Goal: Transaction & Acquisition: Purchase product/service

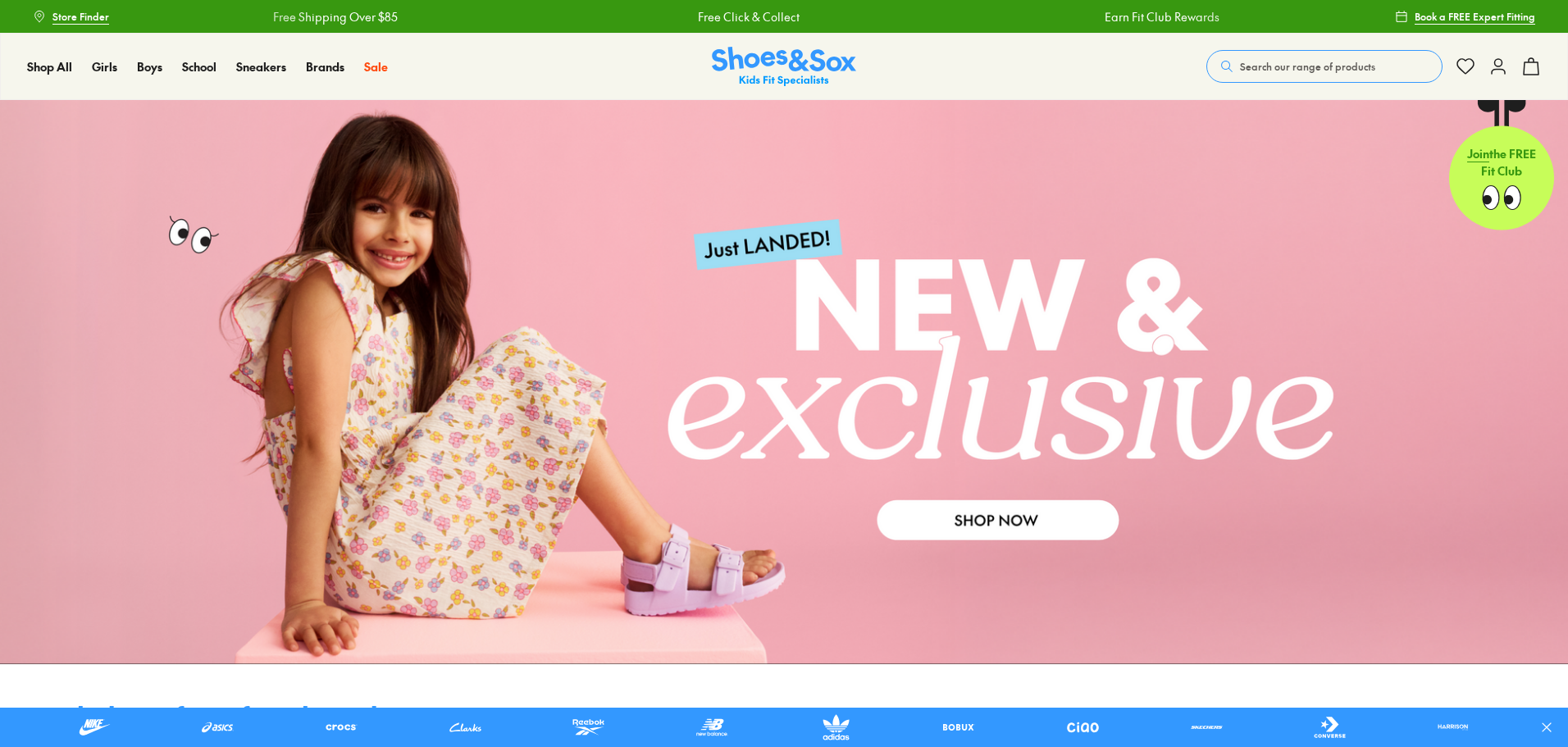
click at [1506, 66] on icon at bounding box center [1498, 66] width 20 height 20
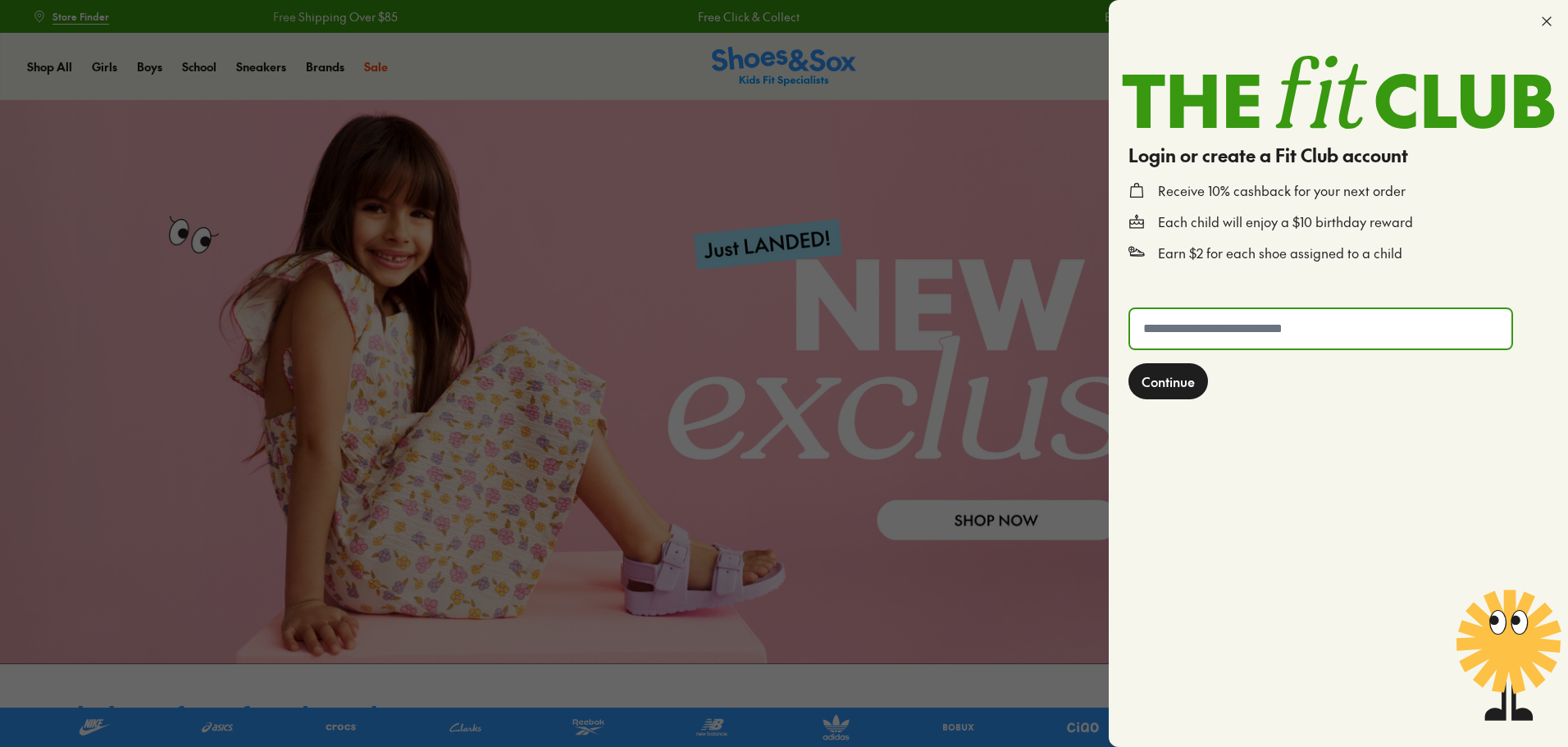
click at [1259, 319] on input "text" at bounding box center [1320, 328] width 381 height 39
type input "**********"
click at [1174, 384] on span "Continue" at bounding box center [1168, 382] width 54 height 20
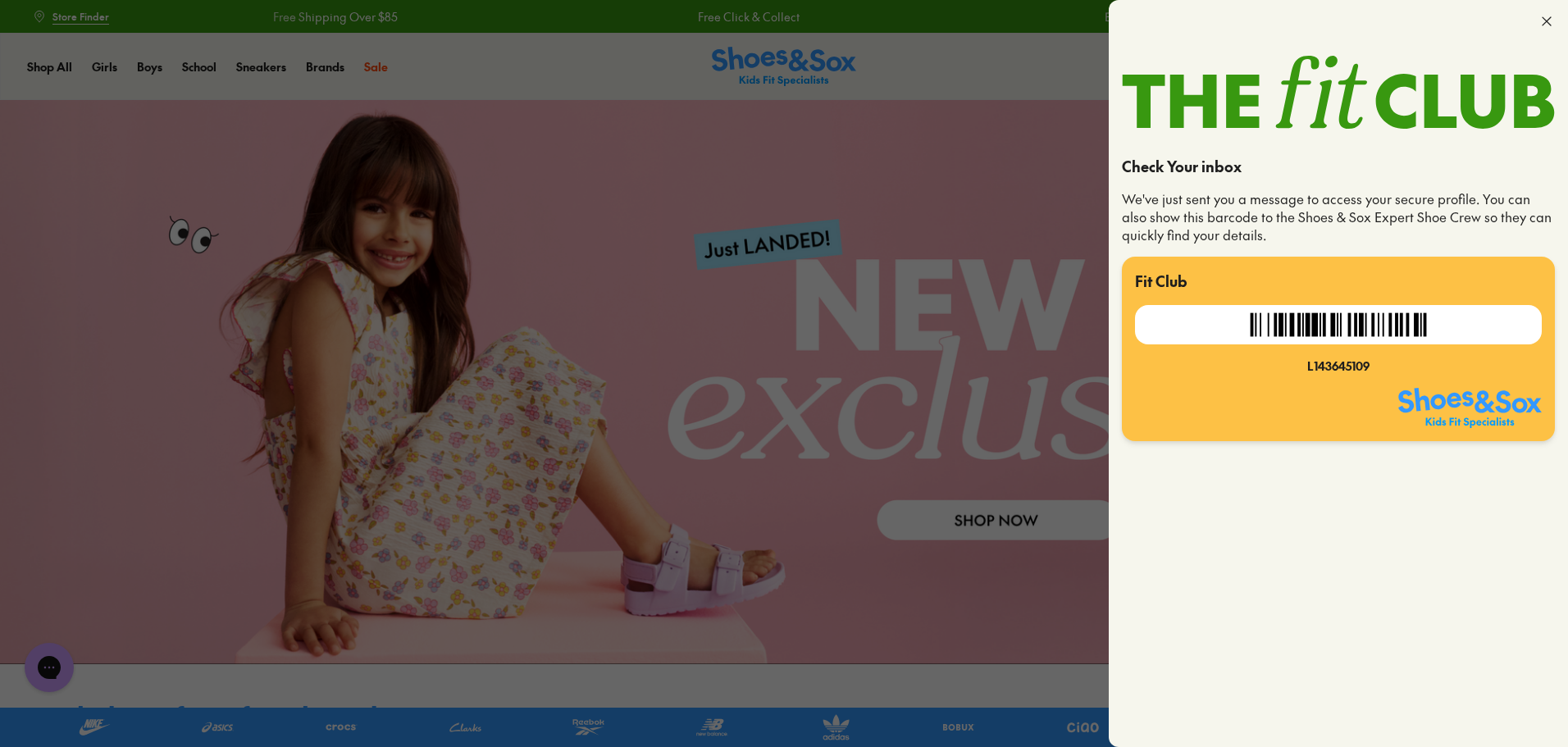
click at [1543, 17] on icon at bounding box center [1546, 21] width 16 height 16
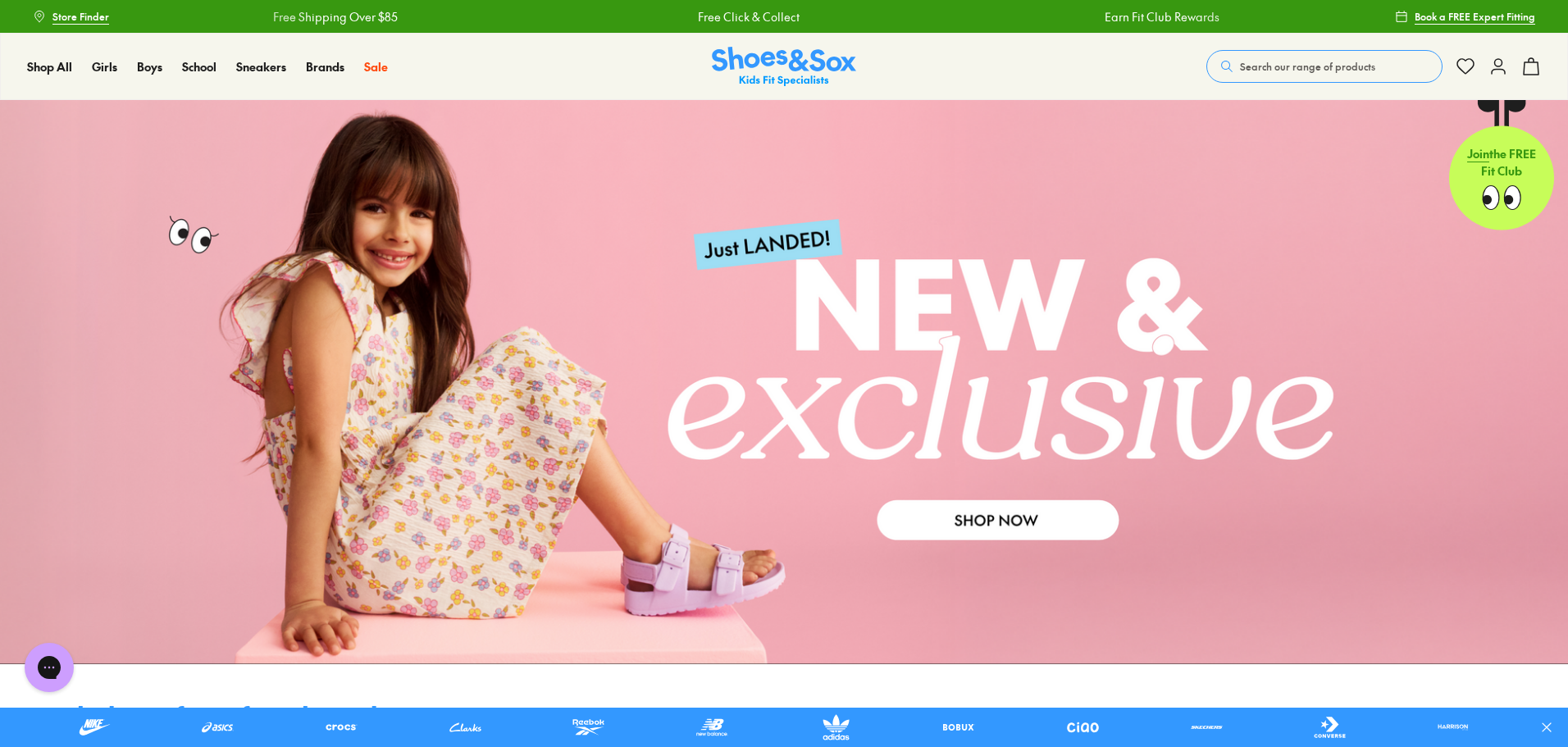
click at [507, 626] on link at bounding box center [784, 383] width 1568 height 564
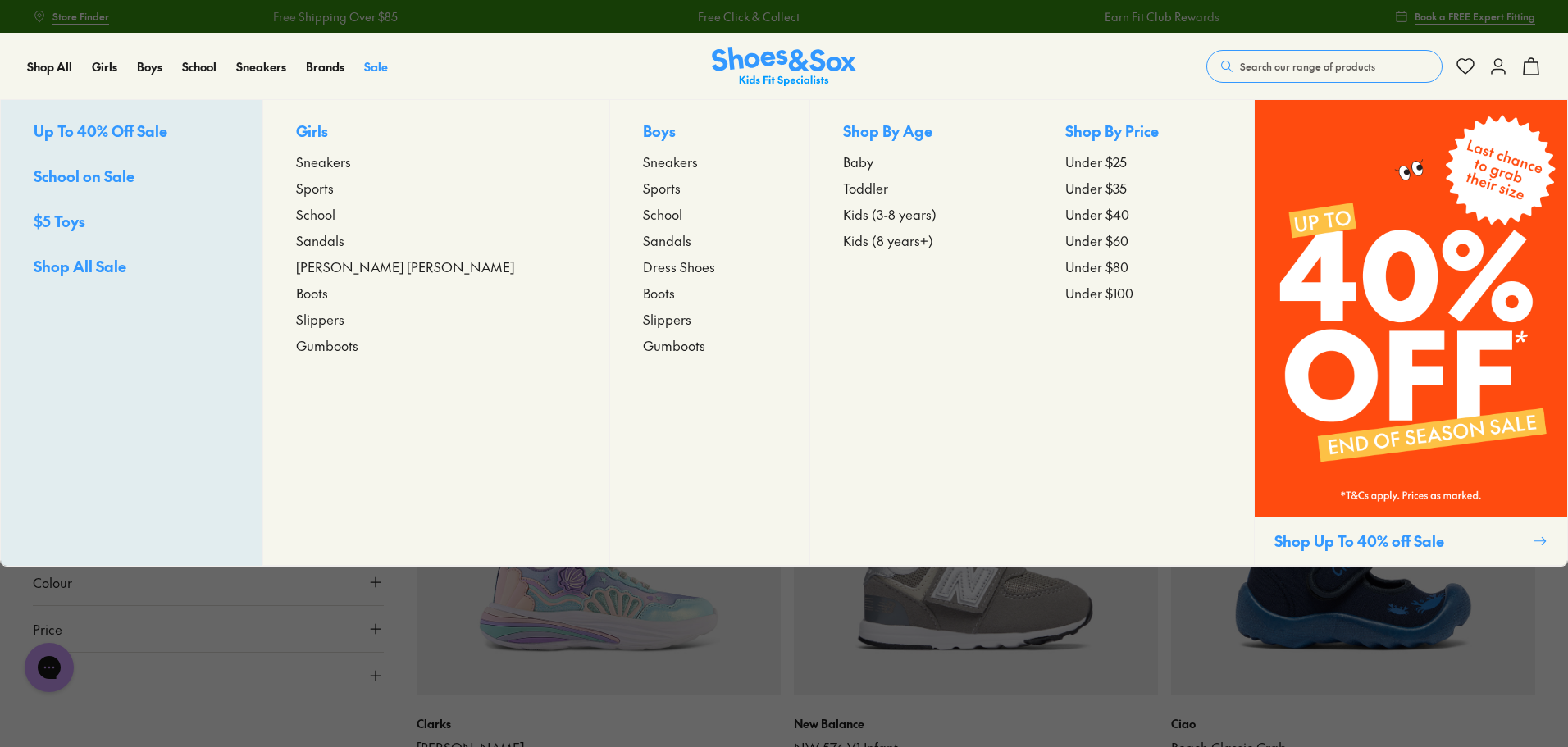
click at [374, 69] on span "Sale" at bounding box center [376, 66] width 24 height 16
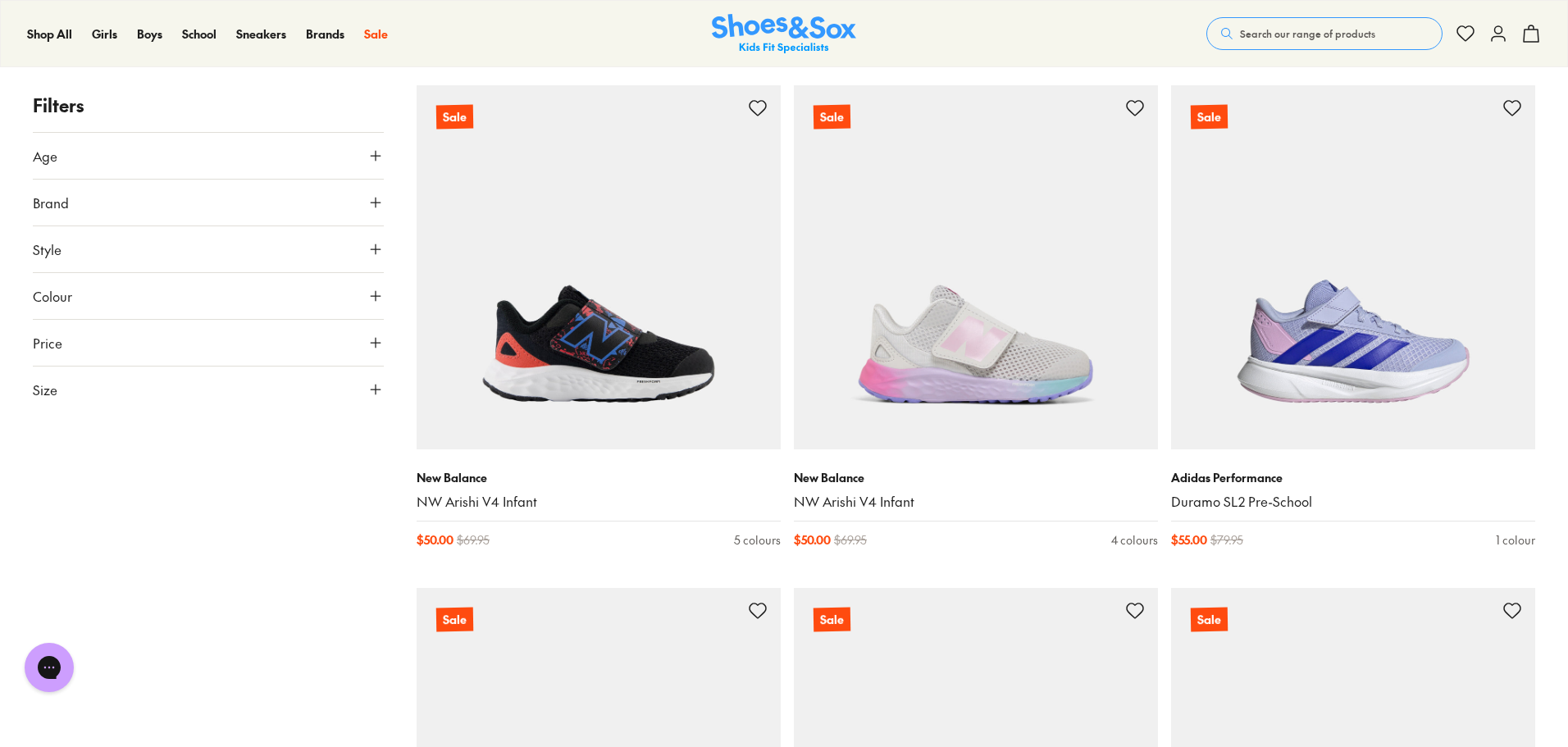
click at [188, 384] on button "Size" at bounding box center [207, 389] width 351 height 46
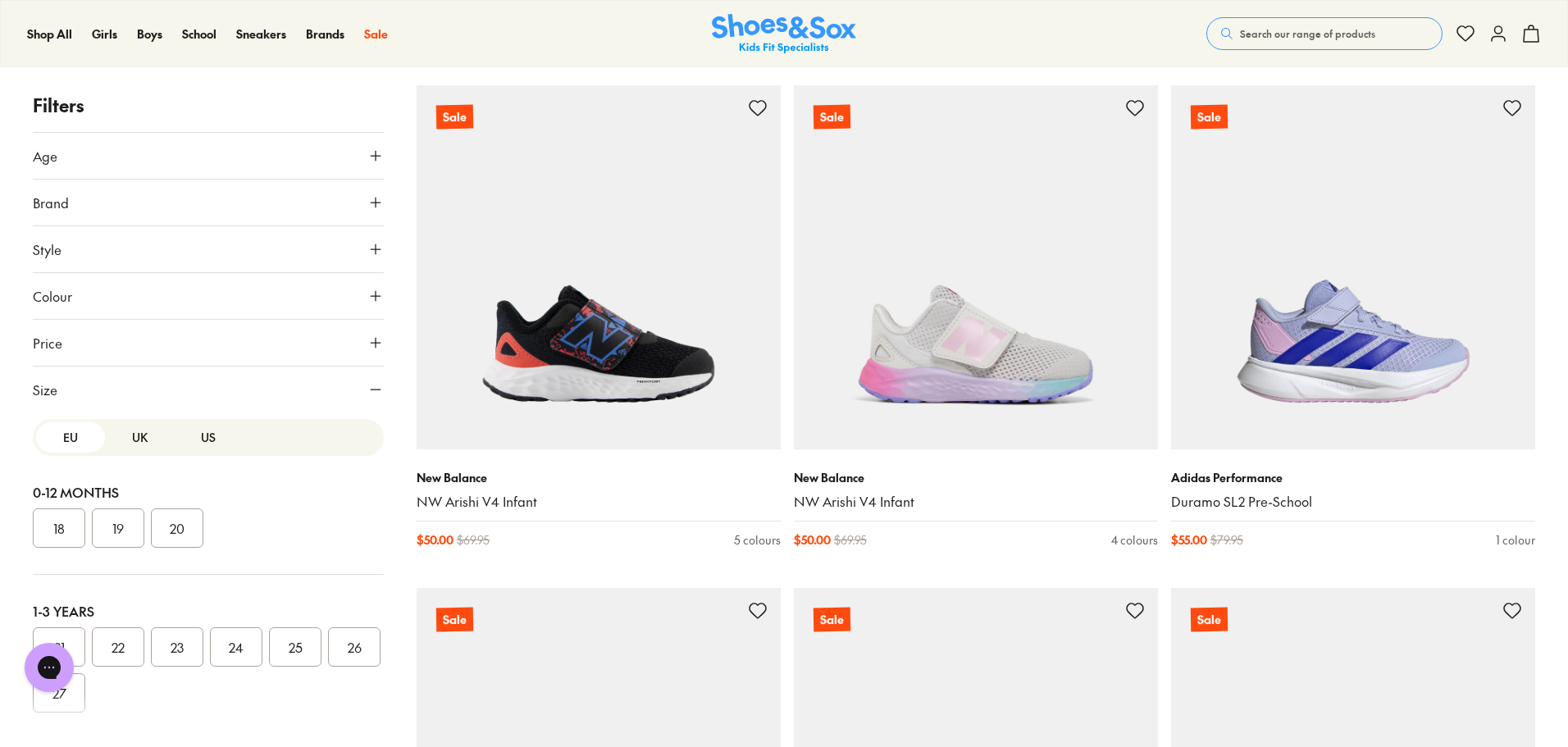
click at [207, 447] on button "US" at bounding box center [208, 438] width 69 height 31
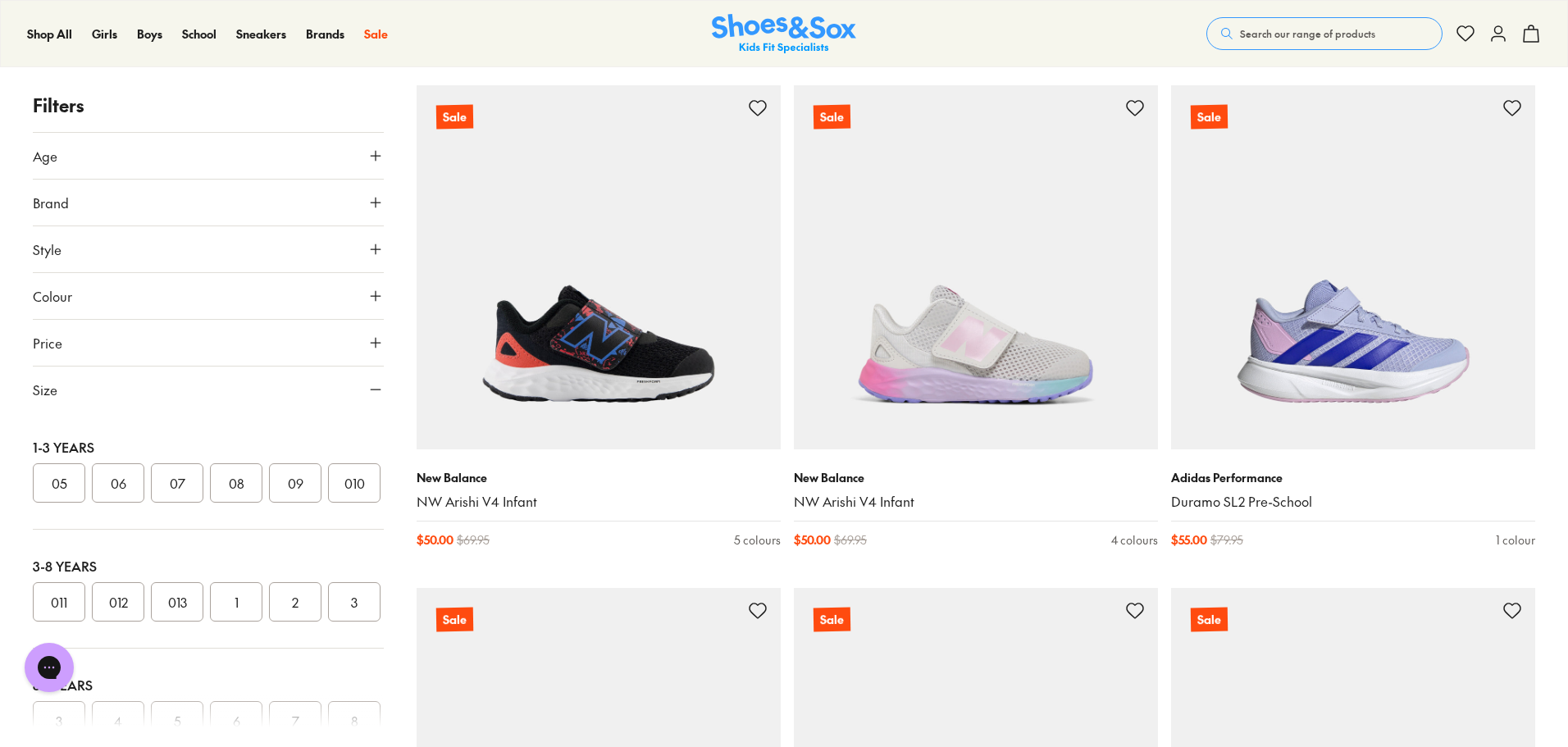
click at [171, 485] on button "07" at bounding box center [177, 483] width 53 height 39
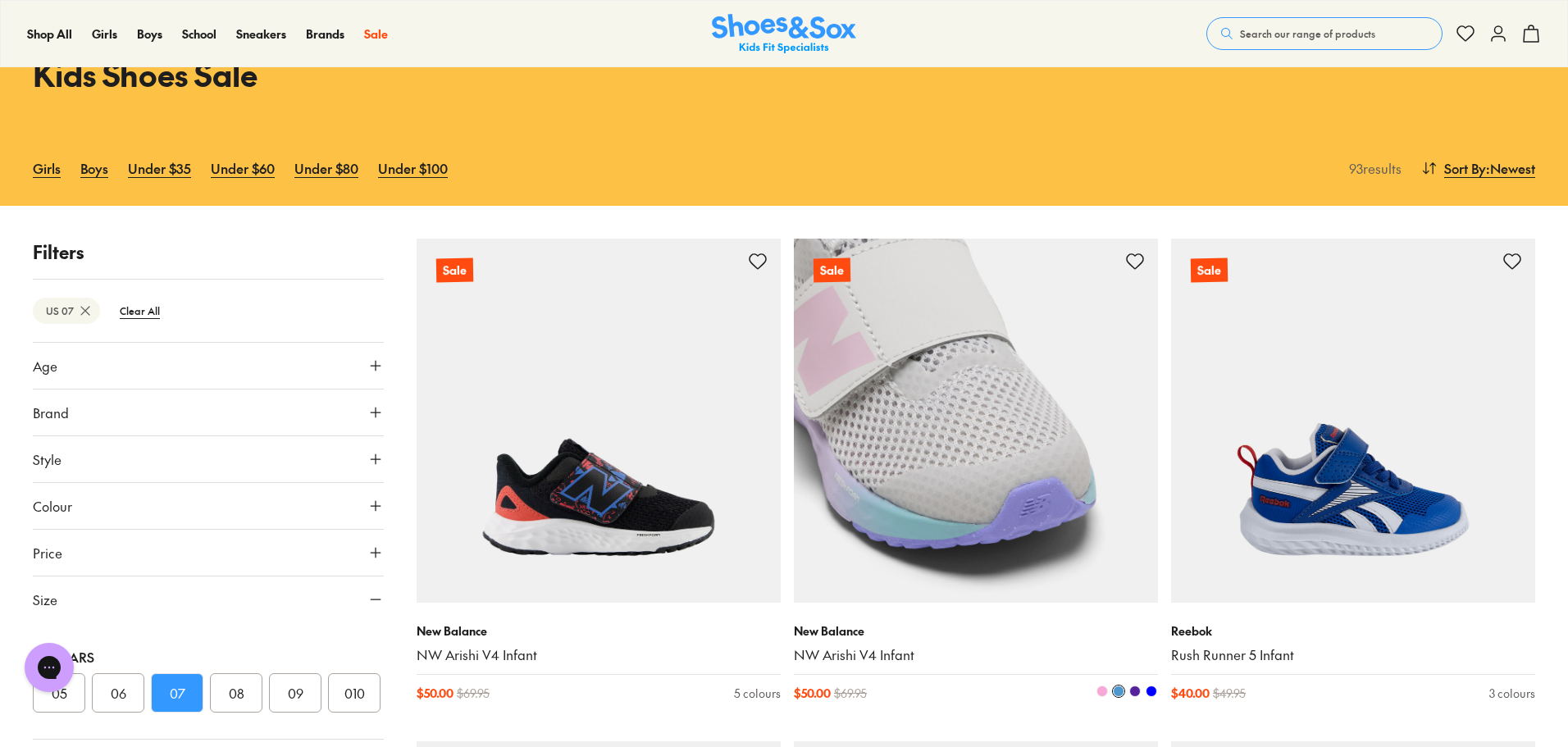
click at [1031, 366] on img at bounding box center [975, 421] width 364 height 364
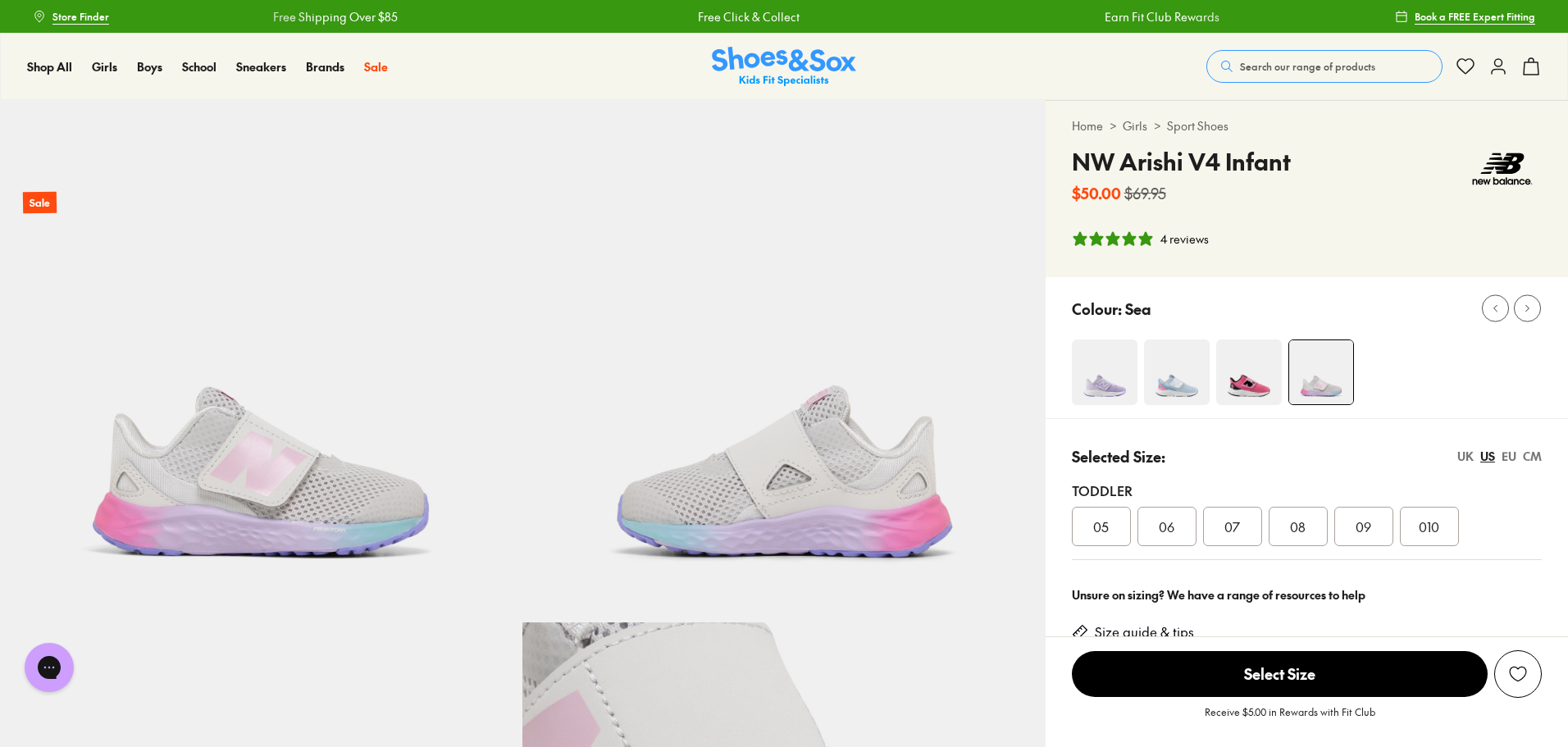
select select "*"
click at [1110, 378] on img at bounding box center [1104, 372] width 66 height 66
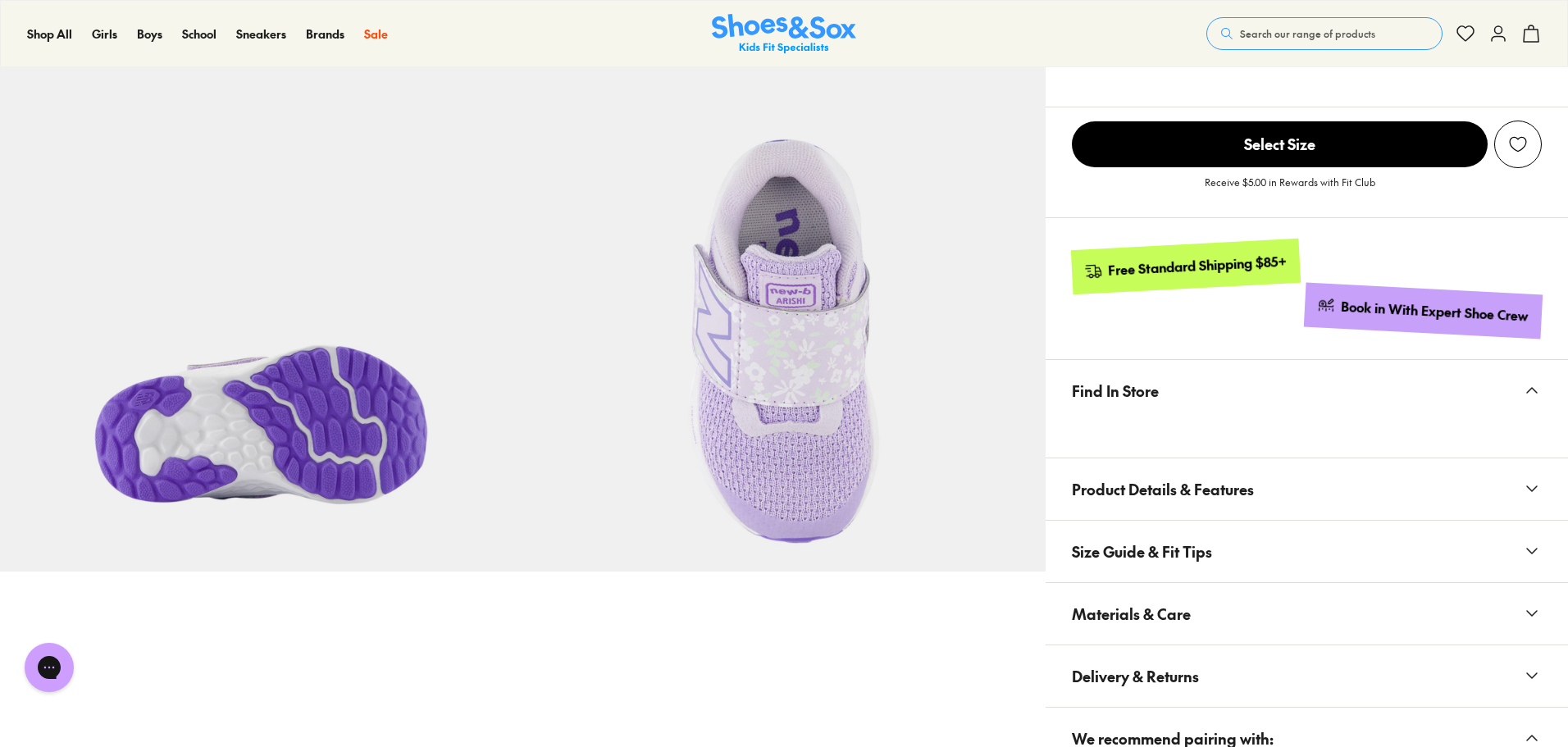
select select "*"
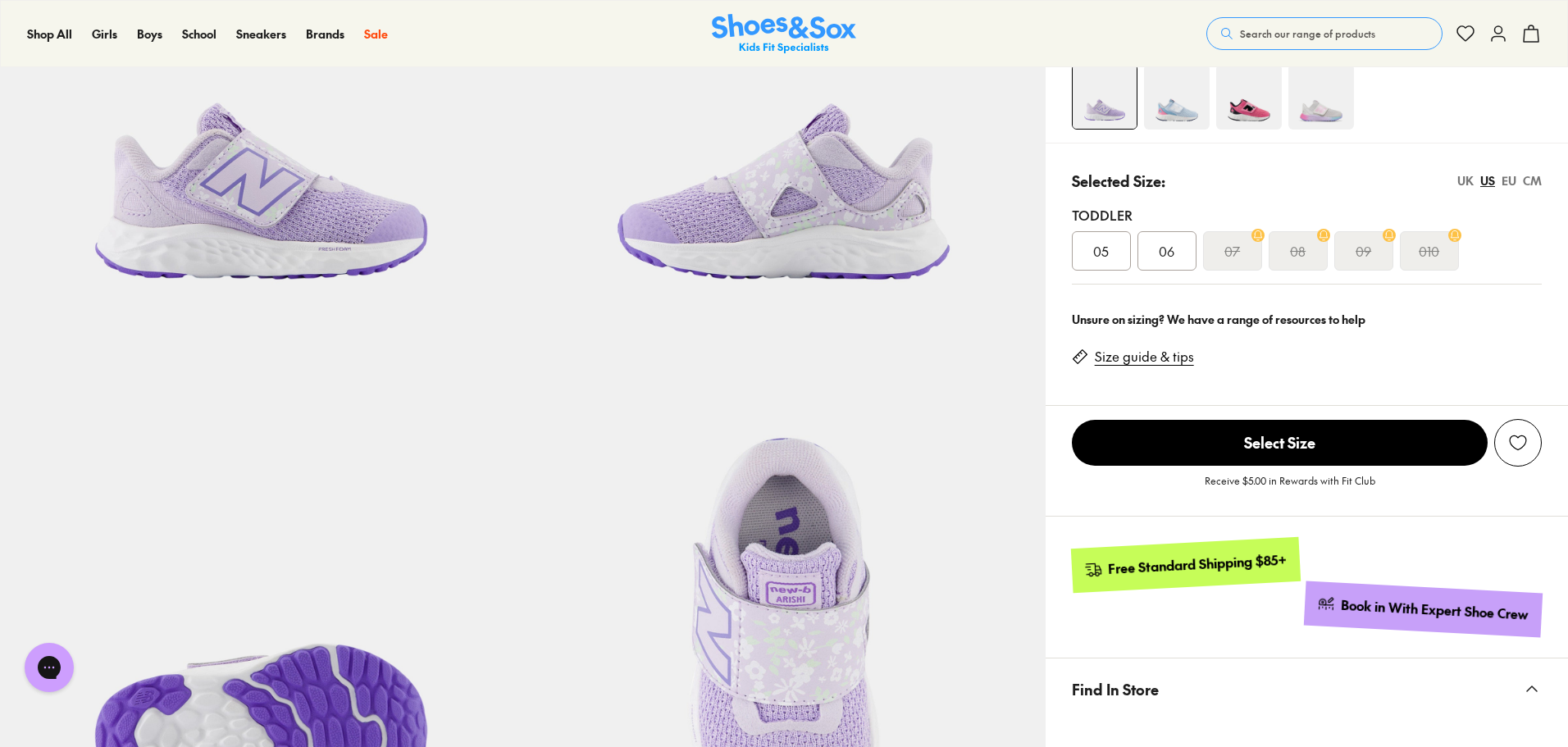
scroll to position [246, 0]
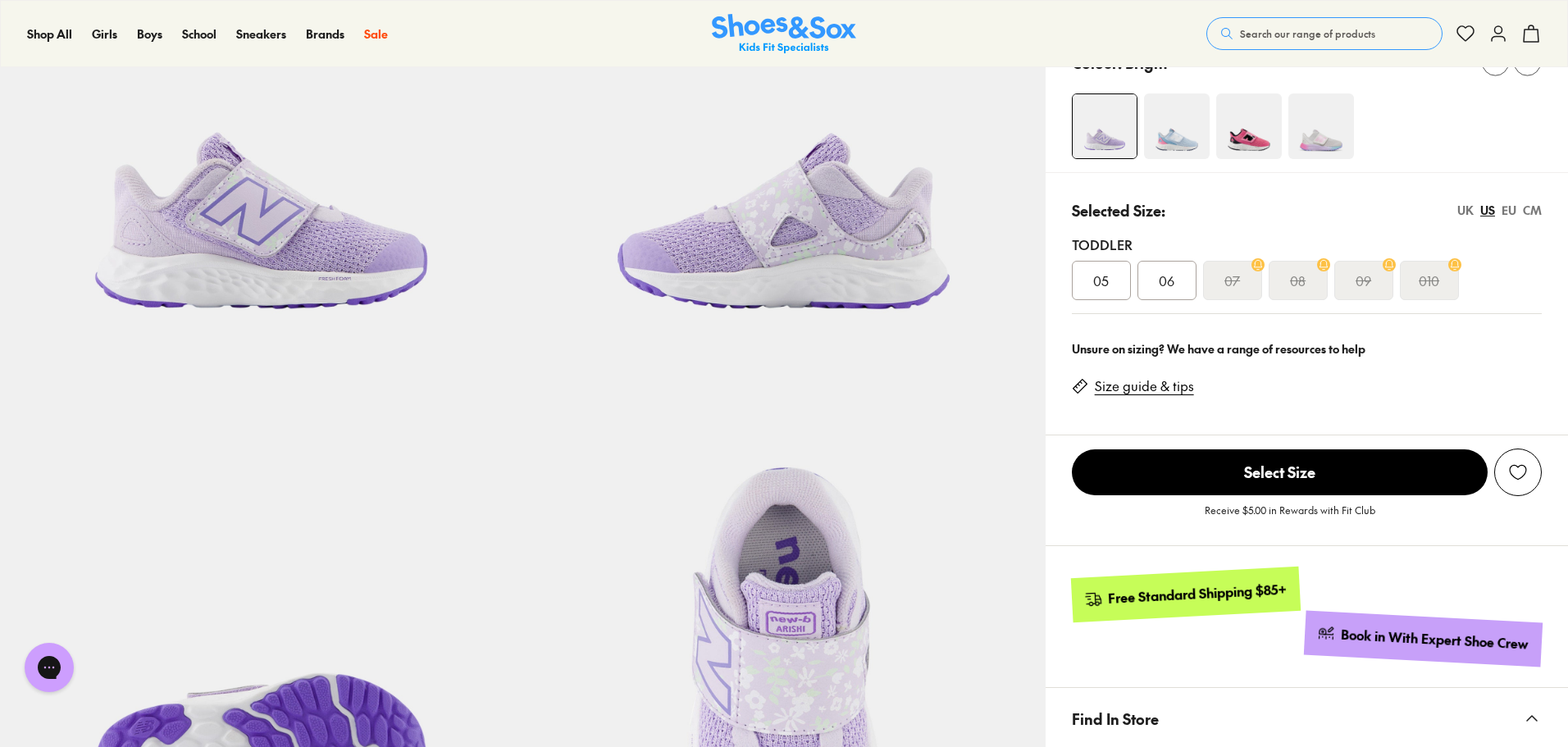
click at [1183, 140] on img at bounding box center [1176, 126] width 66 height 66
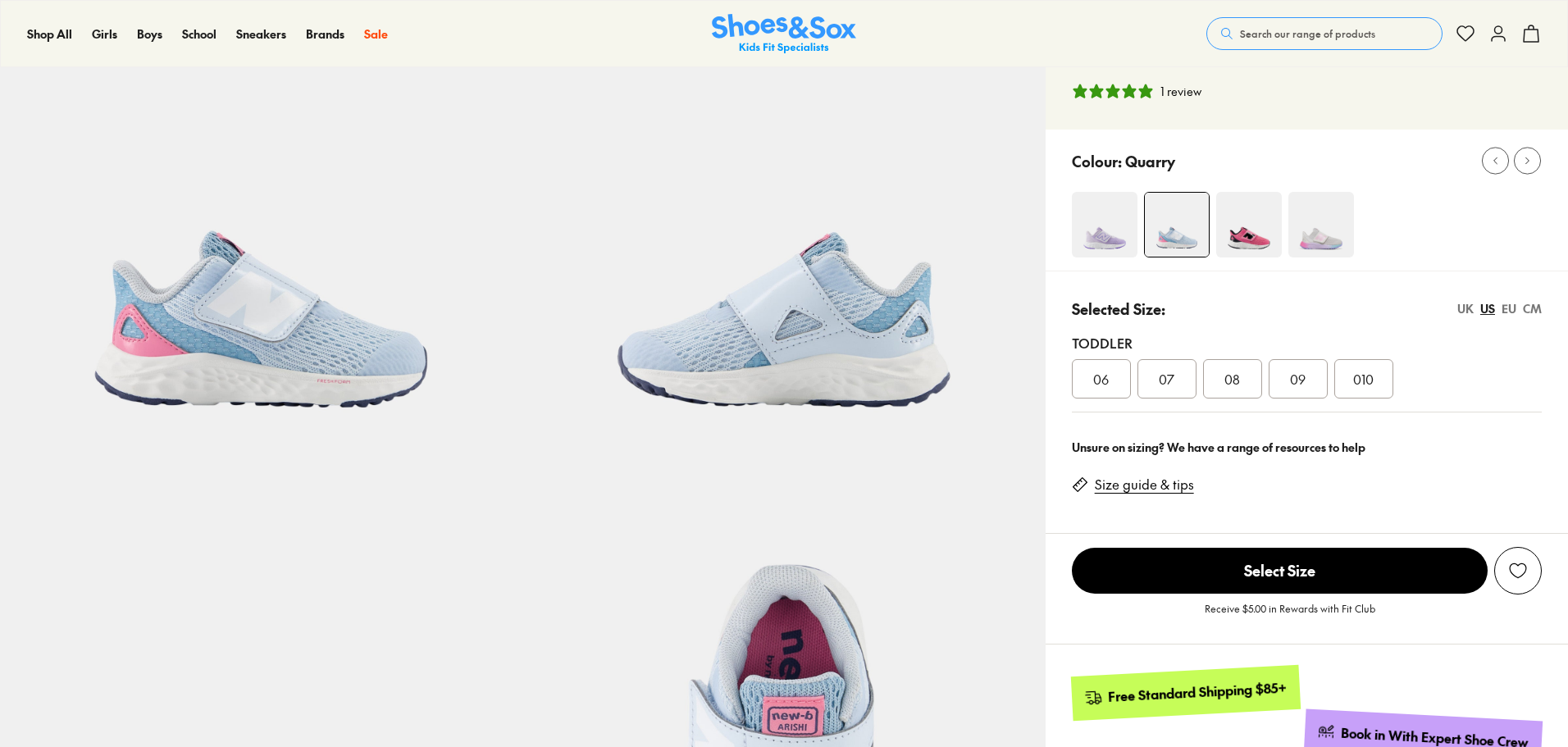
scroll to position [328, 0]
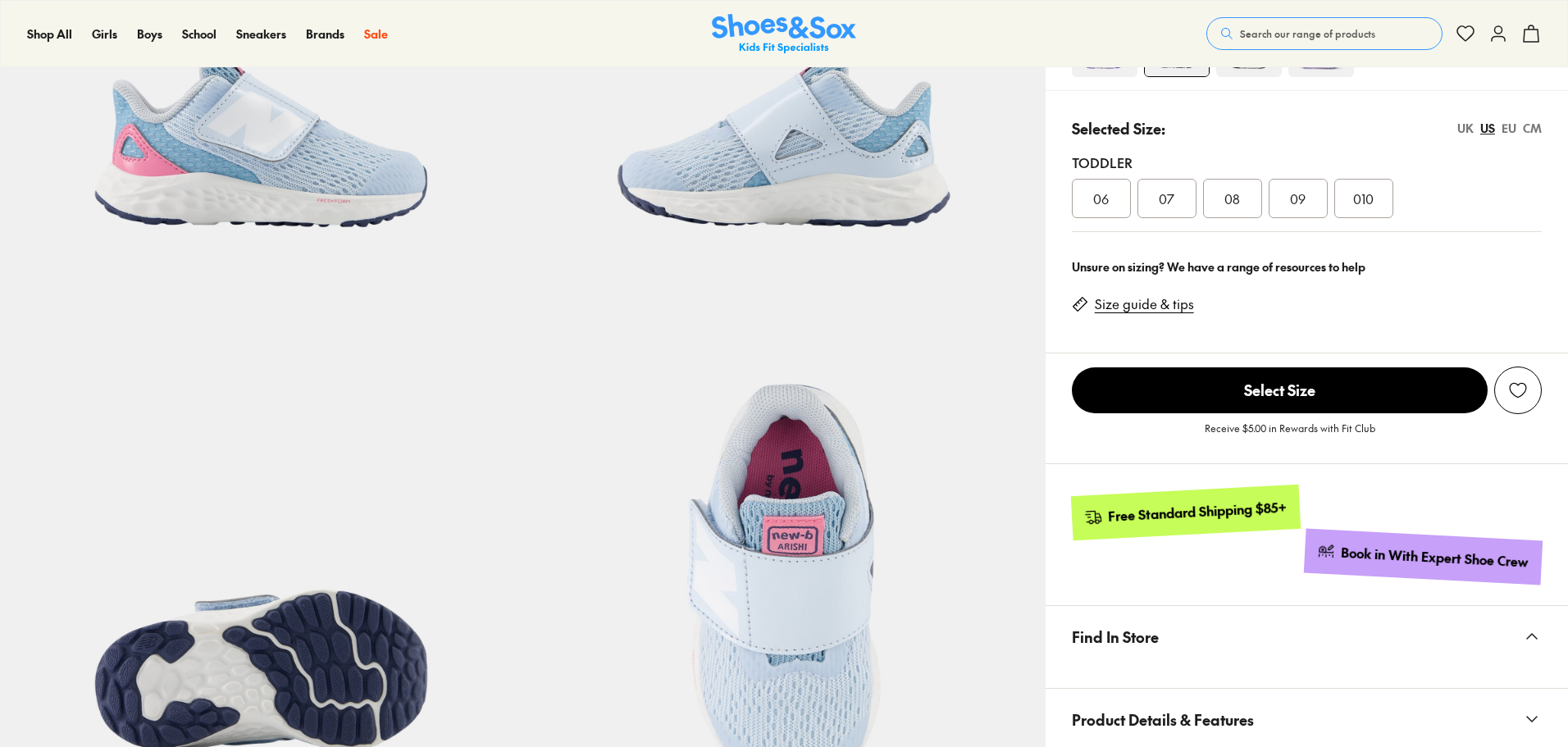
select select "*"
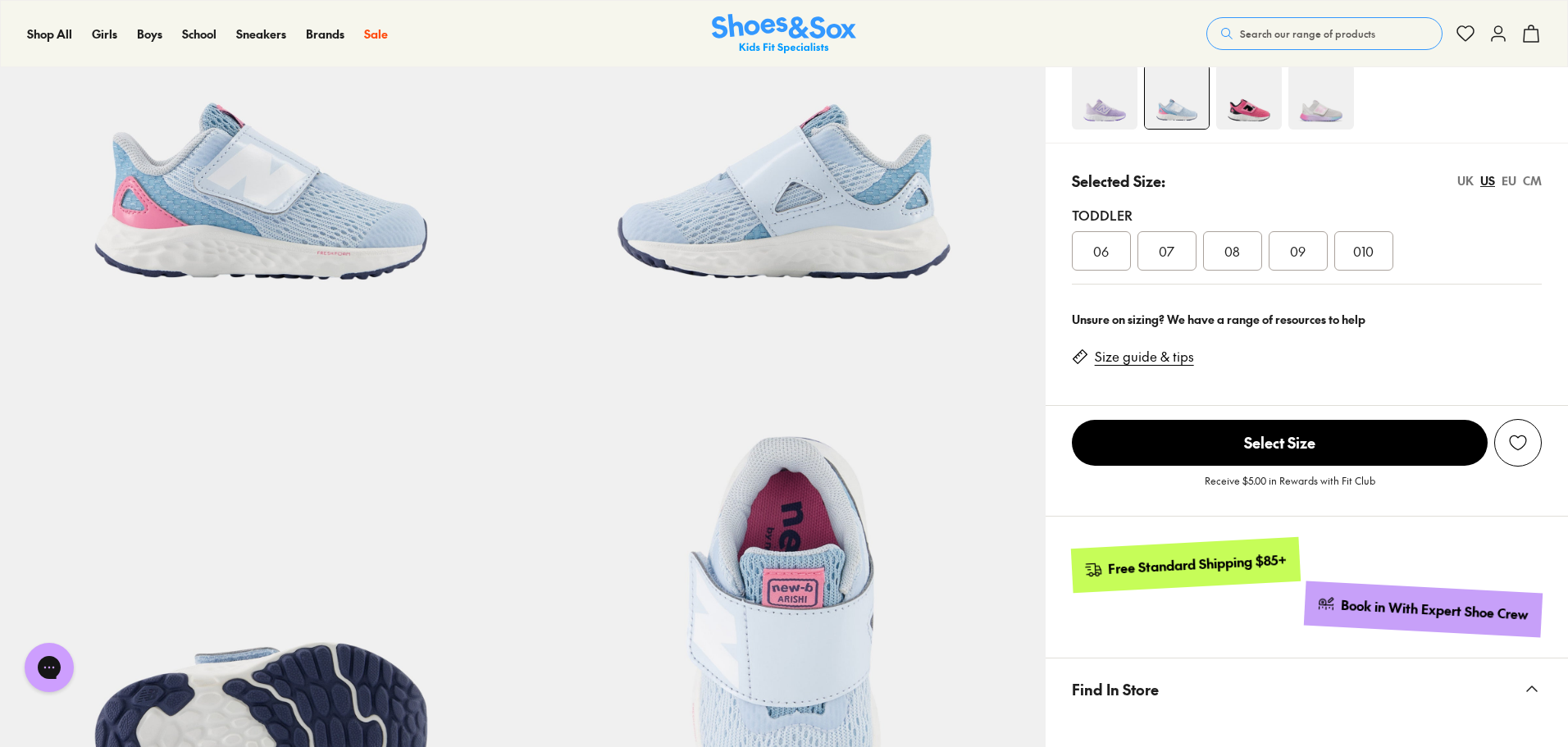
scroll to position [246, 0]
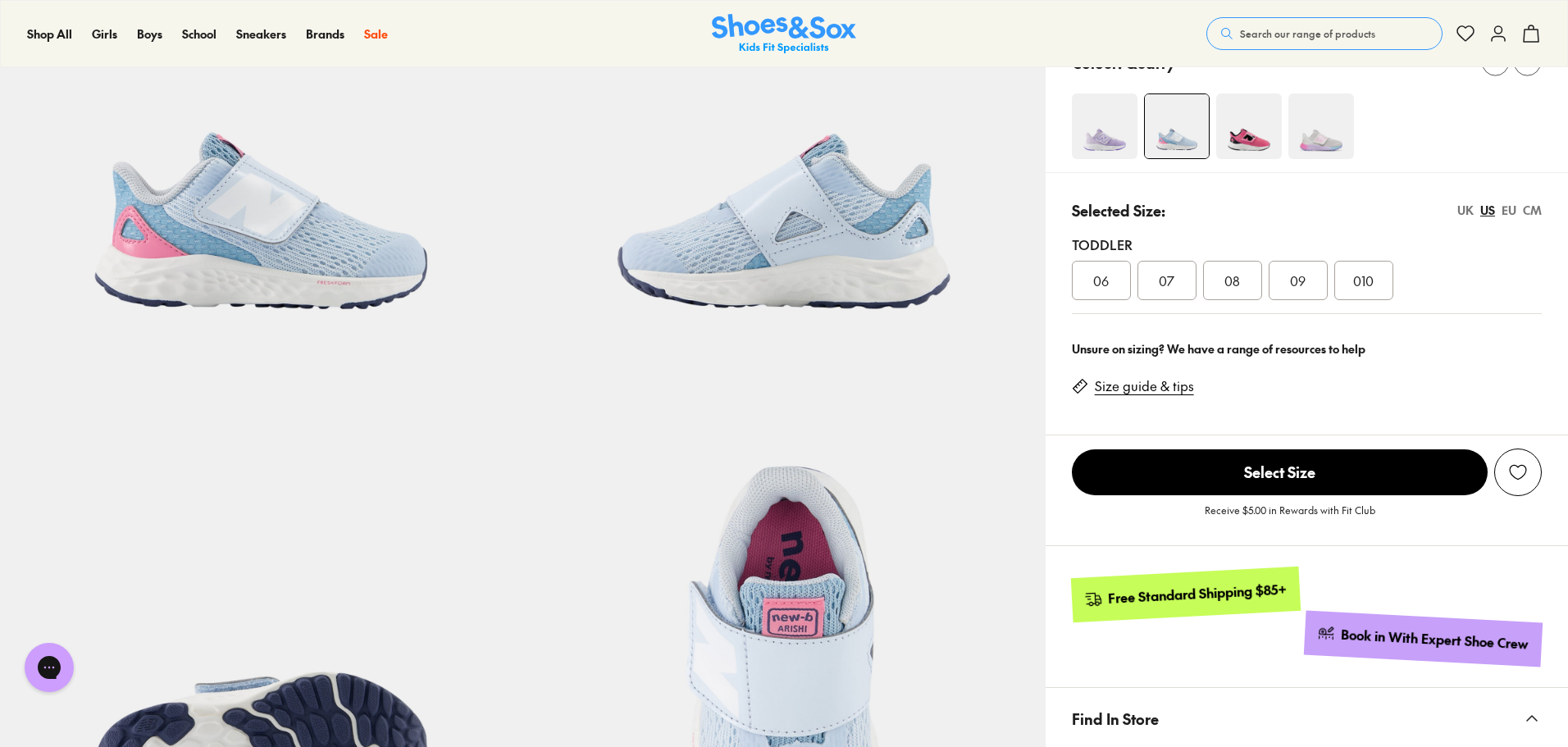
click at [1111, 120] on img at bounding box center [1104, 126] width 66 height 66
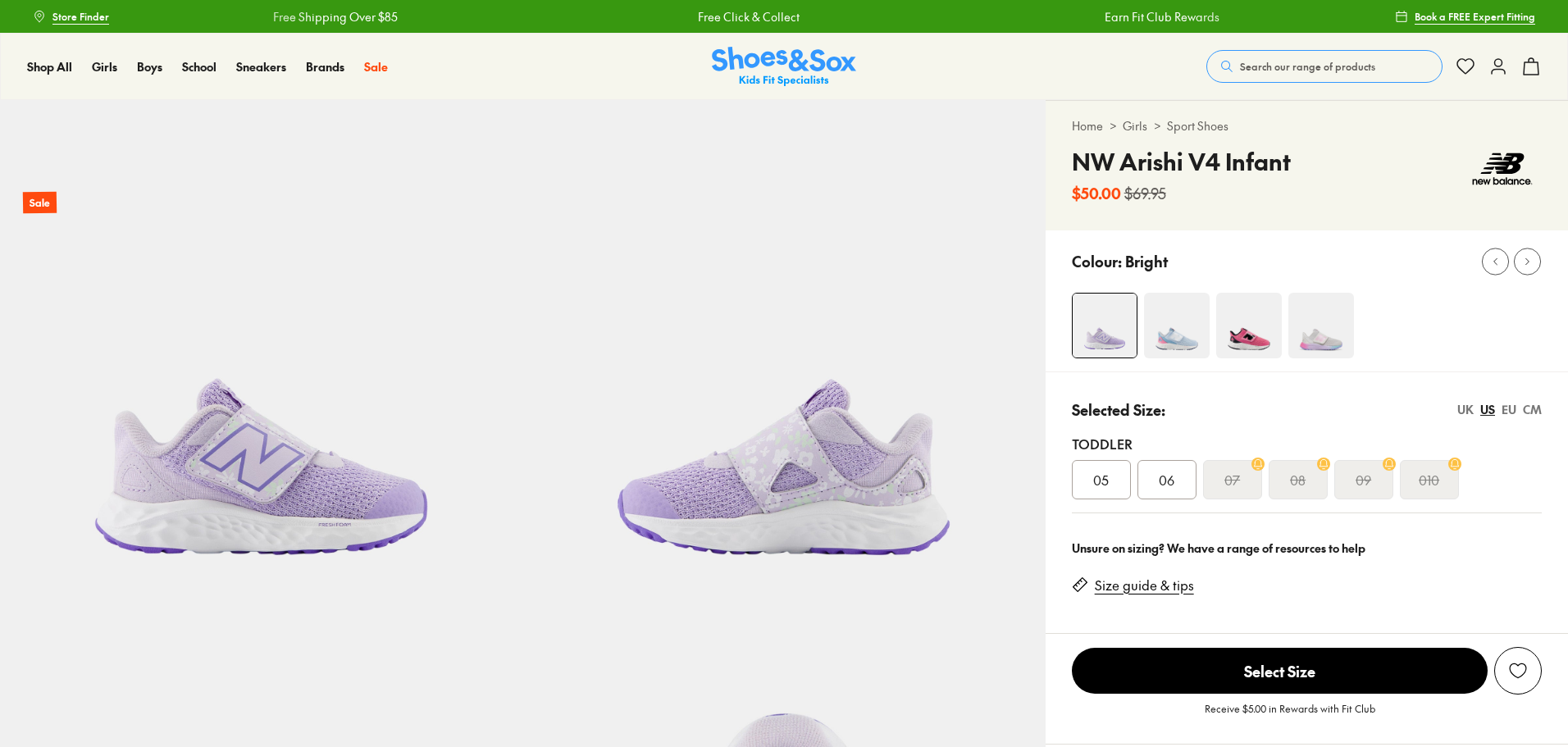
select select "*"
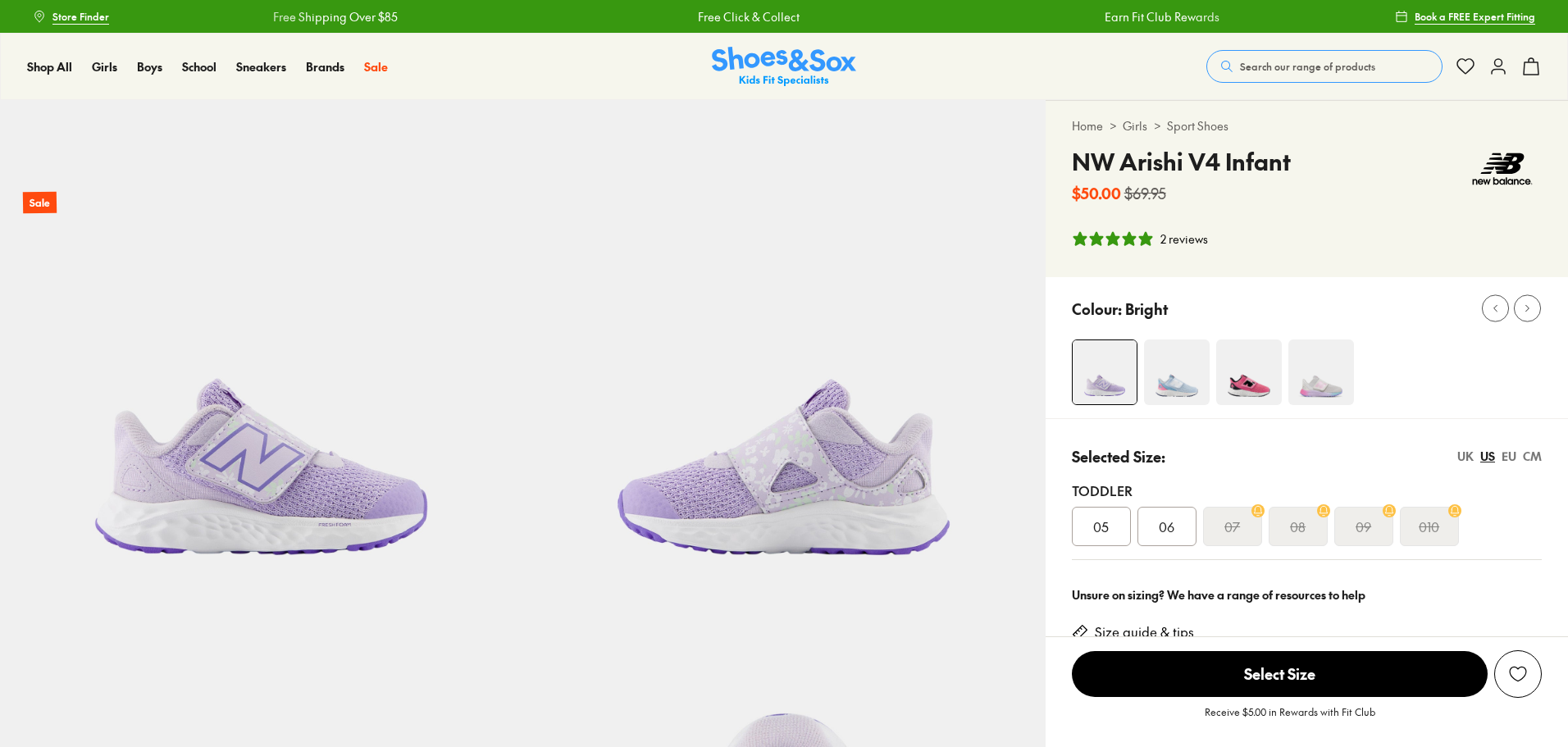
click at [1333, 379] on img at bounding box center [1320, 372] width 66 height 66
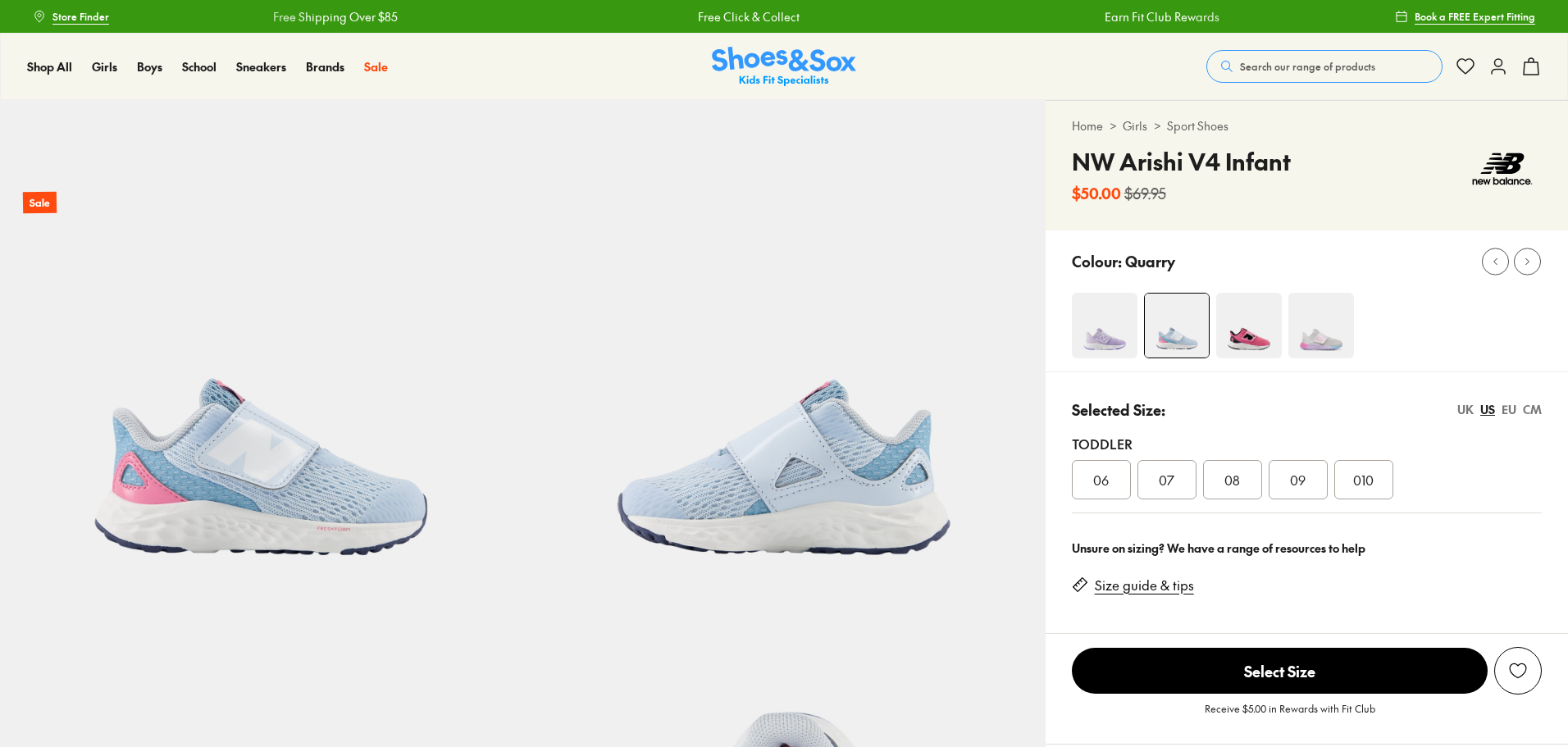
scroll to position [246, 0]
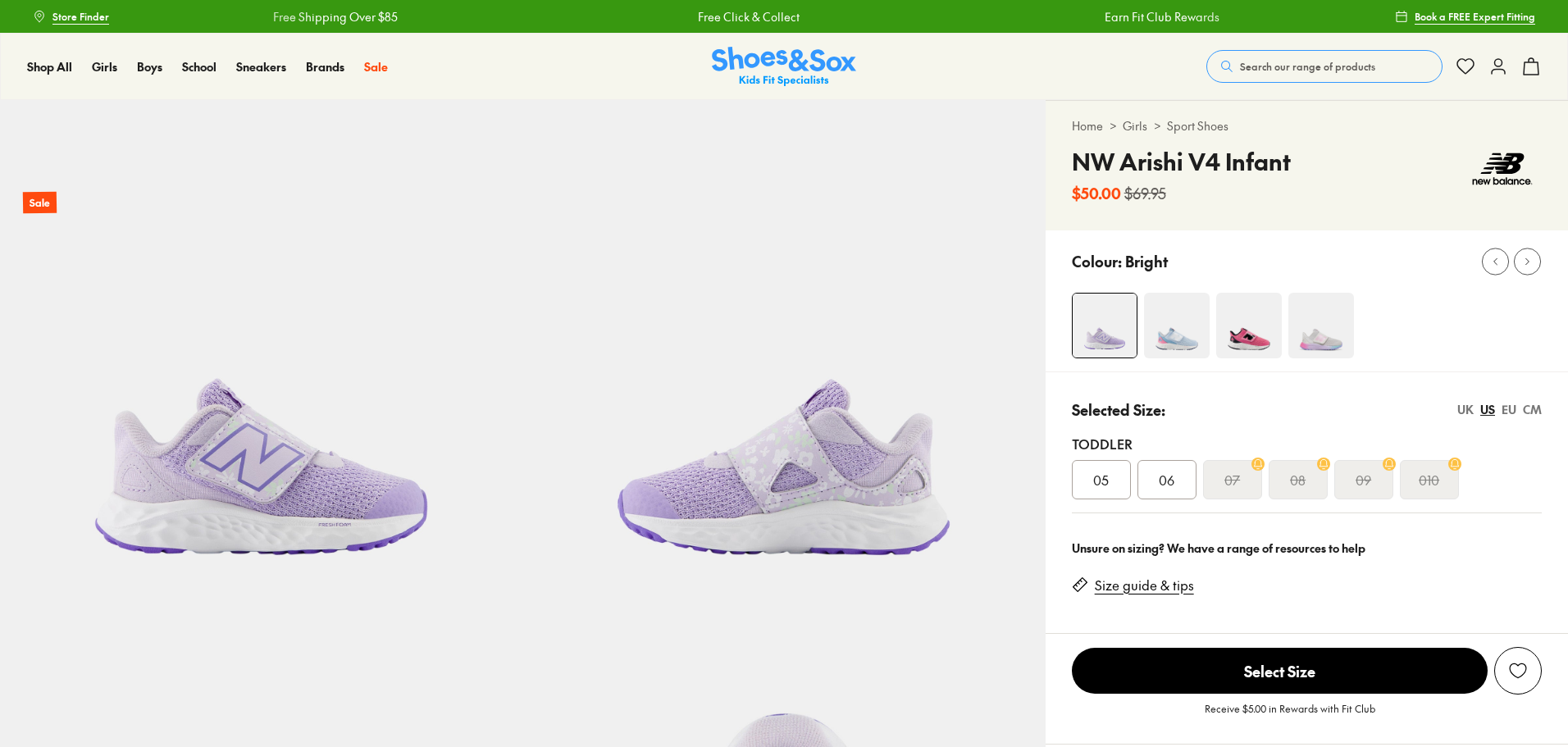
scroll to position [246, 0]
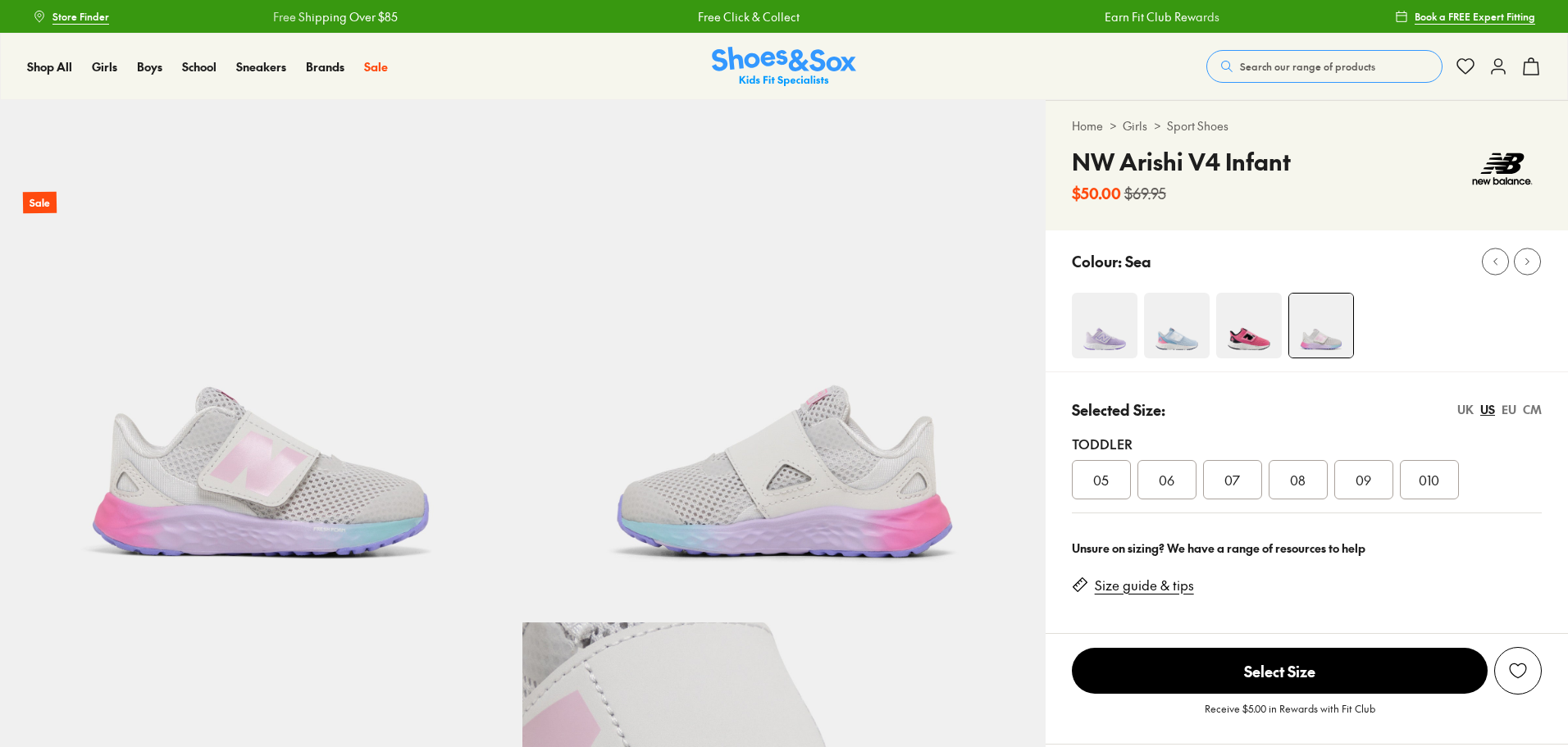
select select "*"
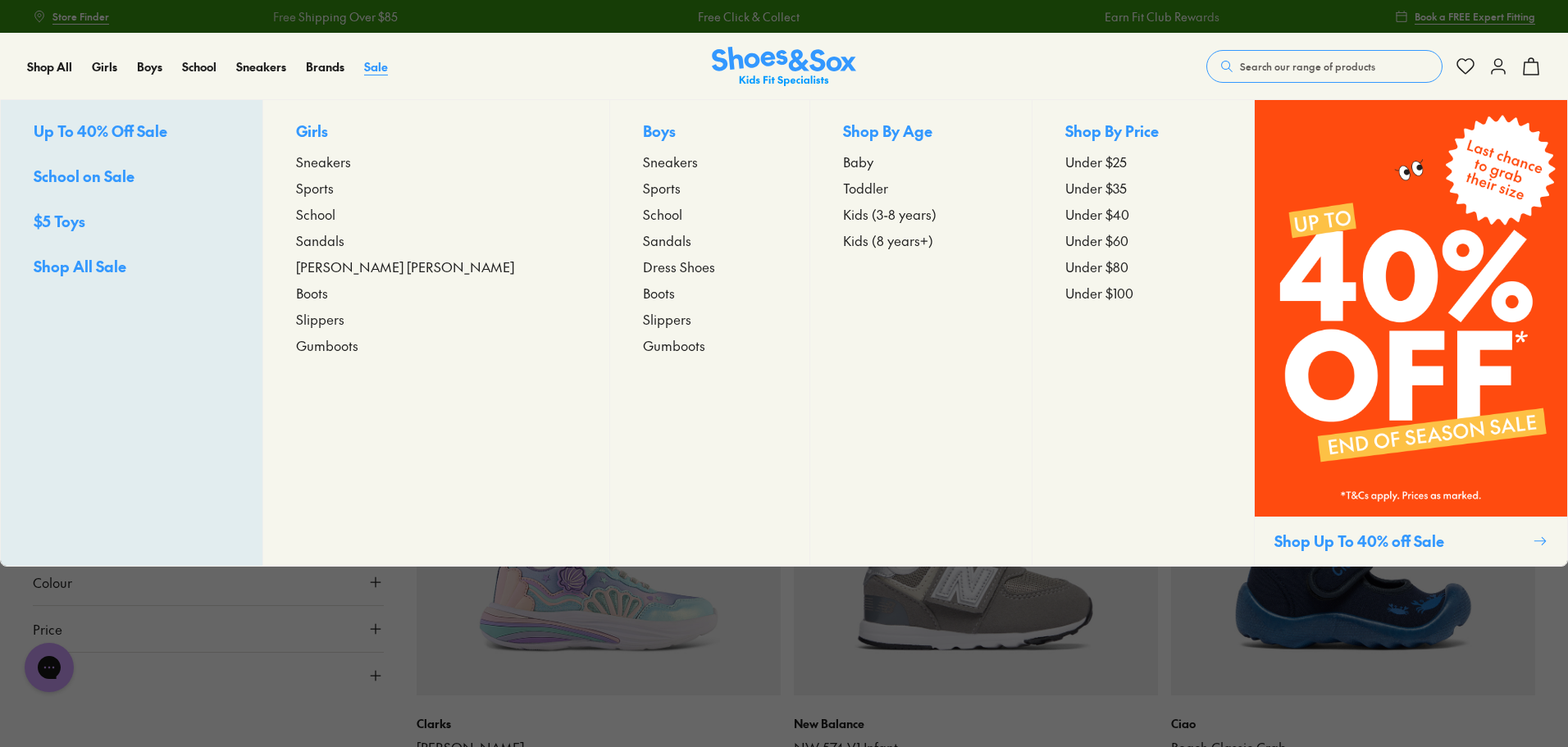
click at [382, 70] on span "Sale" at bounding box center [376, 66] width 24 height 16
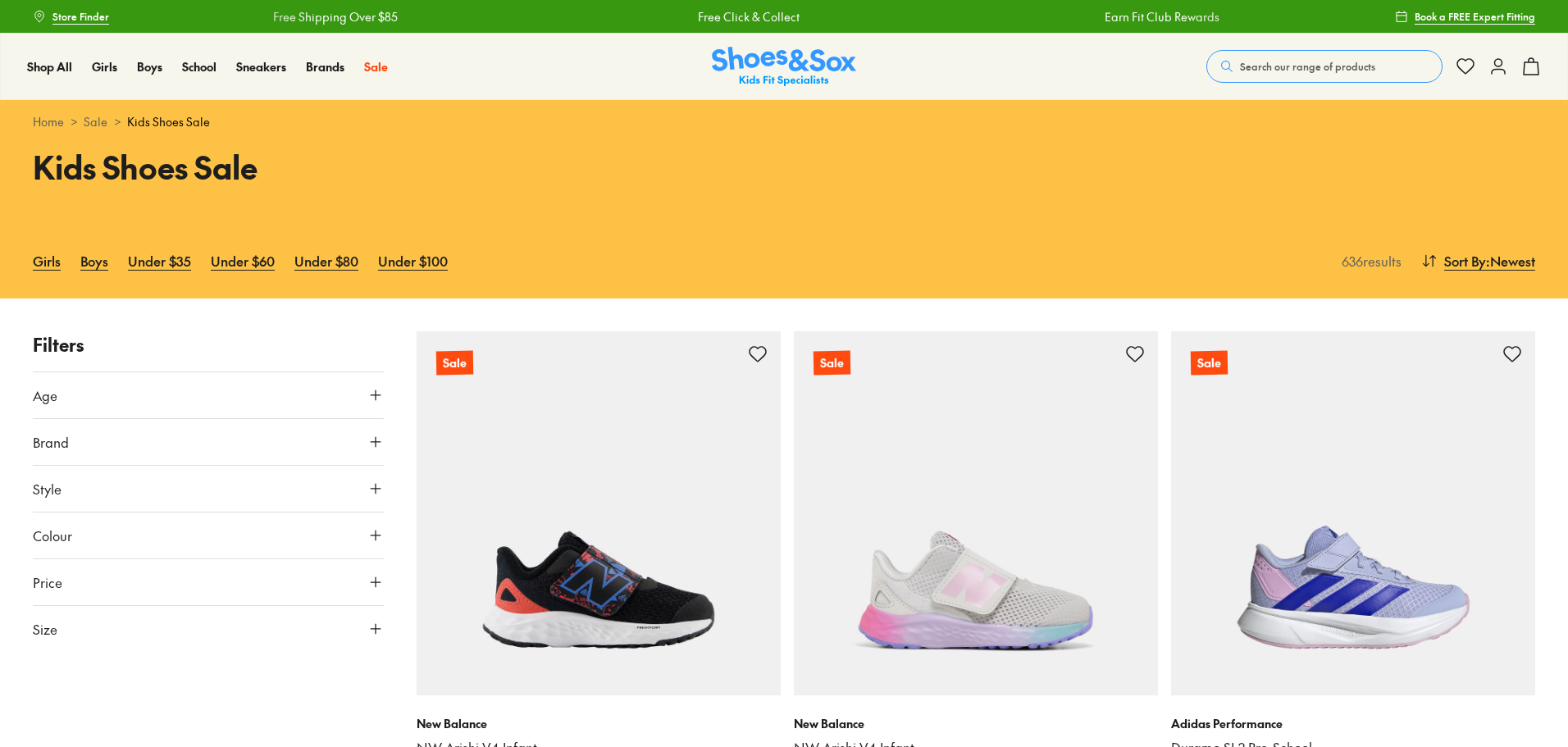
click at [192, 626] on button "Size" at bounding box center [207, 629] width 351 height 46
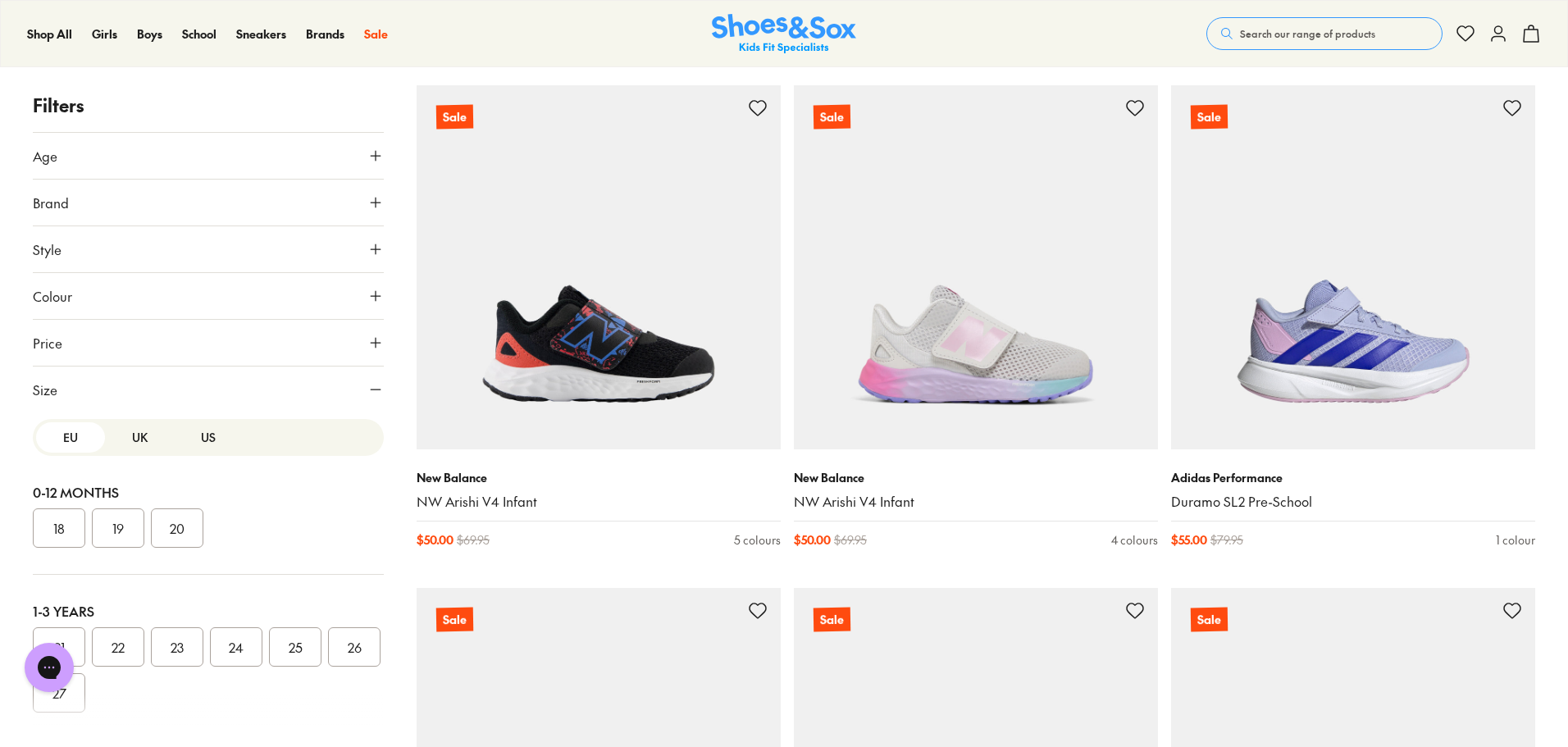
click at [221, 447] on button "US" at bounding box center [208, 438] width 69 height 31
click at [164, 647] on button "07" at bounding box center [177, 647] width 53 height 39
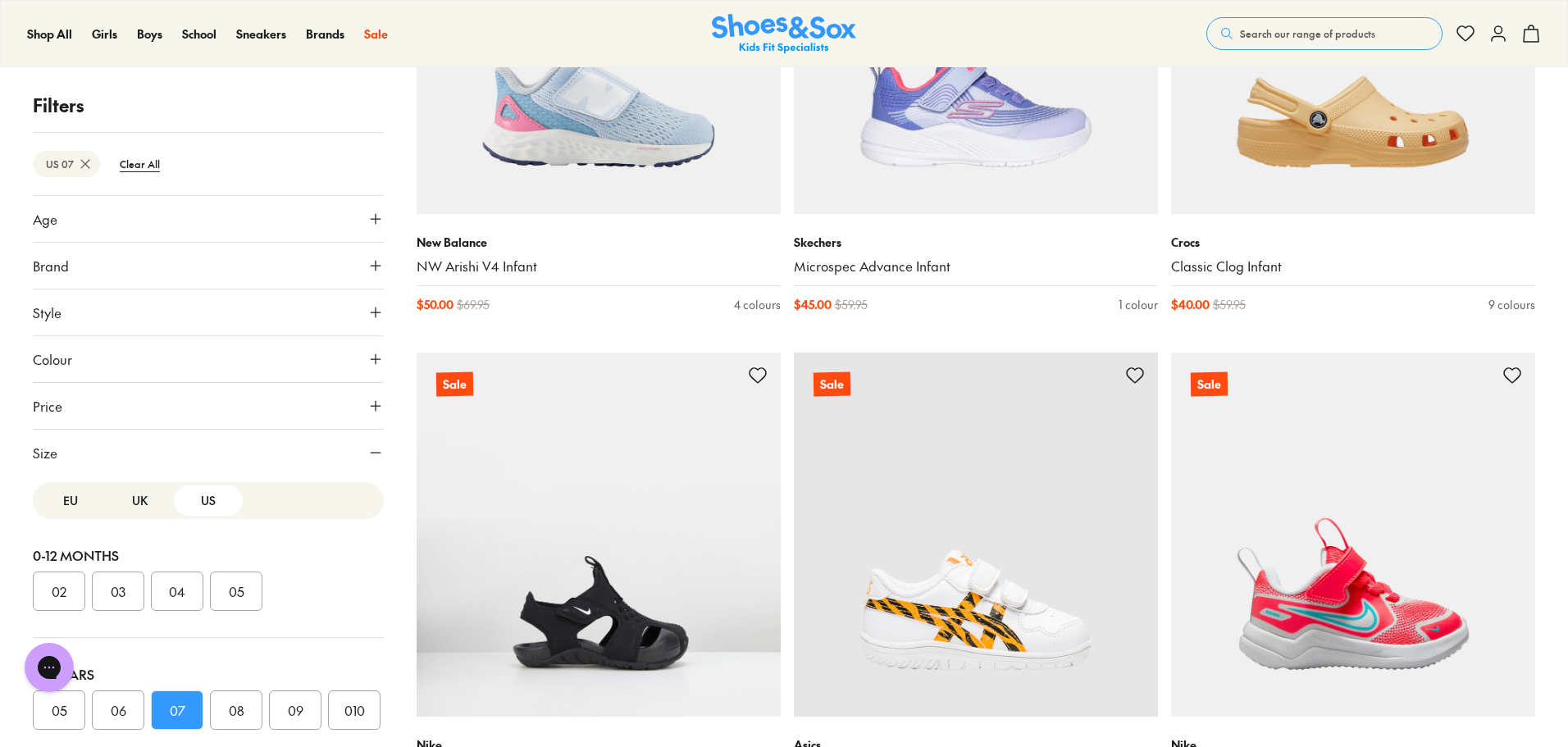
click at [366, 302] on button "Style" at bounding box center [207, 313] width 351 height 46
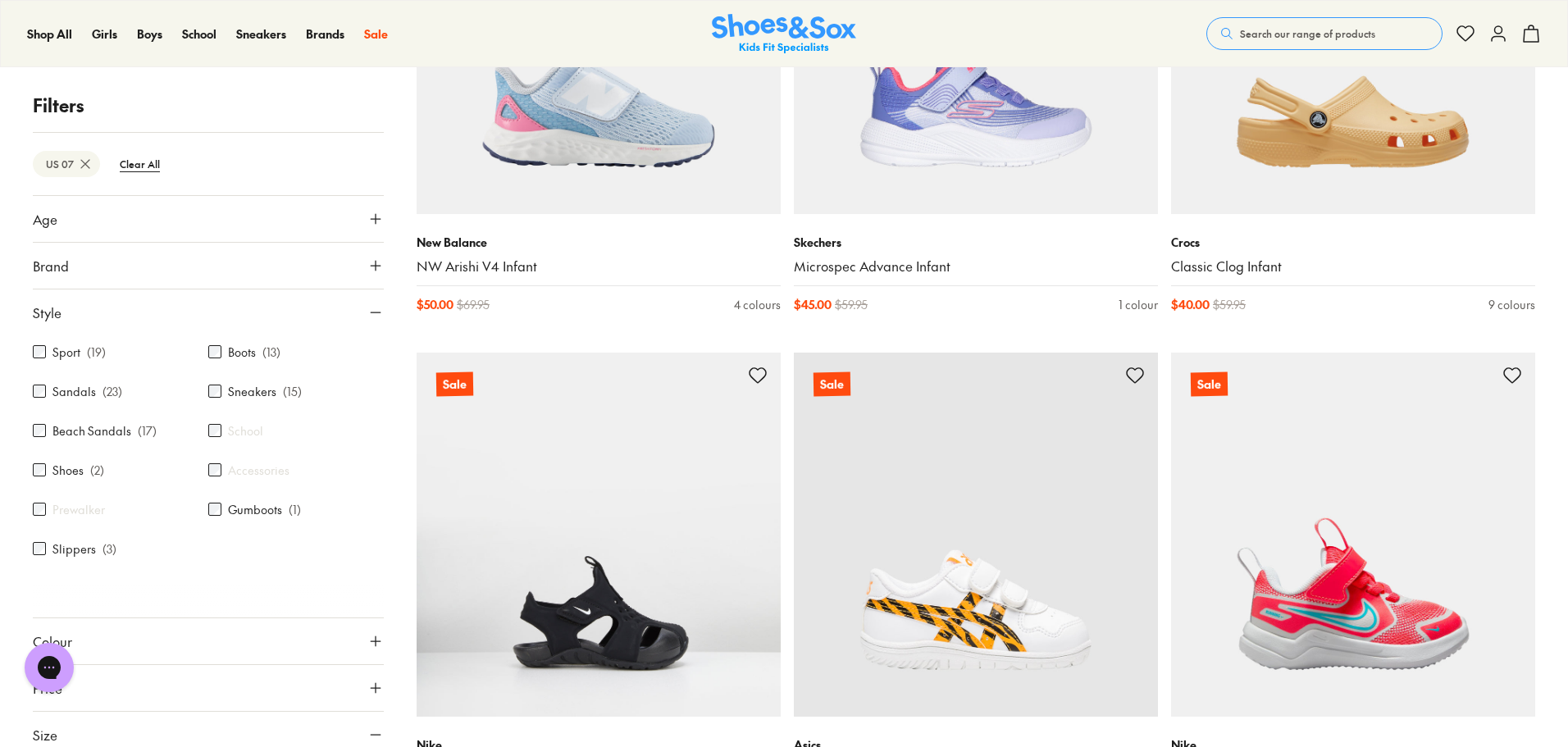
click at [367, 222] on icon at bounding box center [375, 218] width 16 height 16
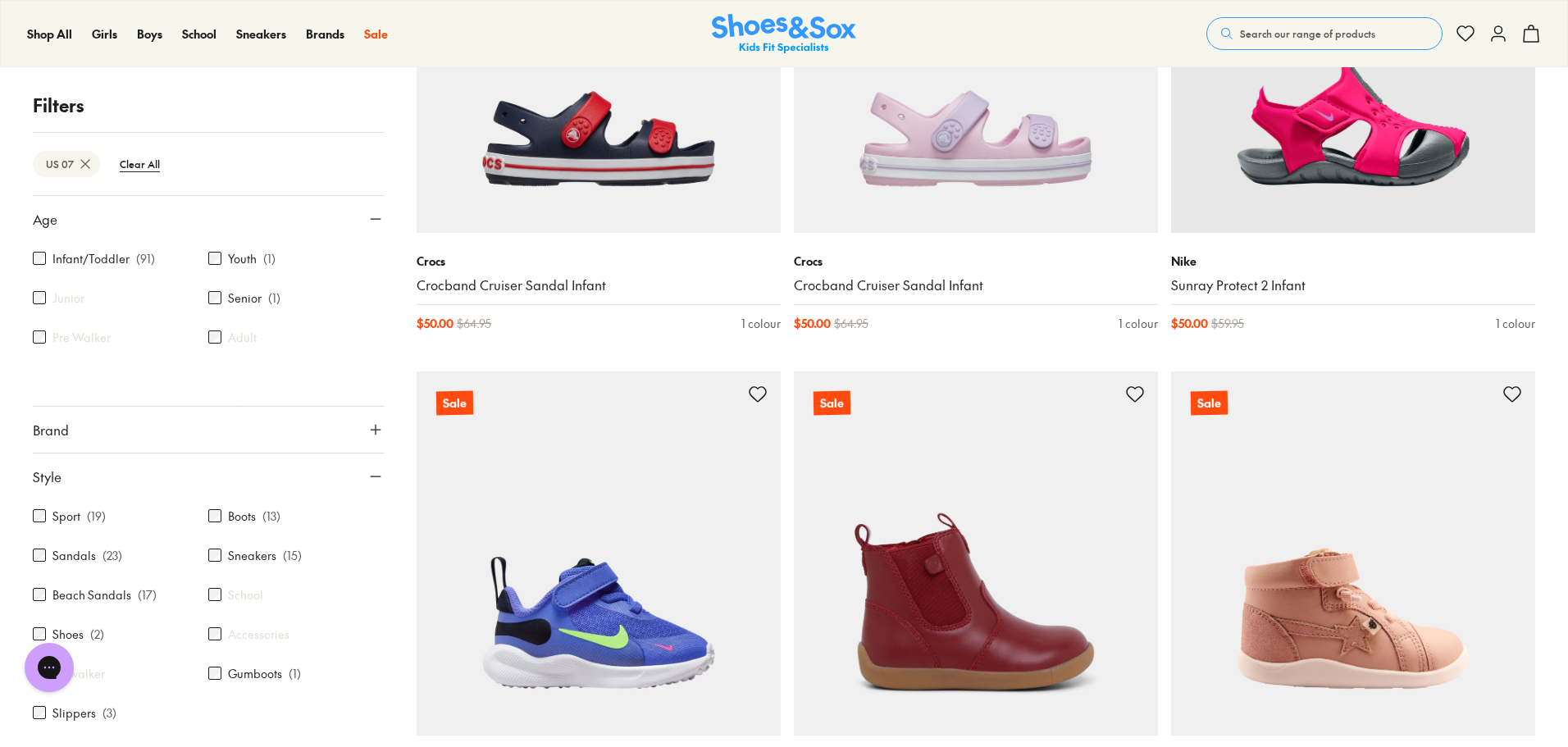
scroll to position [1805, 0]
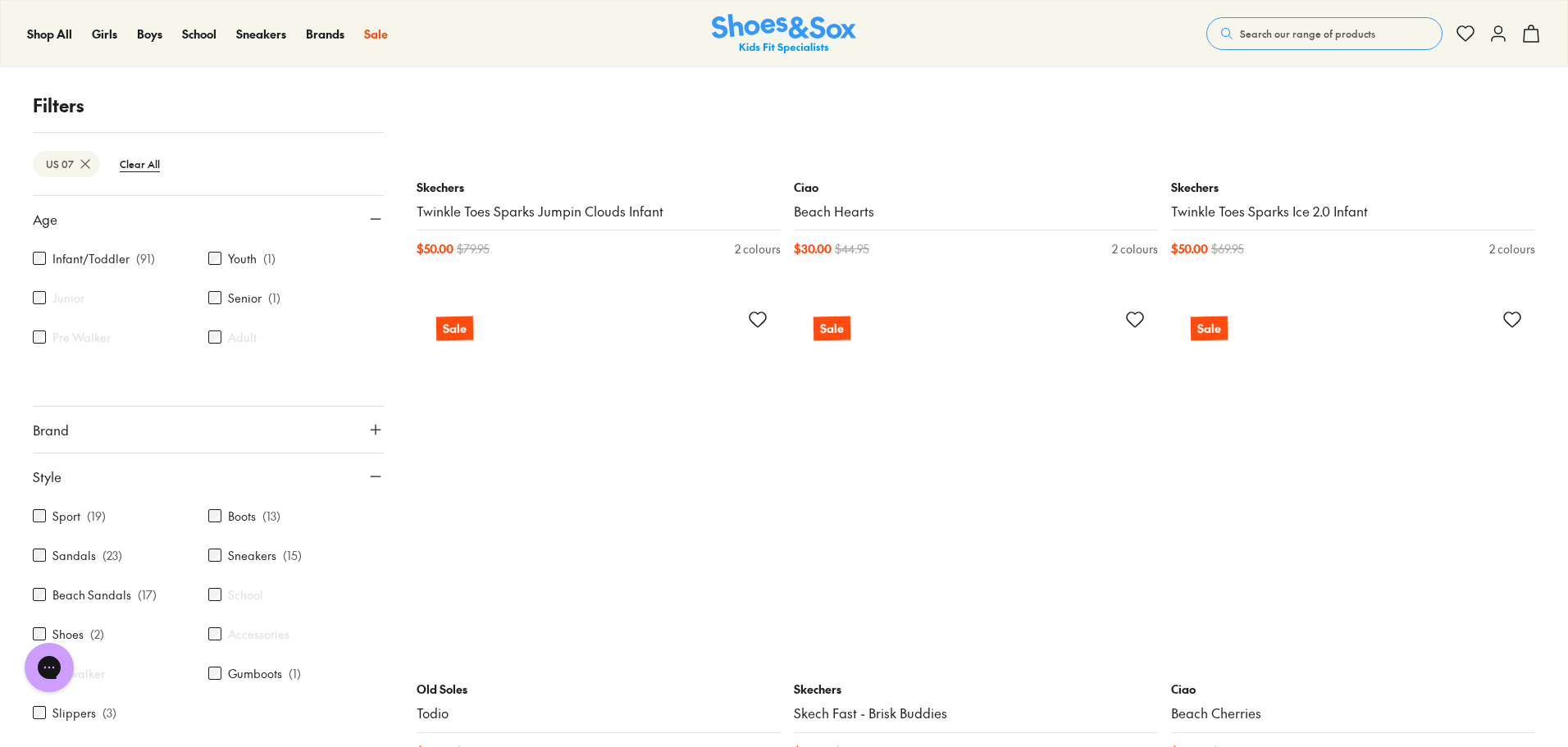
scroll to position [9925, 0]
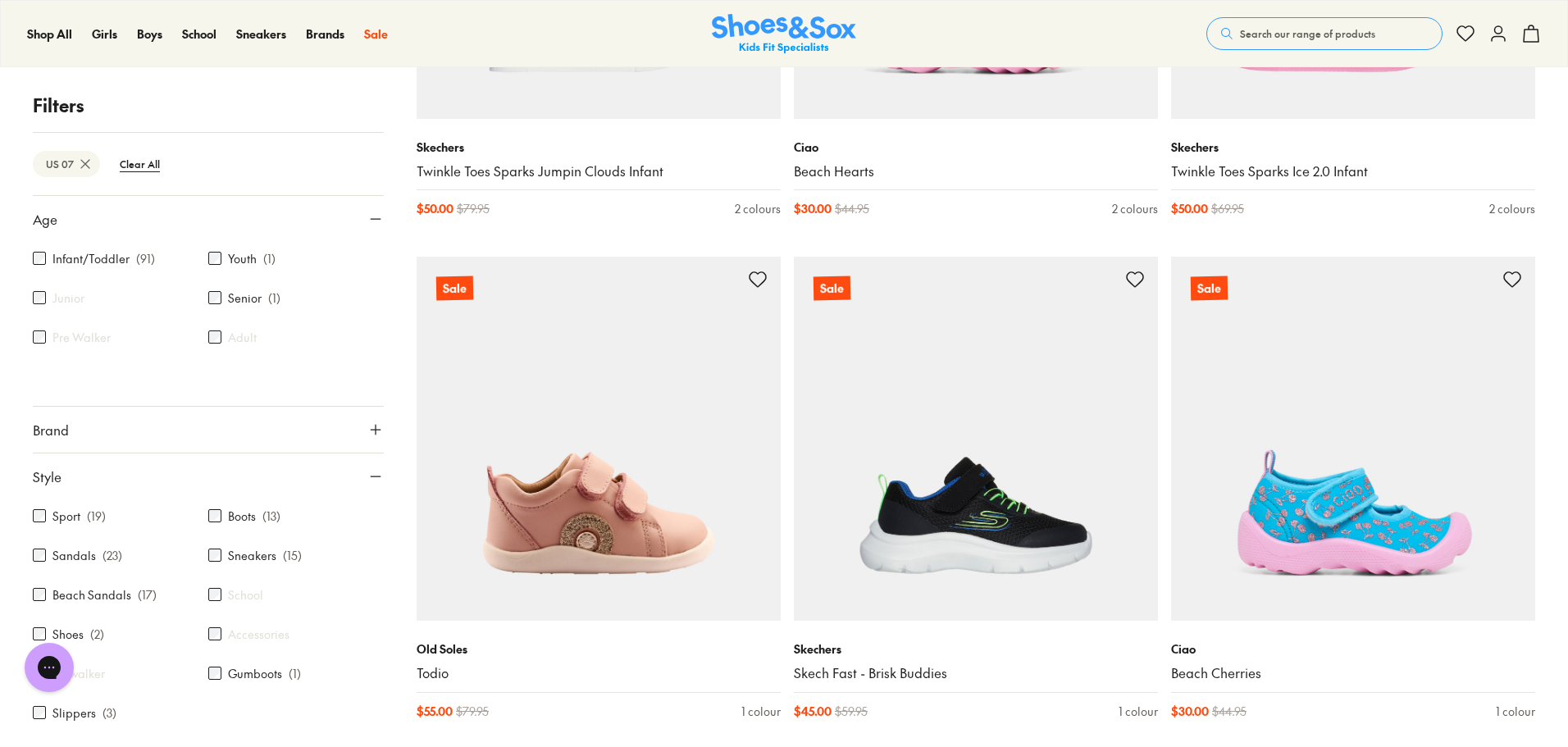
scroll to position [9679, 0]
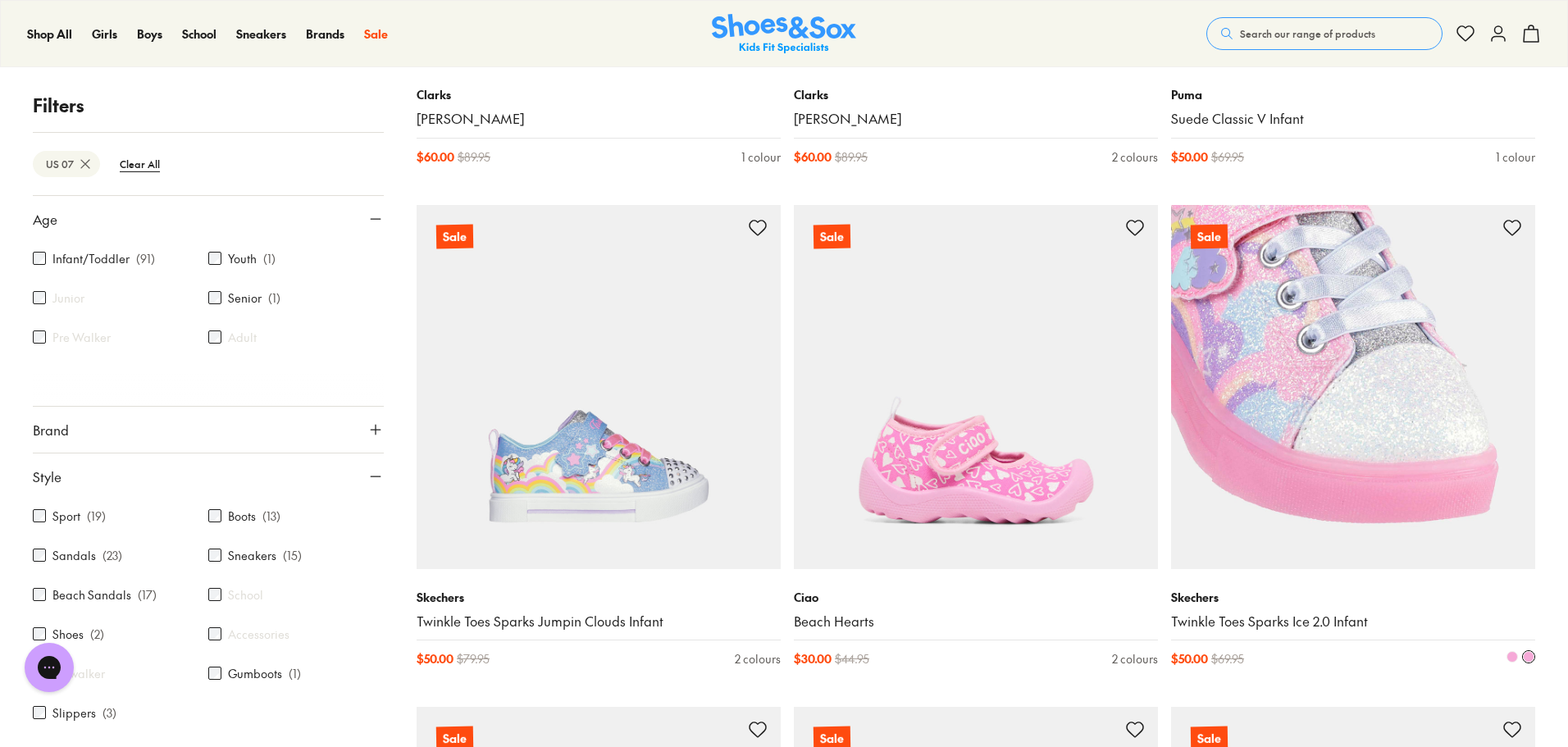
click at [1436, 487] on img at bounding box center [1353, 386] width 364 height 364
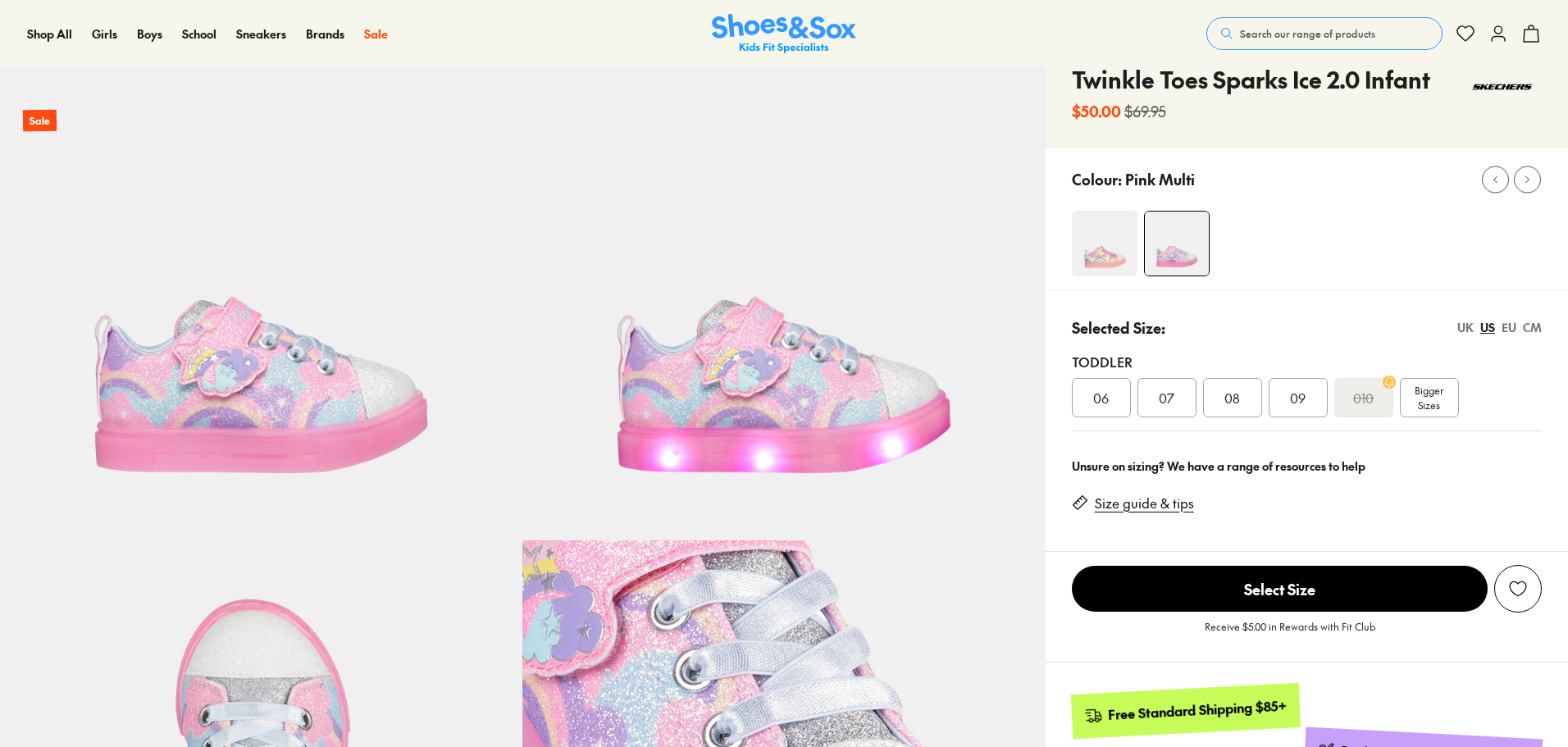
select select "*"
click at [1155, 394] on div "07" at bounding box center [1167, 397] width 59 height 39
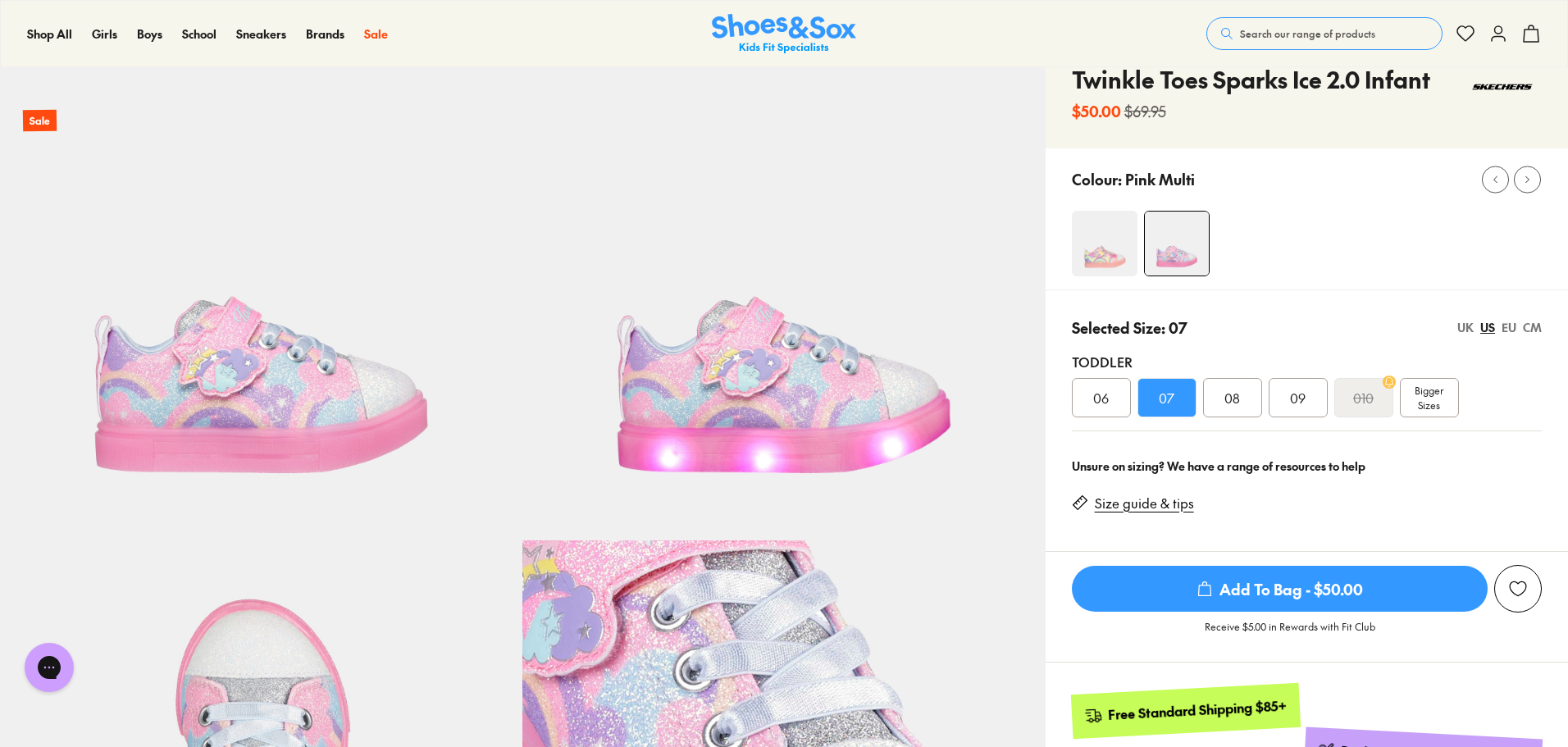
scroll to position [165, 0]
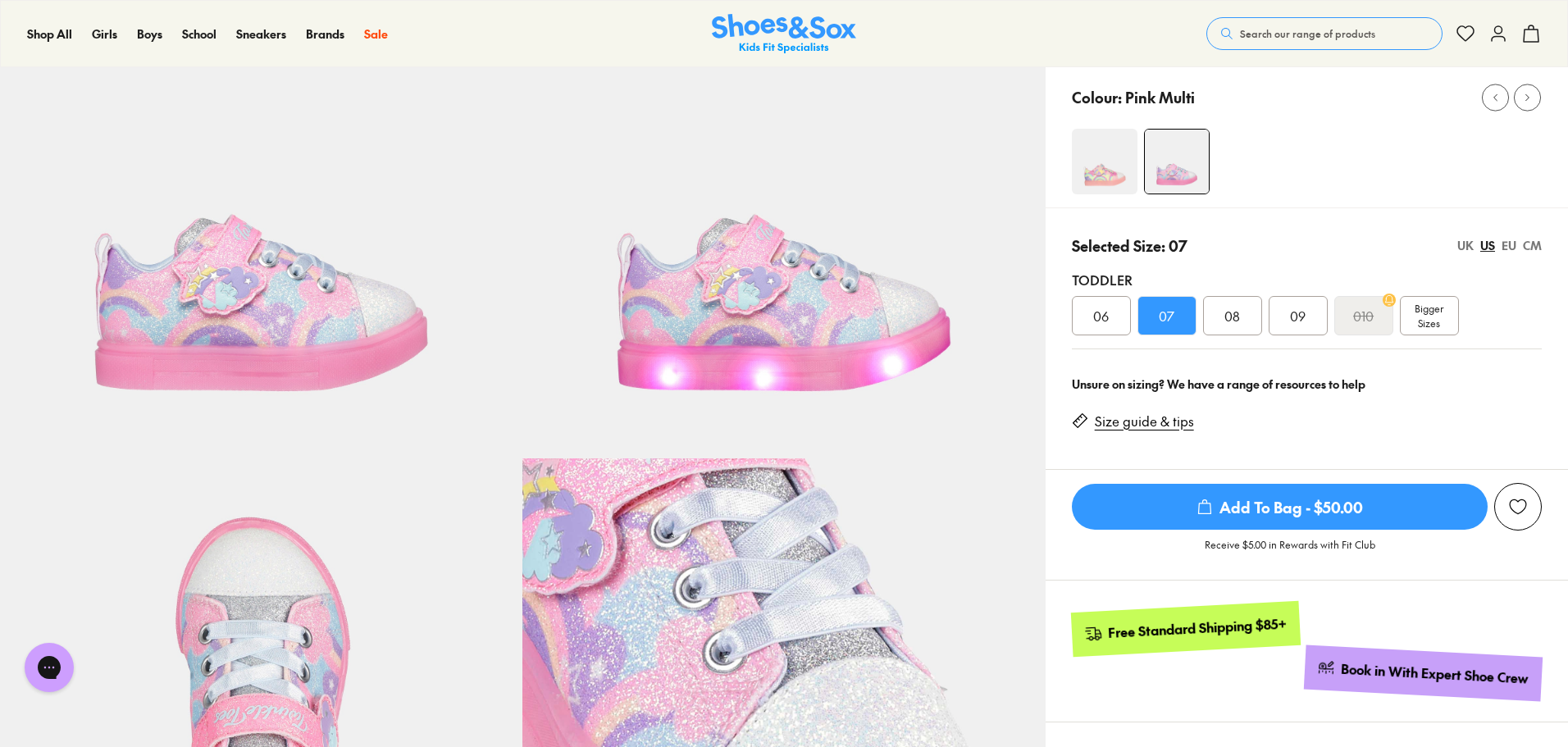
click at [1341, 505] on span "Add To Bag - $50.00" at bounding box center [1279, 507] width 416 height 46
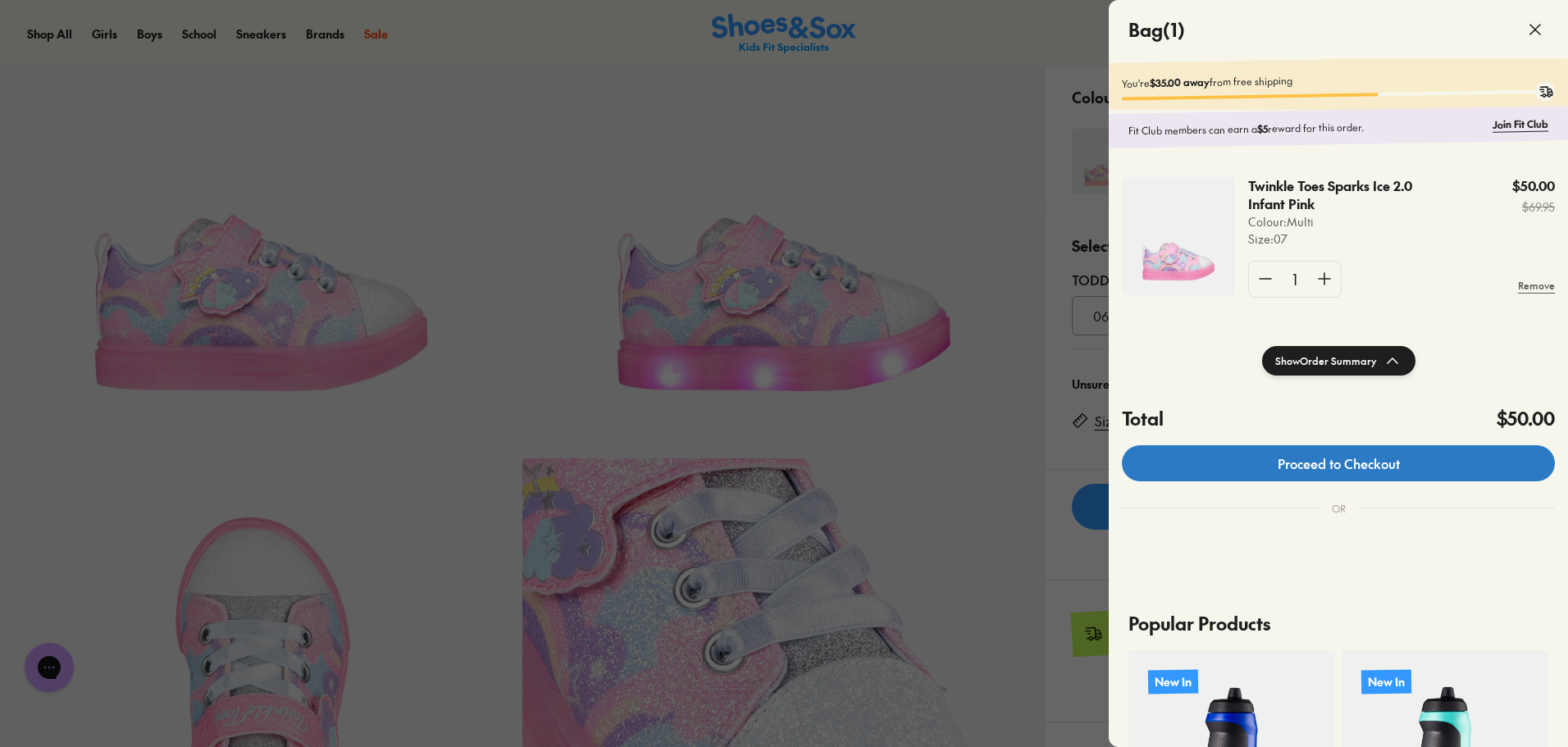
click at [1341, 481] on link "Proceed to Checkout" at bounding box center [1338, 464] width 433 height 36
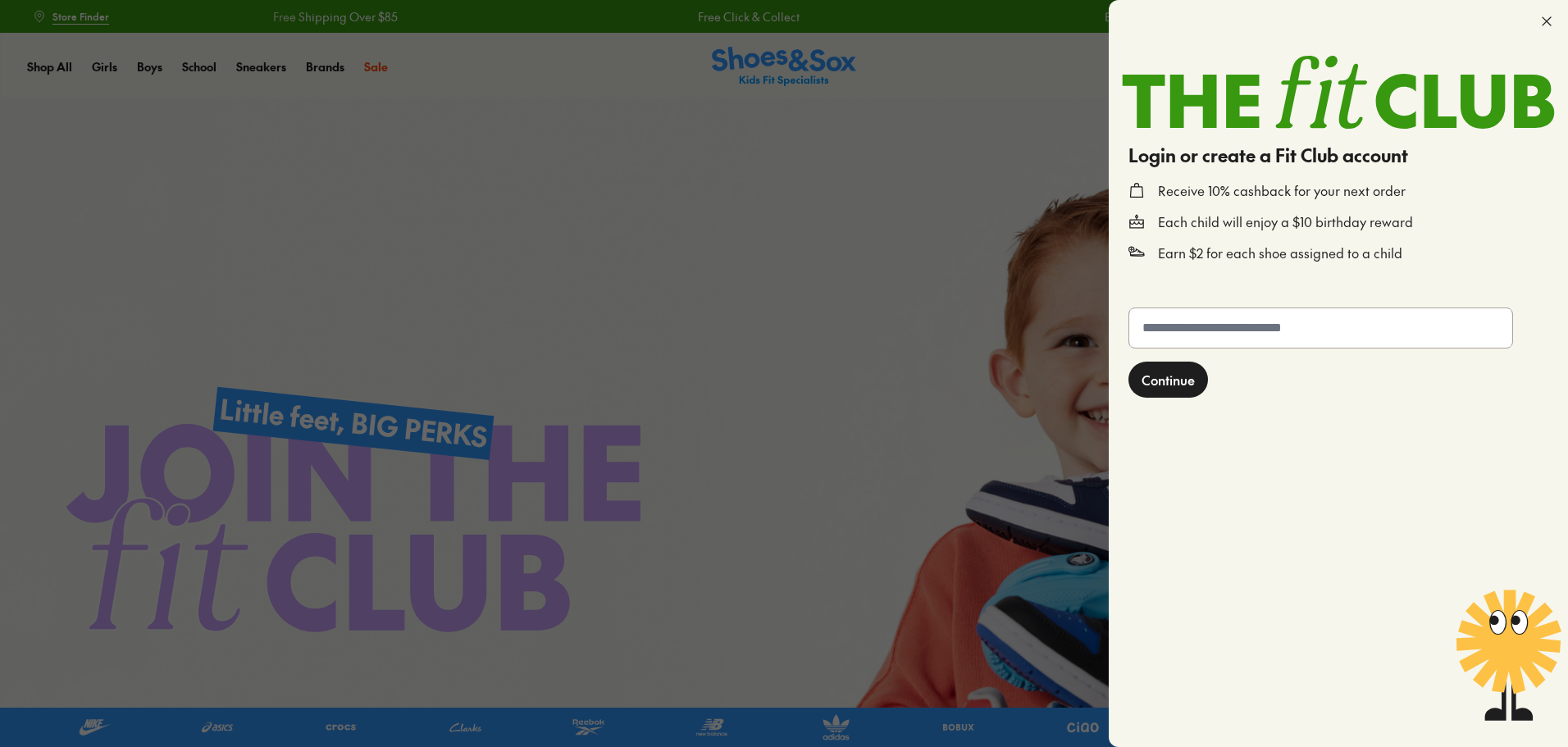
click at [1156, 326] on input "text" at bounding box center [1320, 327] width 383 height 39
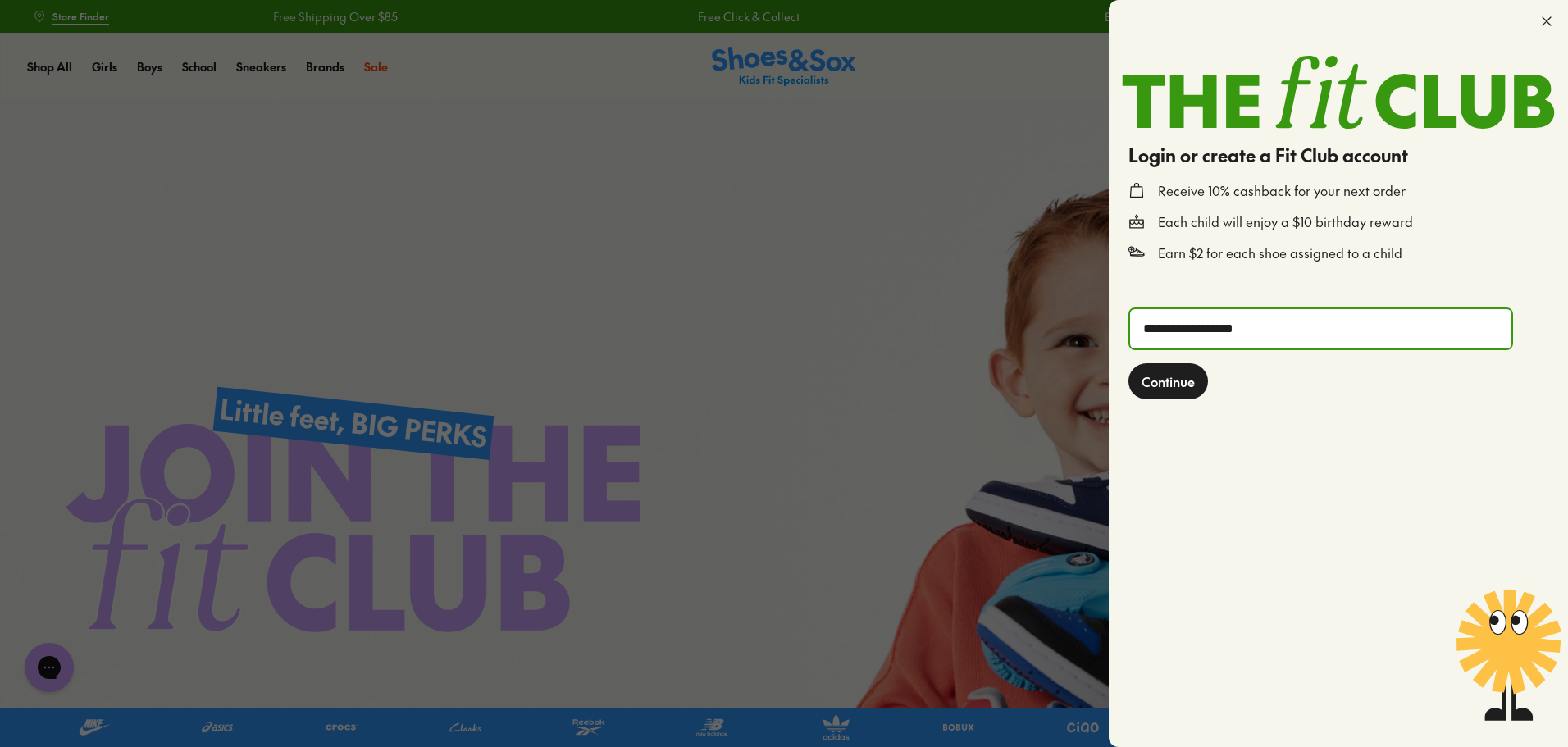
type input "**********"
click at [1143, 375] on span "Continue" at bounding box center [1168, 382] width 54 height 20
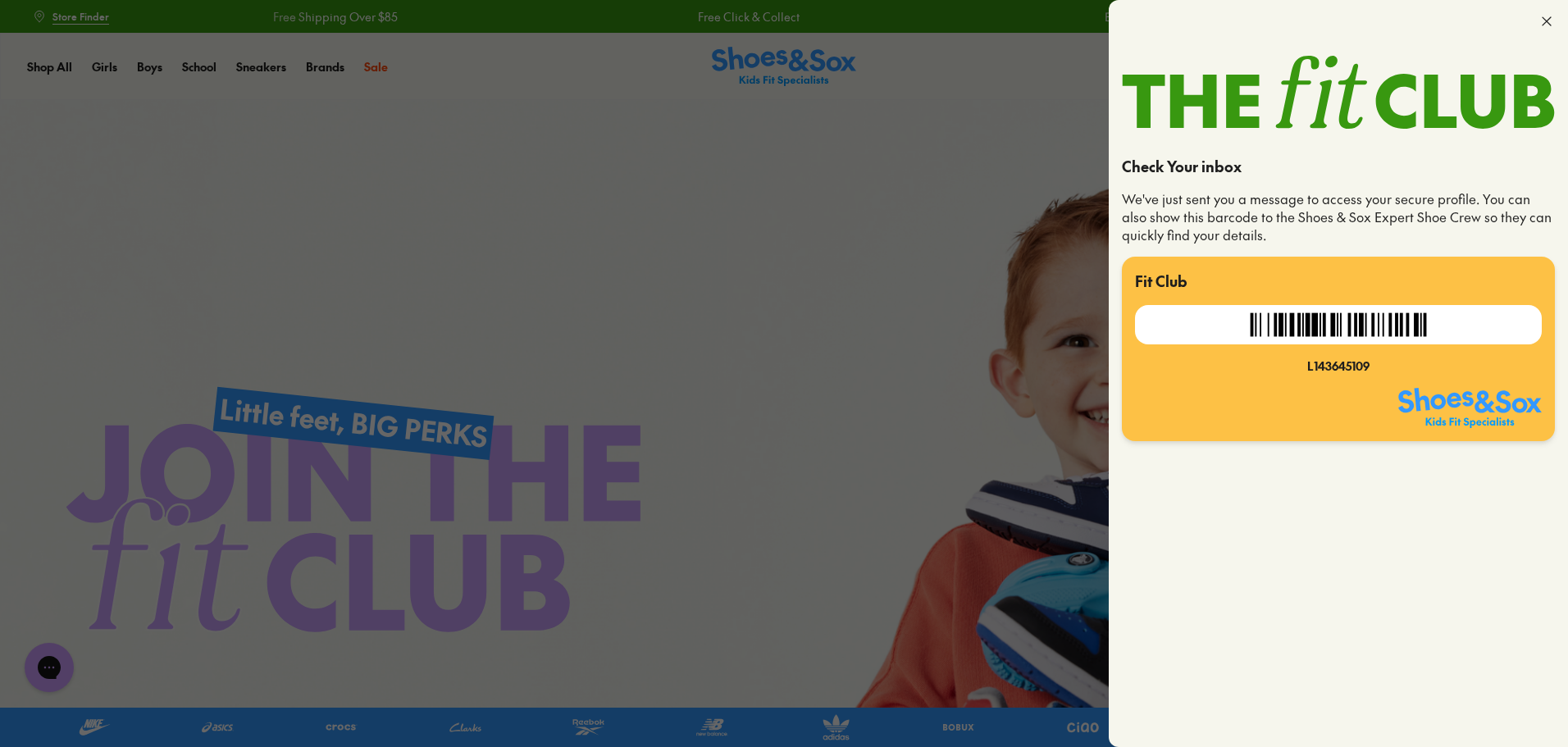
click at [1174, 328] on div at bounding box center [1338, 324] width 406 height 39
click at [1263, 320] on img at bounding box center [1338, 324] width 192 height 39
click at [1266, 346] on div "L143645109" at bounding box center [1338, 340] width 406 height 70
drag, startPoint x: 1301, startPoint y: 367, endPoint x: 1422, endPoint y: 363, distance: 121.1
click at [1422, 363] on div "L143645109" at bounding box center [1338, 366] width 406 height 17
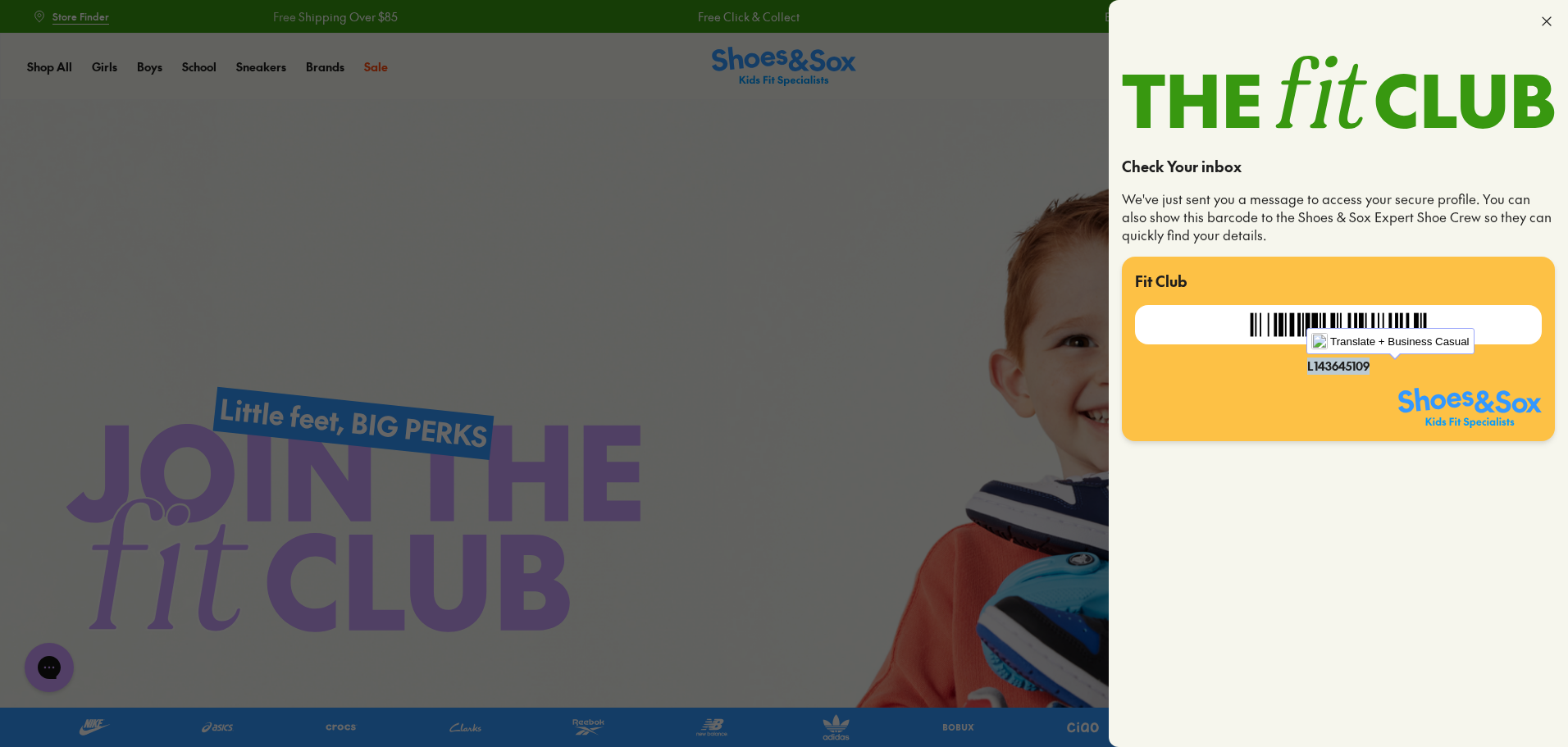
copy div "L143645109"
click at [1547, 22] on use at bounding box center [1546, 21] width 9 height 9
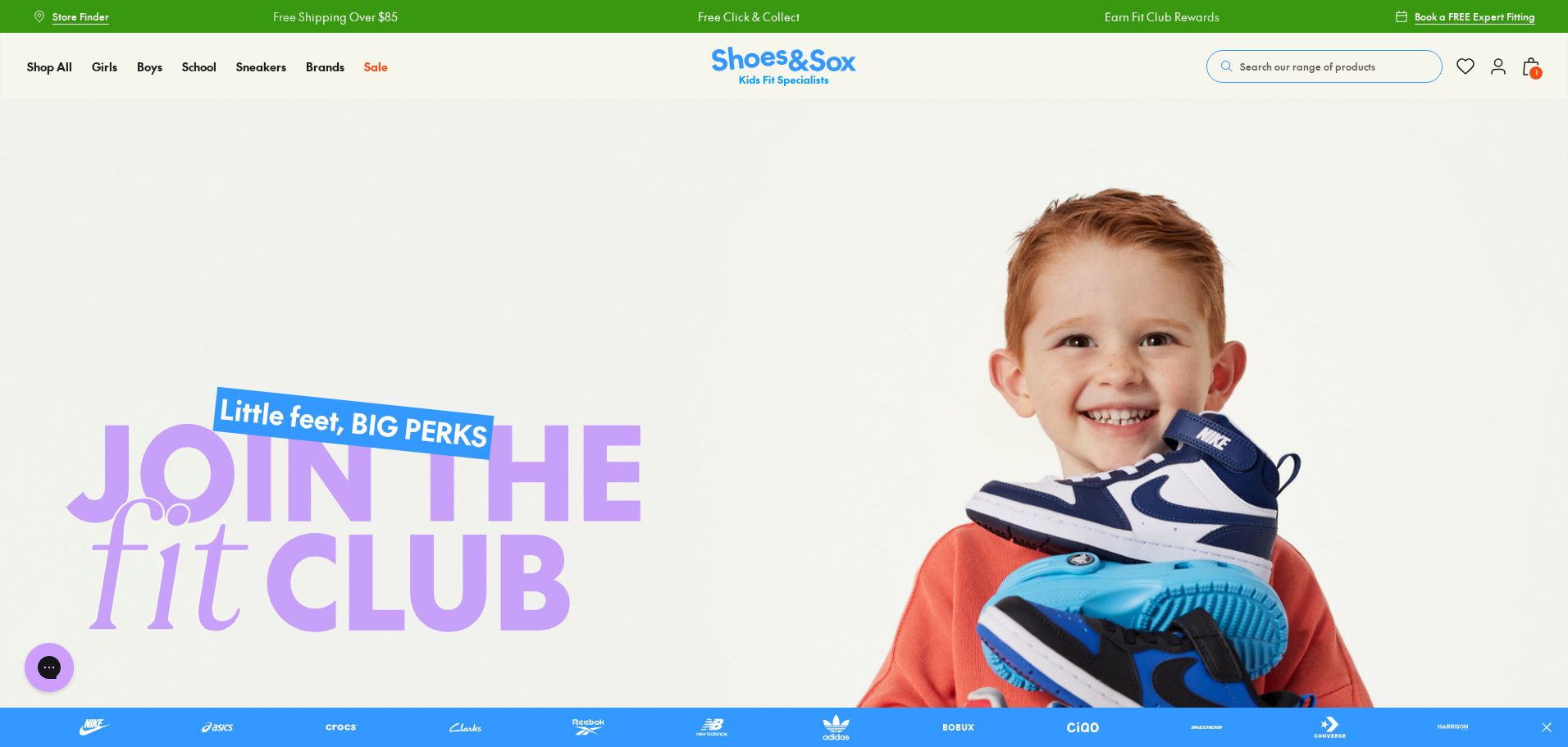
click at [1535, 68] on span "1" at bounding box center [1535, 73] width 16 height 16
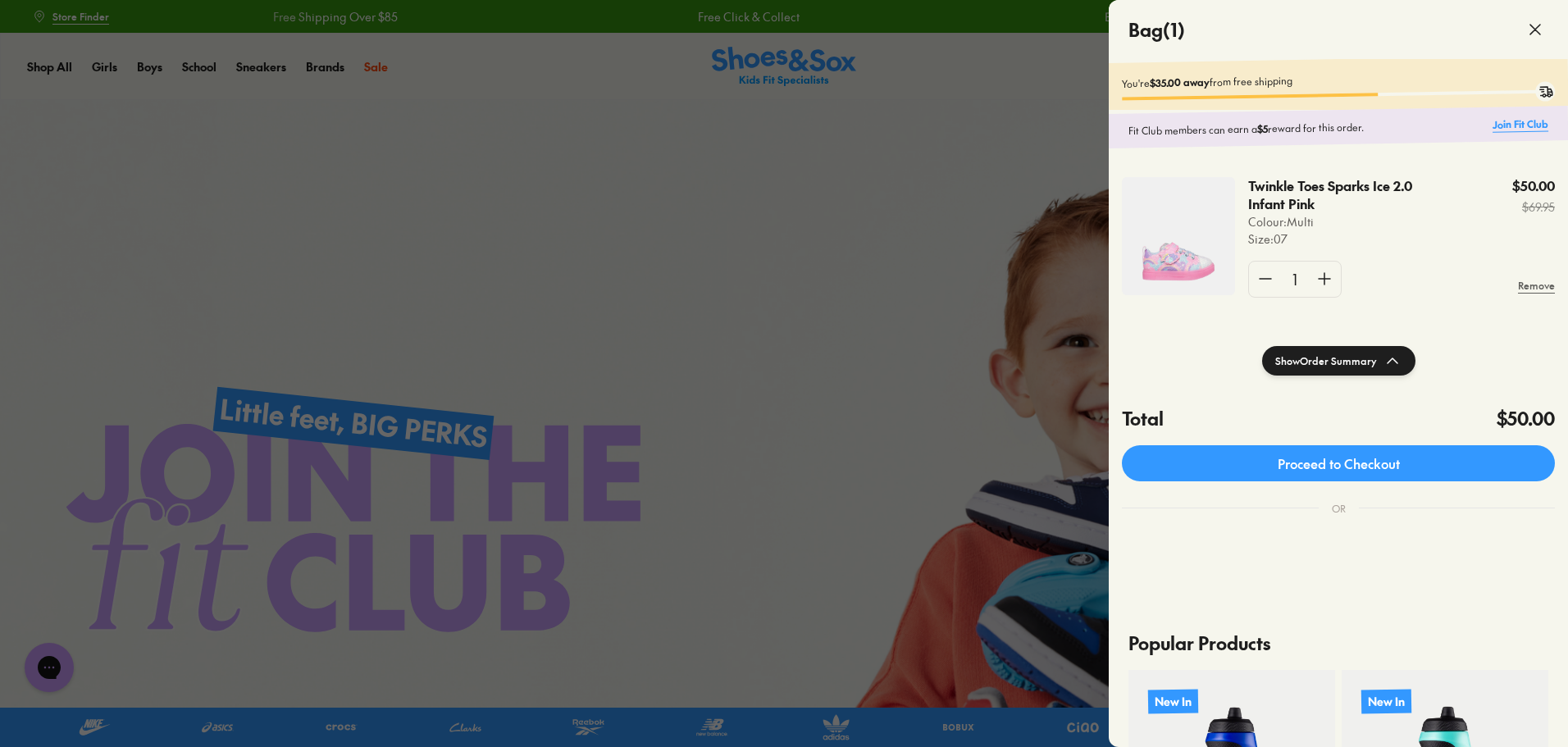
click at [1530, 121] on link "Join Fit Club" at bounding box center [1520, 124] width 55 height 15
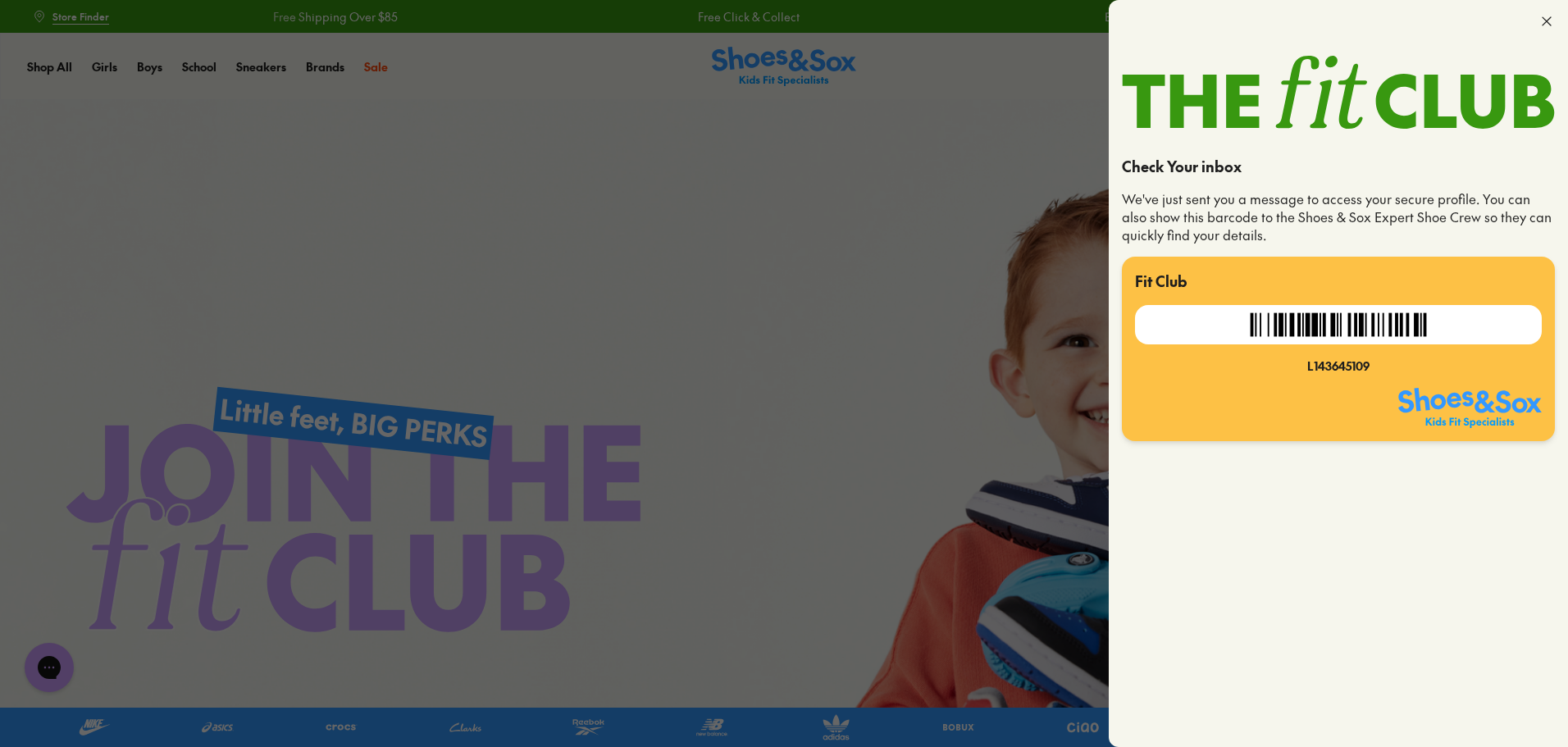
click at [1413, 242] on p "We've just sent you a message to access your secure profile. You can also show …" at bounding box center [1338, 217] width 433 height 55
click at [1363, 308] on img at bounding box center [1338, 324] width 192 height 39
click at [769, 205] on div at bounding box center [784, 373] width 1568 height 747
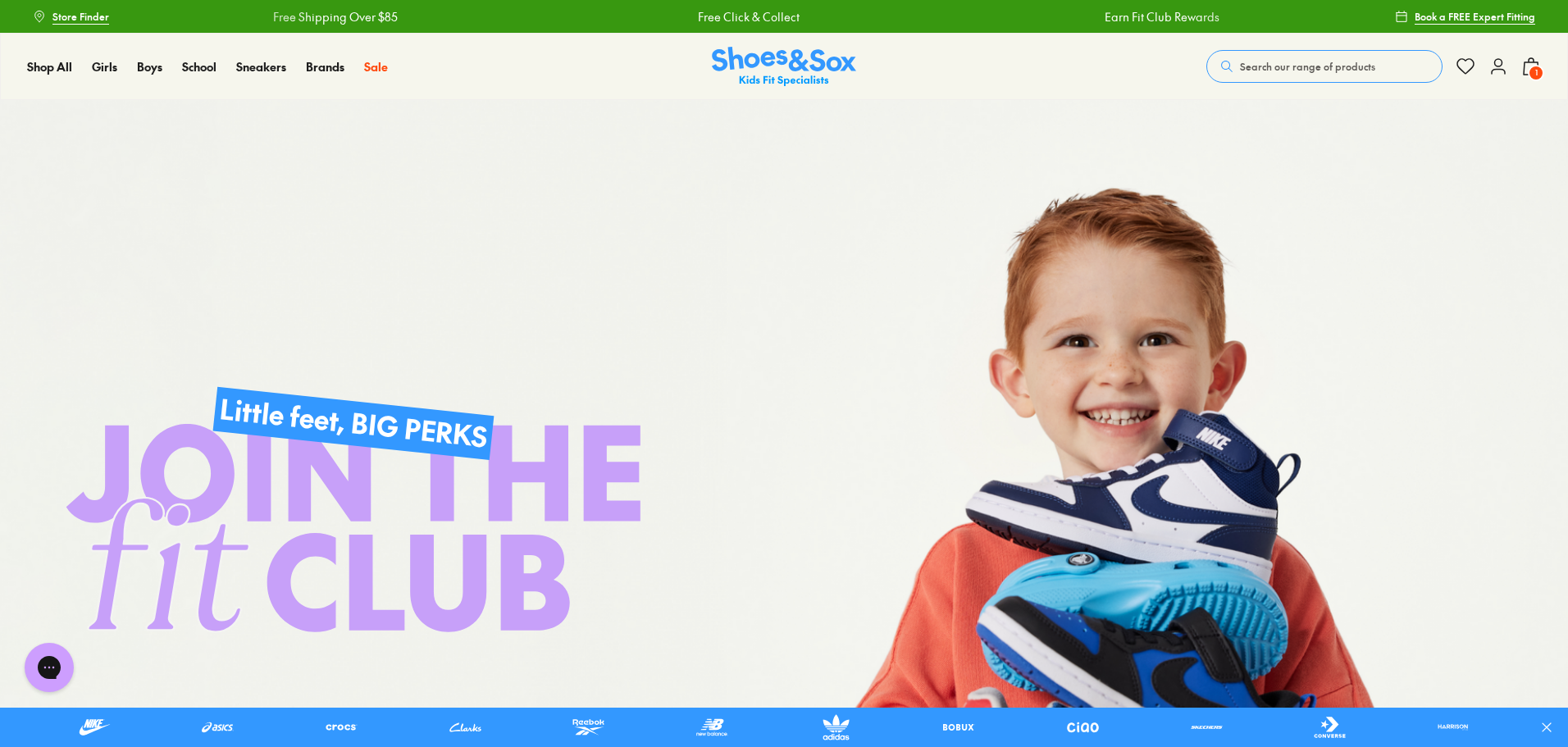
click at [1502, 72] on icon at bounding box center [1498, 66] width 20 height 20
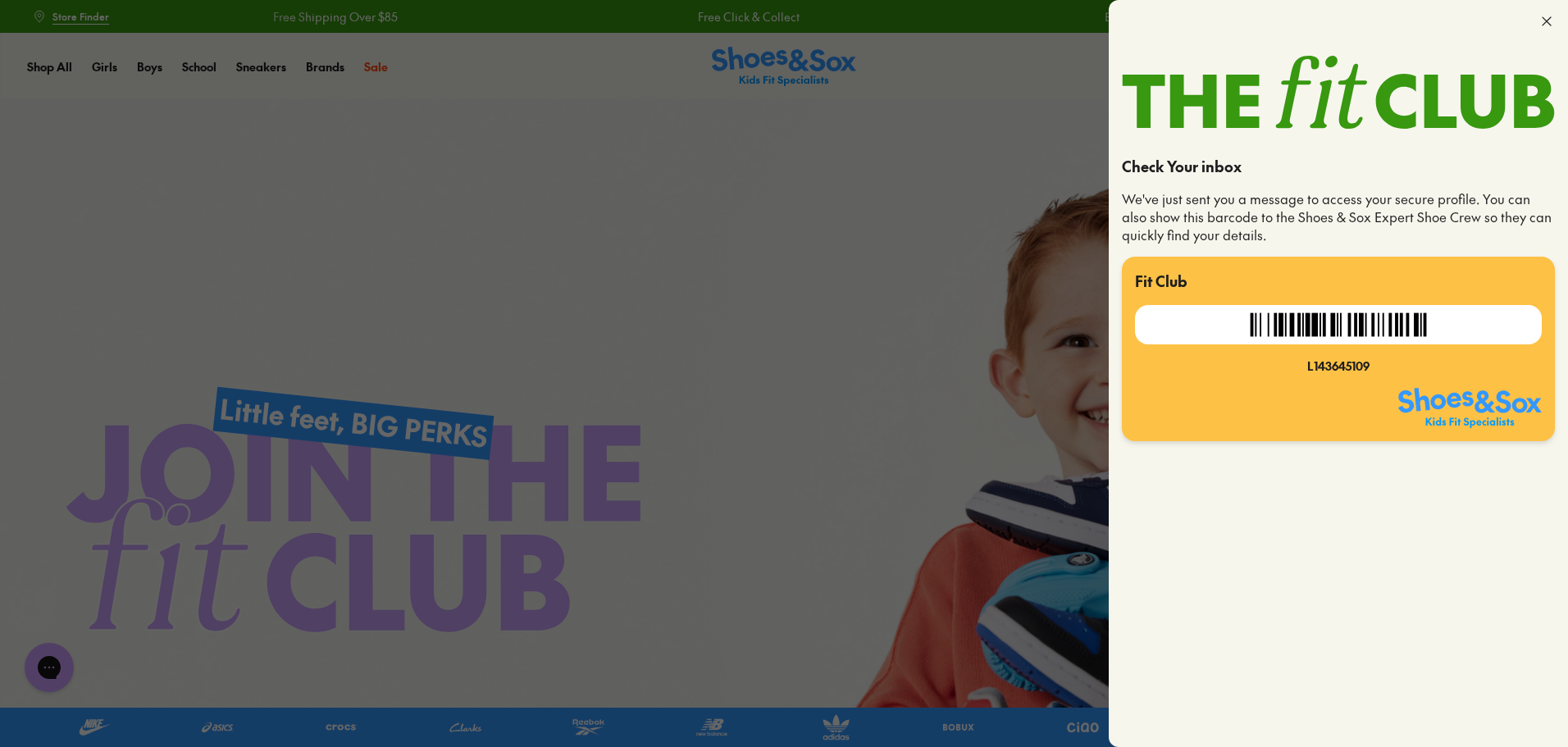
click at [1546, 20] on icon at bounding box center [1546, 21] width 16 height 16
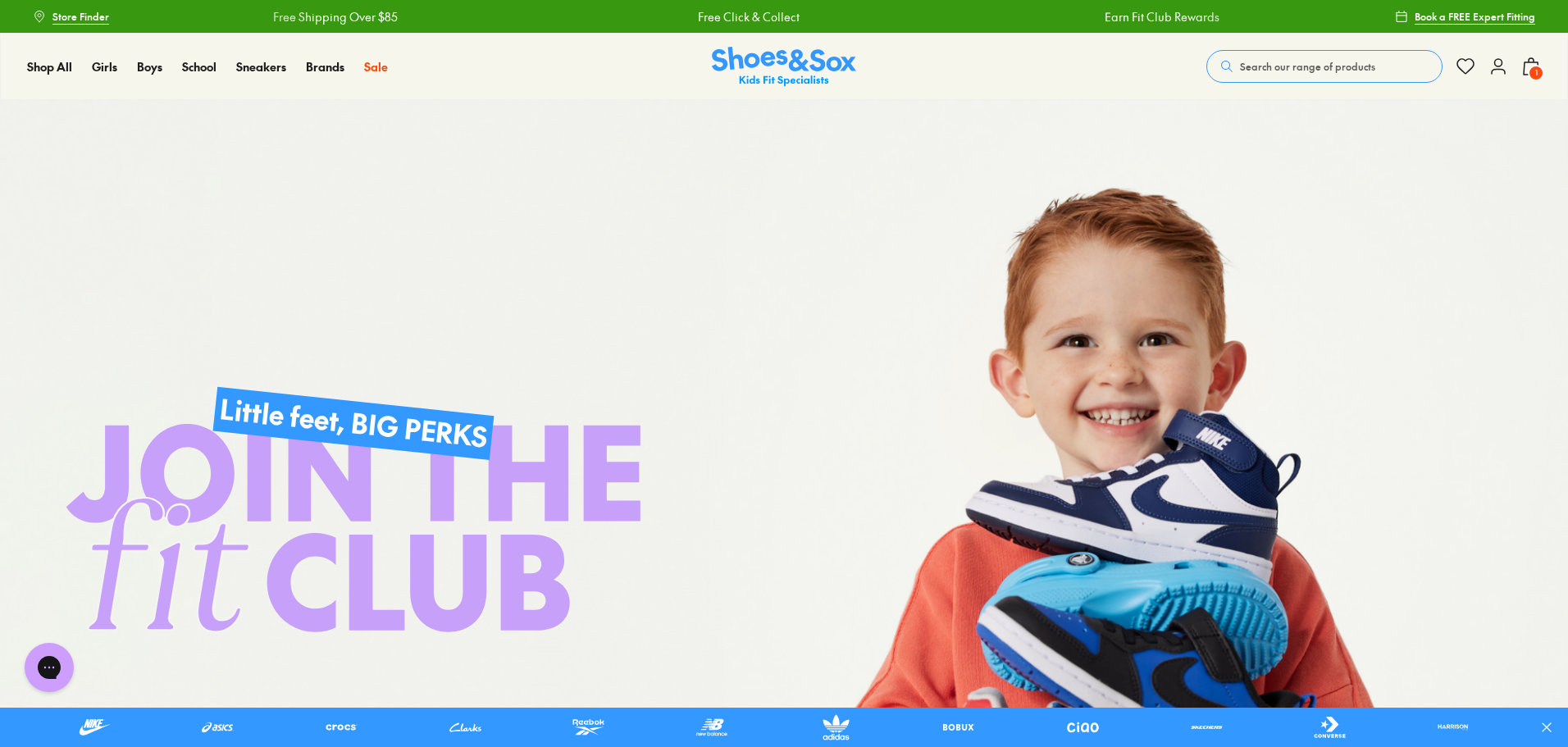
click at [472, 603] on img at bounding box center [784, 541] width 1568 height 883
click at [1509, 71] on div "Search our range of products Clear Close Popular Searches asics nike crocs bobu…" at bounding box center [1374, 67] width 335 height 36
click at [1499, 69] on use at bounding box center [1498, 66] width 17 height 16
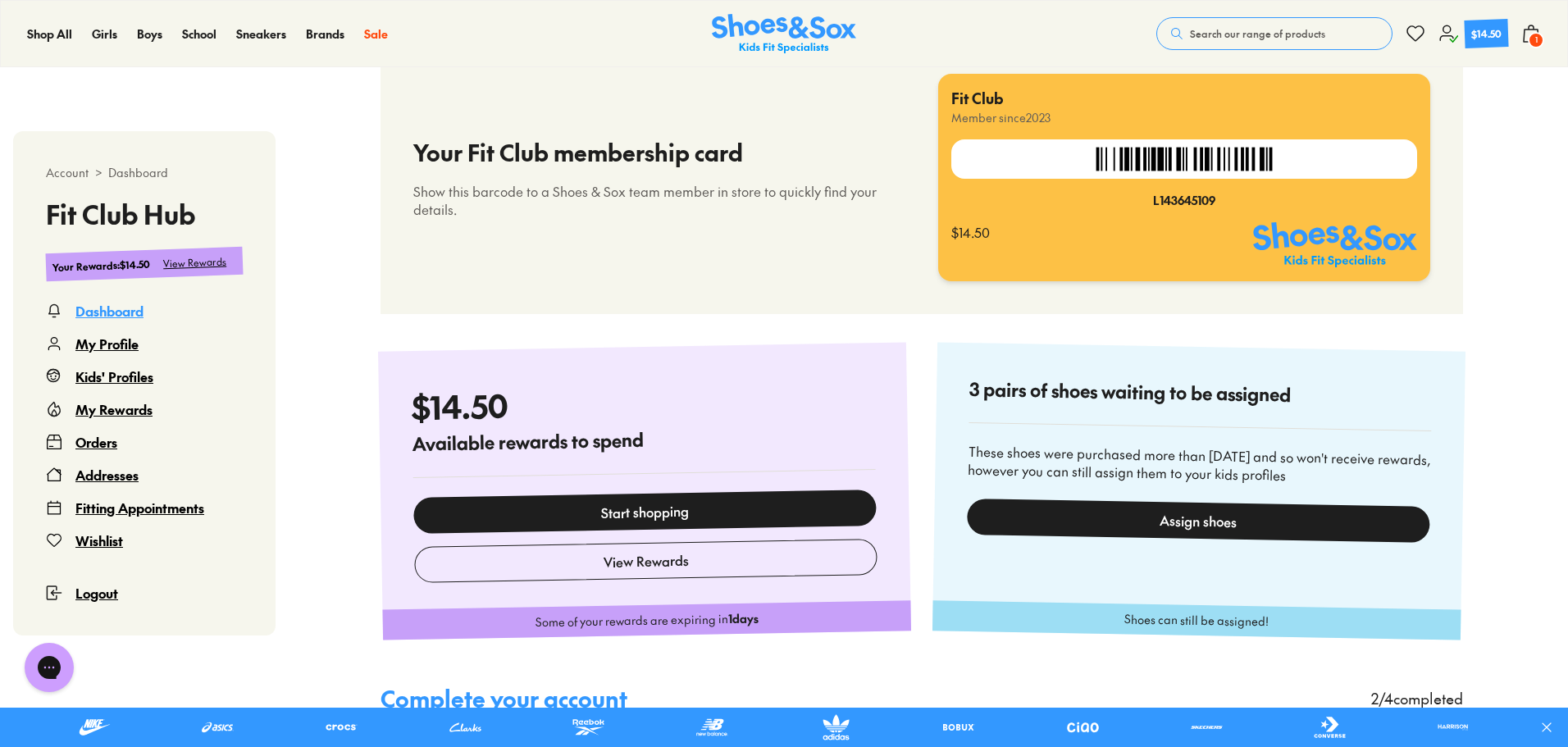
scroll to position [1230, 0]
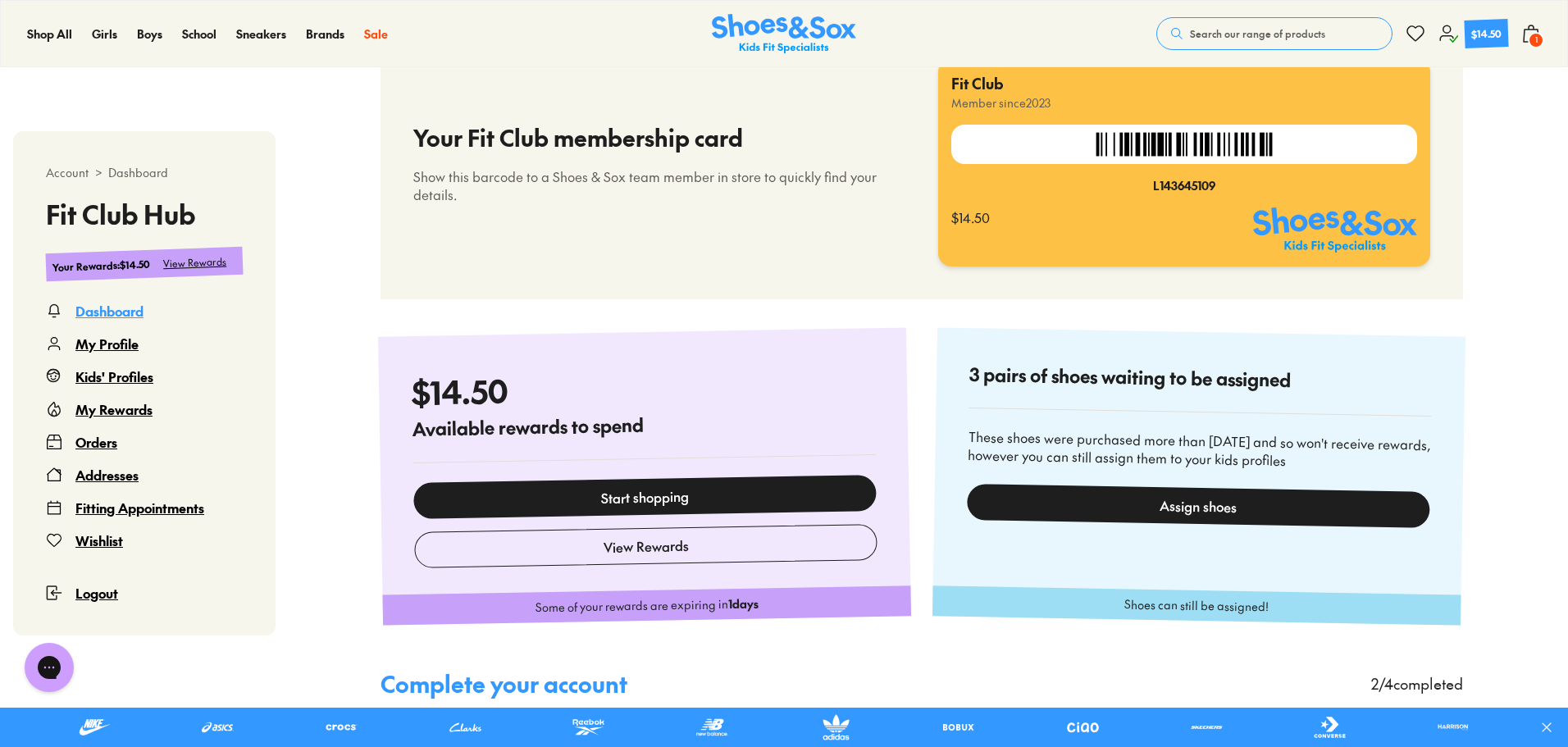
click at [673, 504] on link "Start shopping" at bounding box center [644, 497] width 464 height 44
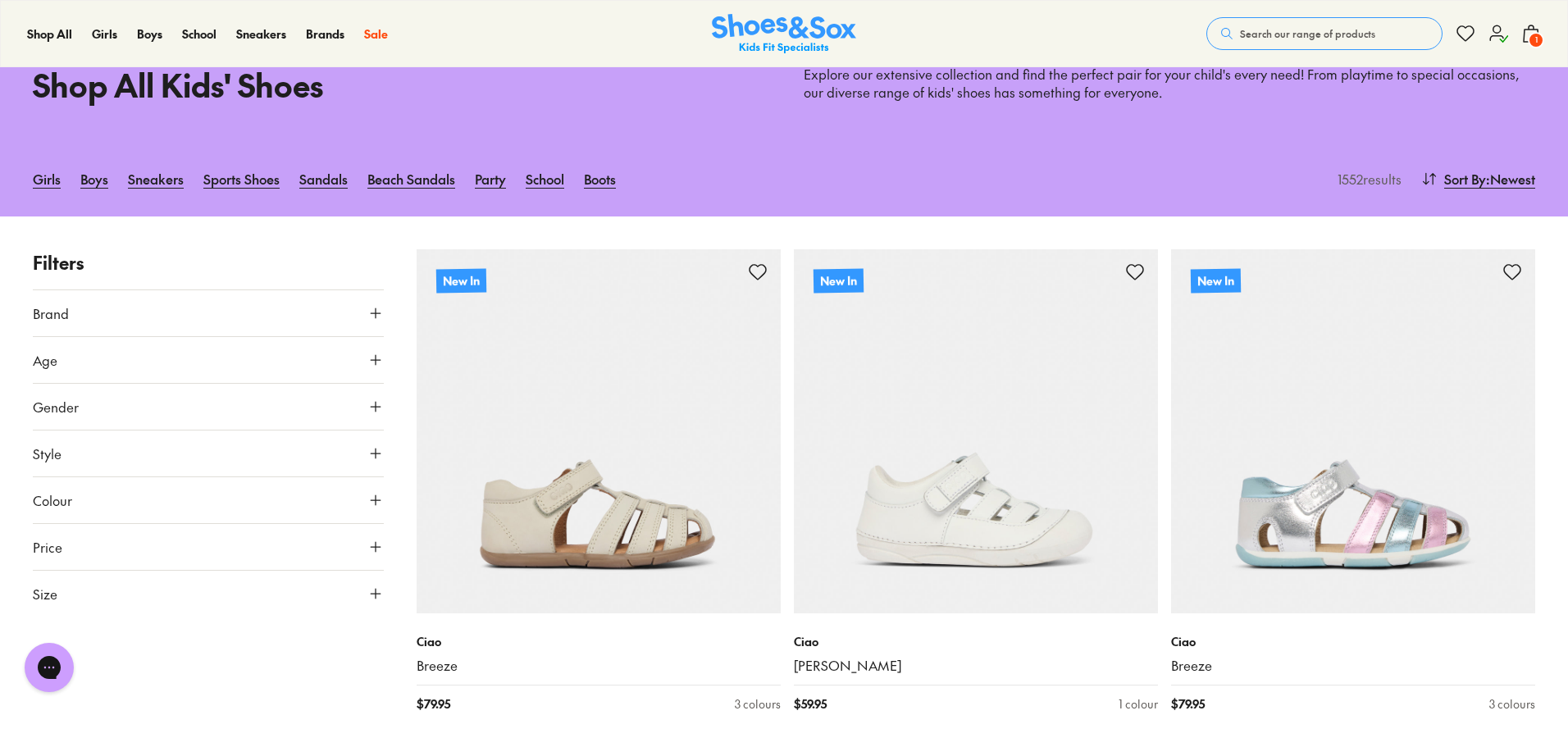
click at [1529, 25] on icon at bounding box center [1531, 33] width 20 height 20
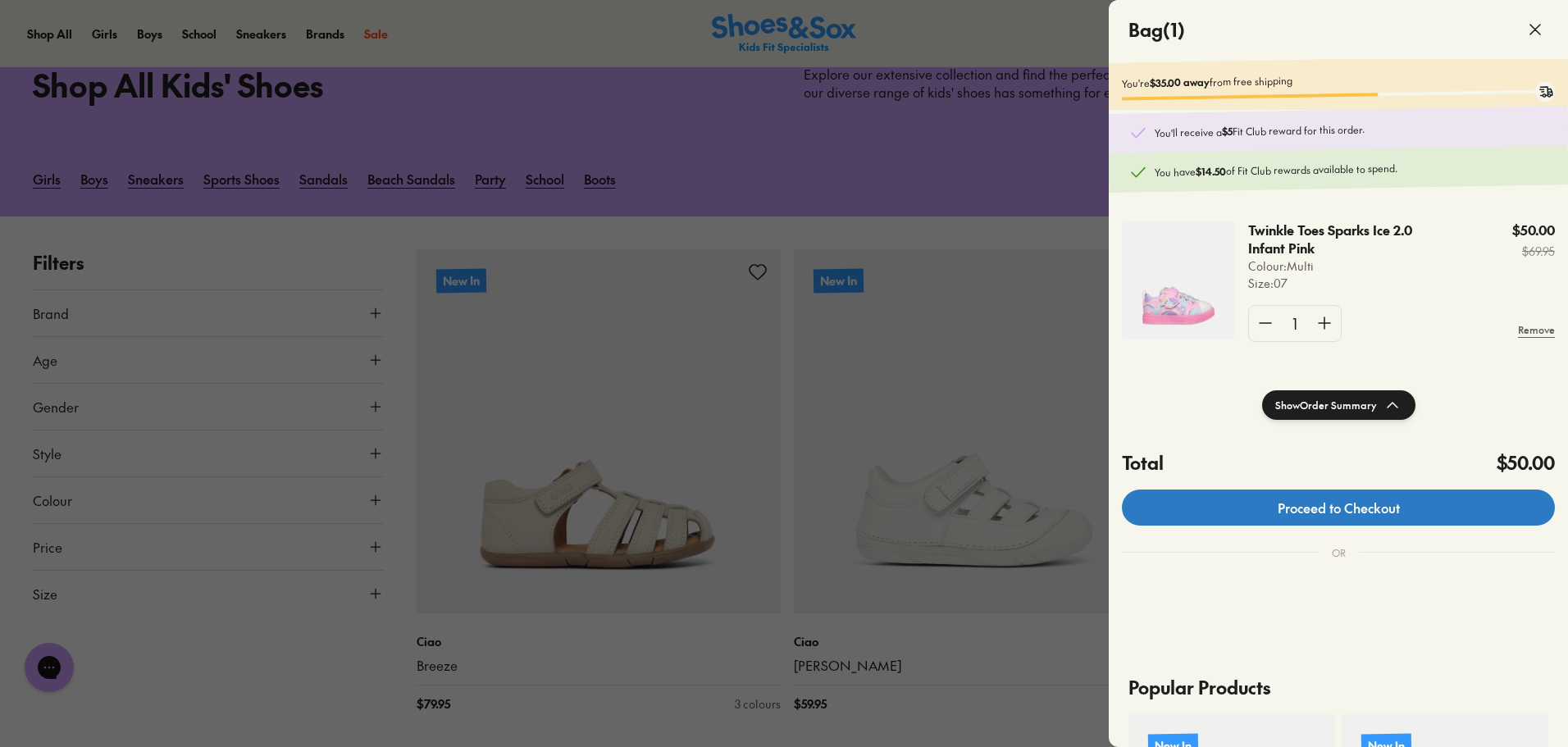
click at [1391, 515] on link "Proceed to Checkout" at bounding box center [1338, 508] width 433 height 36
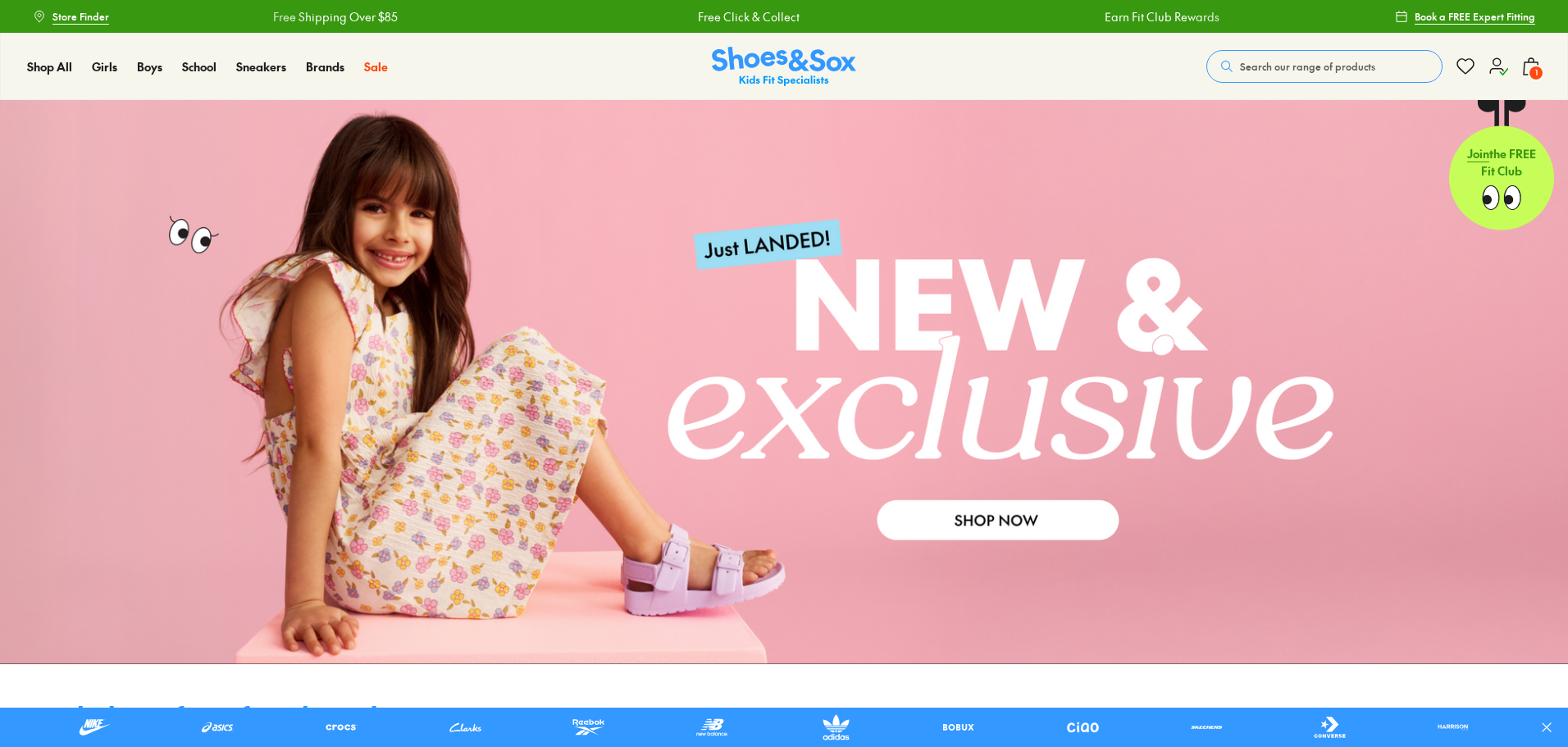
click at [1531, 70] on span "1" at bounding box center [1535, 73] width 16 height 16
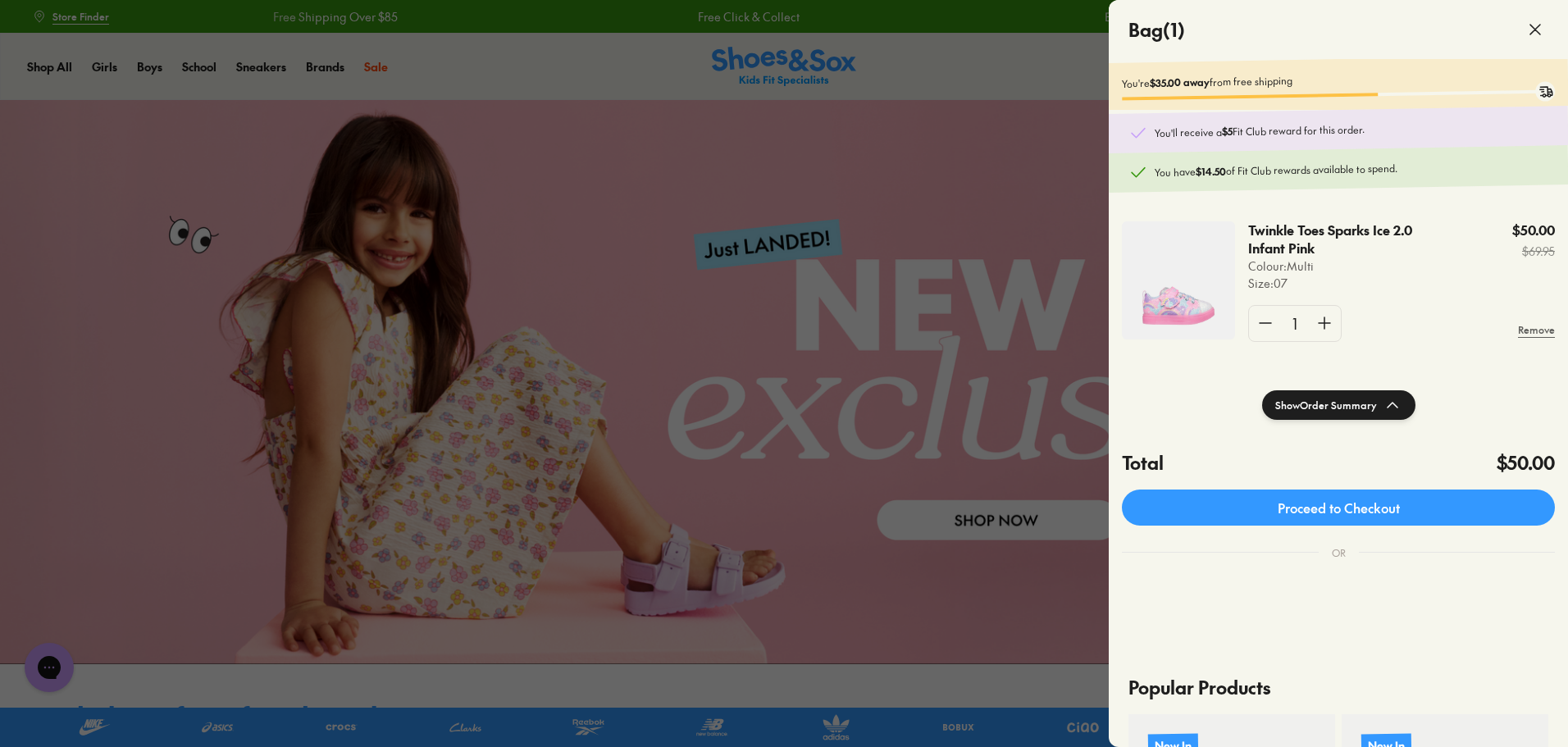
click at [1328, 155] on div "You have $14.50 of Fit Club rewards available to spend." at bounding box center [1339, 169] width 460 height 48
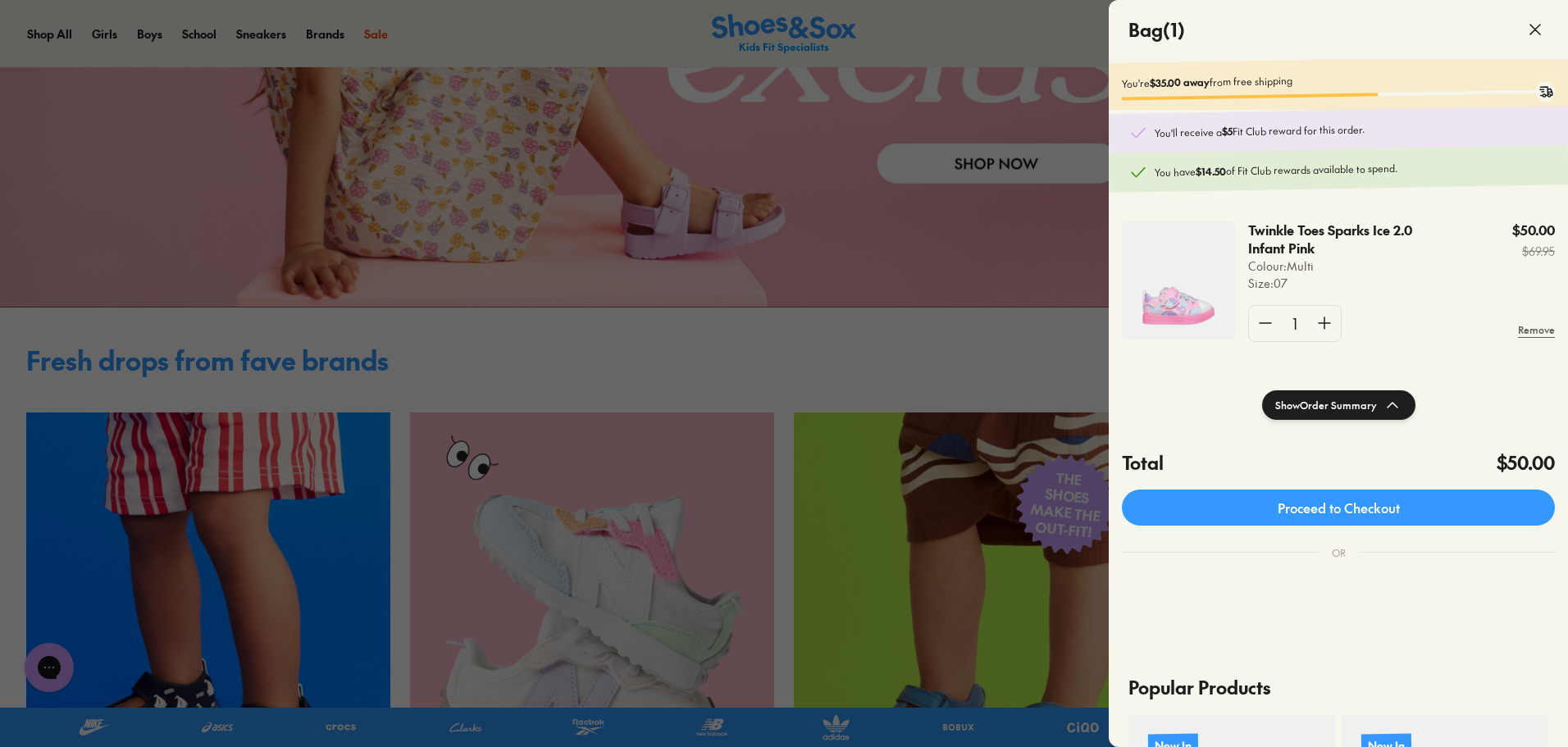
scroll to position [410, 0]
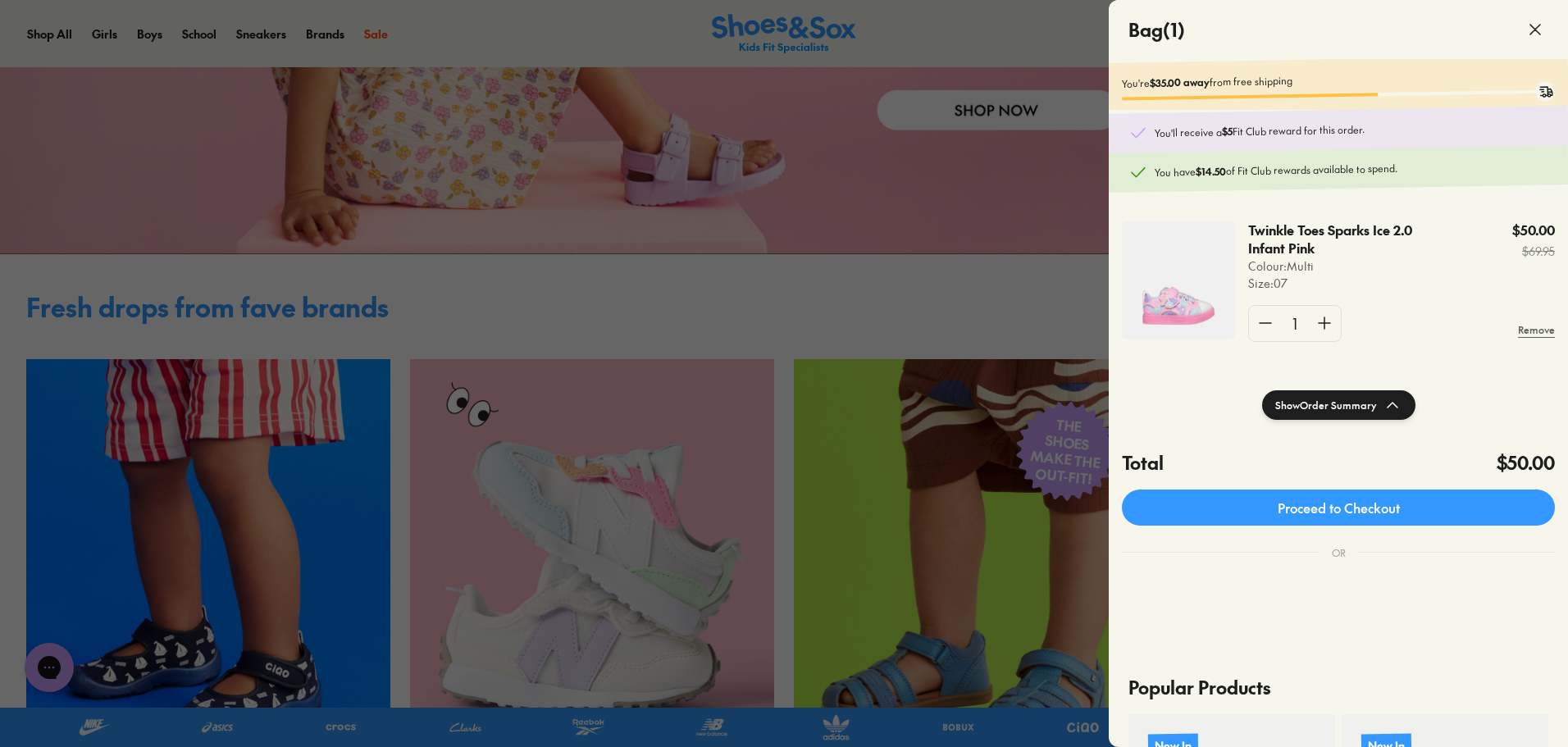
click at [1539, 31] on icon at bounding box center [1535, 30] width 20 height 20
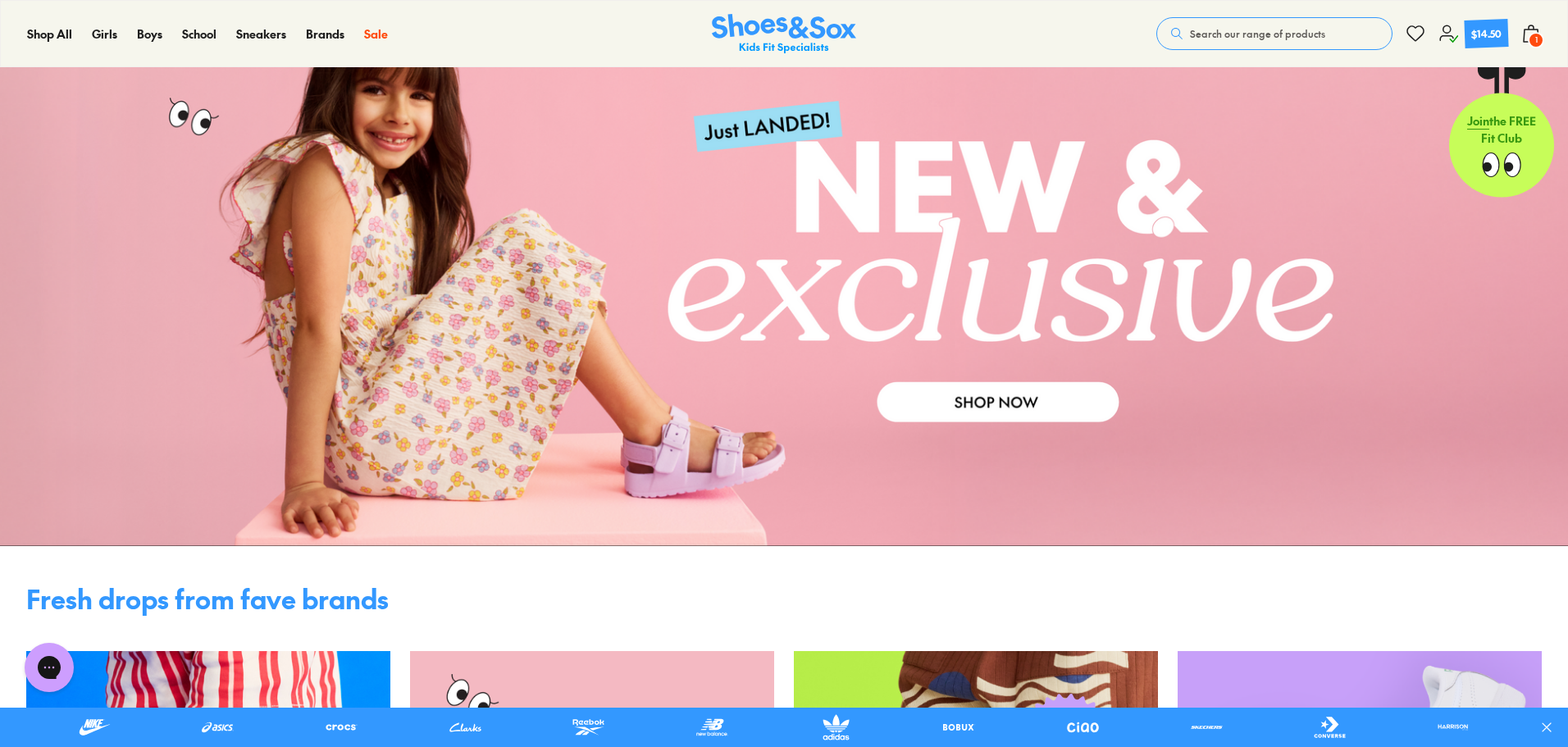
scroll to position [0, 0]
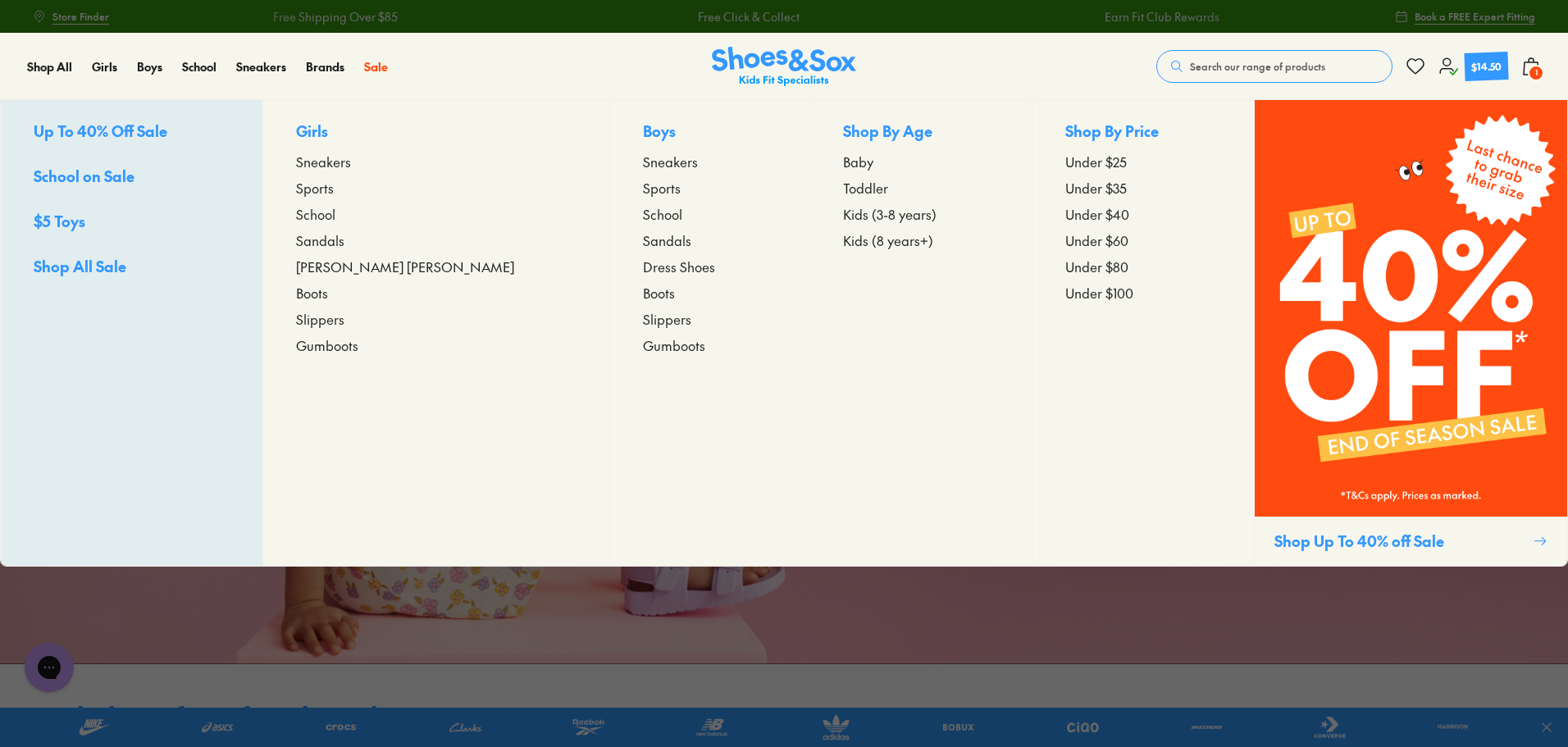
click at [642, 190] on span "Sports" at bounding box center [661, 187] width 37 height 20
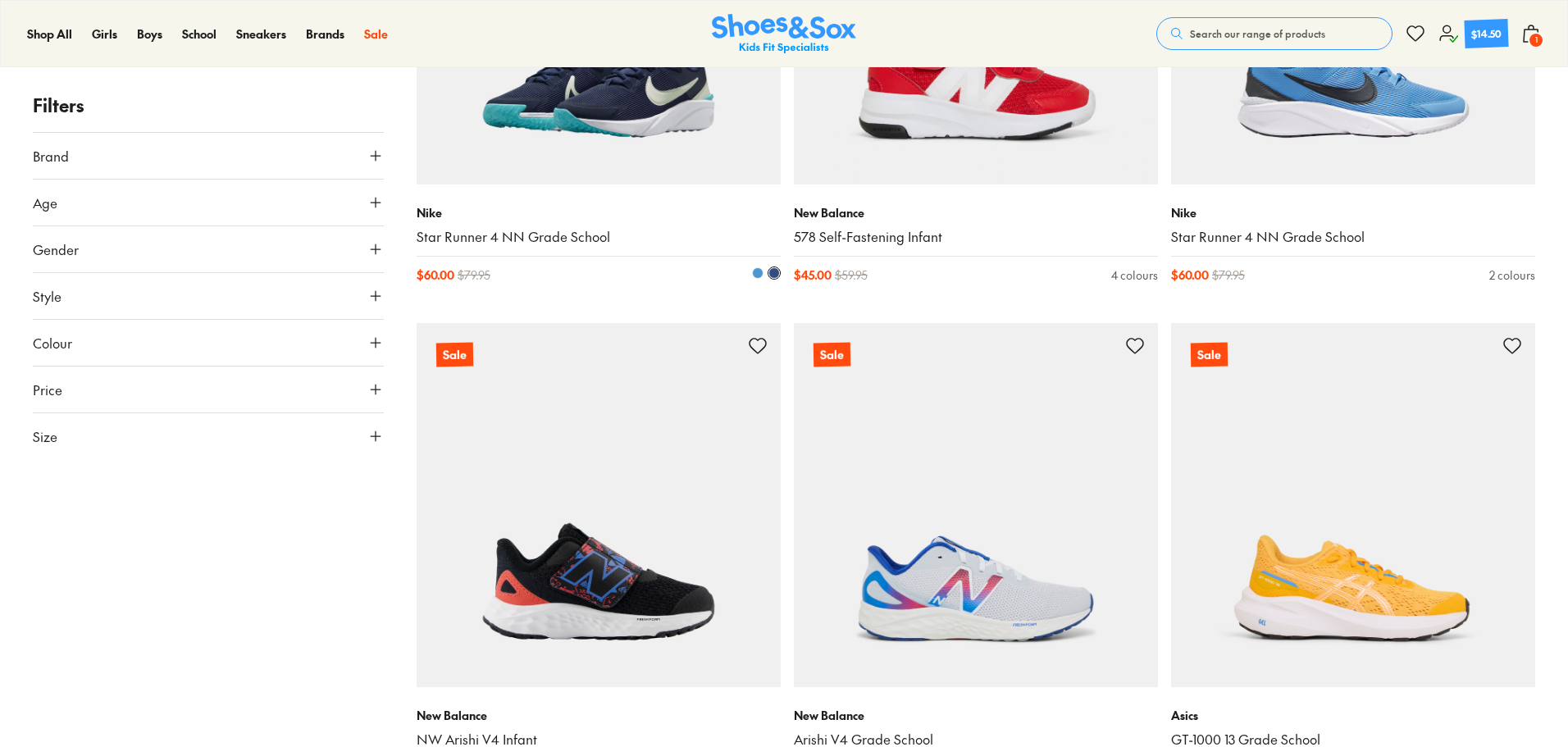
scroll to position [574, 0]
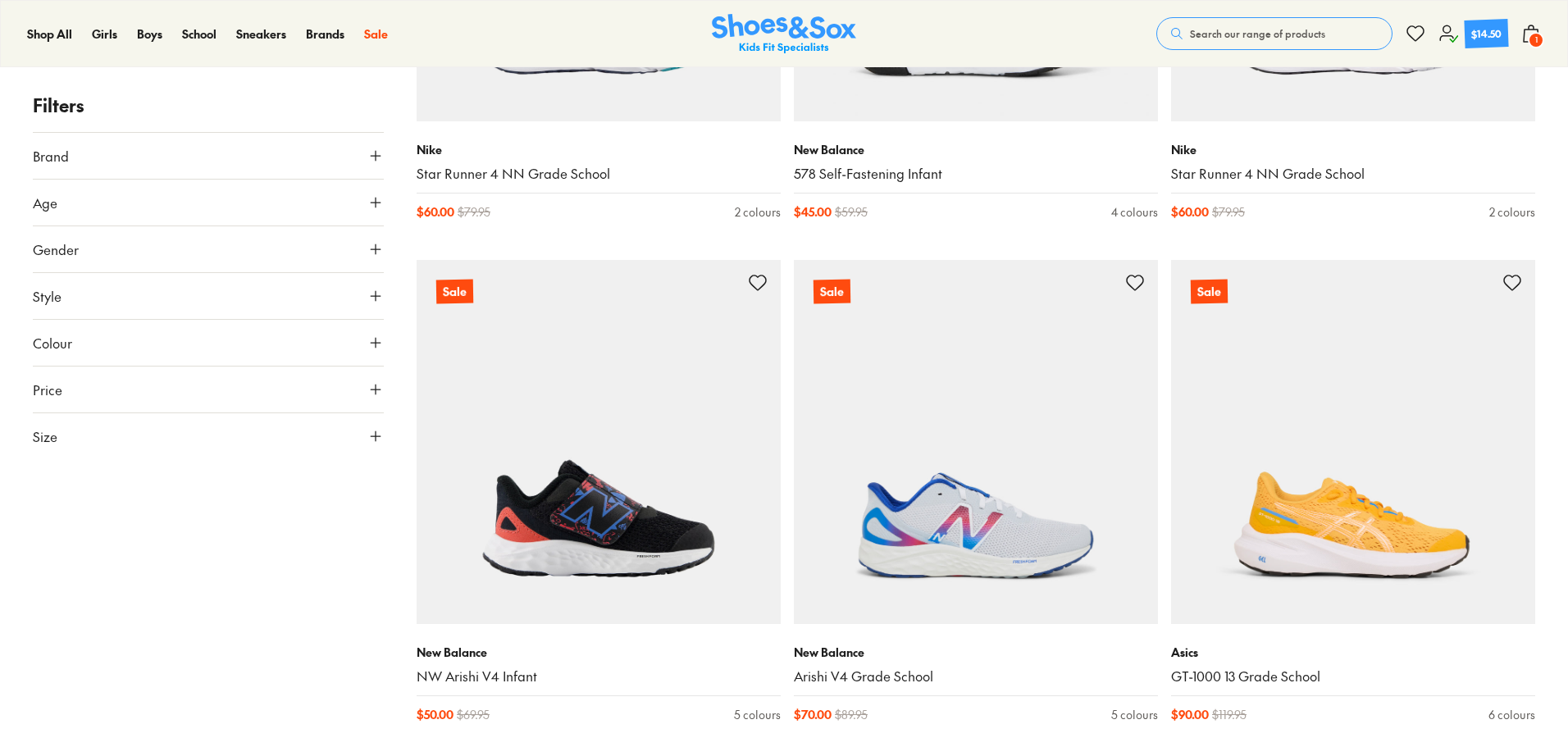
click at [219, 434] on button "Size" at bounding box center [207, 436] width 351 height 46
click at [184, 576] on button "31" at bounding box center [177, 566] width 53 height 39
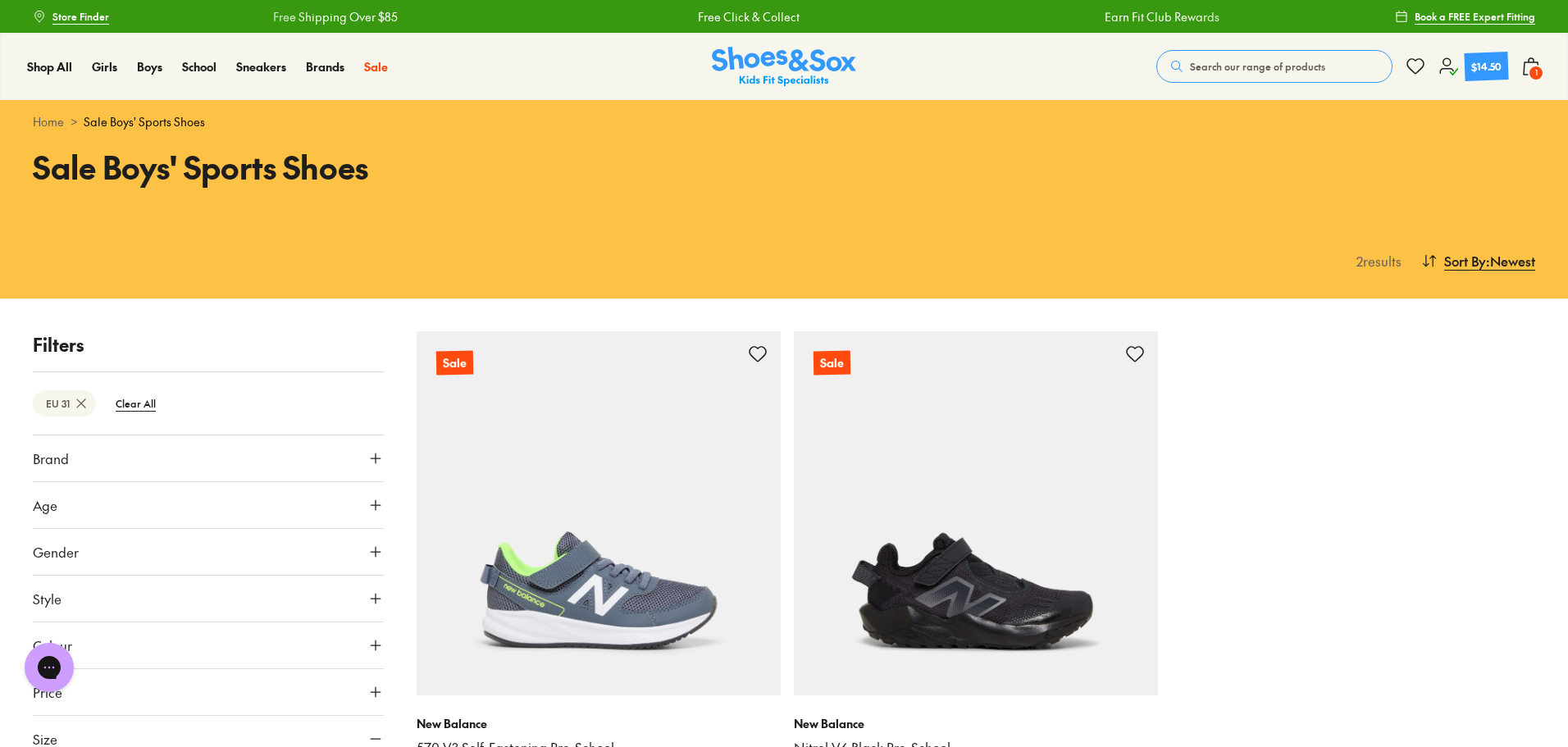
click at [819, 77] on img at bounding box center [783, 67] width 144 height 40
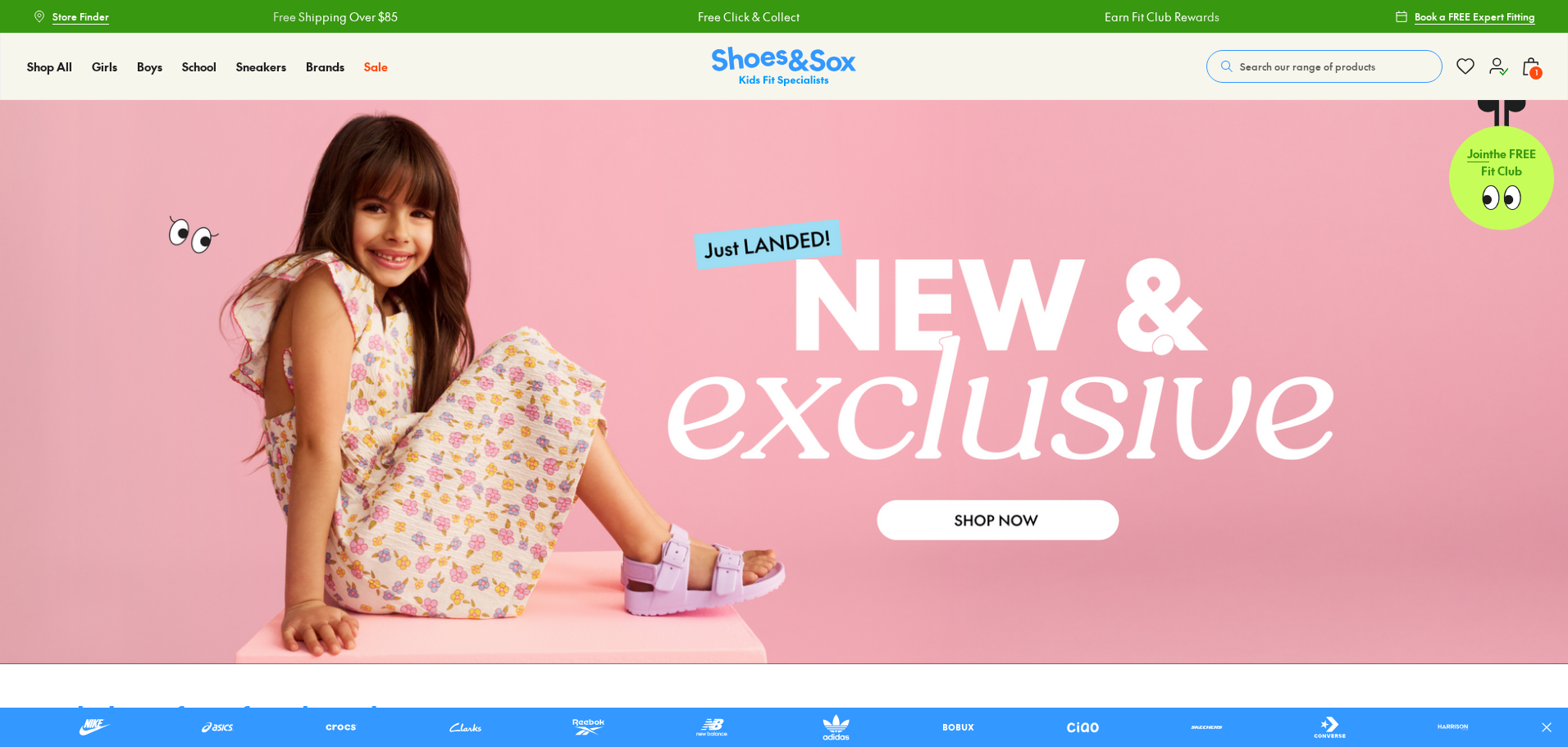
click at [1535, 65] on span "1" at bounding box center [1535, 73] width 16 height 16
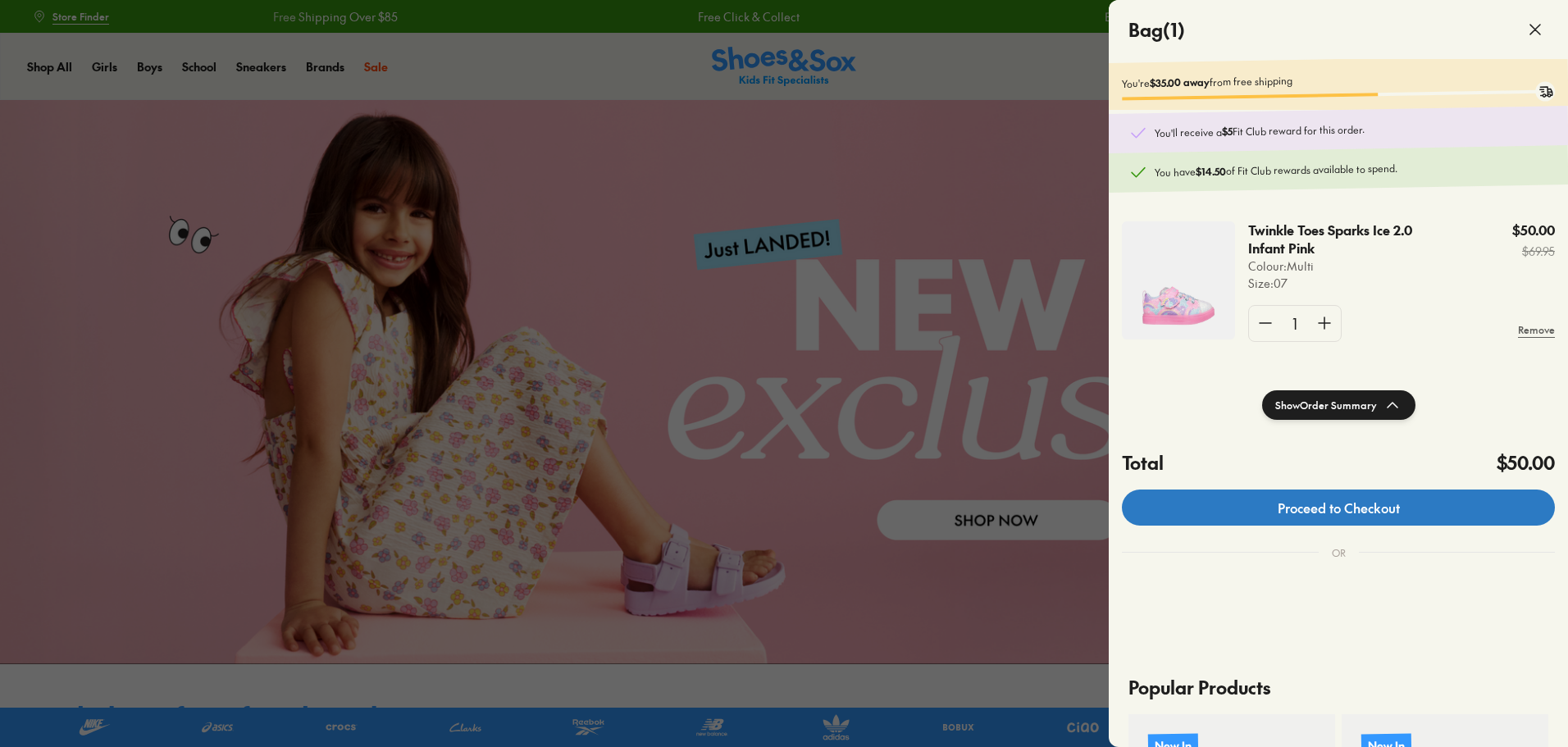
click at [1366, 516] on link "Proceed to Checkout" at bounding box center [1338, 508] width 433 height 36
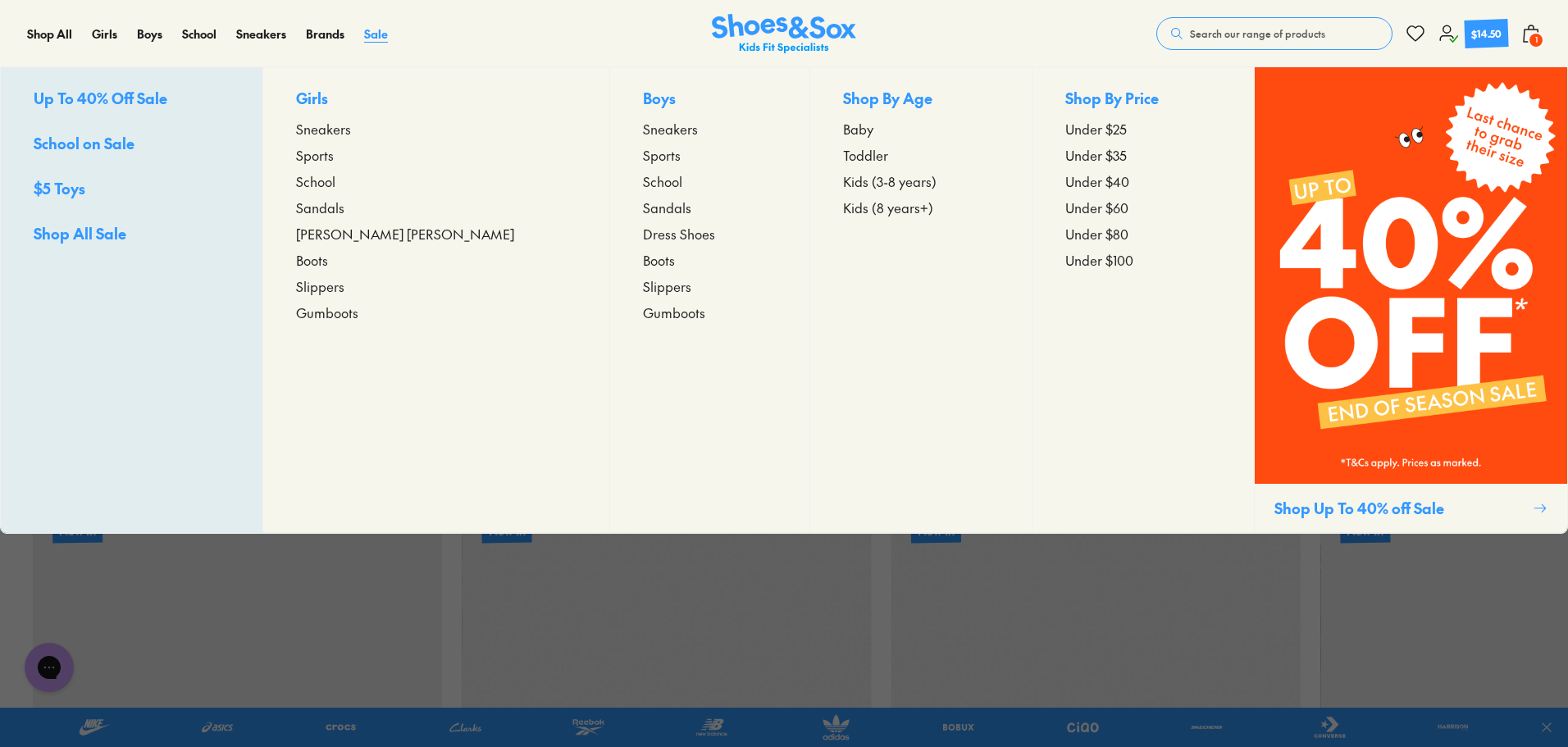
scroll to position [1881, 0]
click at [104, 147] on span "School on Sale" at bounding box center [83, 143] width 100 height 20
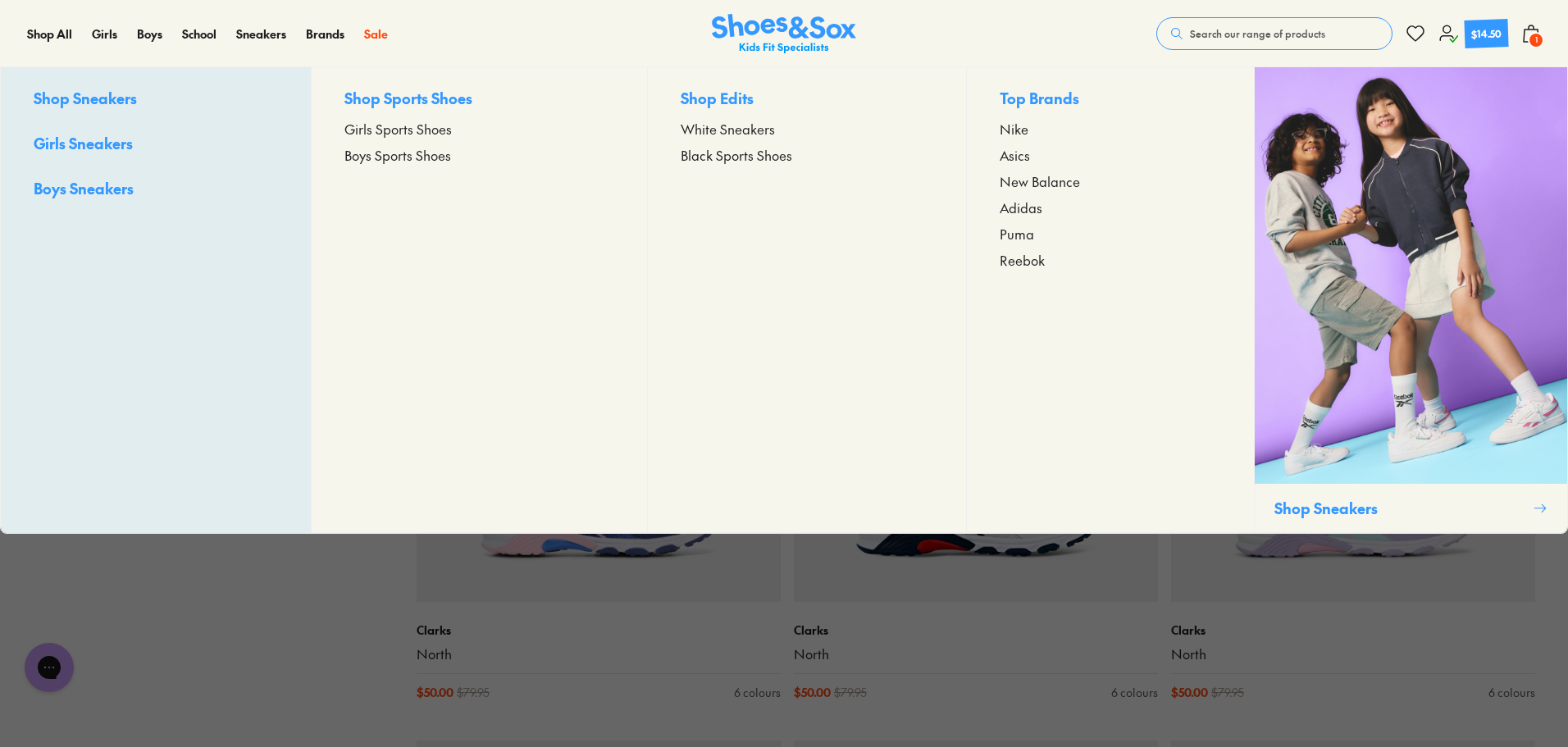
scroll to position [2215, 0]
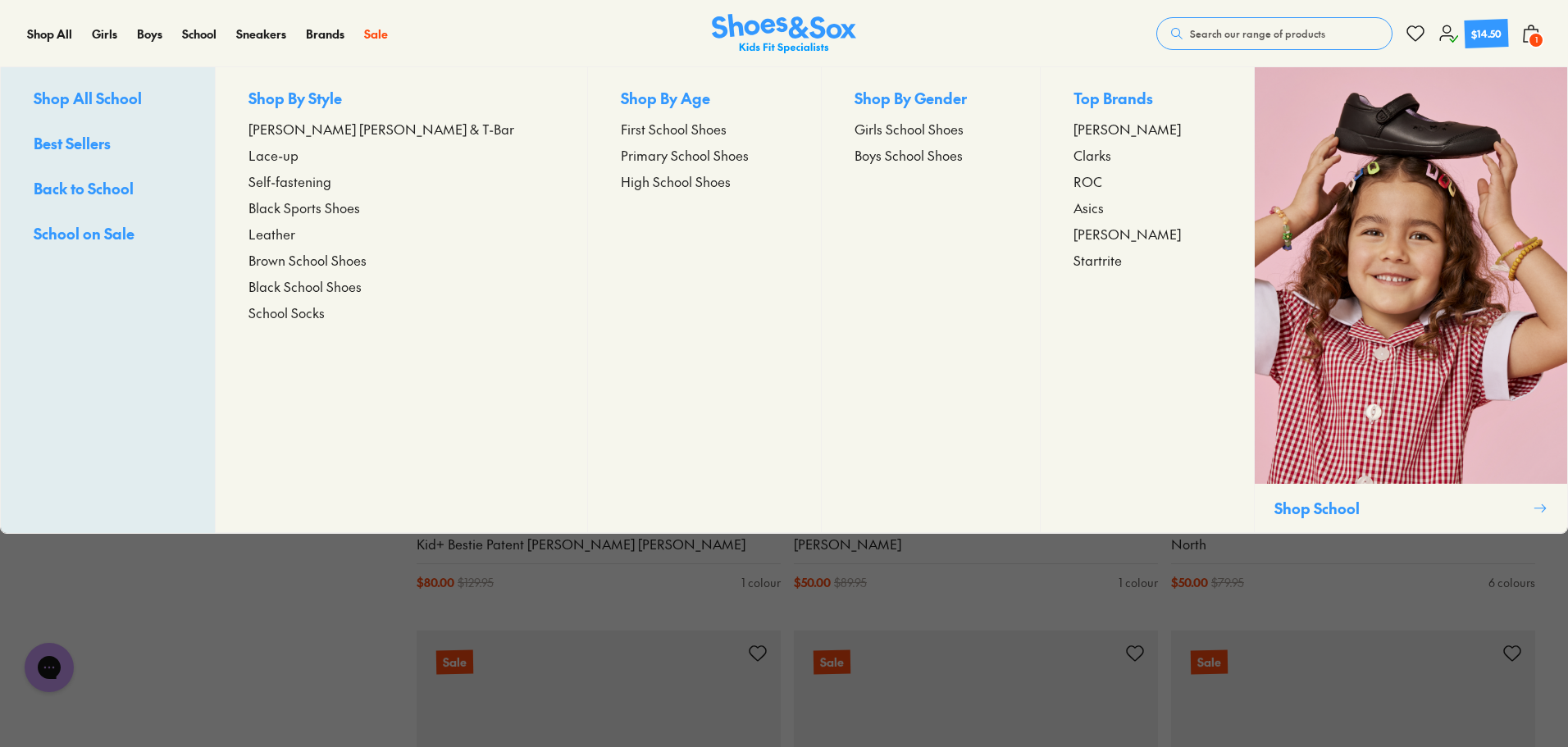
click at [1091, 212] on span "Asics" at bounding box center [1089, 208] width 31 height 20
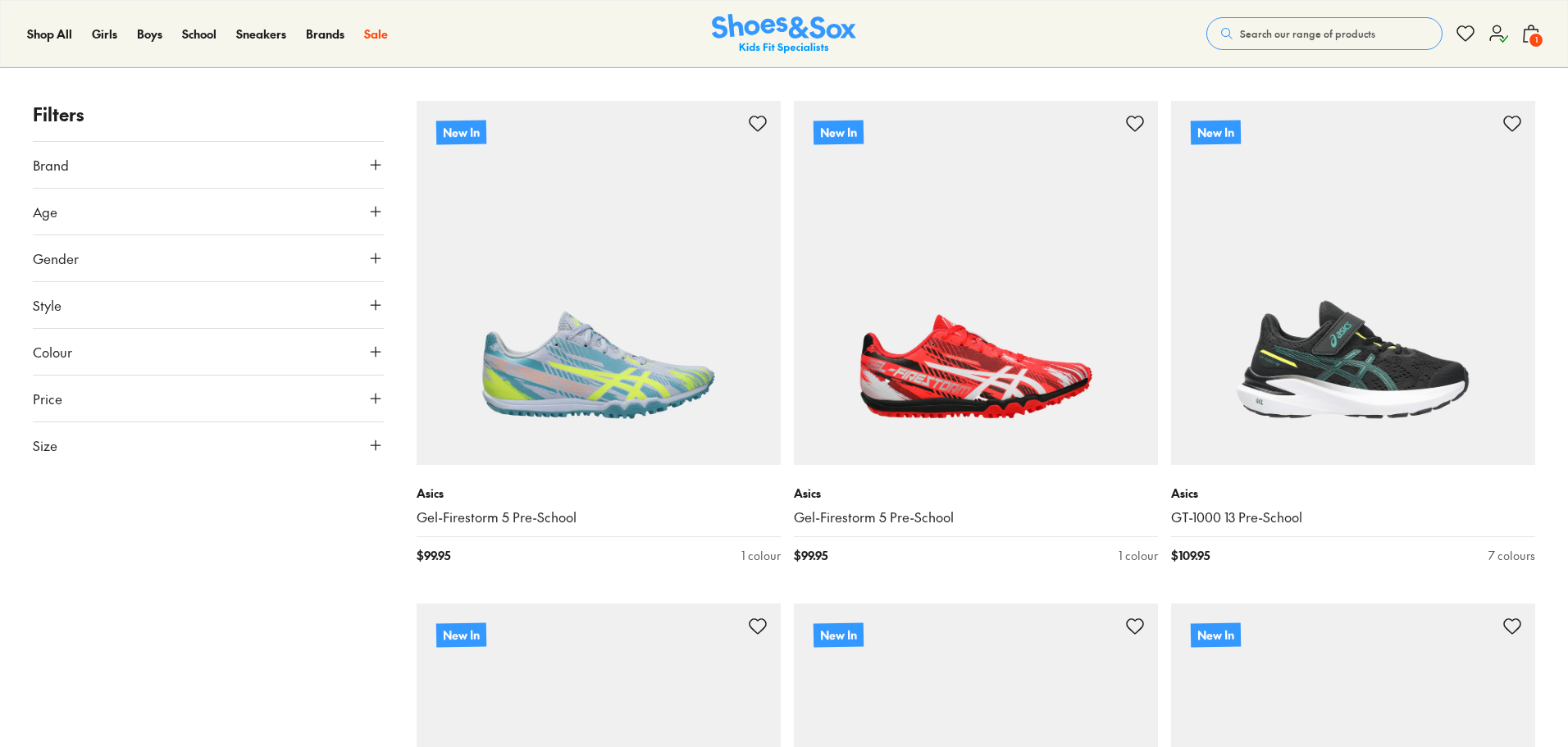
scroll to position [246, 0]
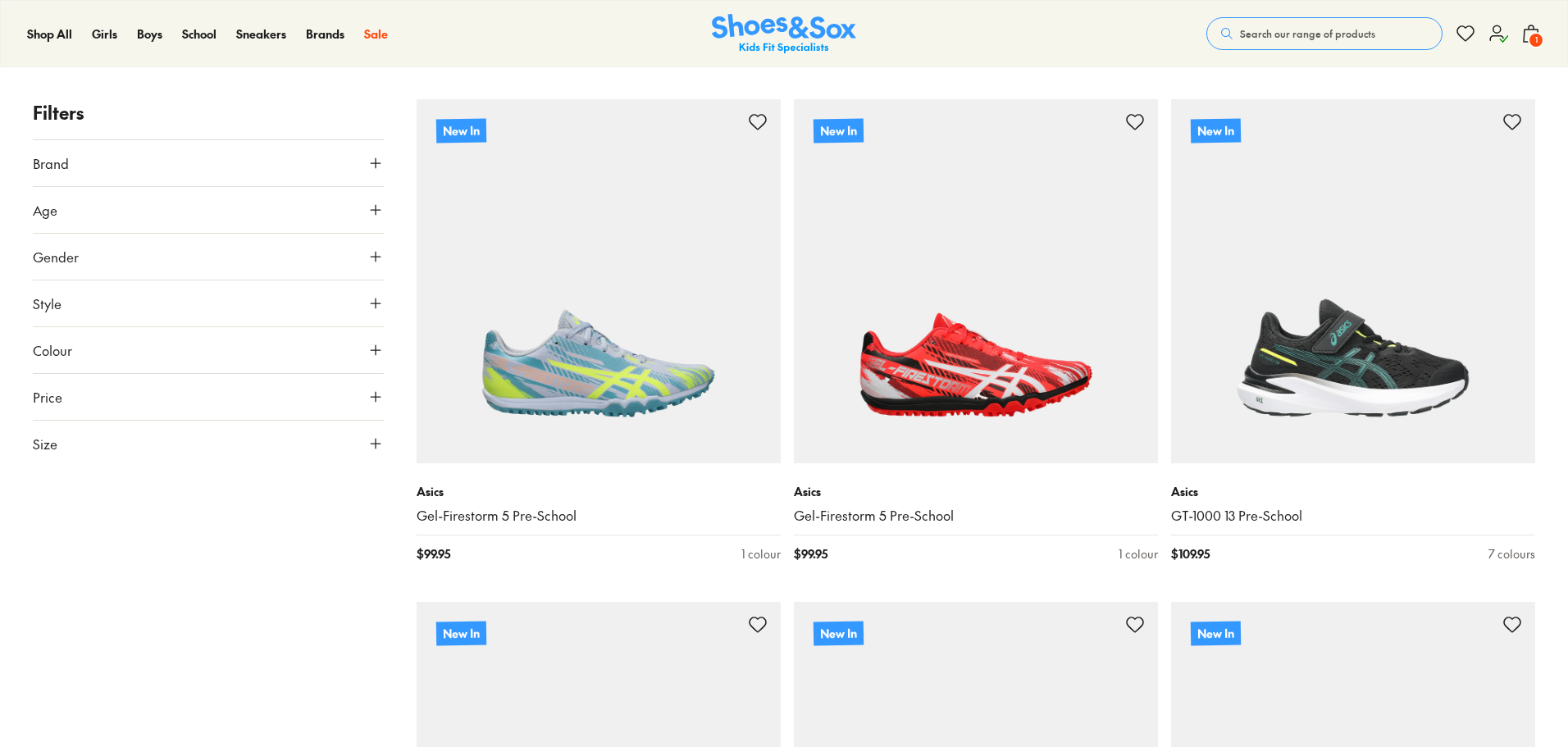
click at [334, 444] on button "Size" at bounding box center [207, 444] width 351 height 46
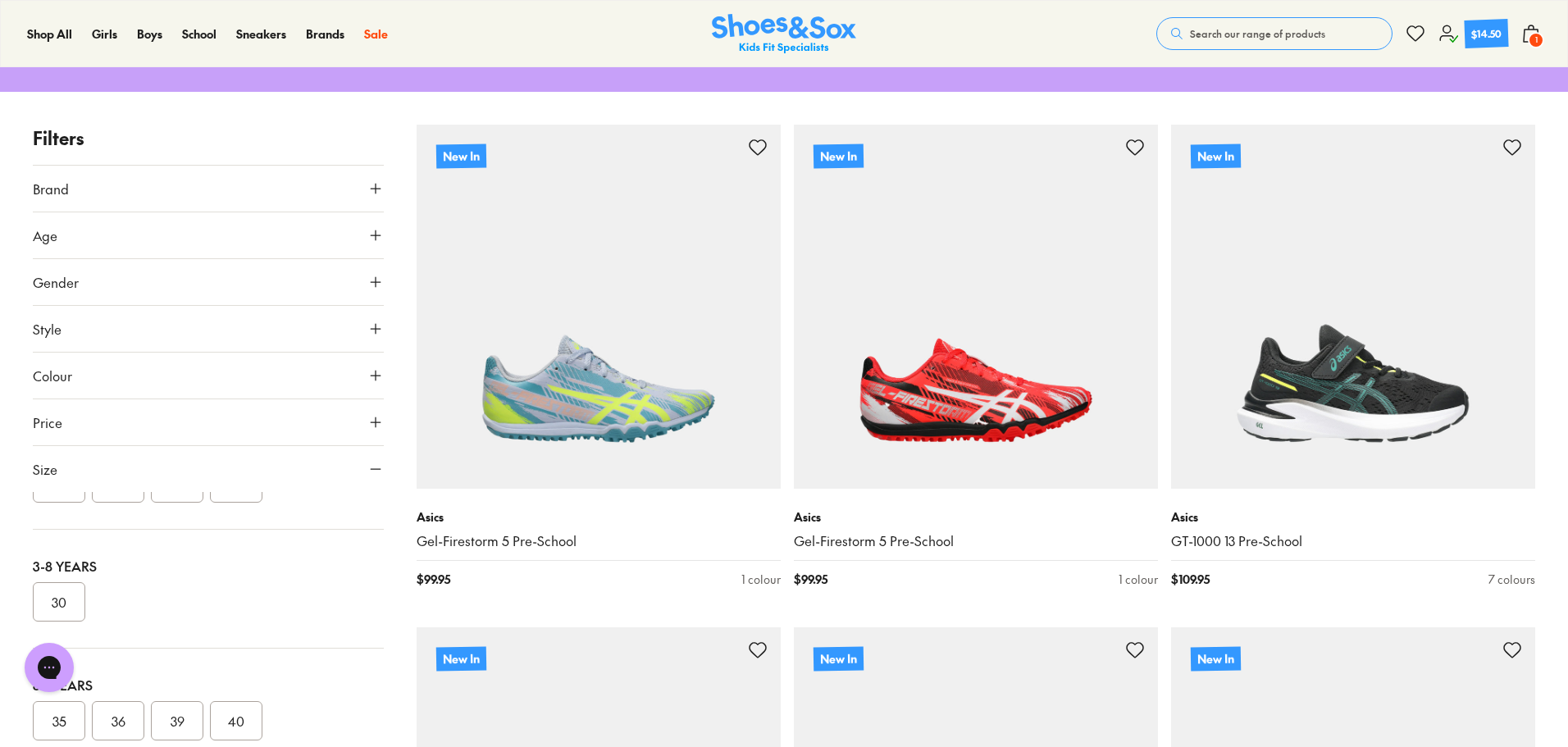
scroll to position [0, 0]
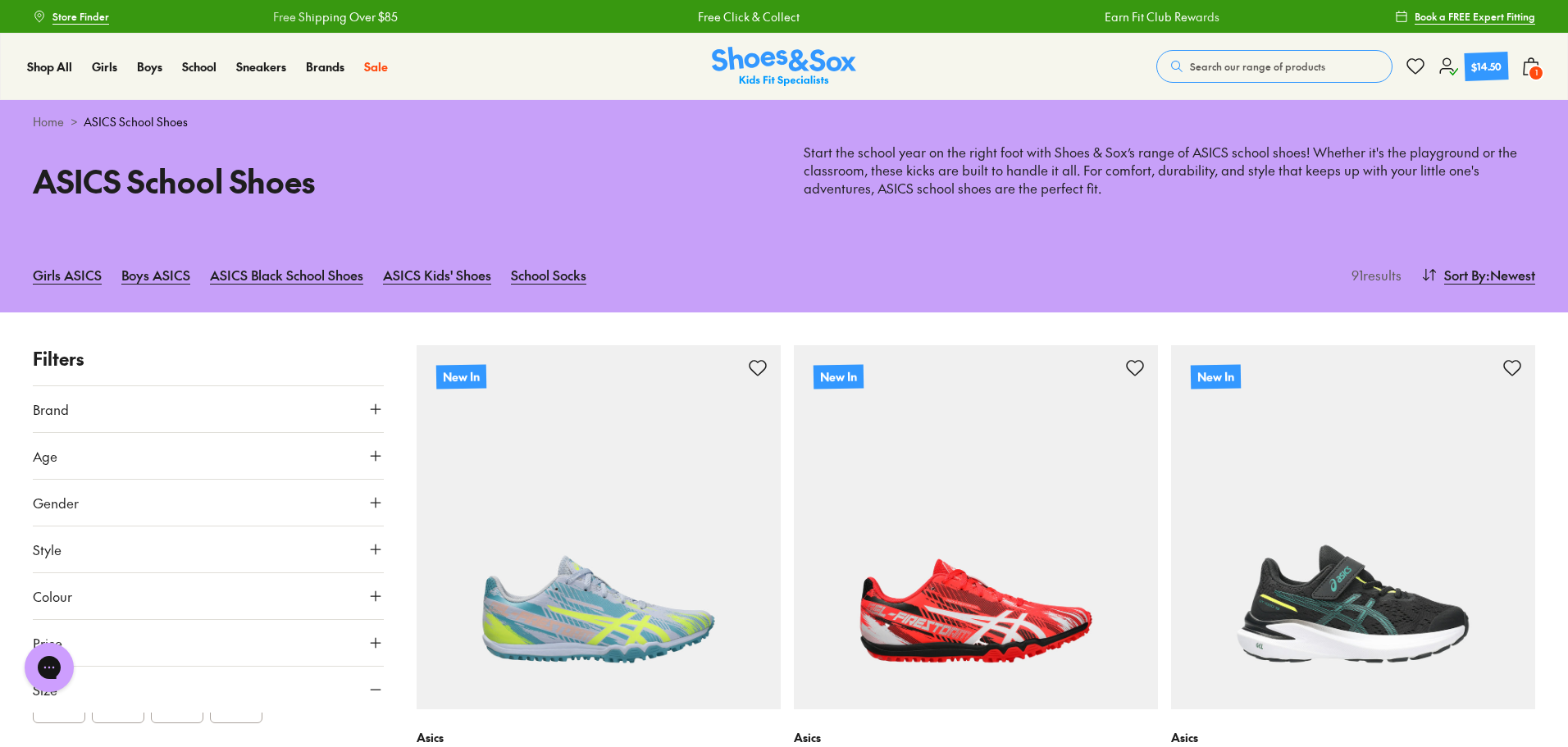
click at [750, 61] on img at bounding box center [783, 67] width 144 height 40
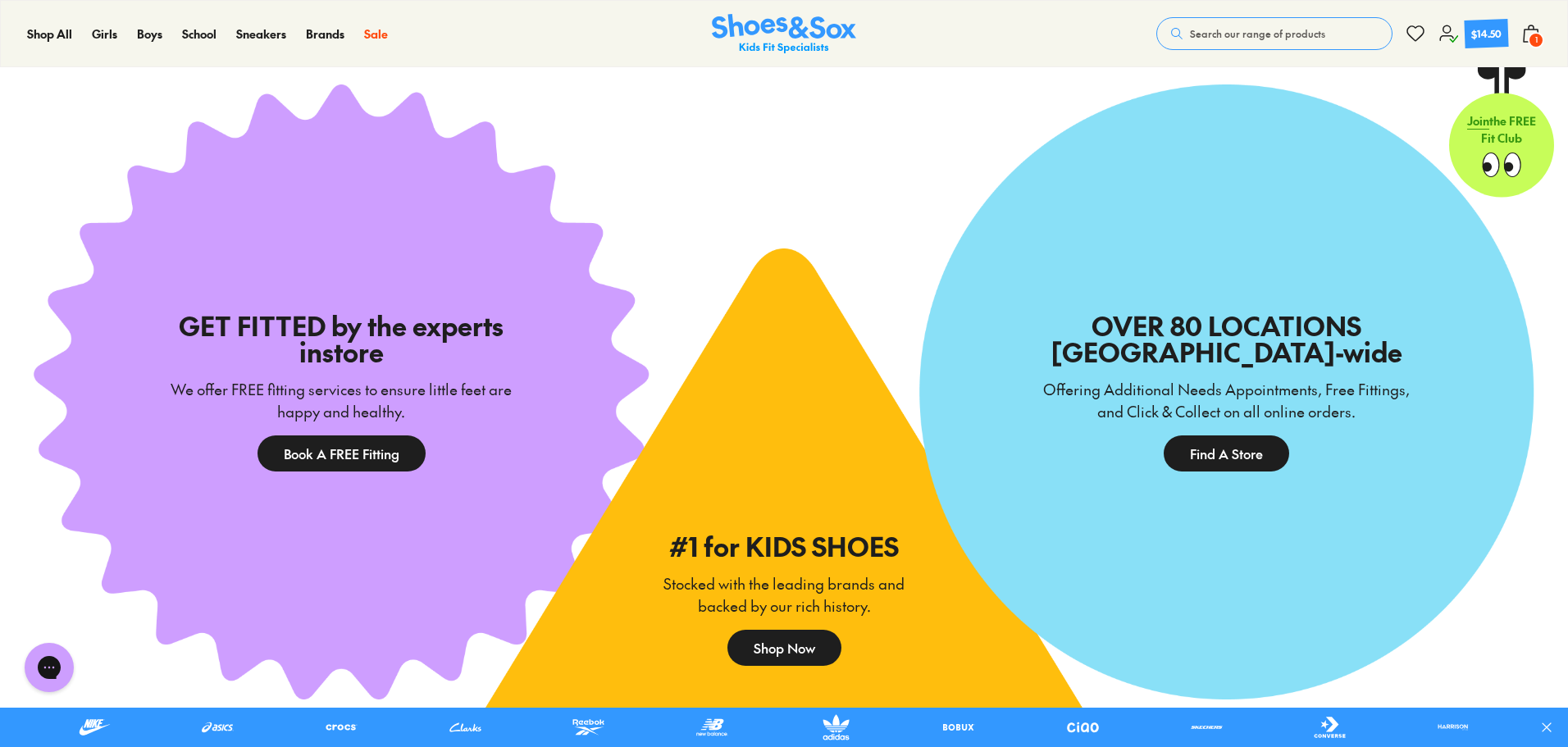
scroll to position [3151, 0]
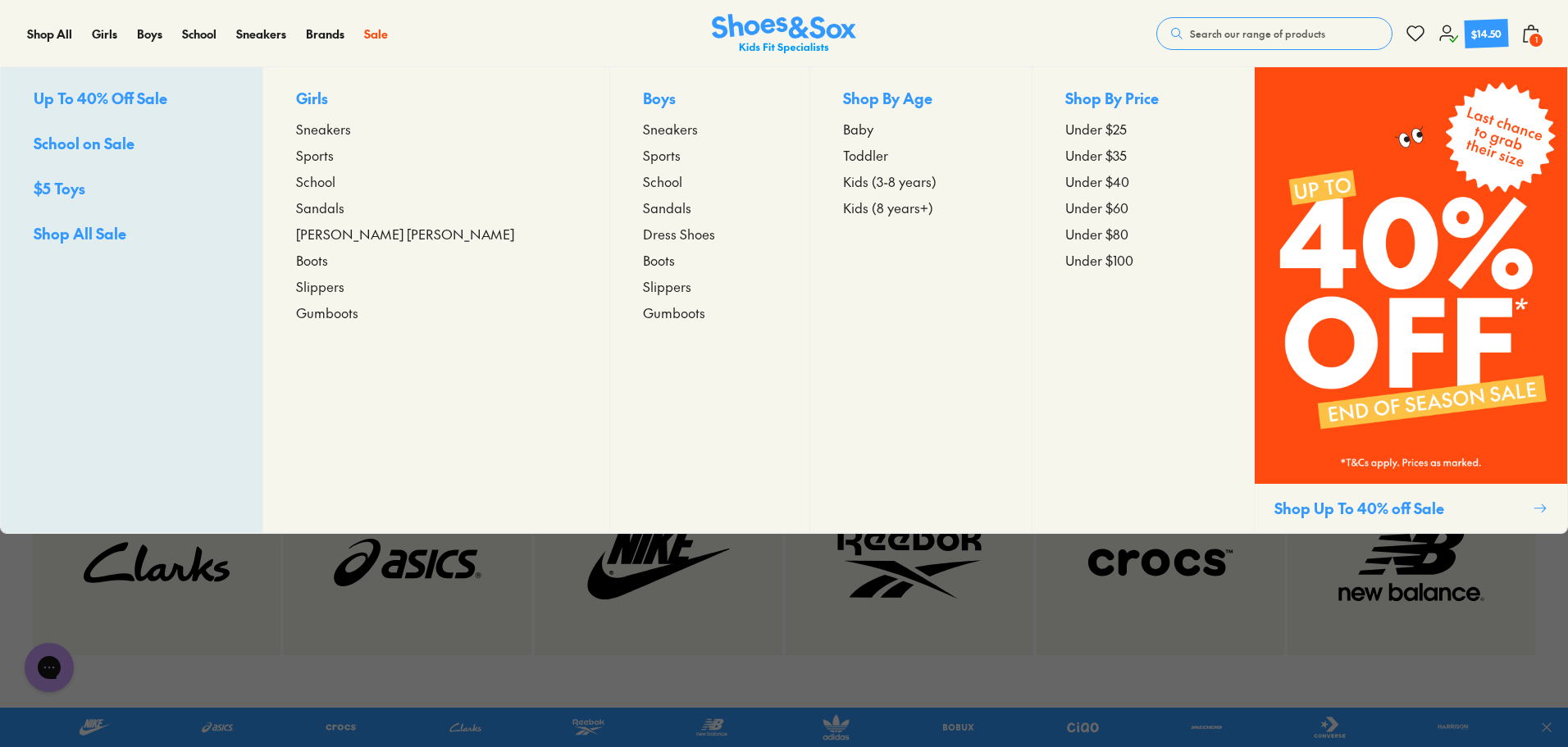
click at [642, 100] on p "Boys" at bounding box center [709, 99] width 135 height 26
click at [642, 135] on span "Sneakers" at bounding box center [669, 128] width 54 height 20
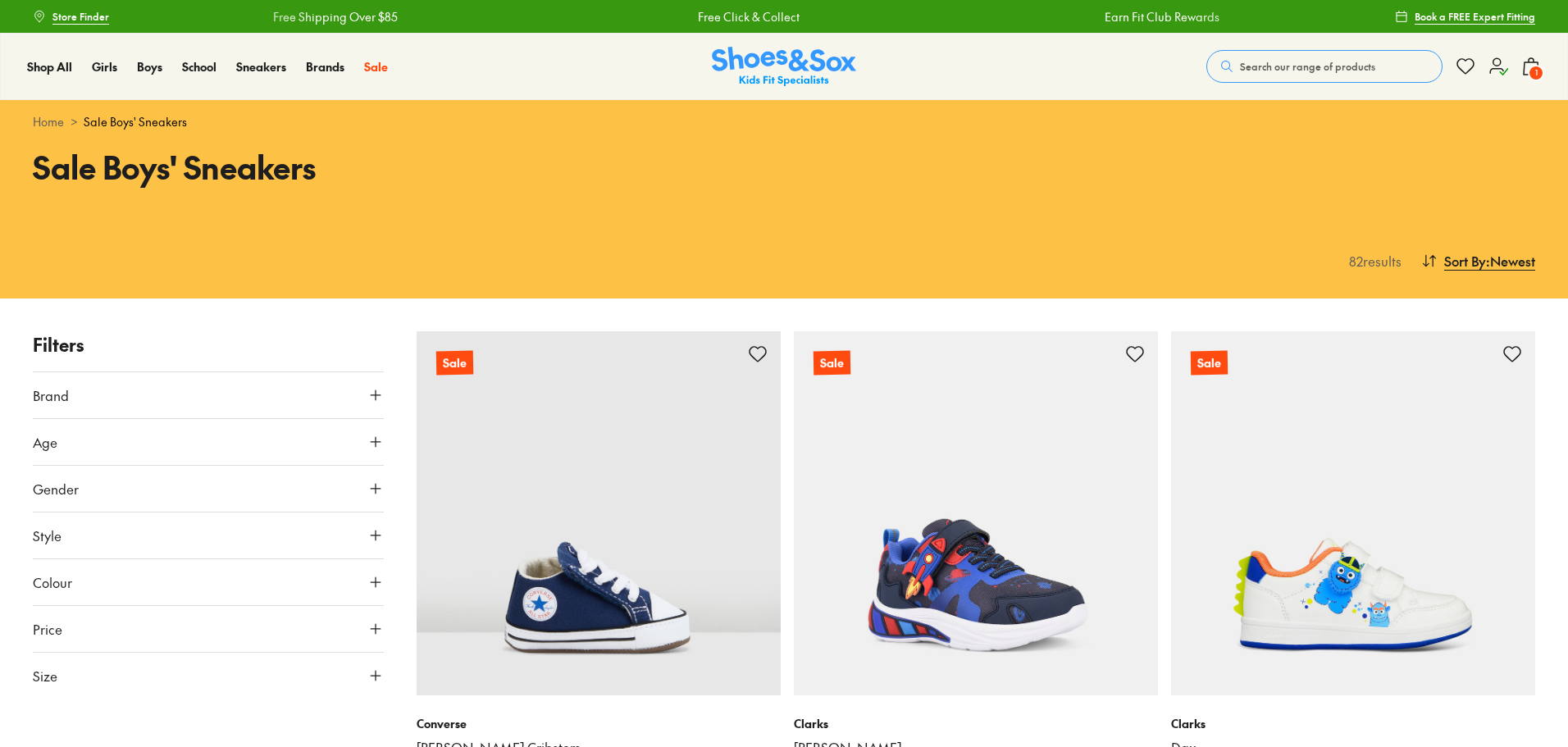
scroll to position [82, 0]
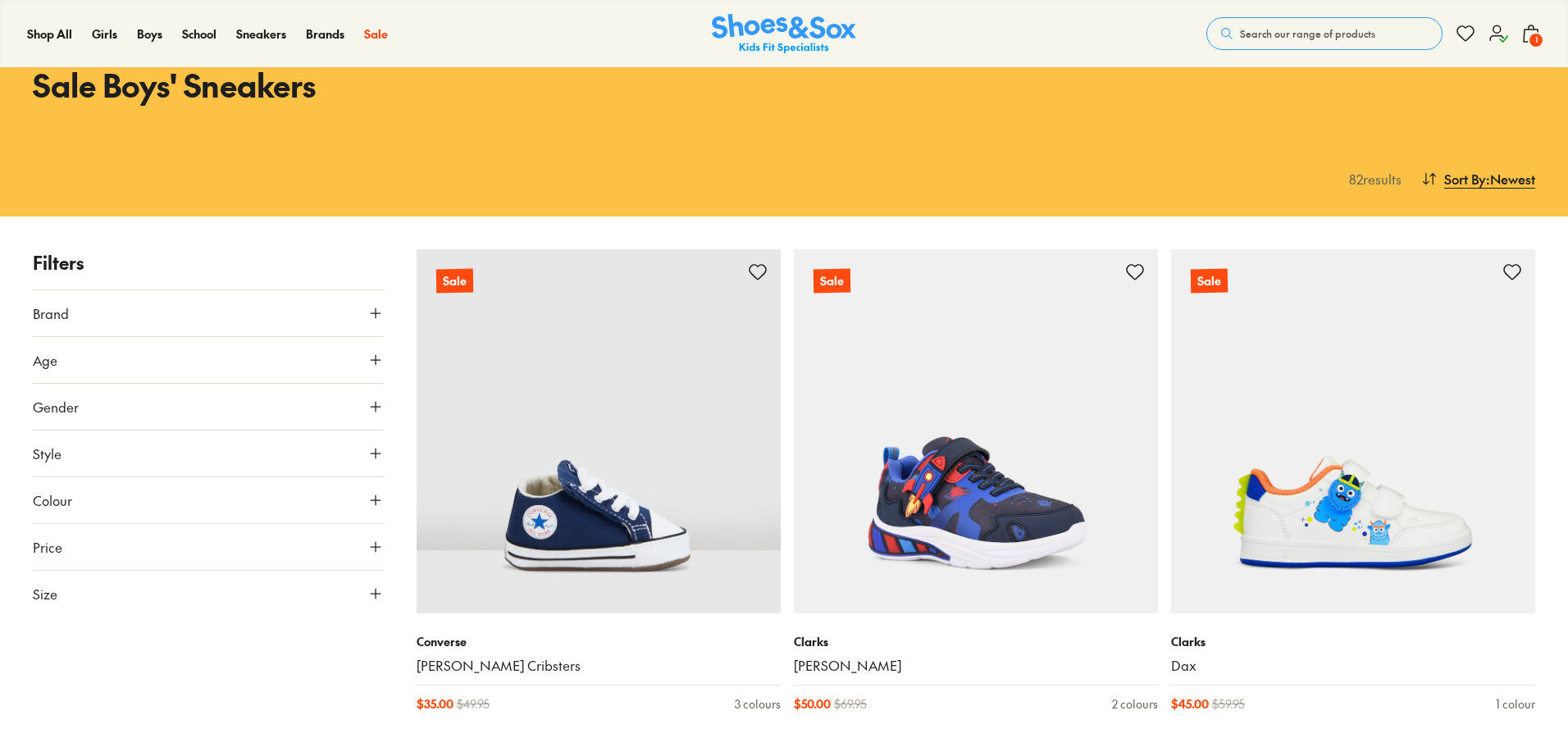
click at [205, 592] on button "Size" at bounding box center [207, 594] width 351 height 46
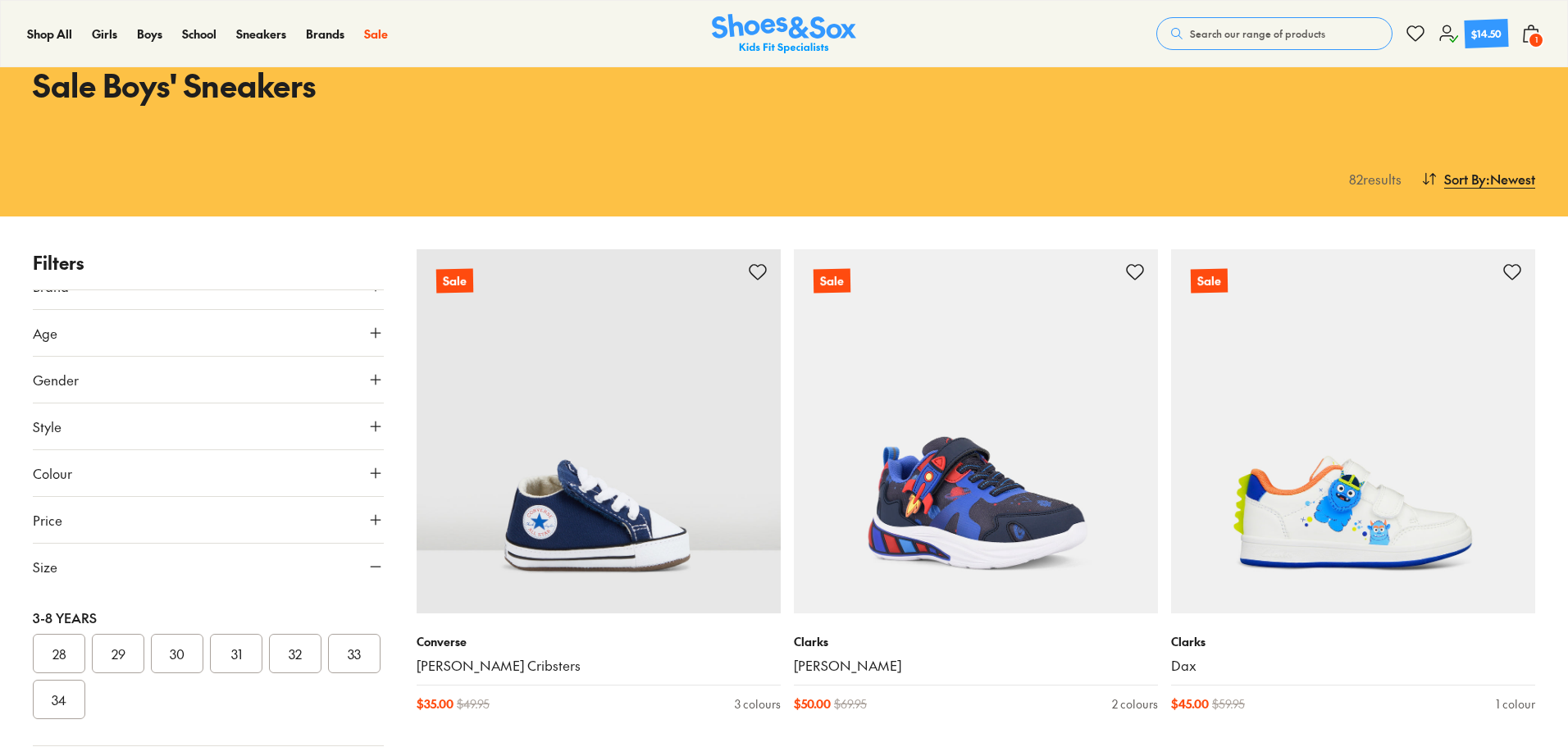
scroll to position [382, 0]
click at [246, 634] on button "31" at bounding box center [236, 653] width 53 height 39
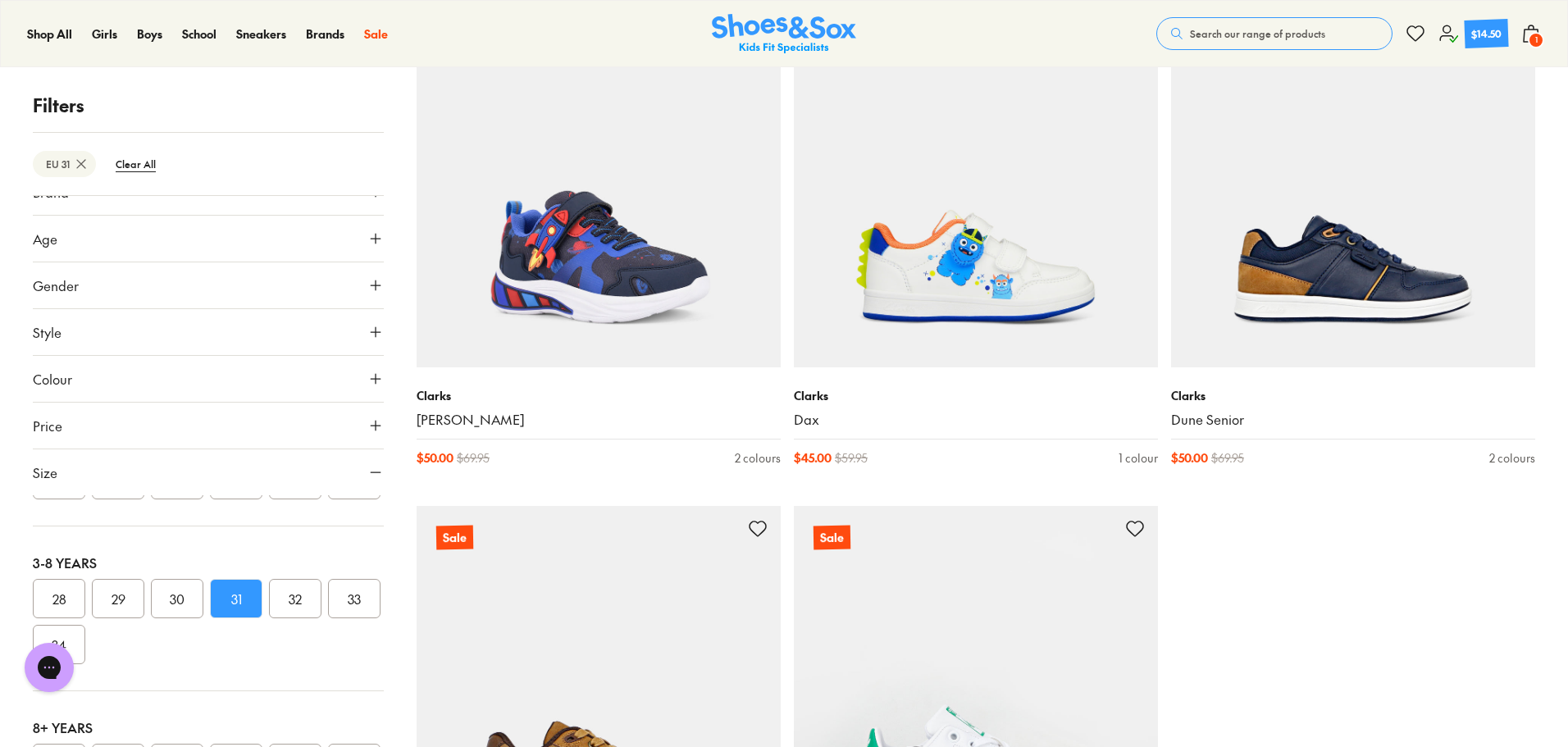
scroll to position [328, 0]
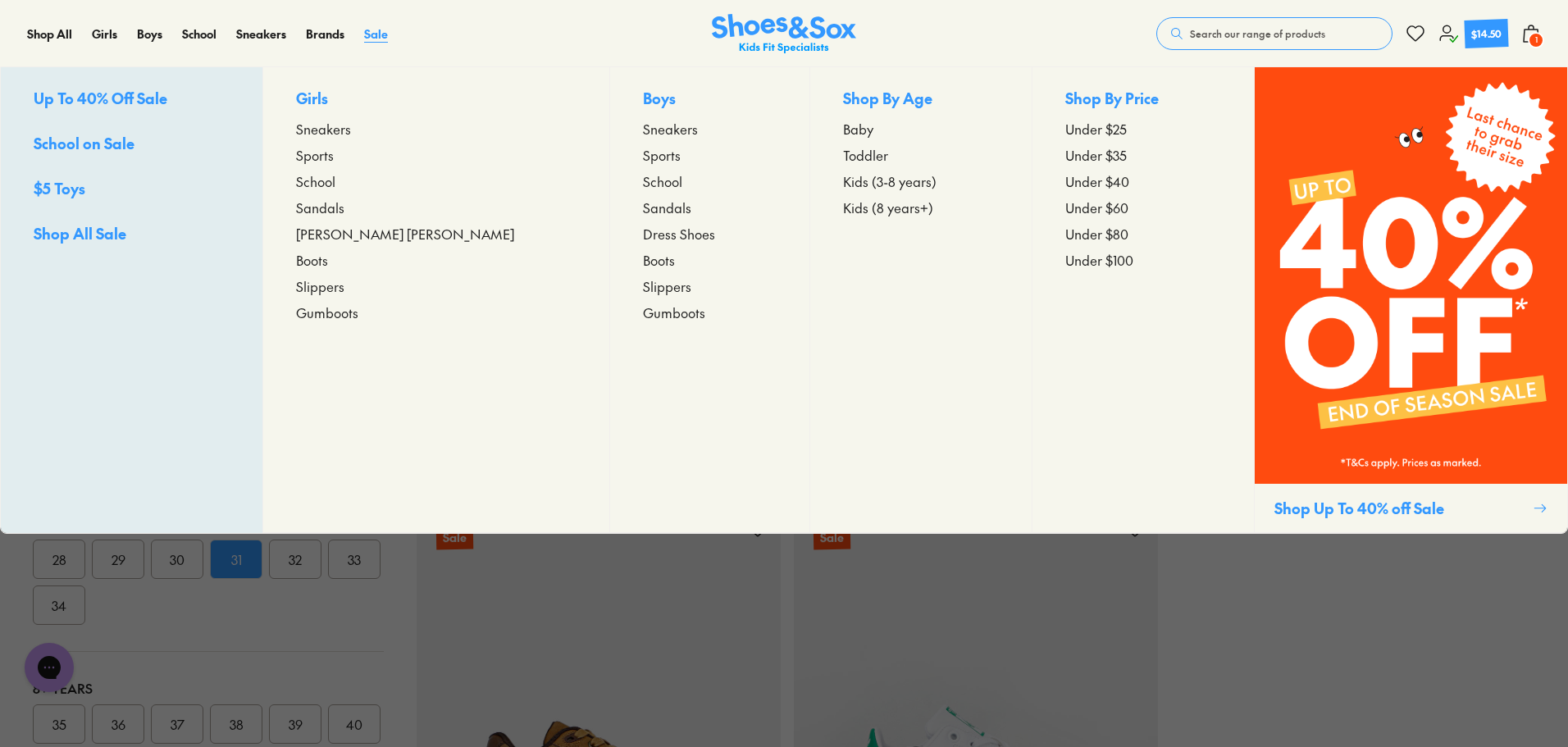
click at [380, 35] on span "Sale" at bounding box center [376, 33] width 24 height 16
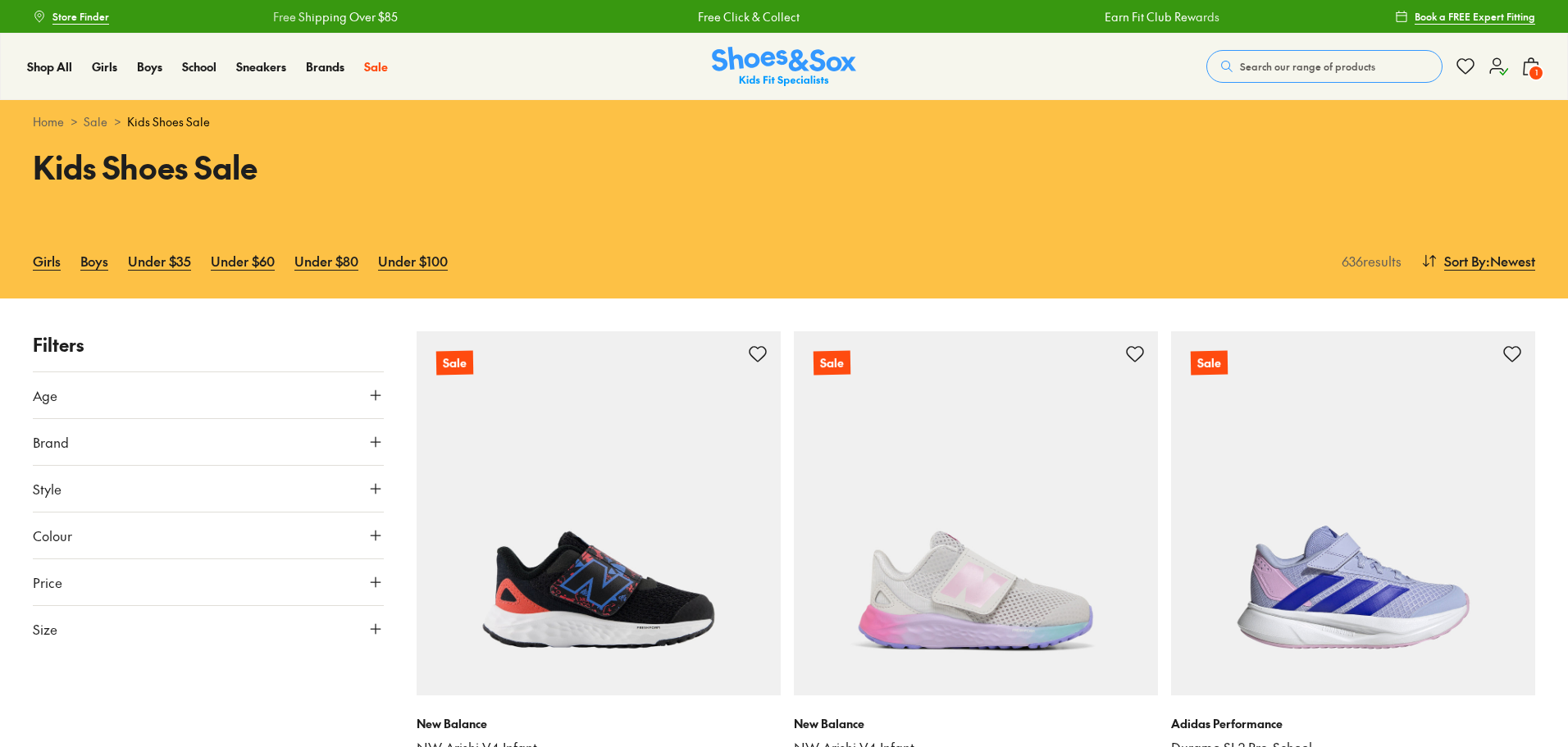
click at [298, 626] on button "Size" at bounding box center [207, 629] width 351 height 46
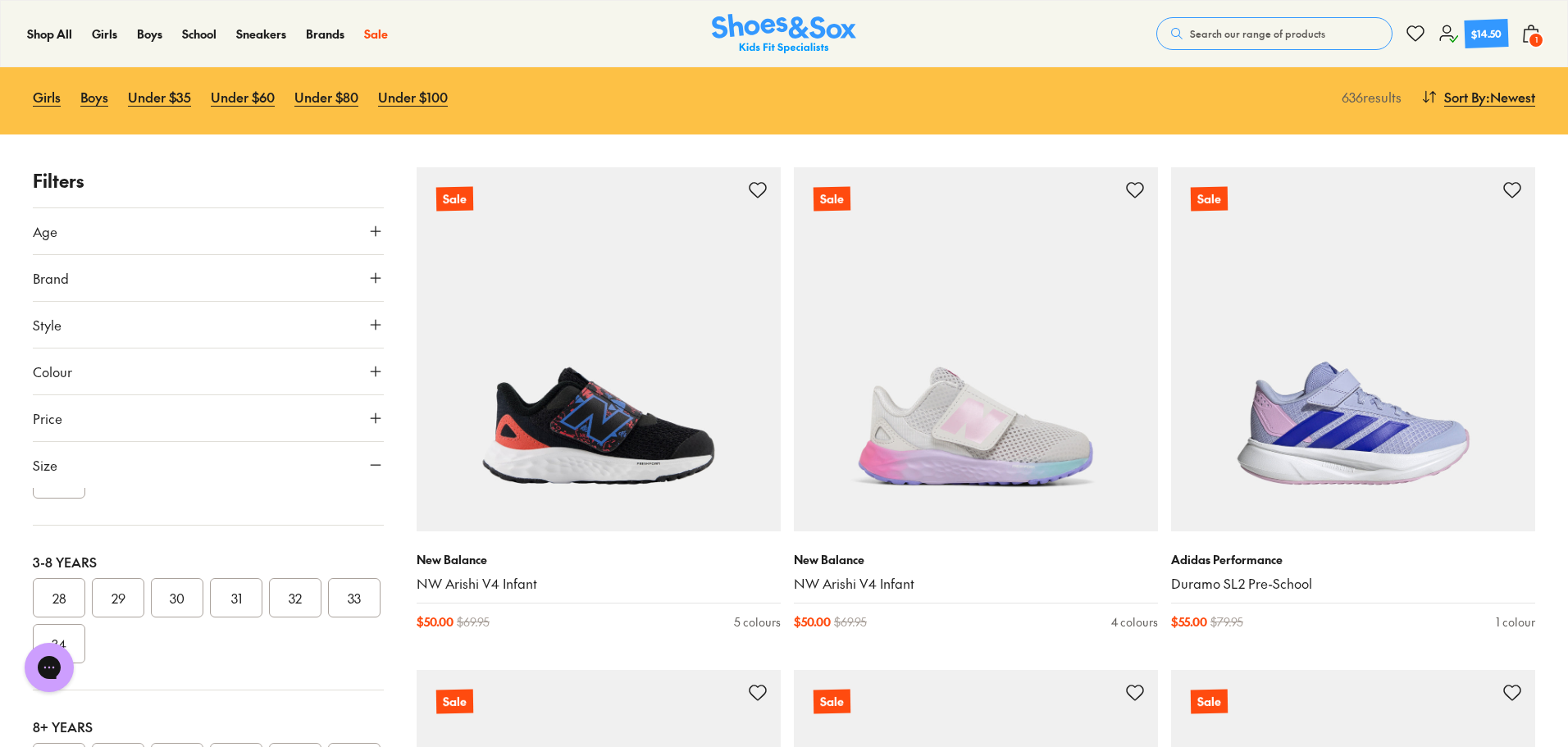
scroll to position [328, 0]
click at [231, 572] on button "31" at bounding box center [236, 559] width 53 height 39
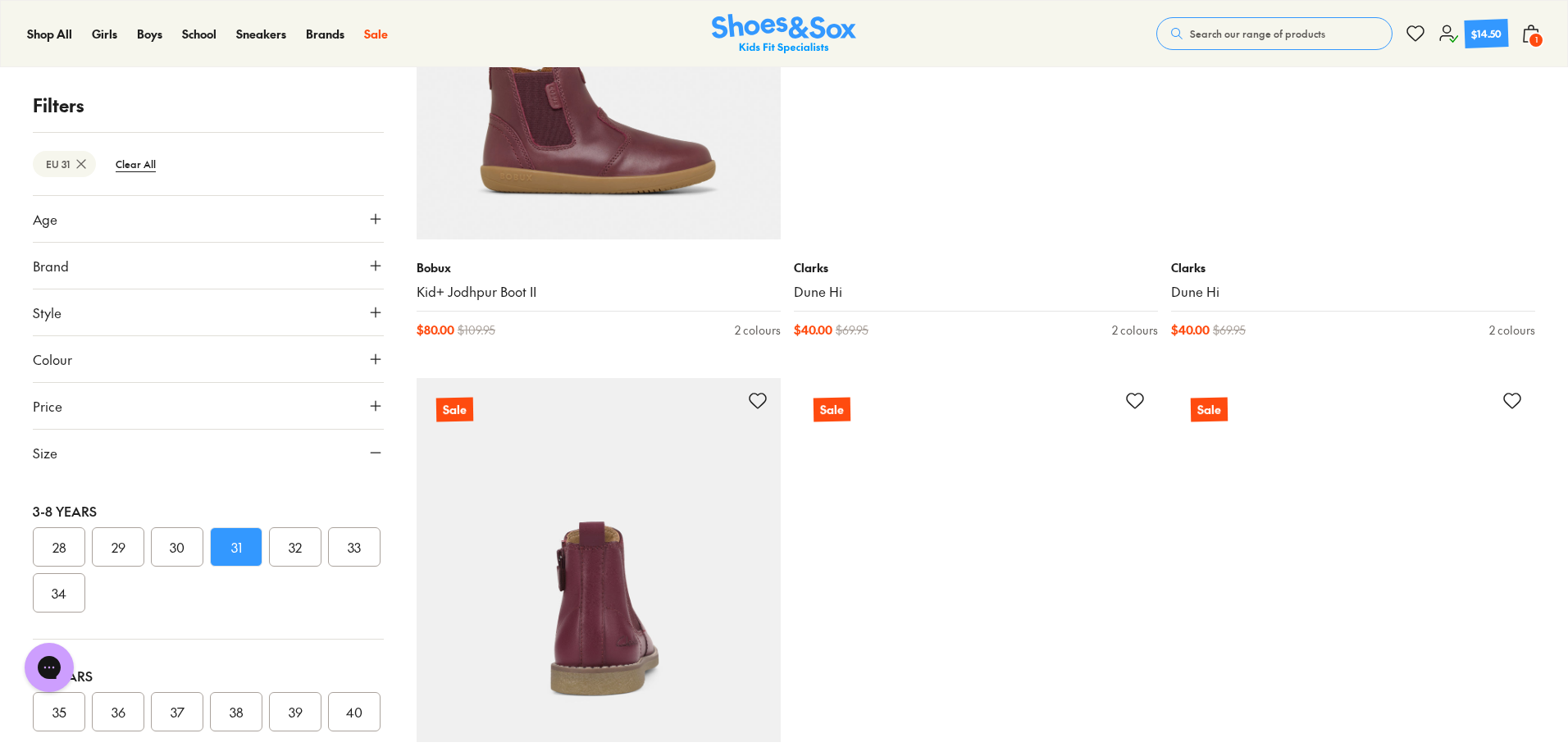
scroll to position [1230, 0]
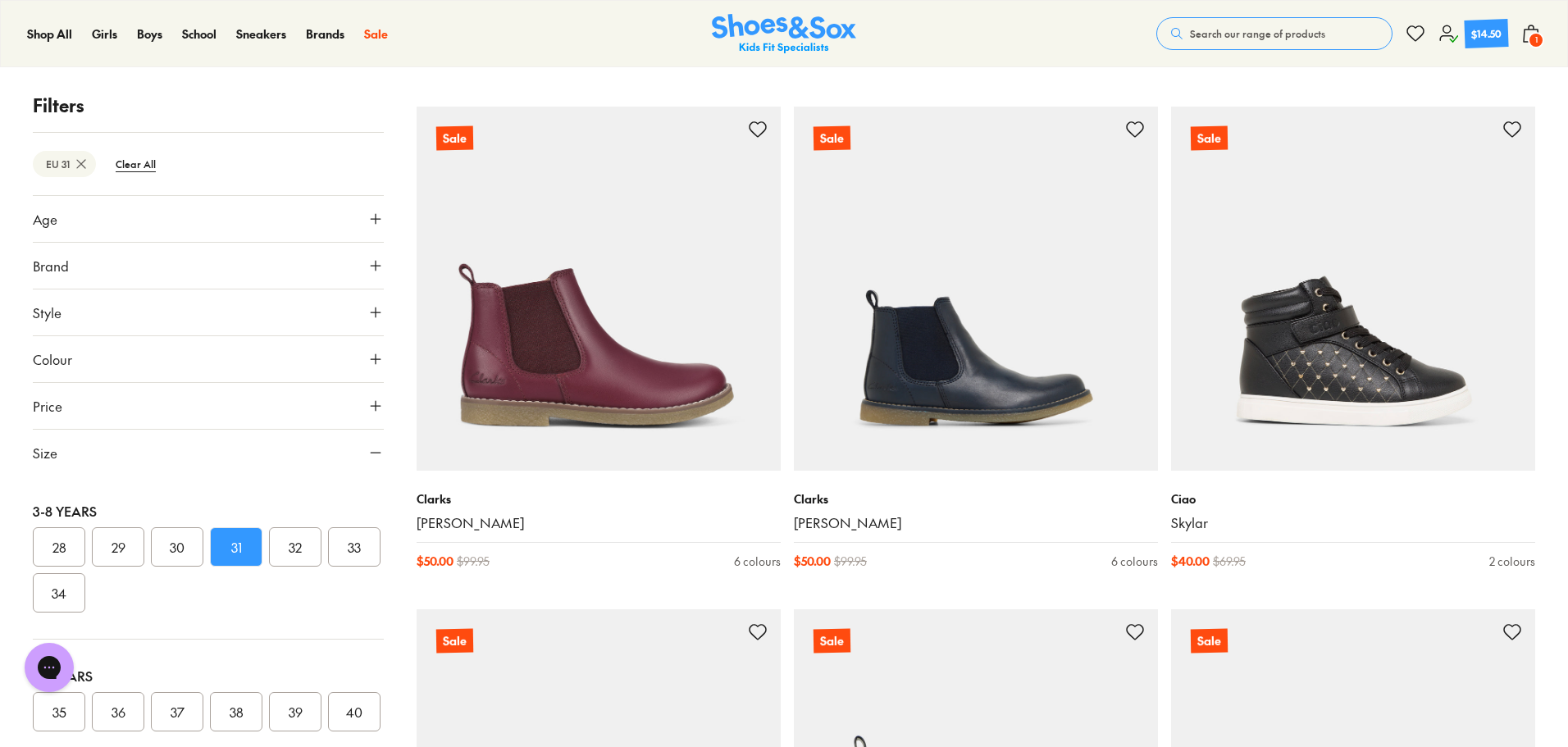
click at [257, 229] on button "Age" at bounding box center [207, 219] width 351 height 46
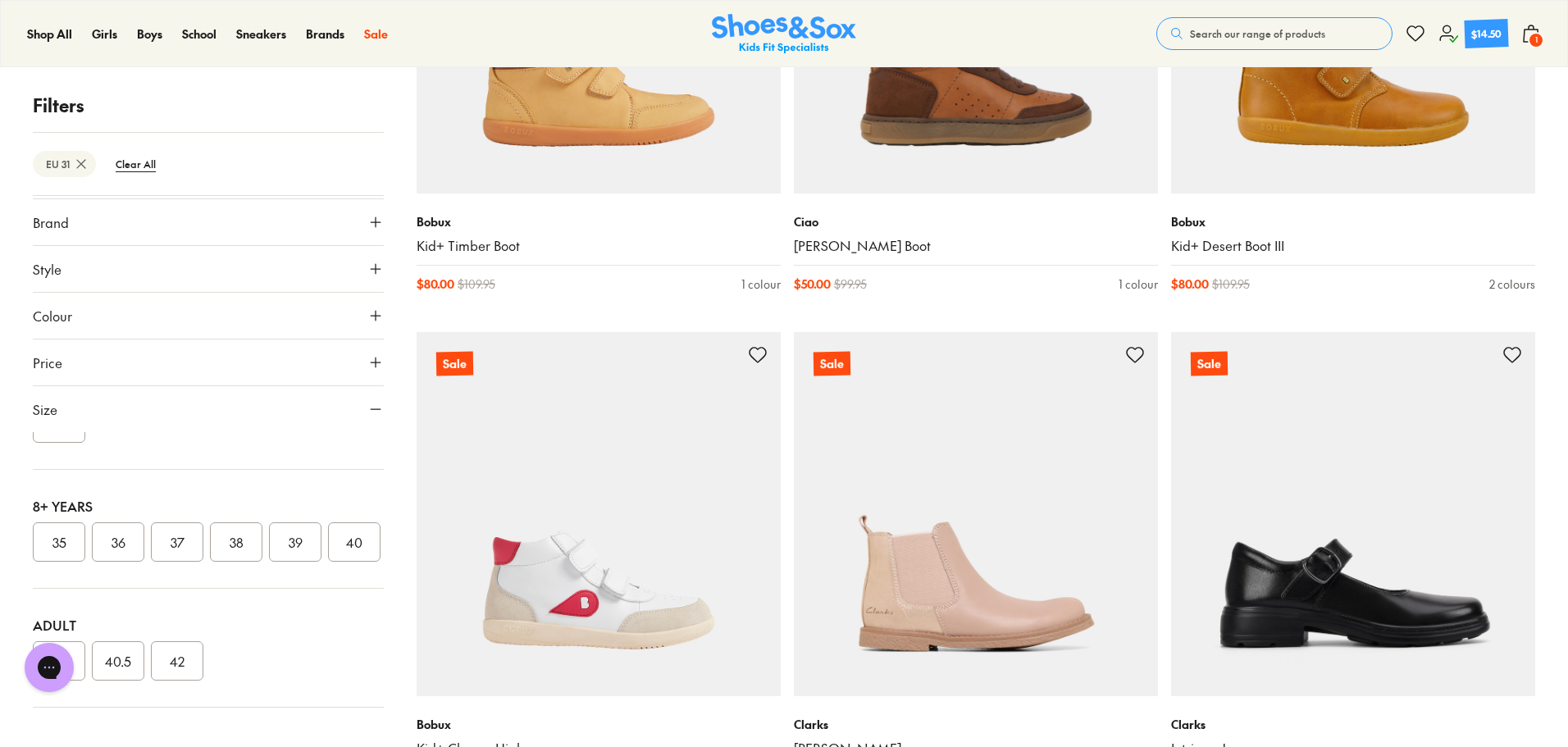
scroll to position [4184, 0]
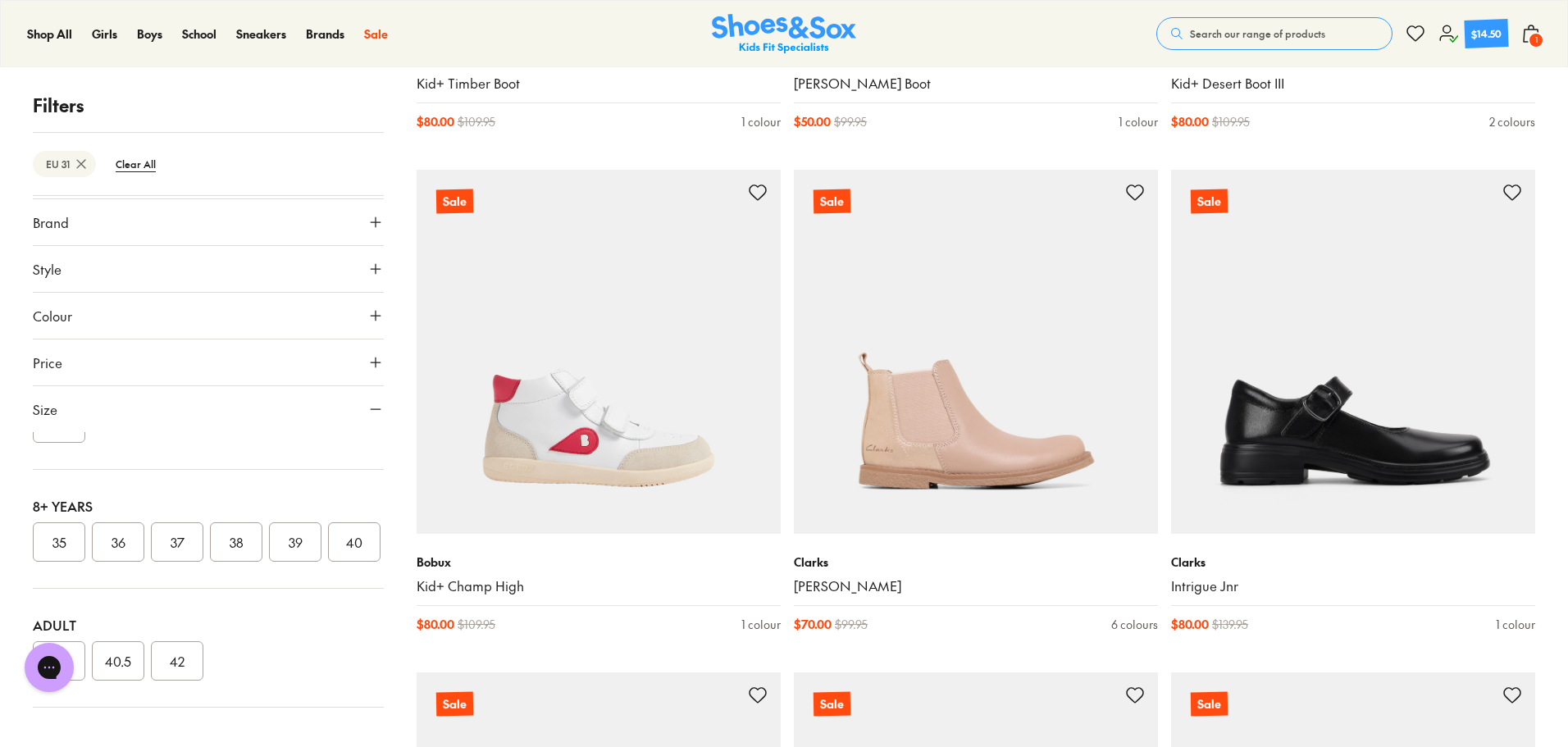
drag, startPoint x: 274, startPoint y: 316, endPoint x: 251, endPoint y: 316, distance: 23.0
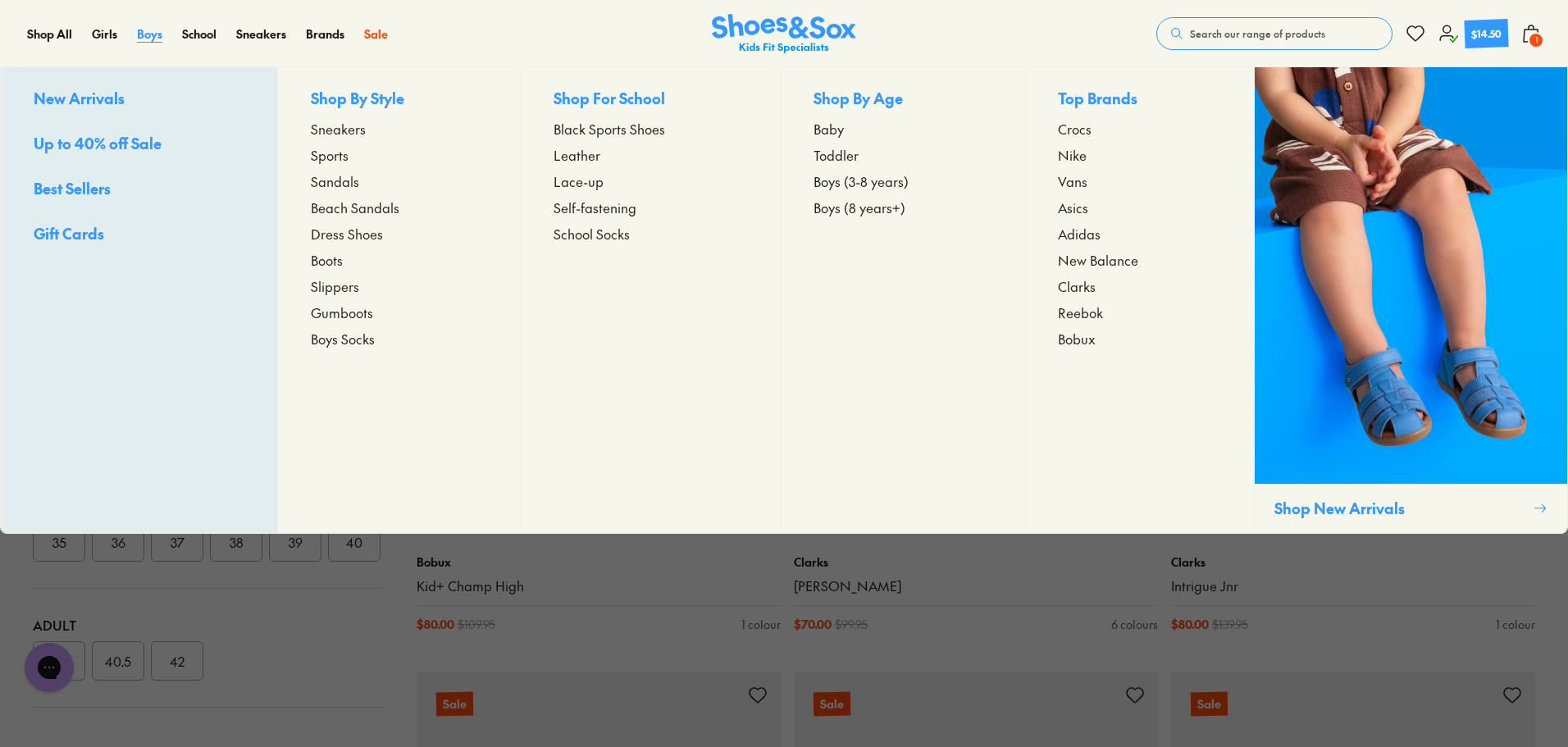
drag, startPoint x: 251, startPoint y: 316, endPoint x: 142, endPoint y: 33, distance: 303.3
click at [142, 33] on span "Boys" at bounding box center [149, 33] width 26 height 16
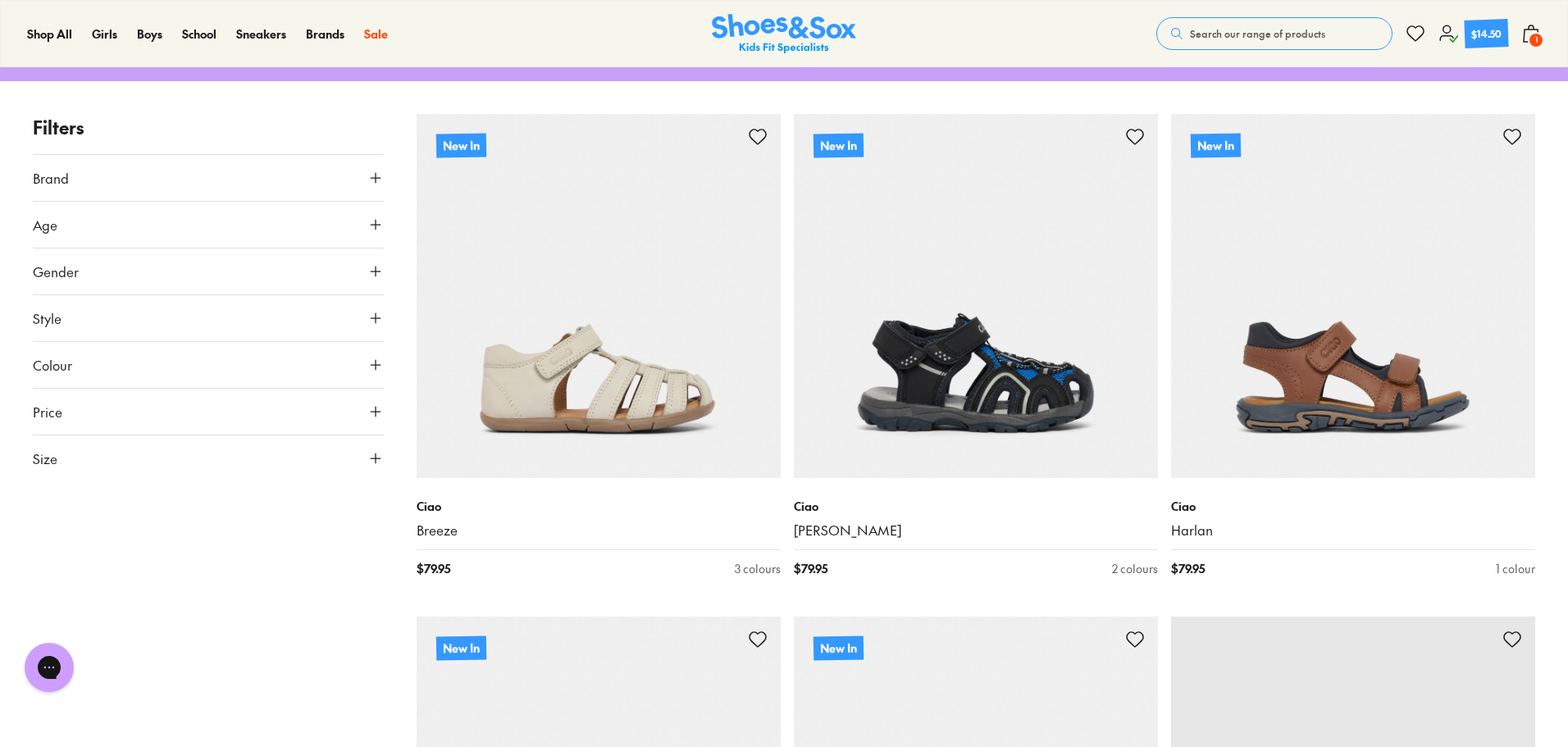
scroll to position [246, 0]
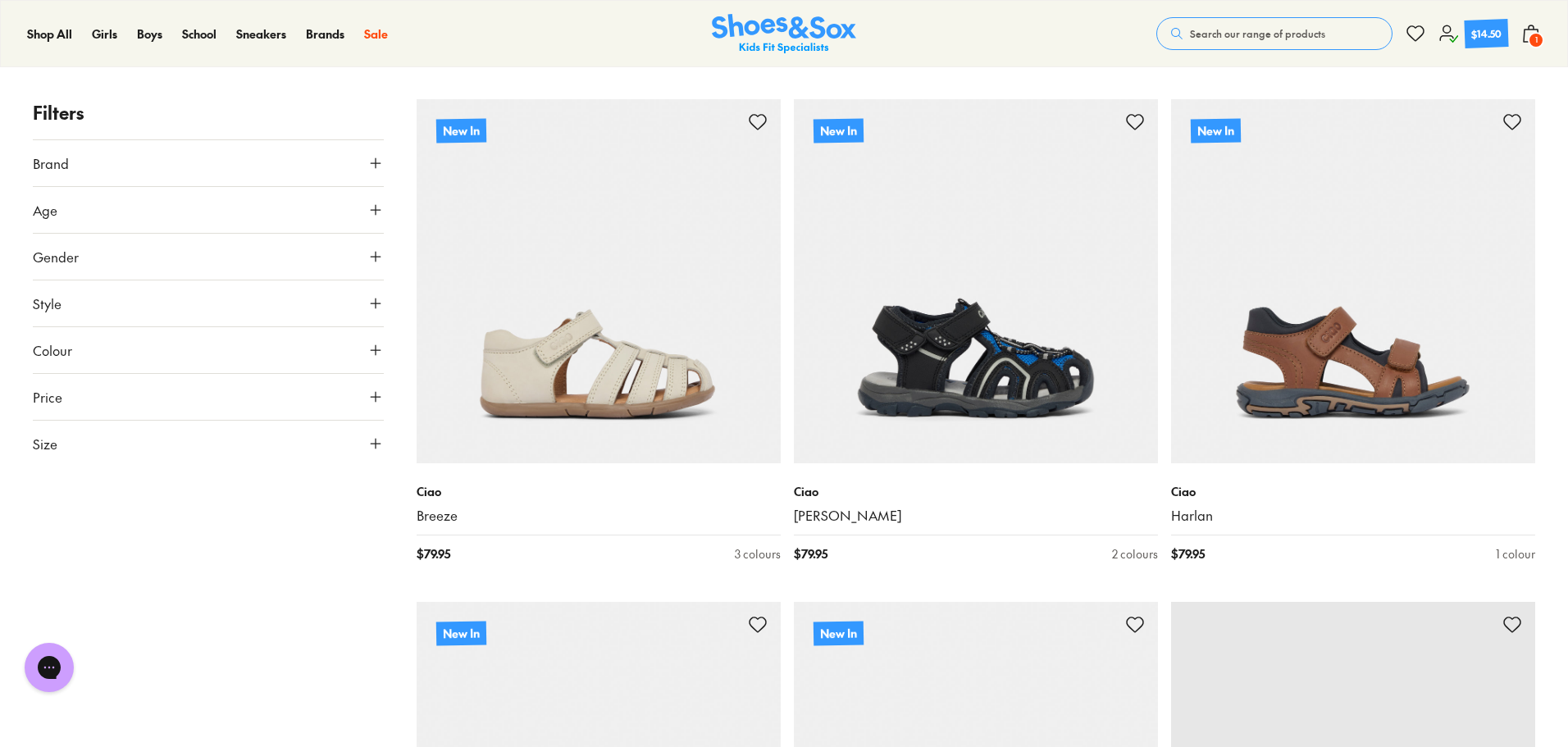
click at [141, 436] on button "Size" at bounding box center [207, 444] width 351 height 46
click at [230, 615] on button "31" at bounding box center [236, 620] width 53 height 39
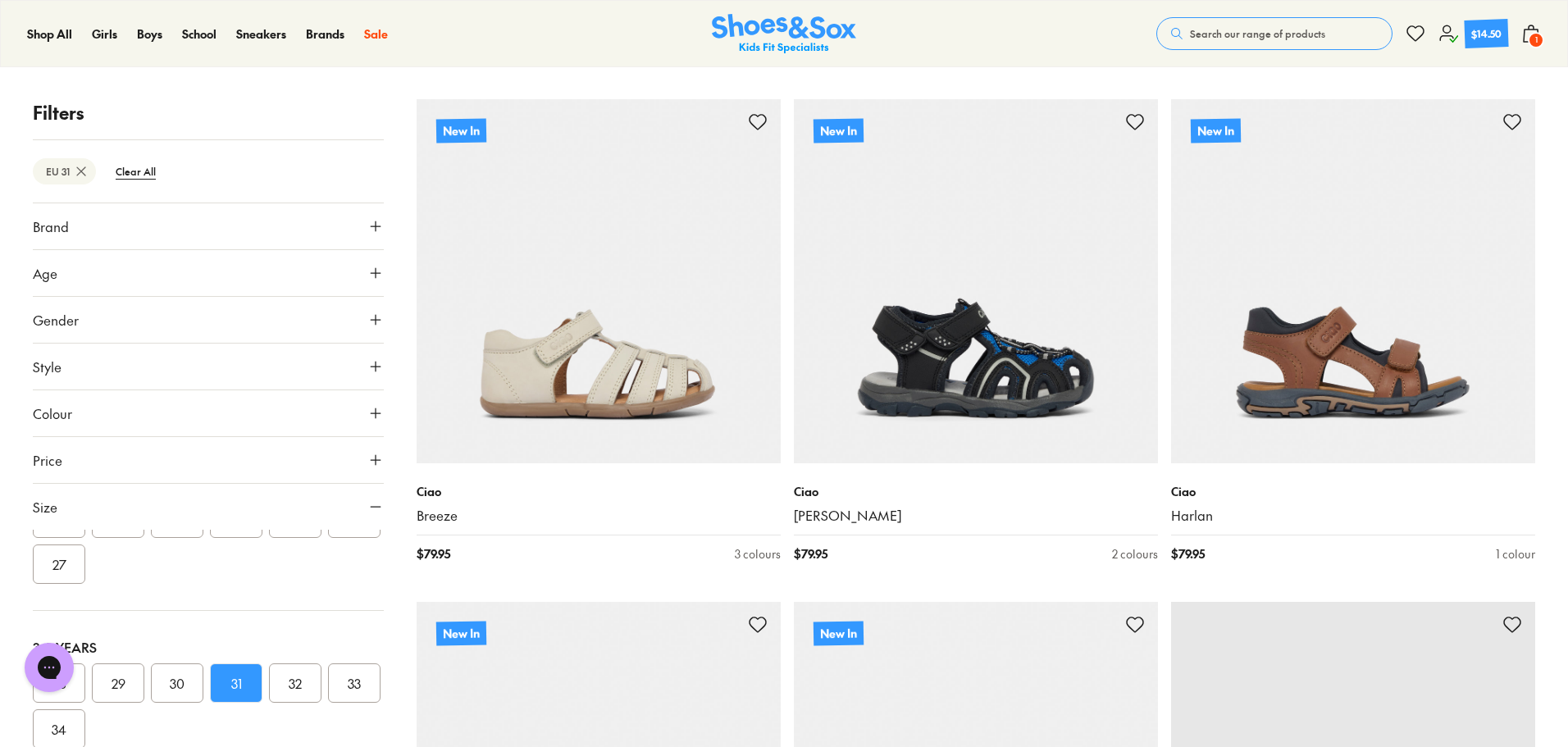
scroll to position [69, 0]
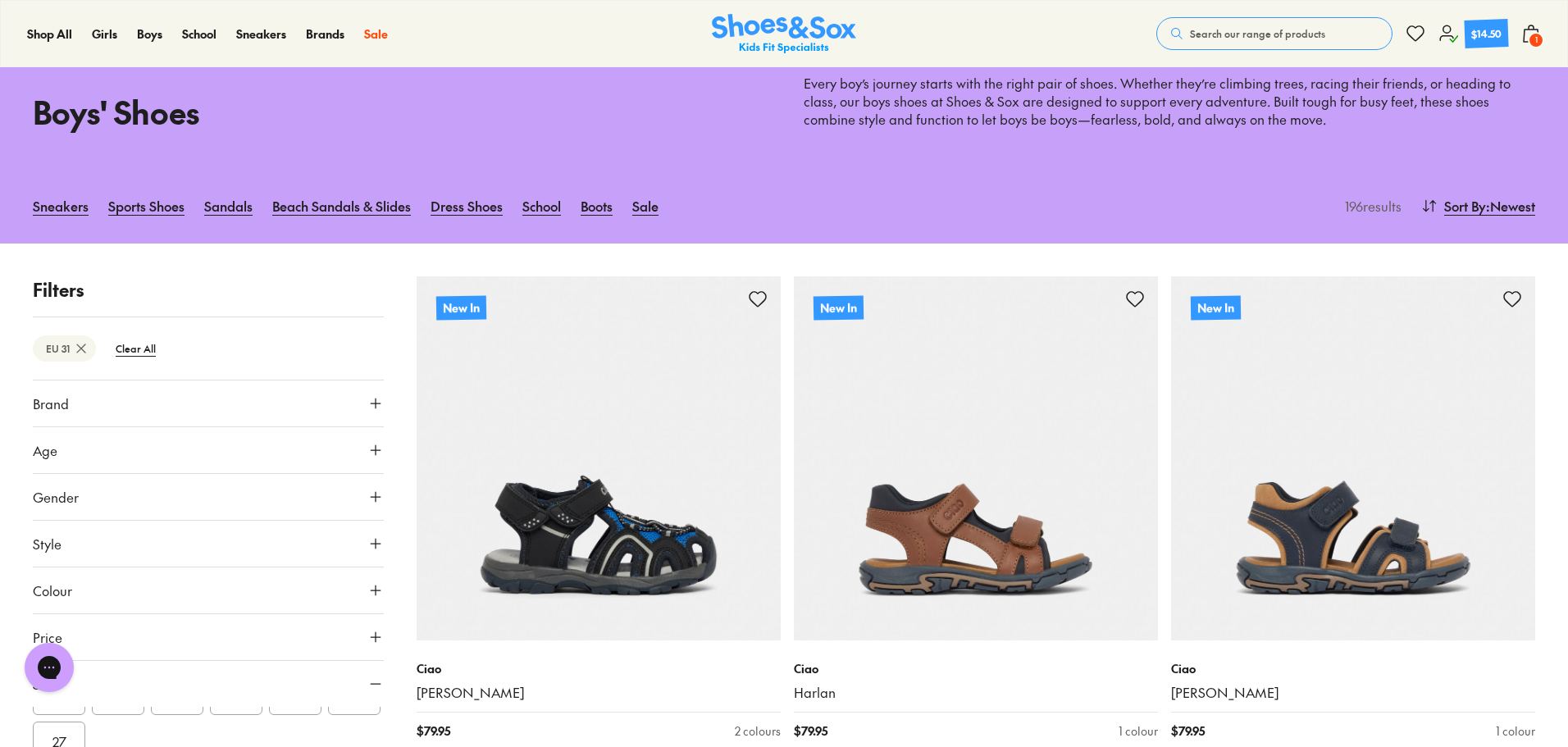
click at [1506, 209] on span ": Newest" at bounding box center [1510, 206] width 49 height 20
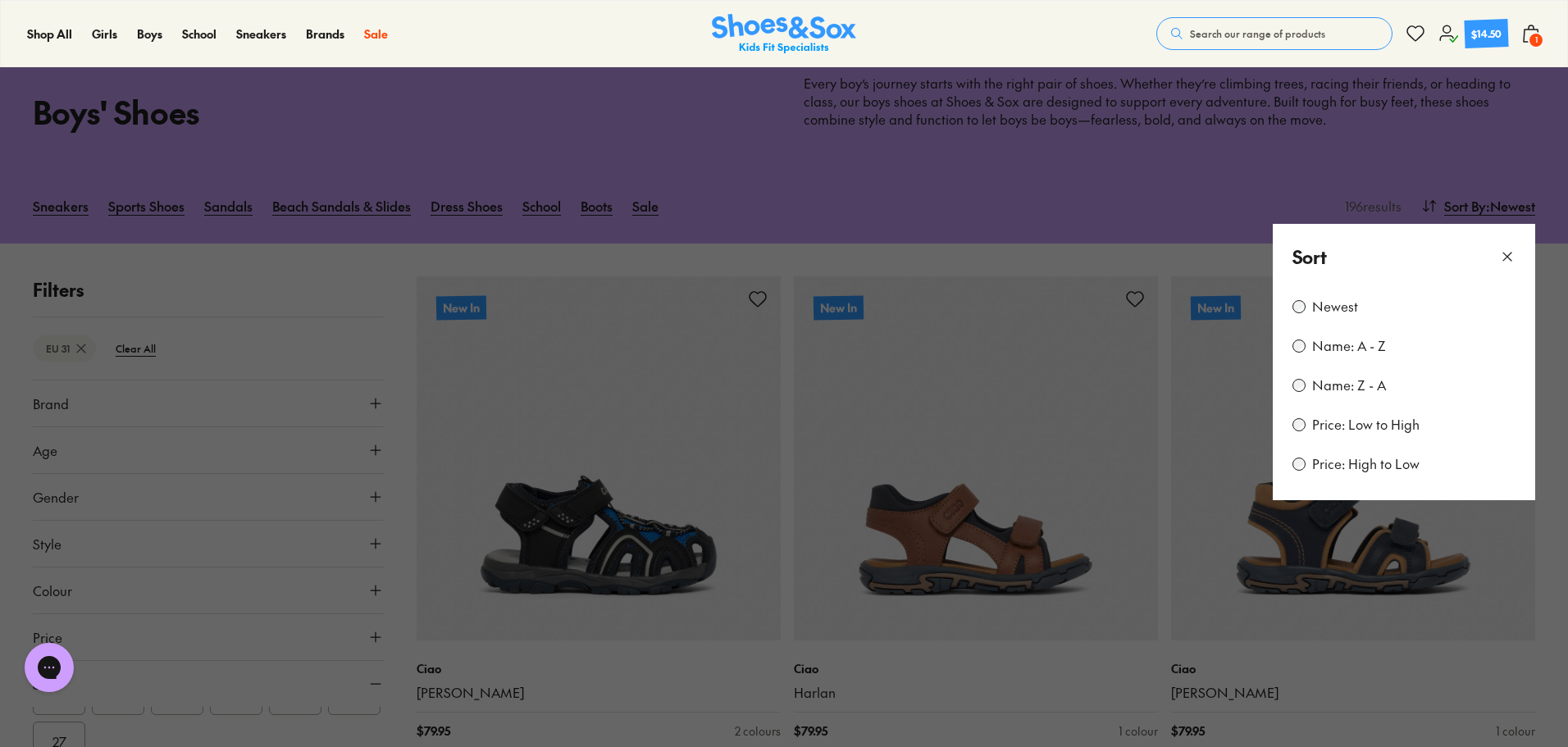
click at [1368, 419] on label "Price: Low to High" at bounding box center [1365, 425] width 107 height 18
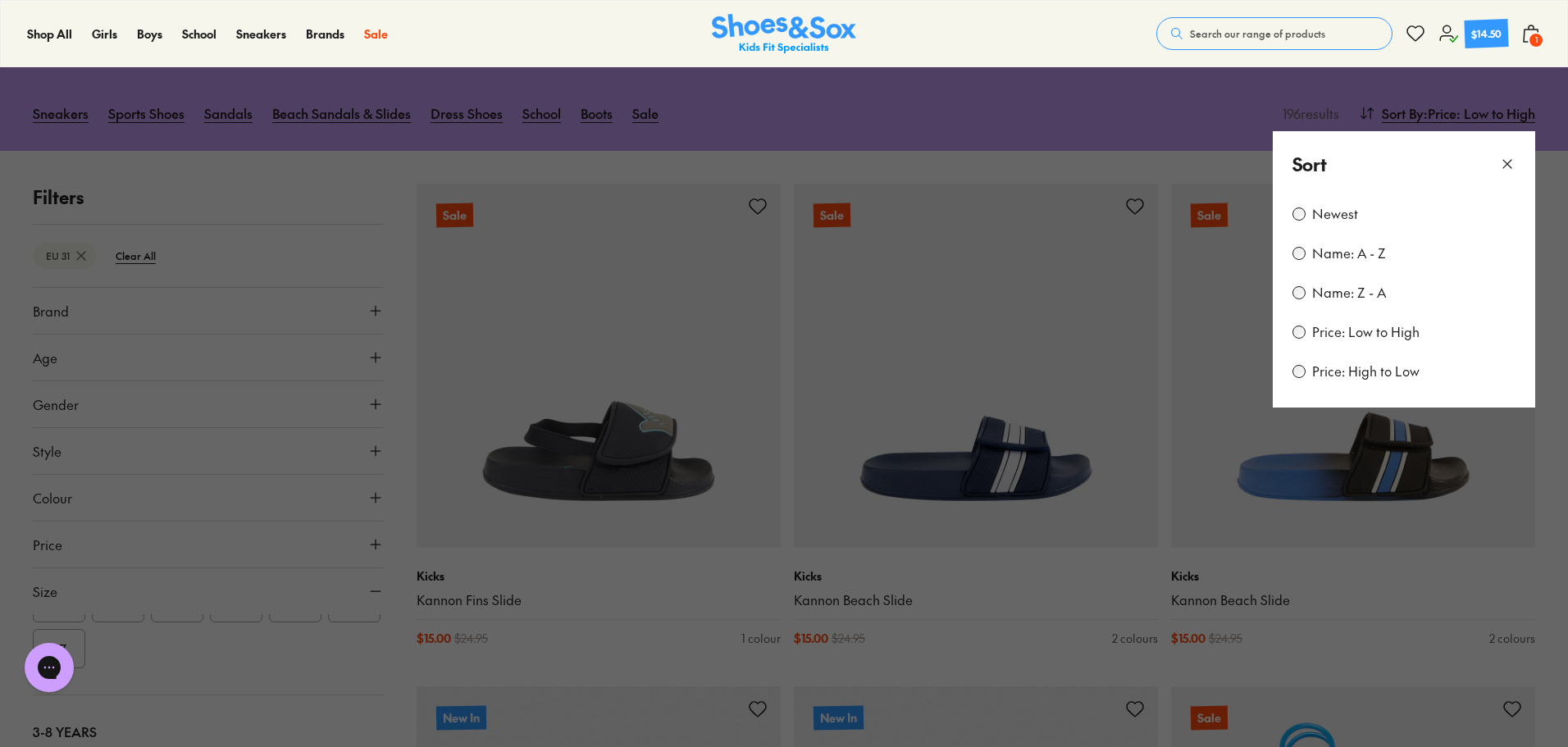
click at [1514, 165] on icon at bounding box center [1507, 164] width 16 height 16
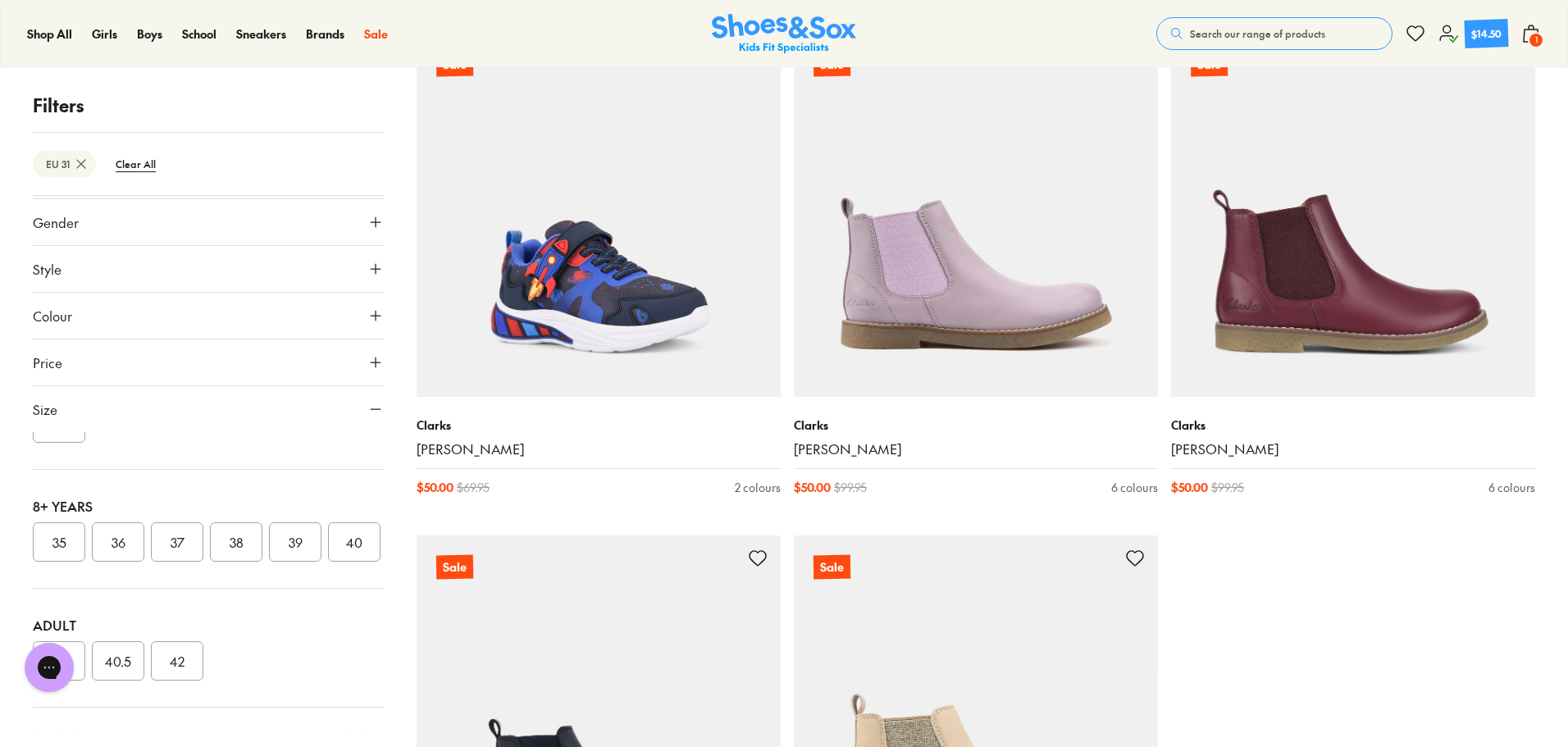
scroll to position [5329, 0]
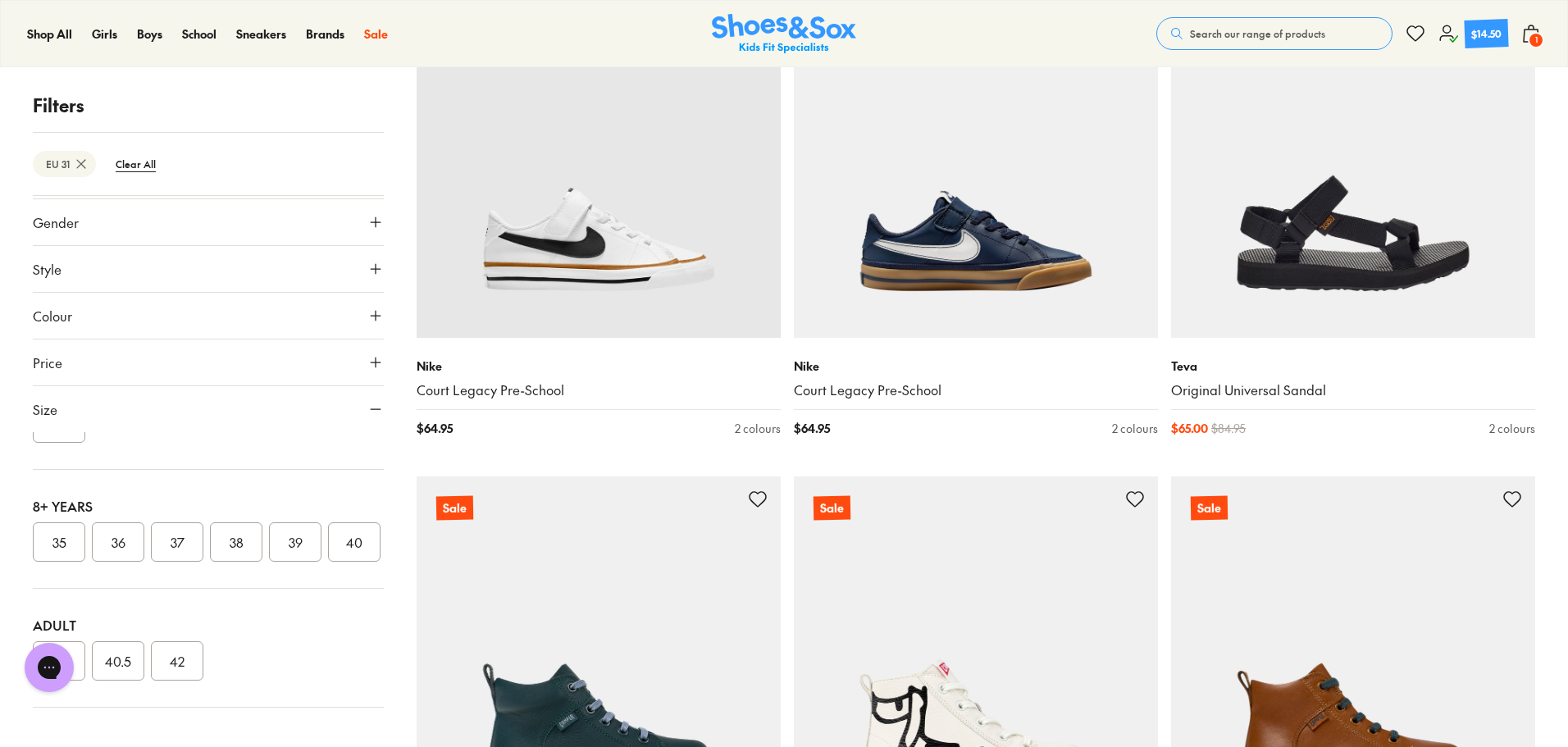
scroll to position [9923, 0]
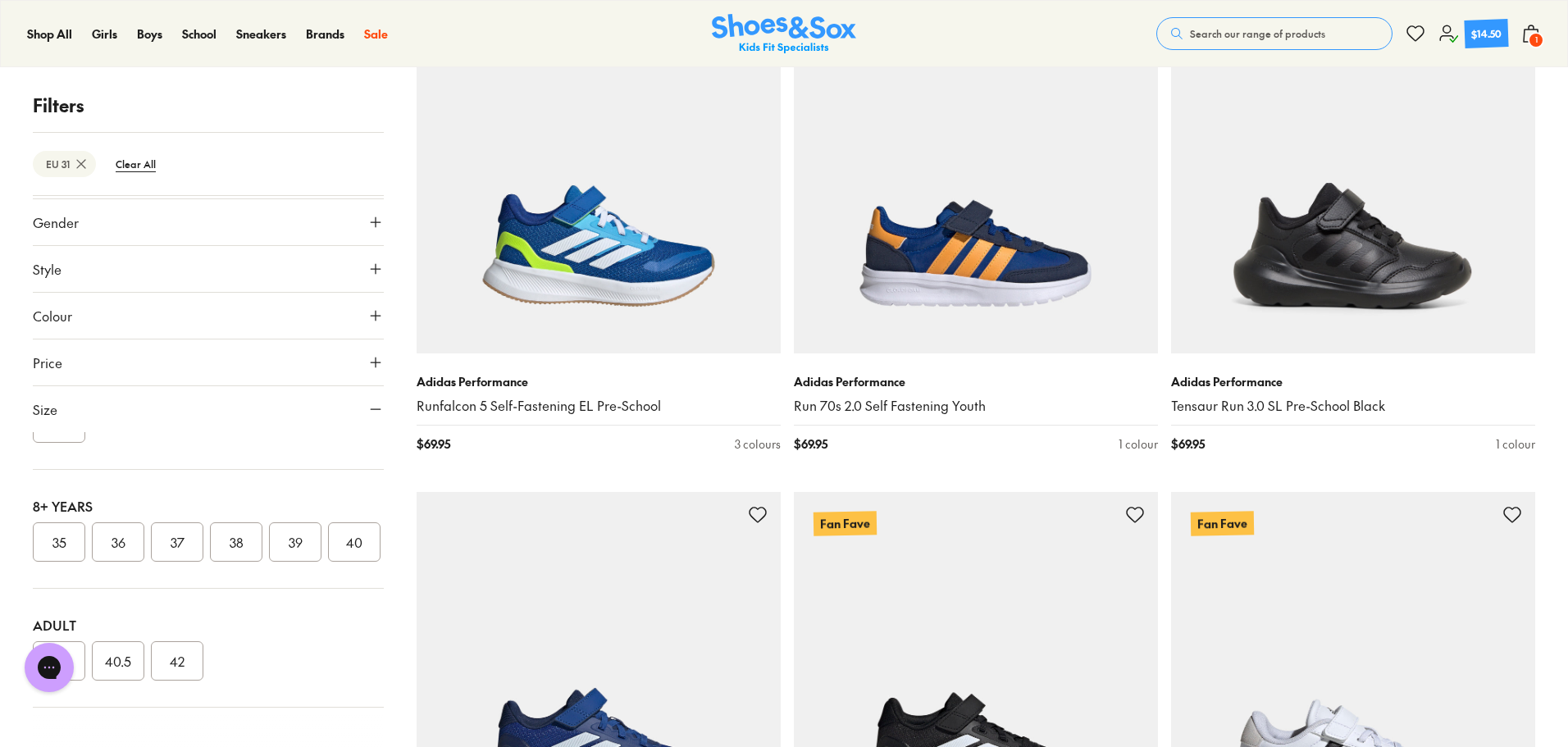
scroll to position [13861, 0]
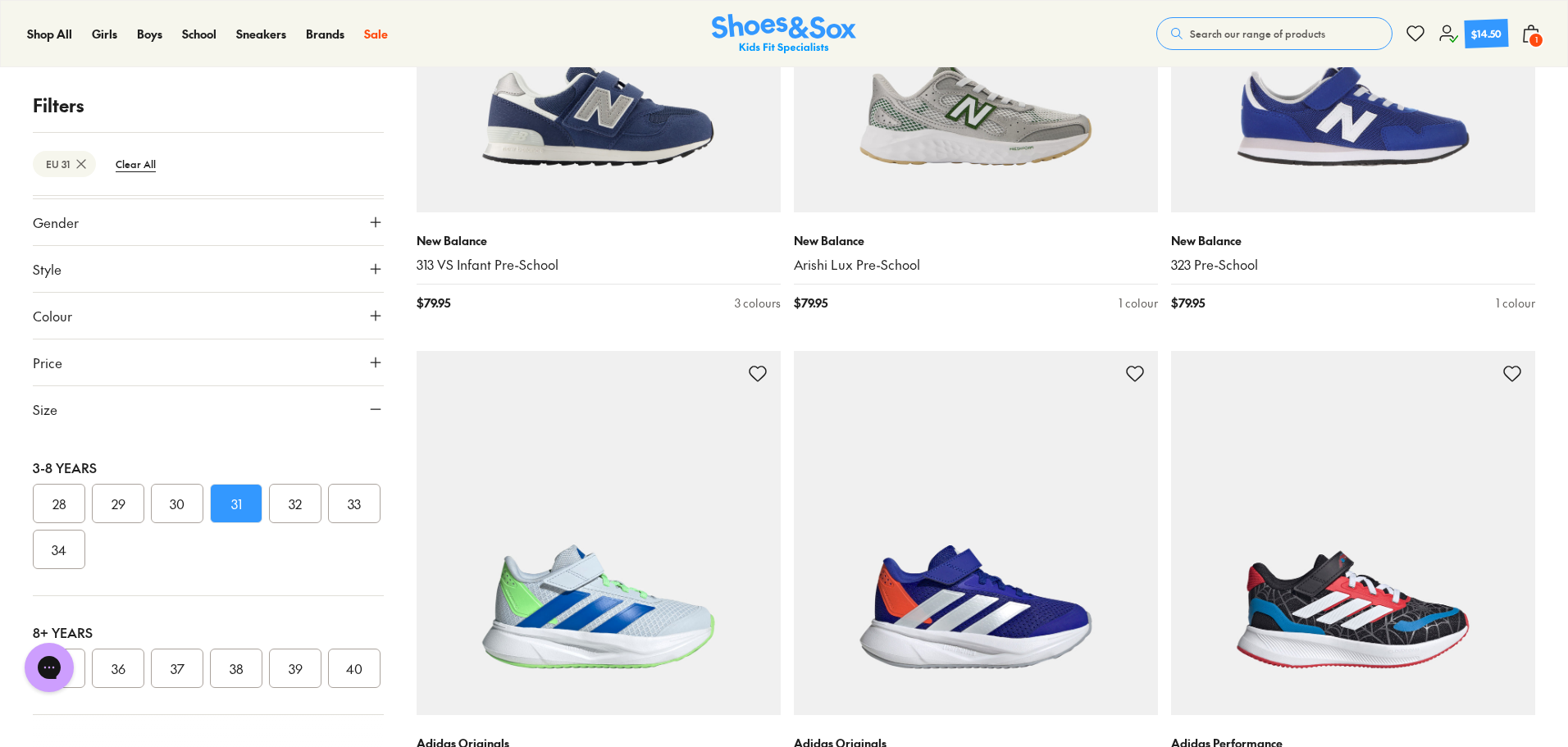
scroll to position [19849, 0]
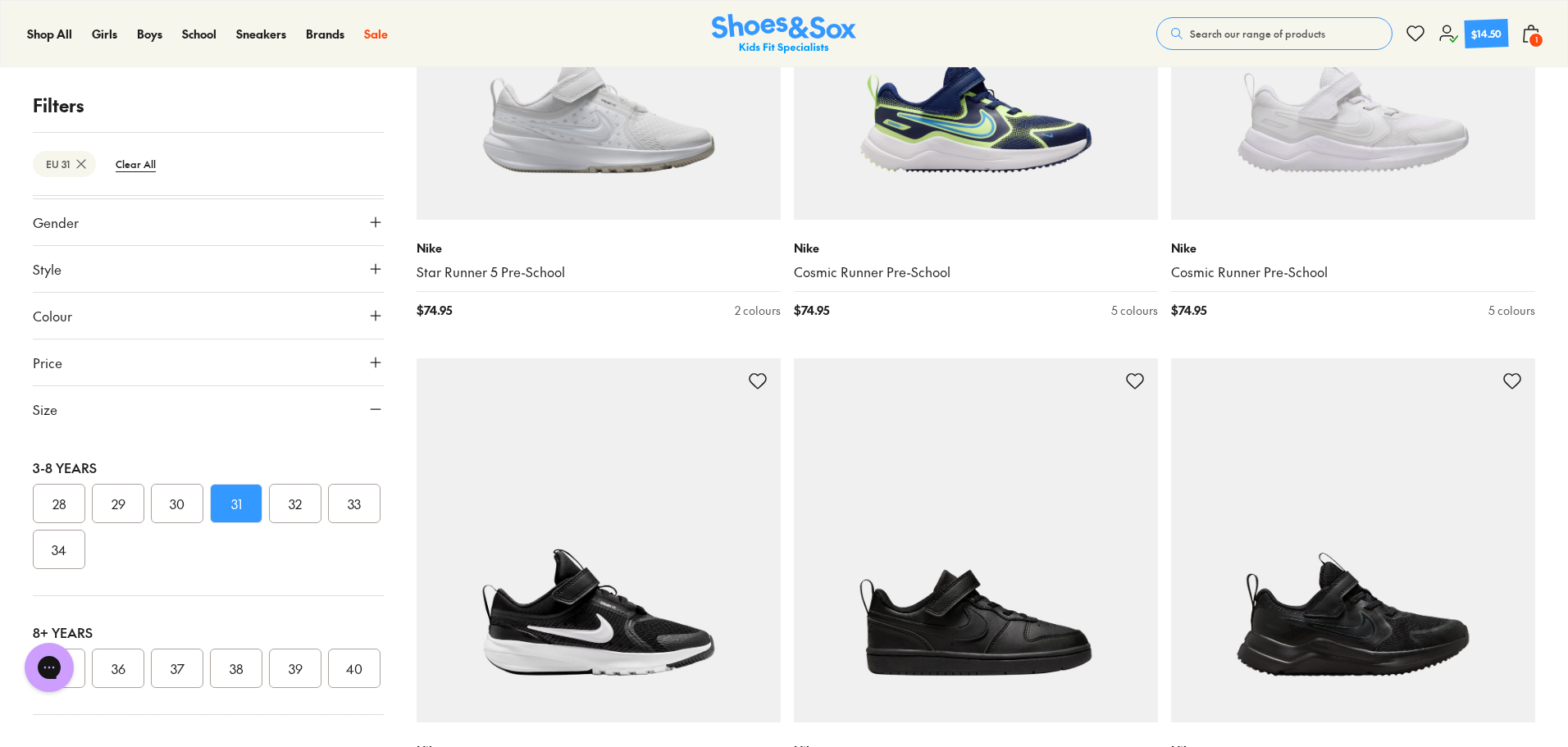
scroll to position [15665, 0]
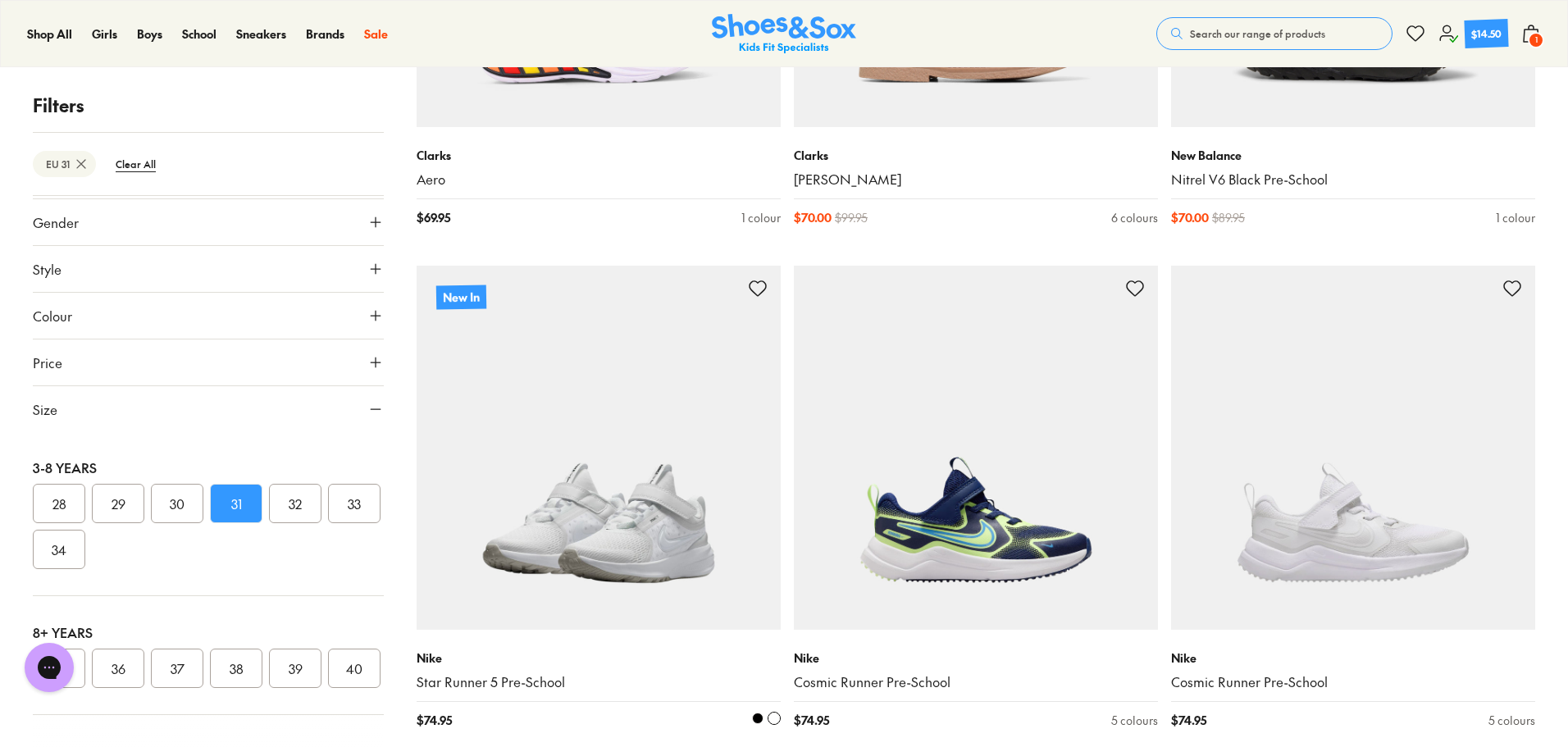
click at [578, 501] on img at bounding box center [599, 448] width 364 height 364
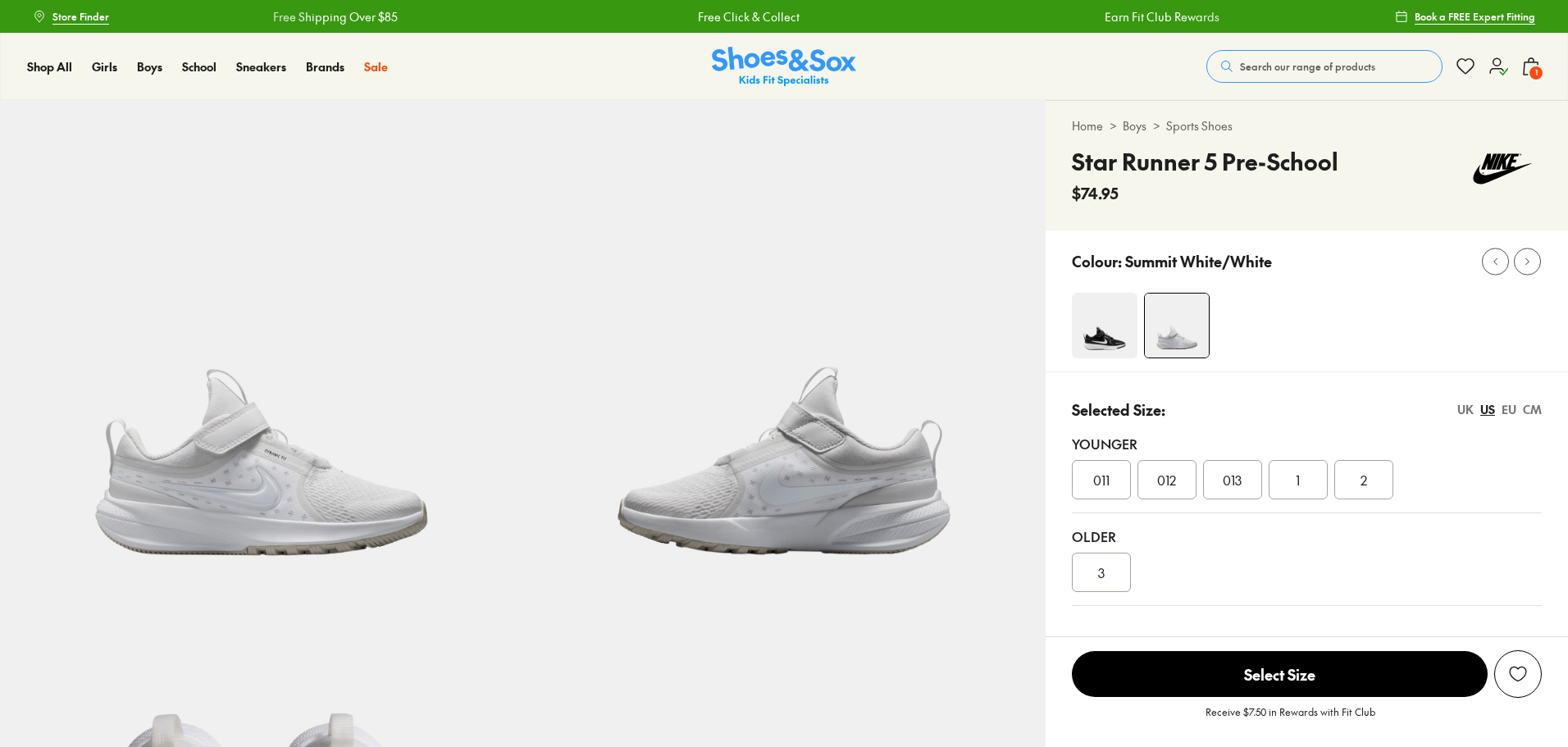
select select "*"
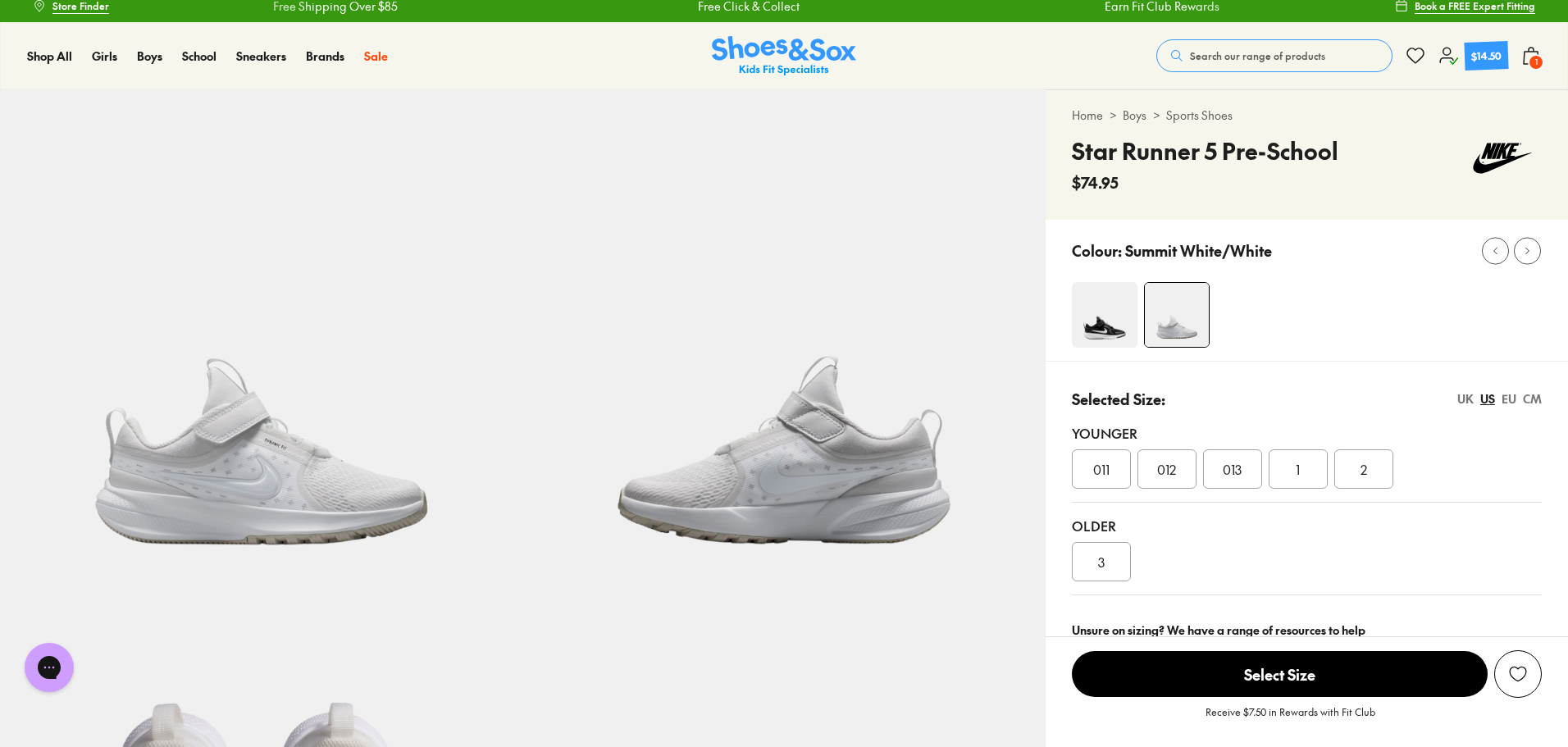
scroll to position [82, 0]
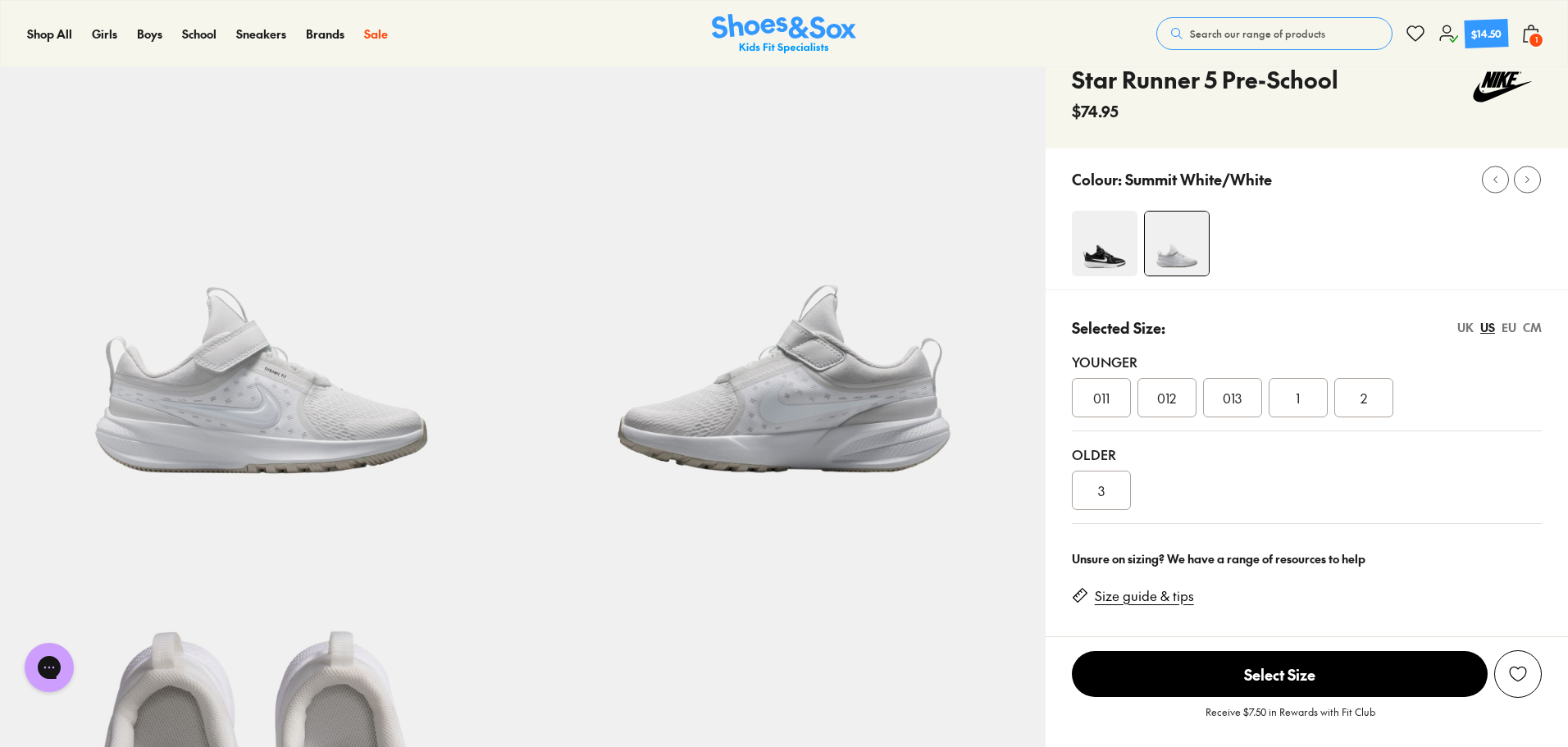
click at [1121, 239] on img at bounding box center [1104, 243] width 66 height 66
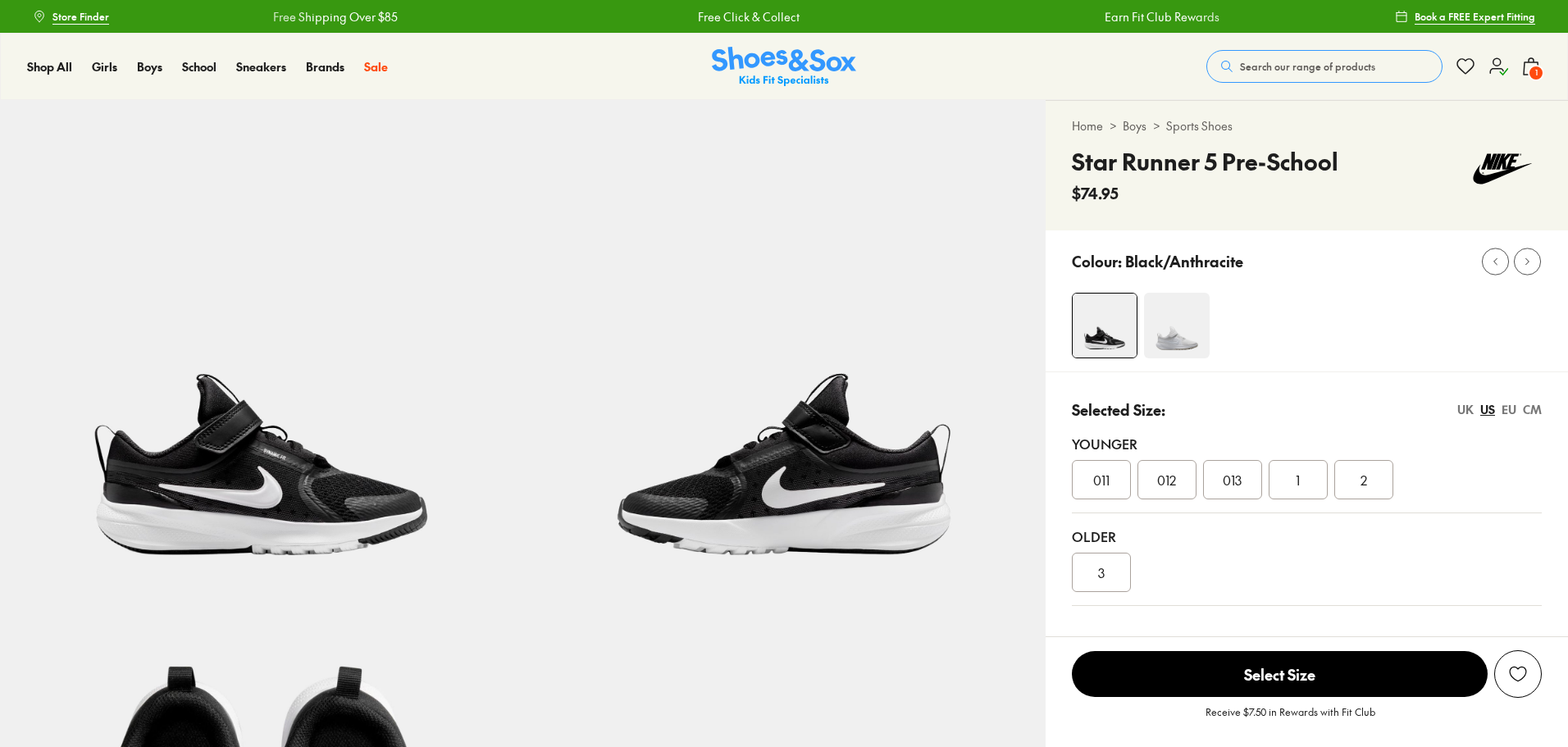
select select "*"
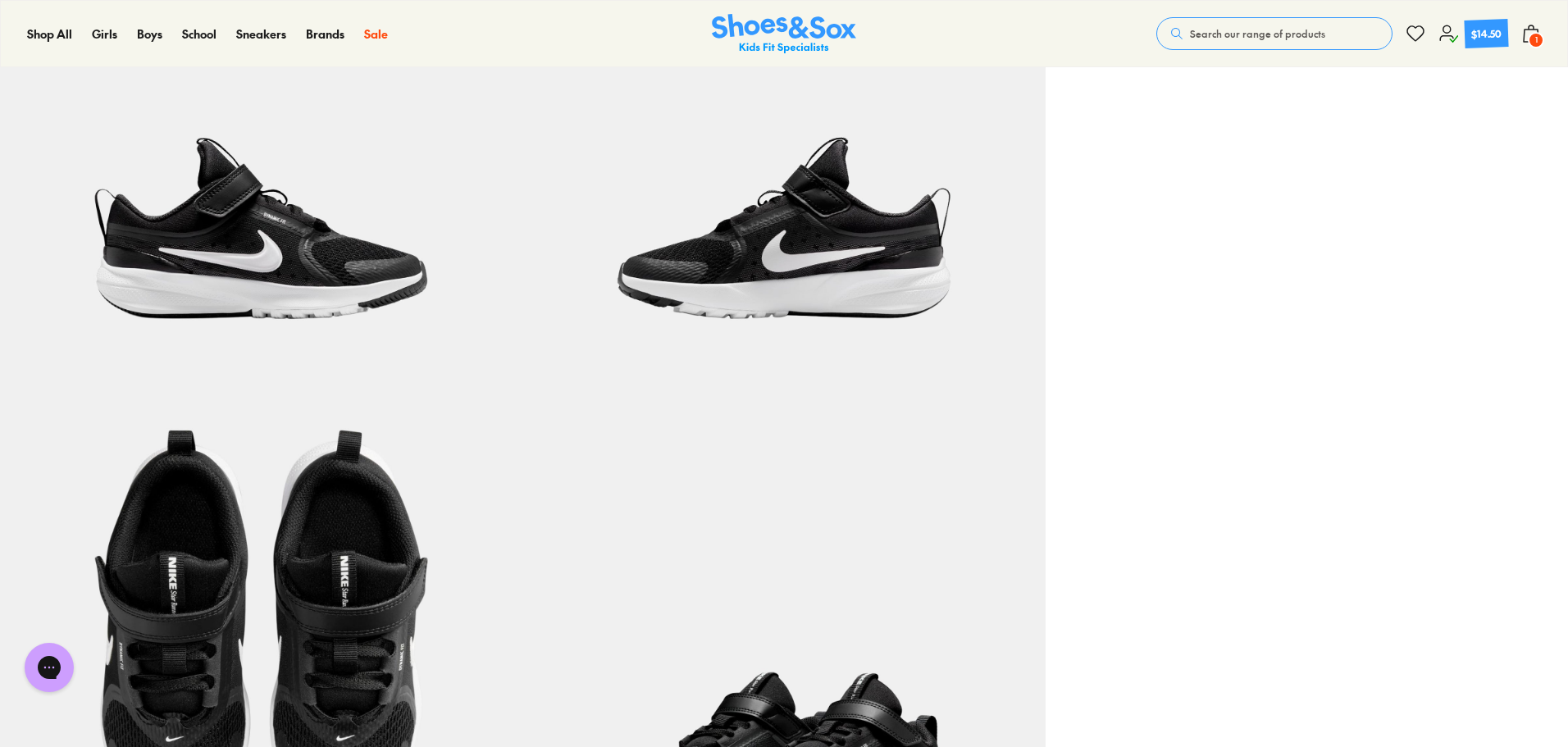
scroll to position [2296, 0]
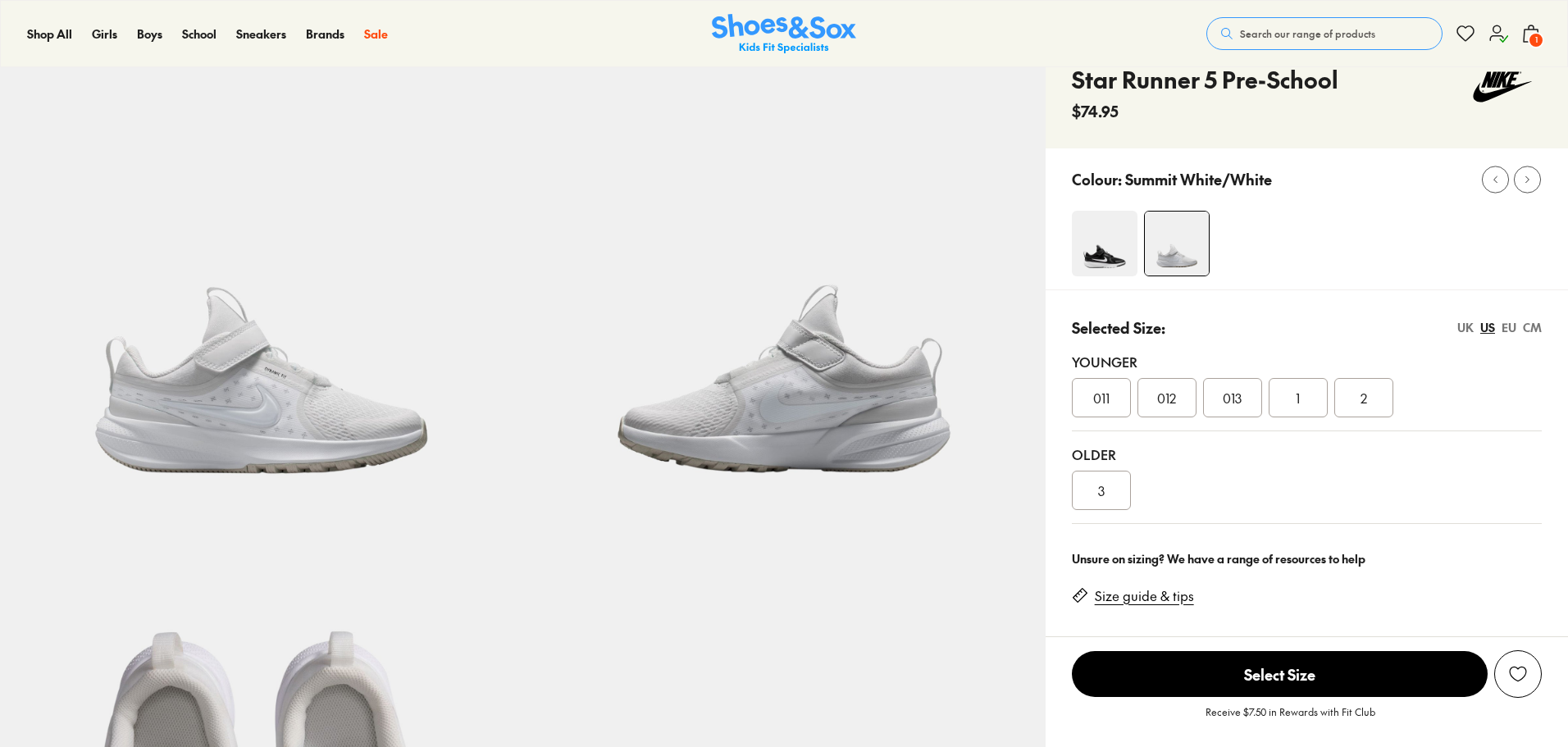
select select "*"
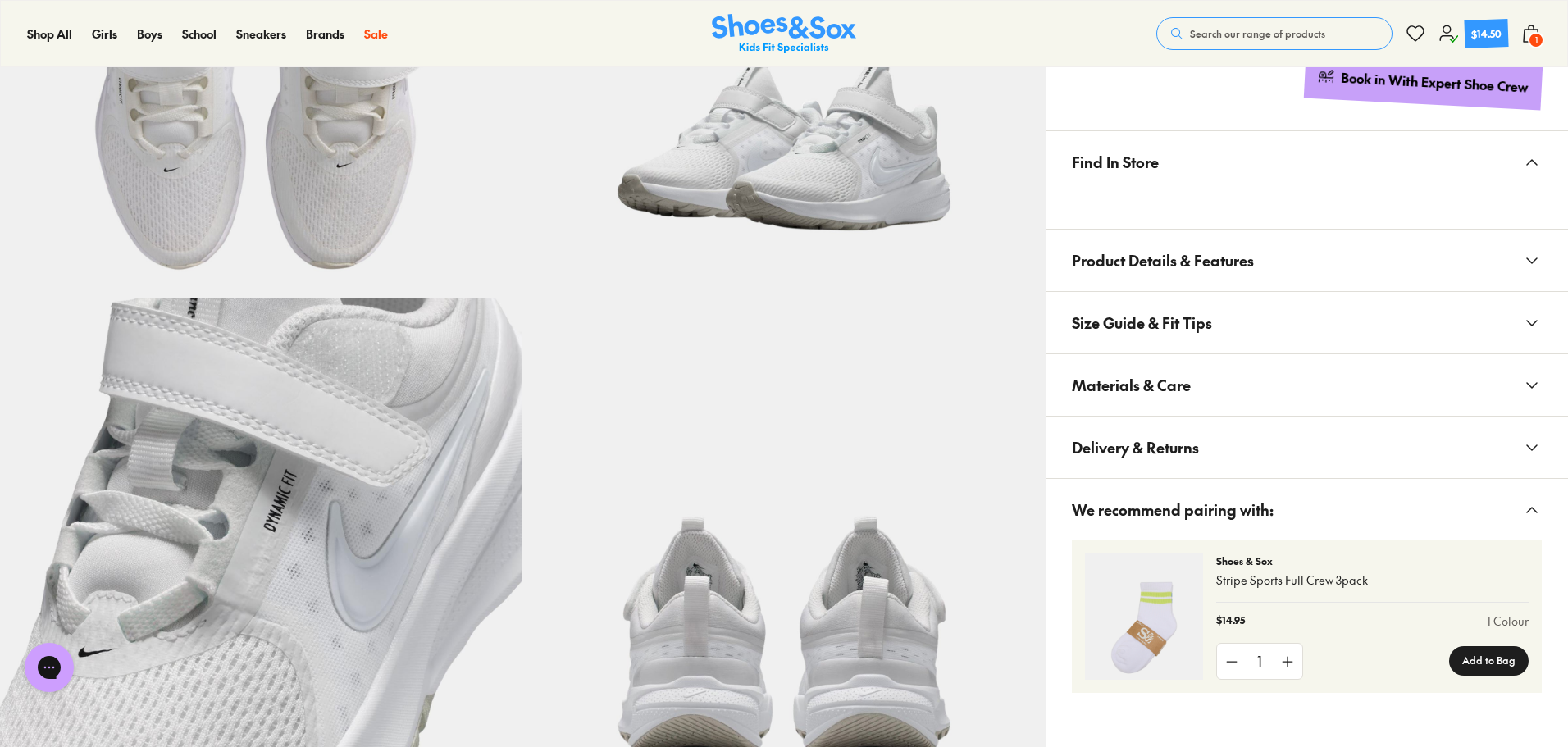
scroll to position [656, 0]
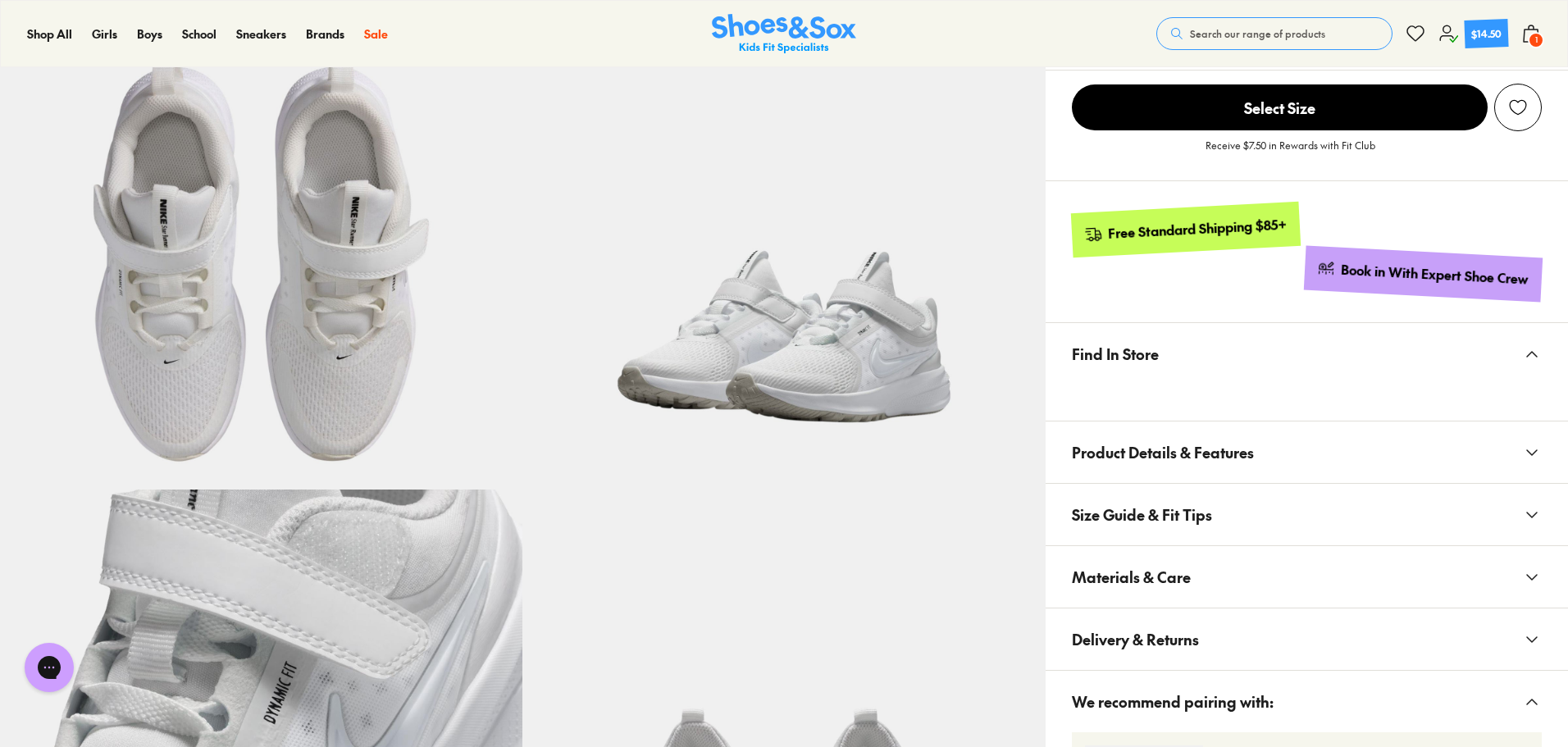
click at [1194, 579] on button "Materials & Care" at bounding box center [1306, 577] width 522 height 61
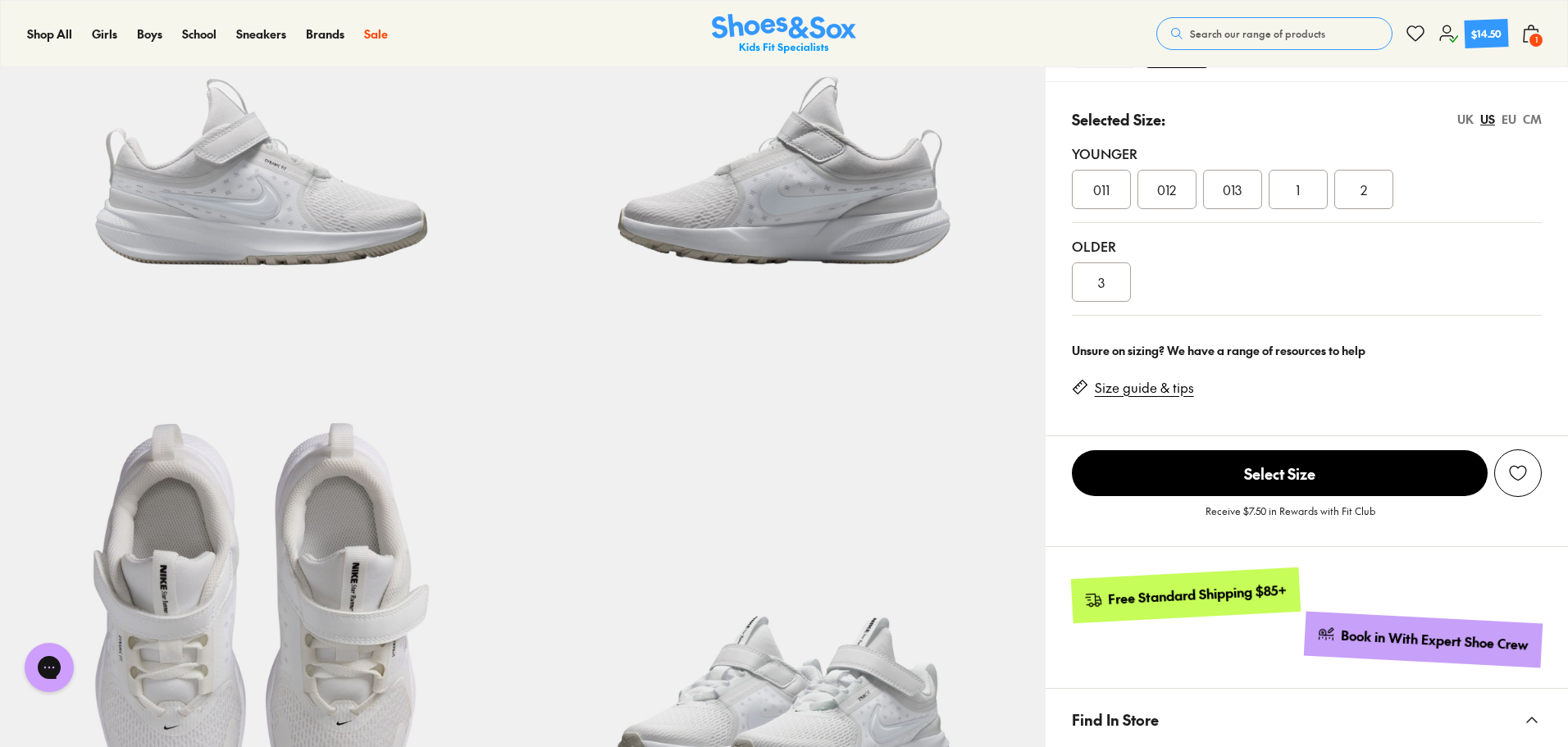
scroll to position [165, 0]
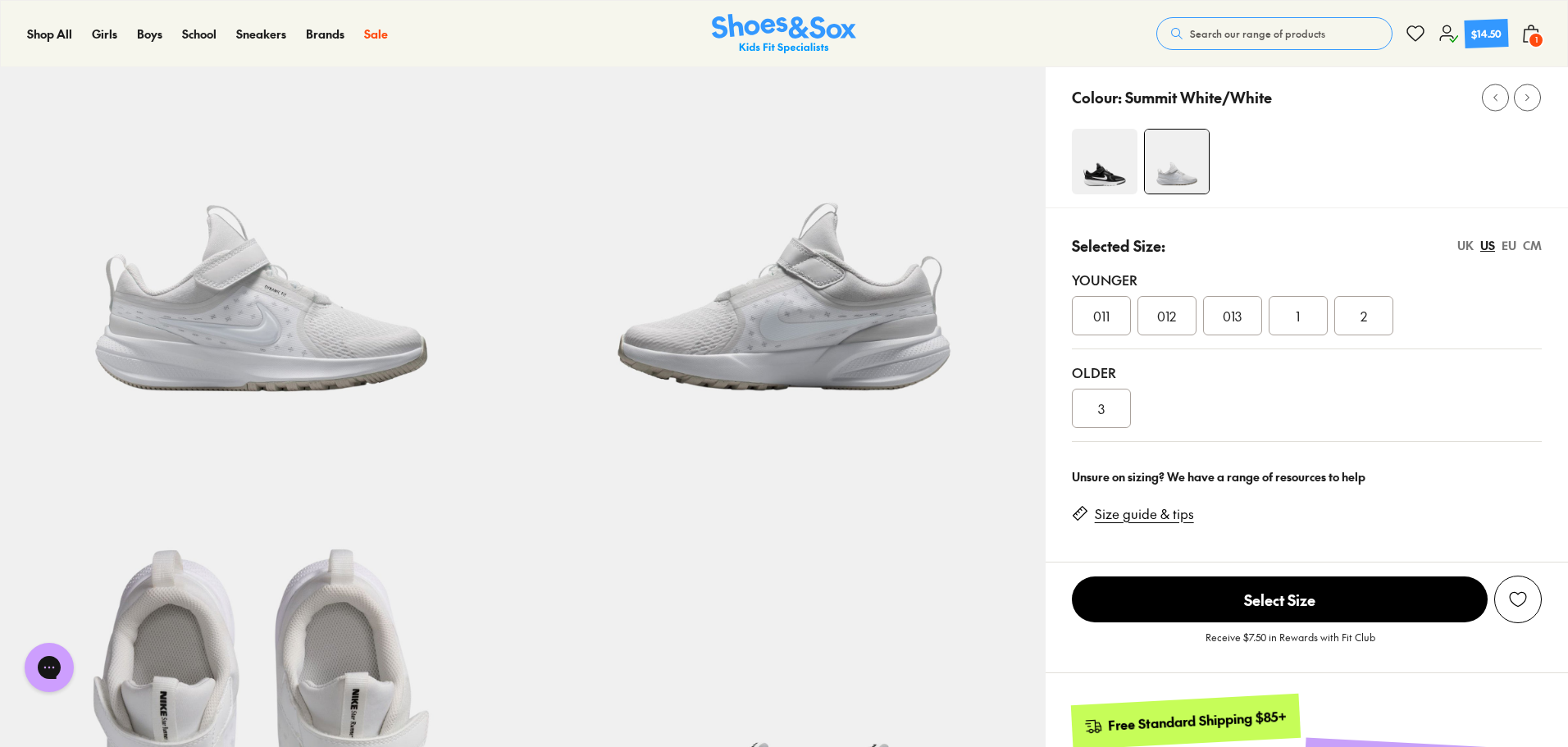
click at [1218, 355] on div "Older 3" at bounding box center [1306, 395] width 469 height 93
click at [1504, 247] on div "EU" at bounding box center [1508, 246] width 14 height 17
click at [1248, 322] on div "31" at bounding box center [1232, 316] width 59 height 39
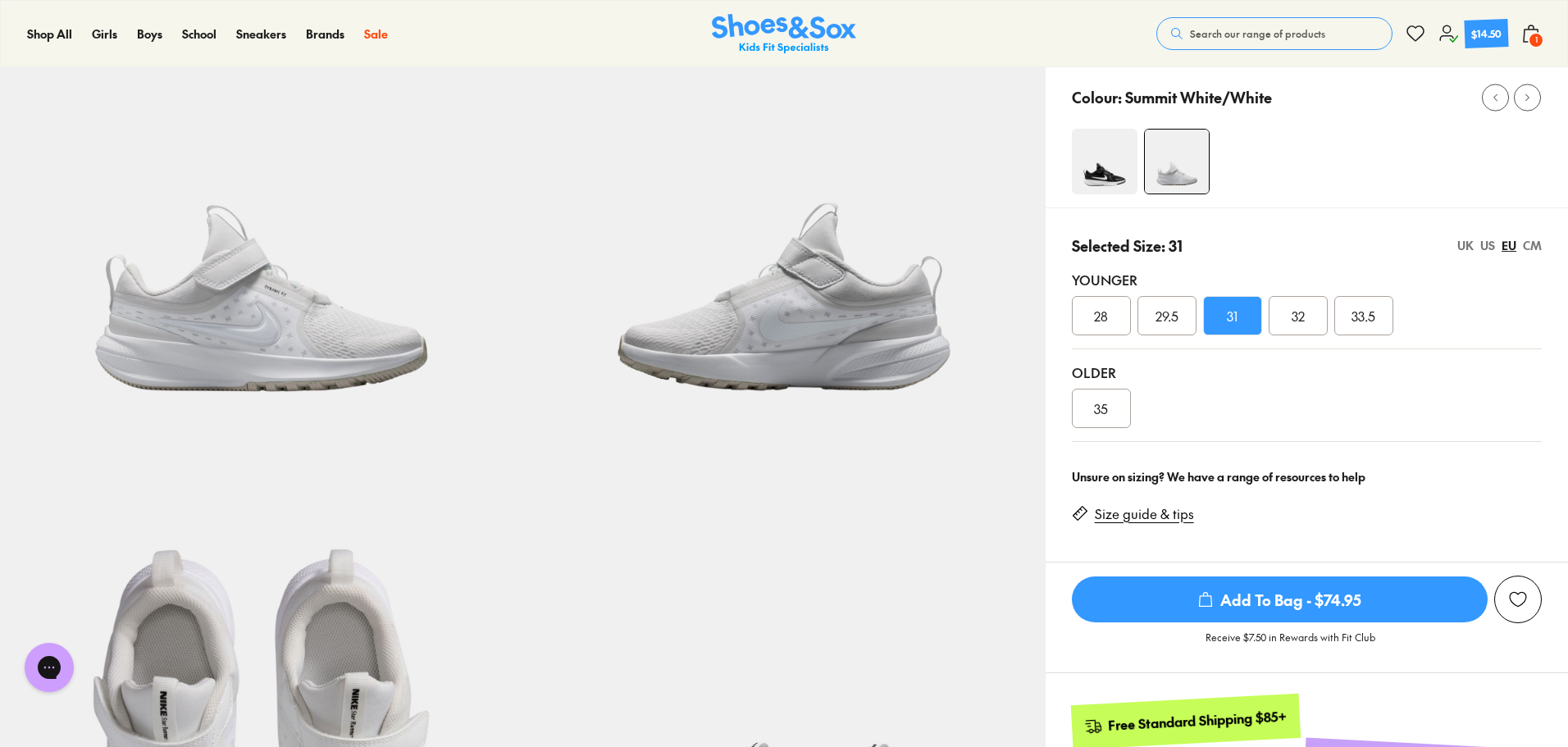
click at [1230, 604] on span "Add To Bag - $74.95" at bounding box center [1279, 600] width 416 height 46
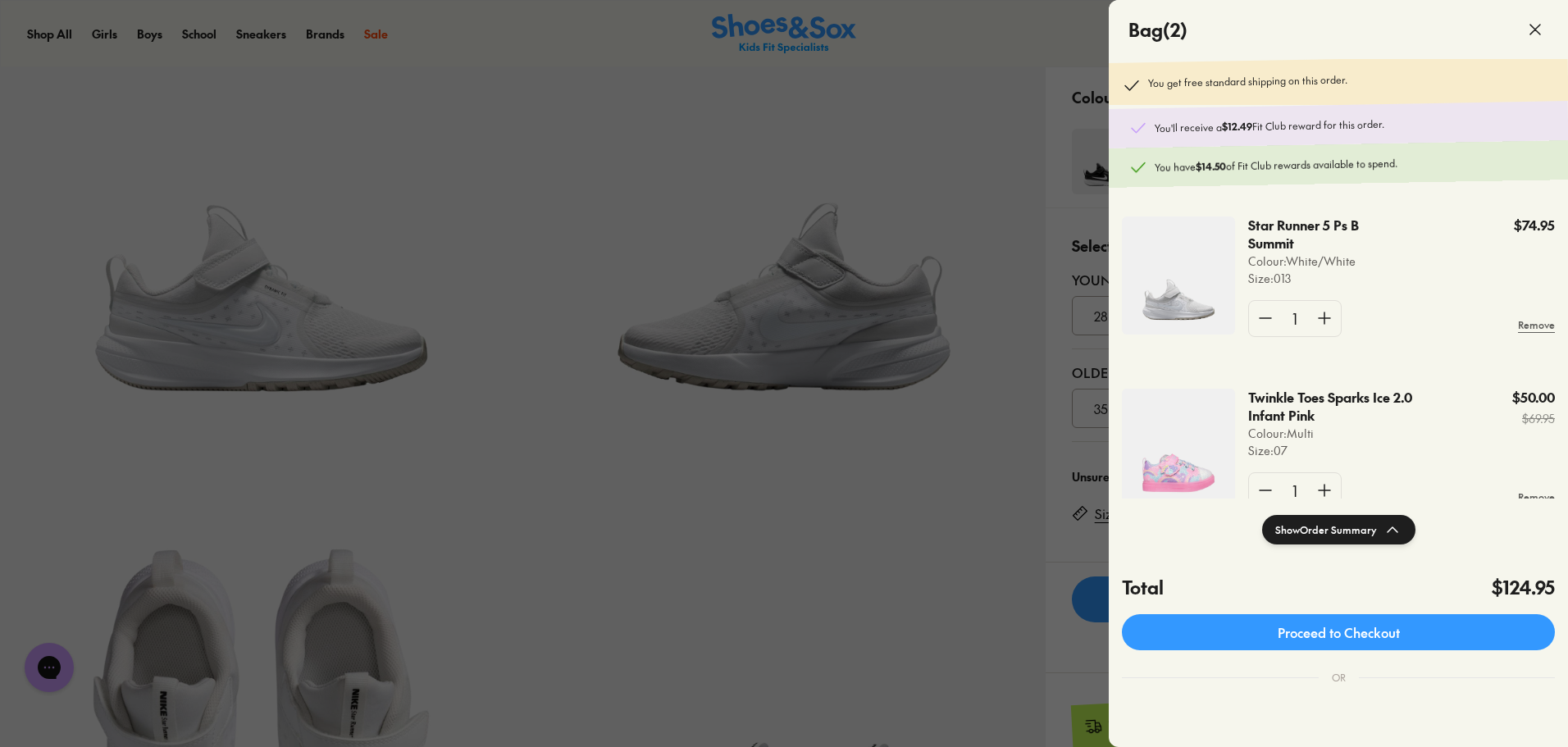
click at [1083, 558] on div at bounding box center [784, 373] width 1568 height 747
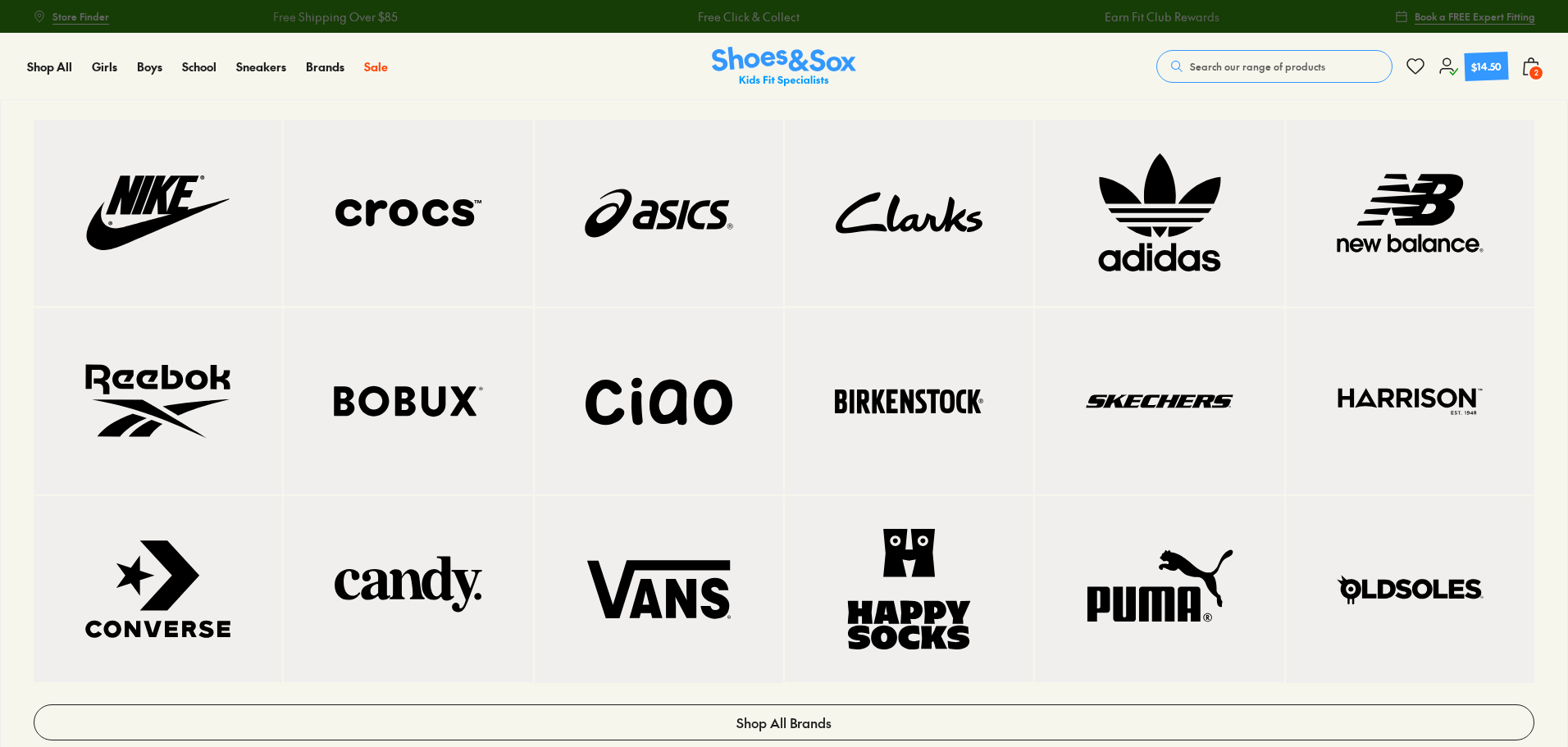
click at [665, 263] on img at bounding box center [658, 213] width 183 height 121
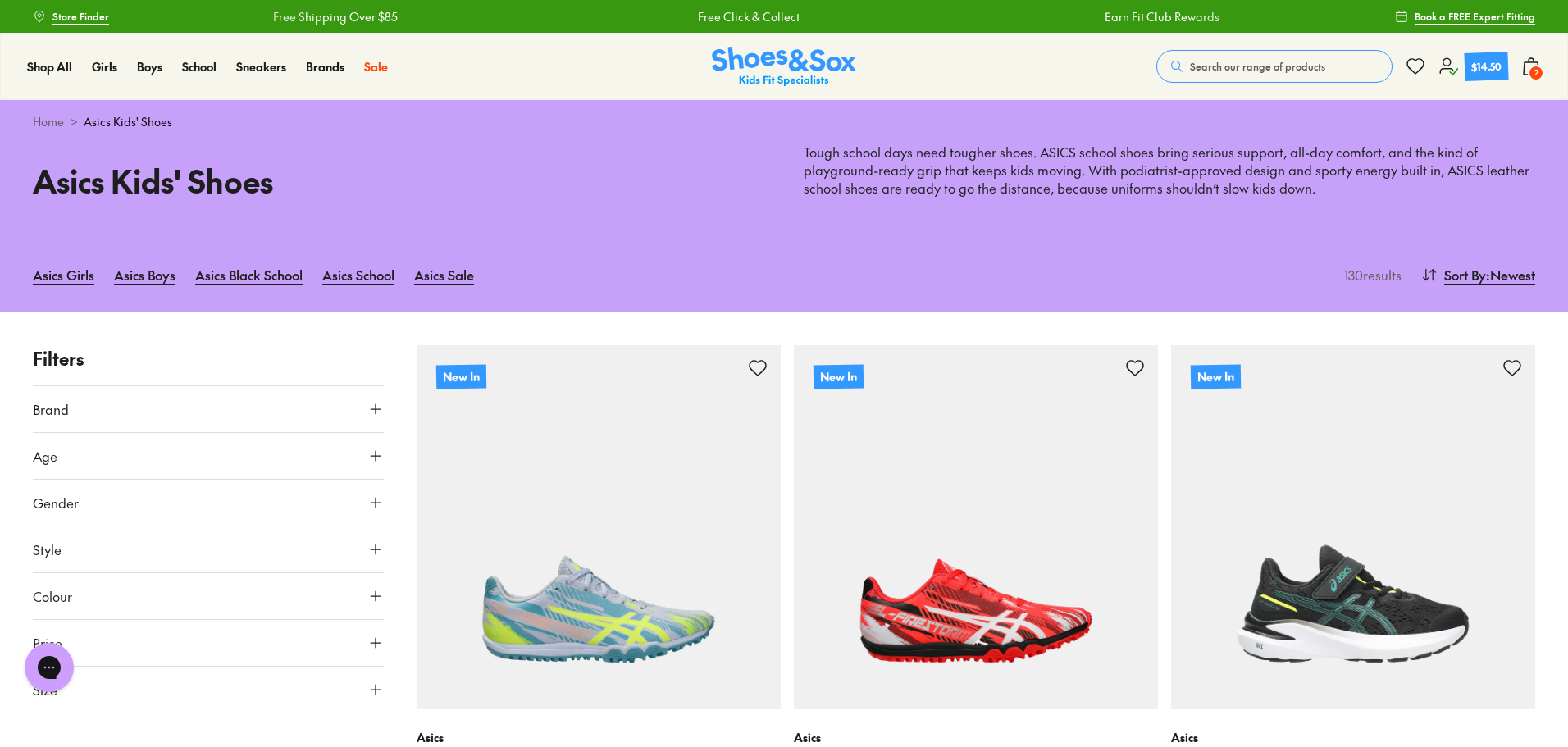
click at [233, 549] on button "Style" at bounding box center [207, 550] width 351 height 46
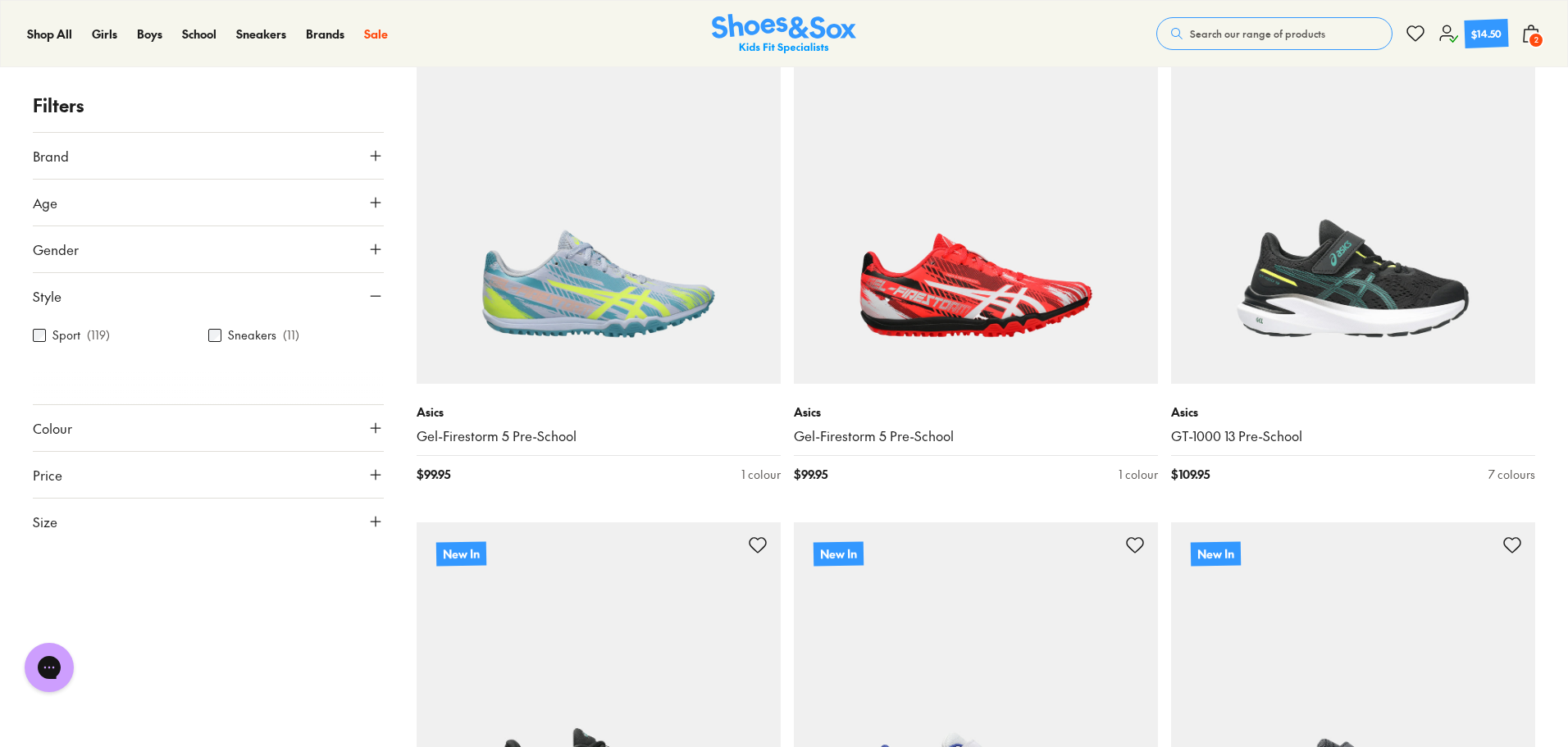
scroll to position [328, 0]
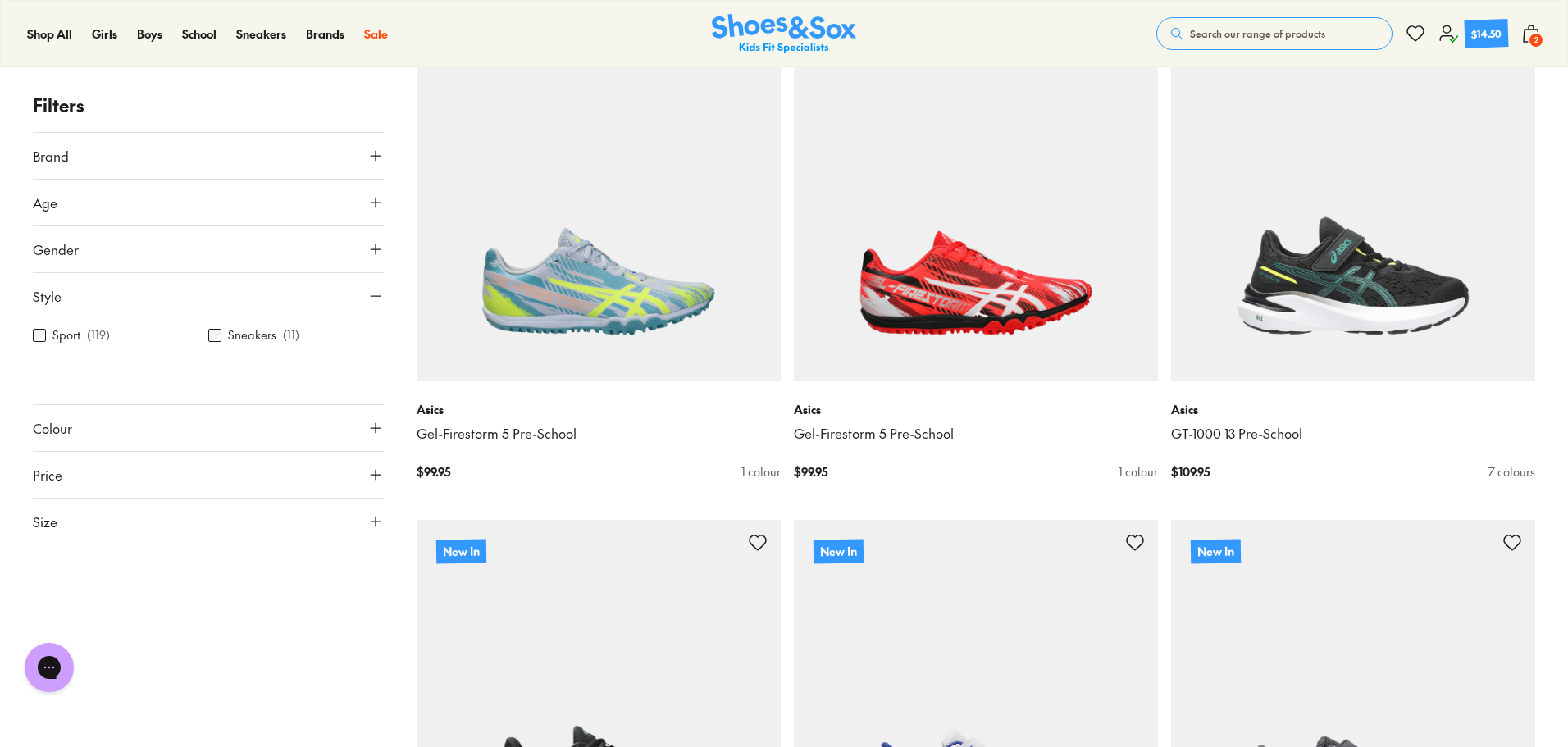
click at [164, 413] on button "Colour" at bounding box center [207, 428] width 351 height 46
click at [231, 470] on label "White" at bounding box center [243, 468] width 32 height 17
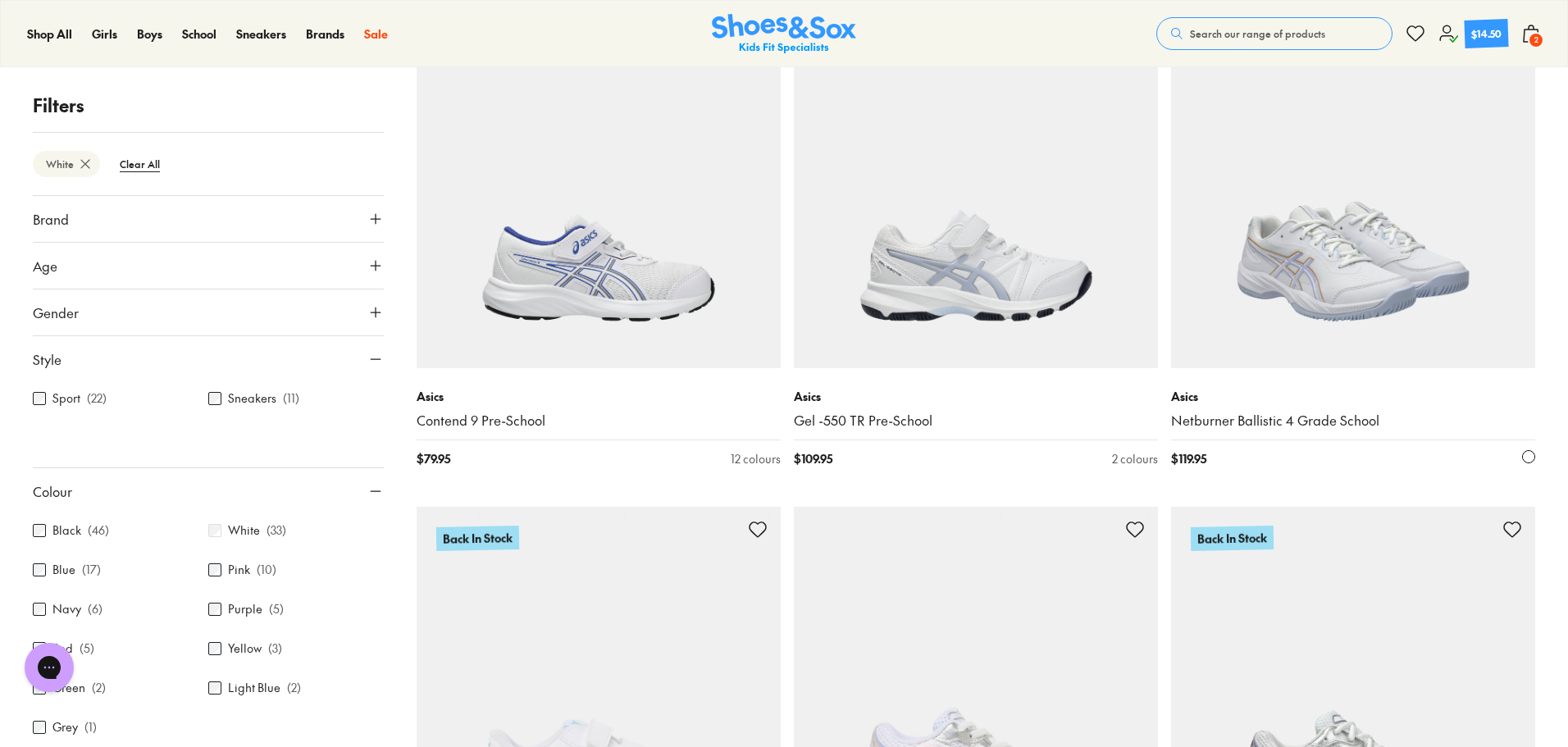
scroll to position [13, 0]
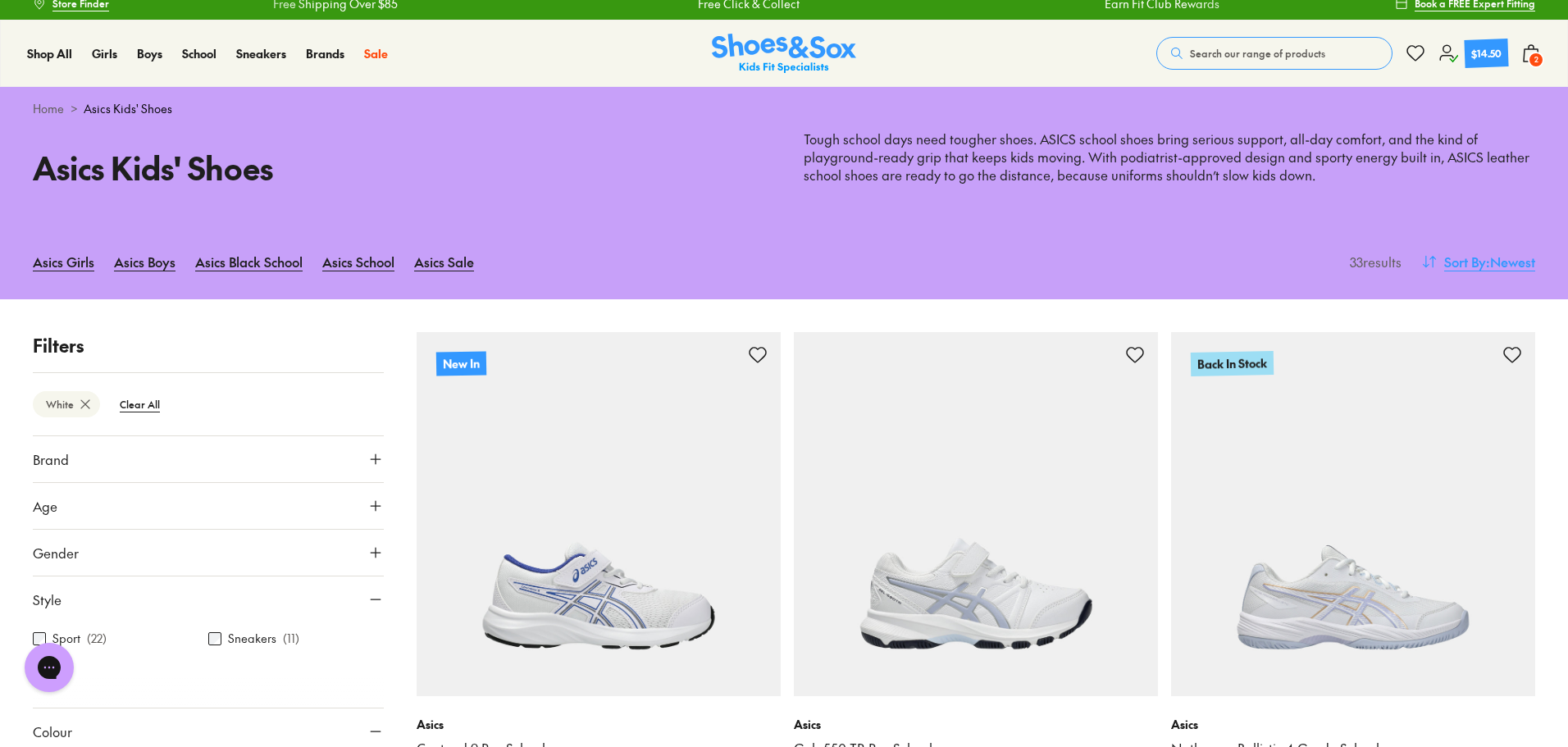
click at [1466, 264] on span "Sort By" at bounding box center [1465, 261] width 42 height 20
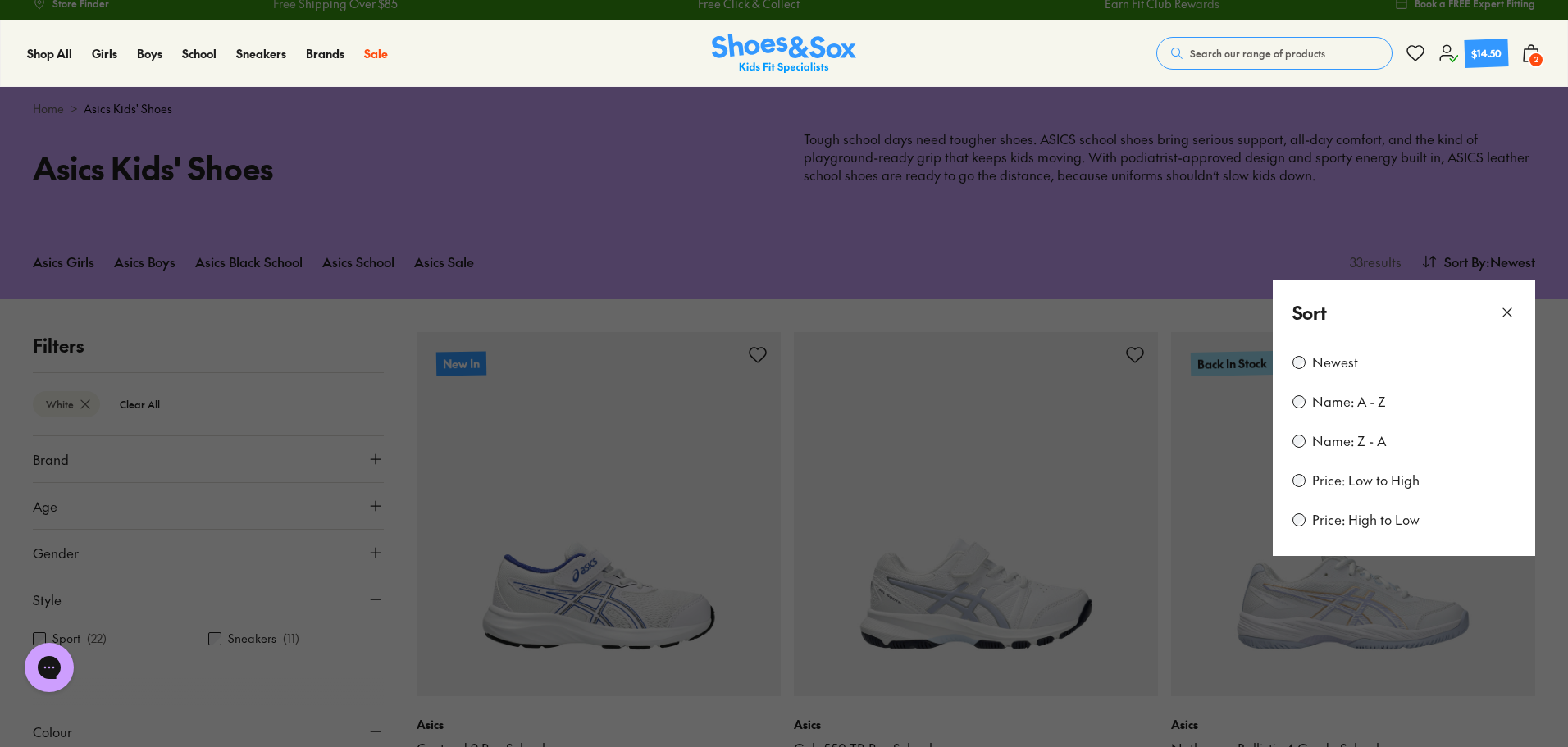
click at [1369, 486] on label "Price: Low to High" at bounding box center [1365, 480] width 107 height 18
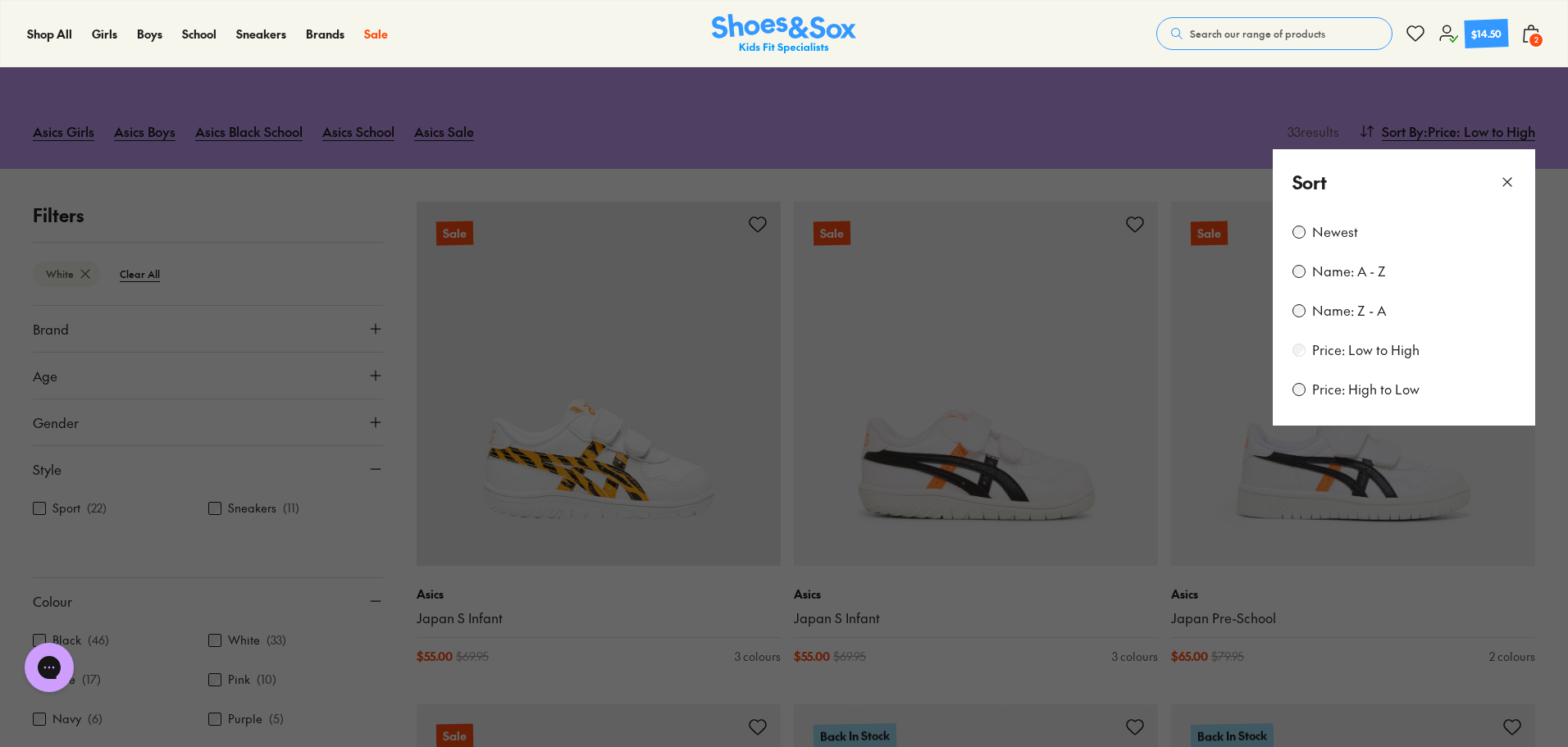
scroll to position [226, 0]
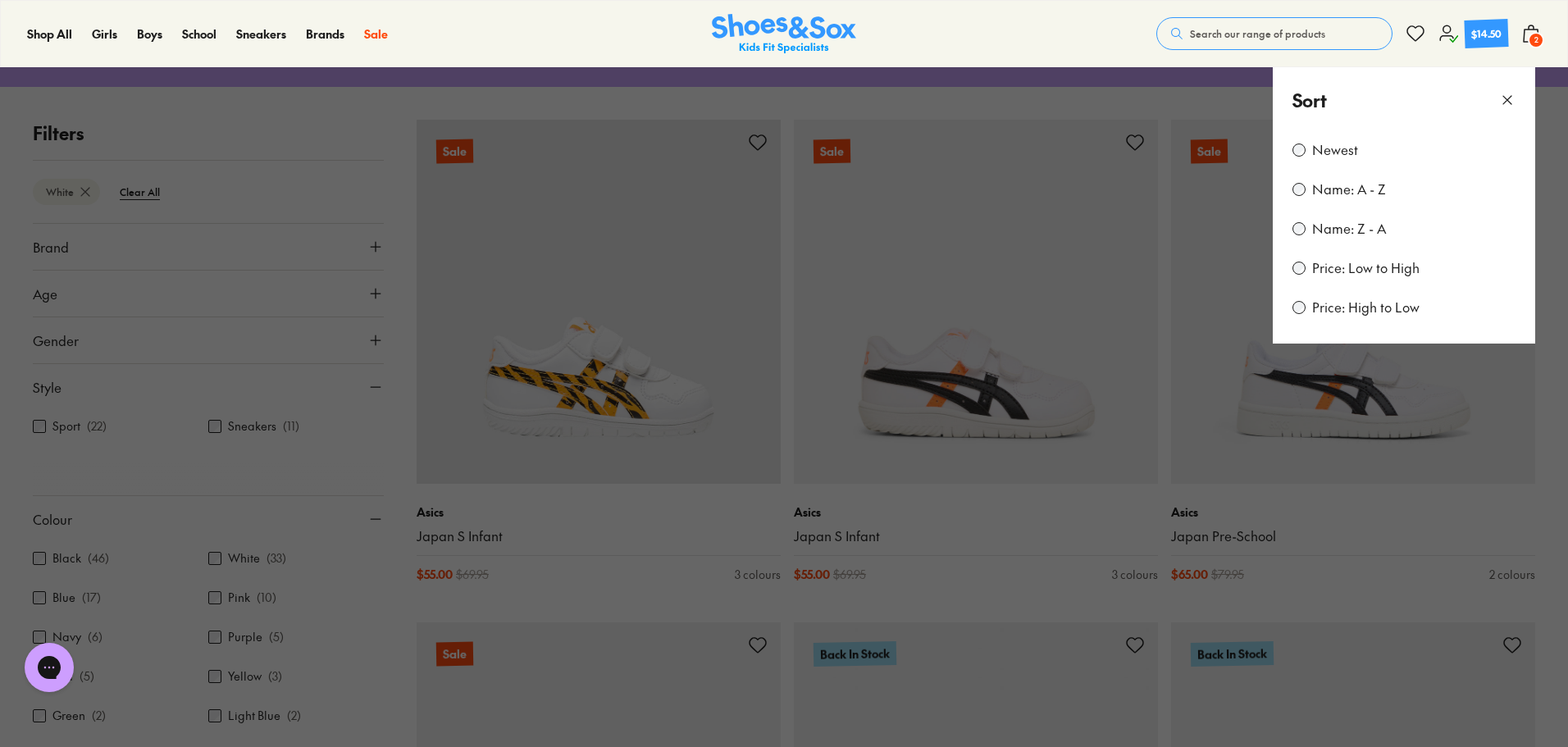
click at [580, 515] on button at bounding box center [784, 373] width 1568 height 747
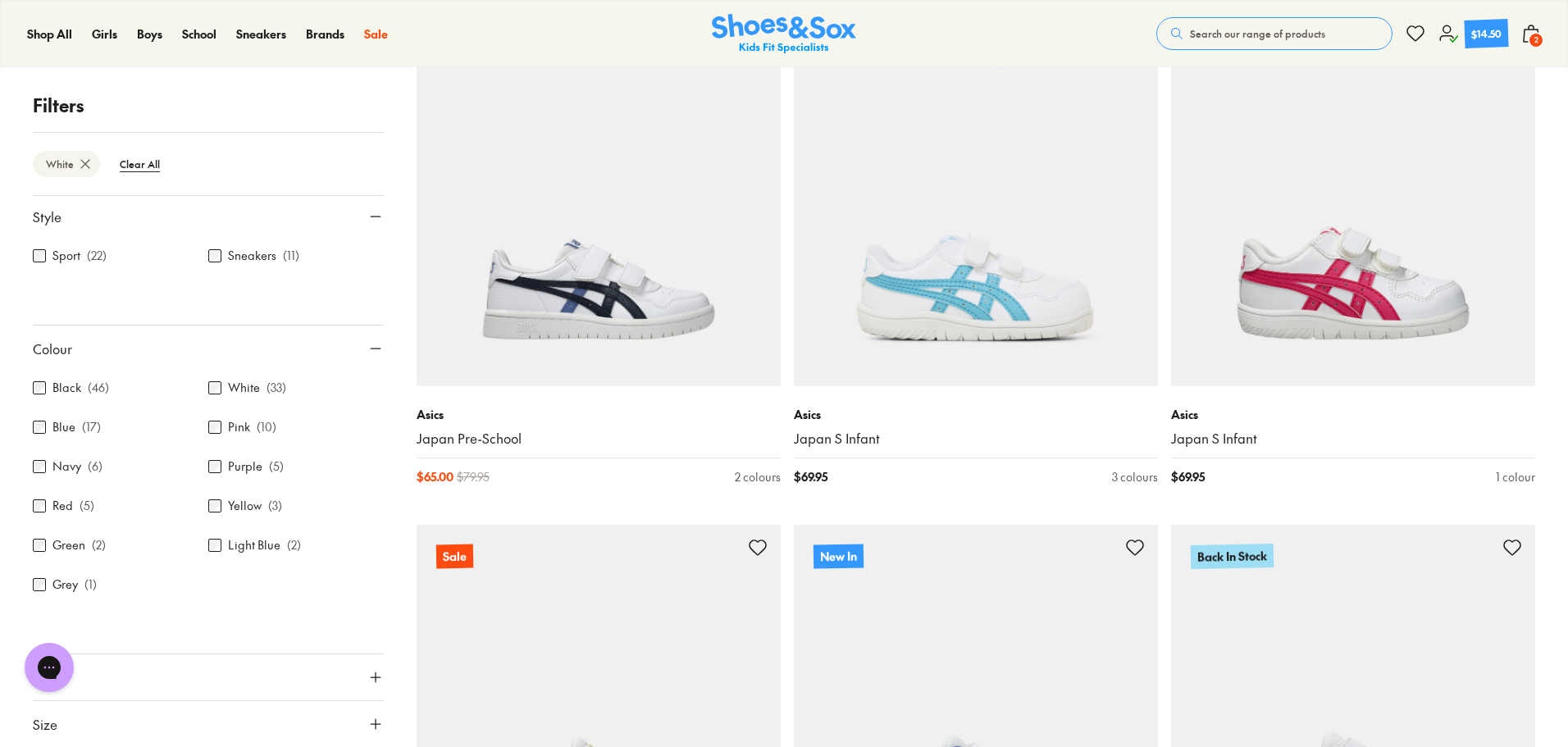
scroll to position [1045, 0]
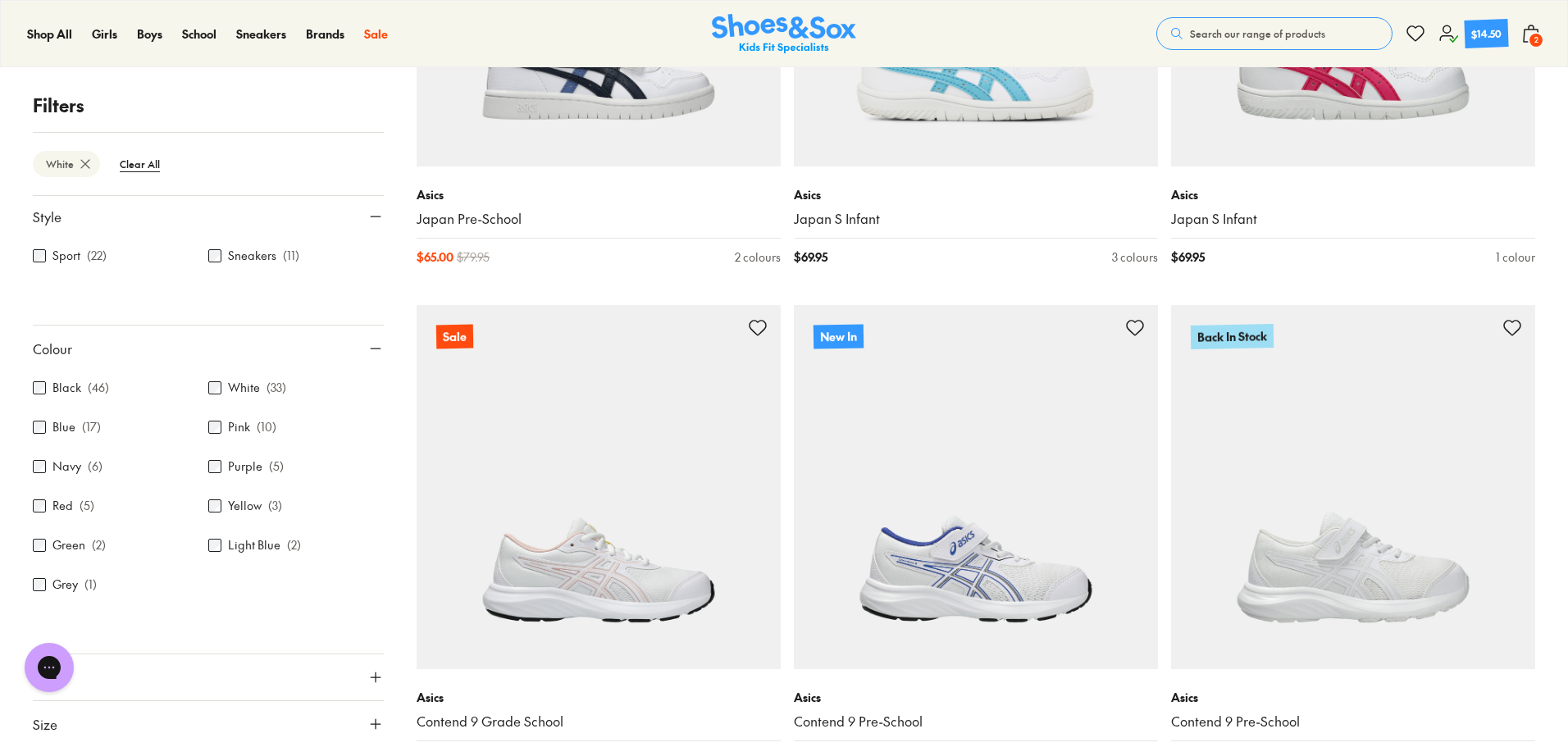
click at [153, 723] on button "Size" at bounding box center [207, 724] width 351 height 46
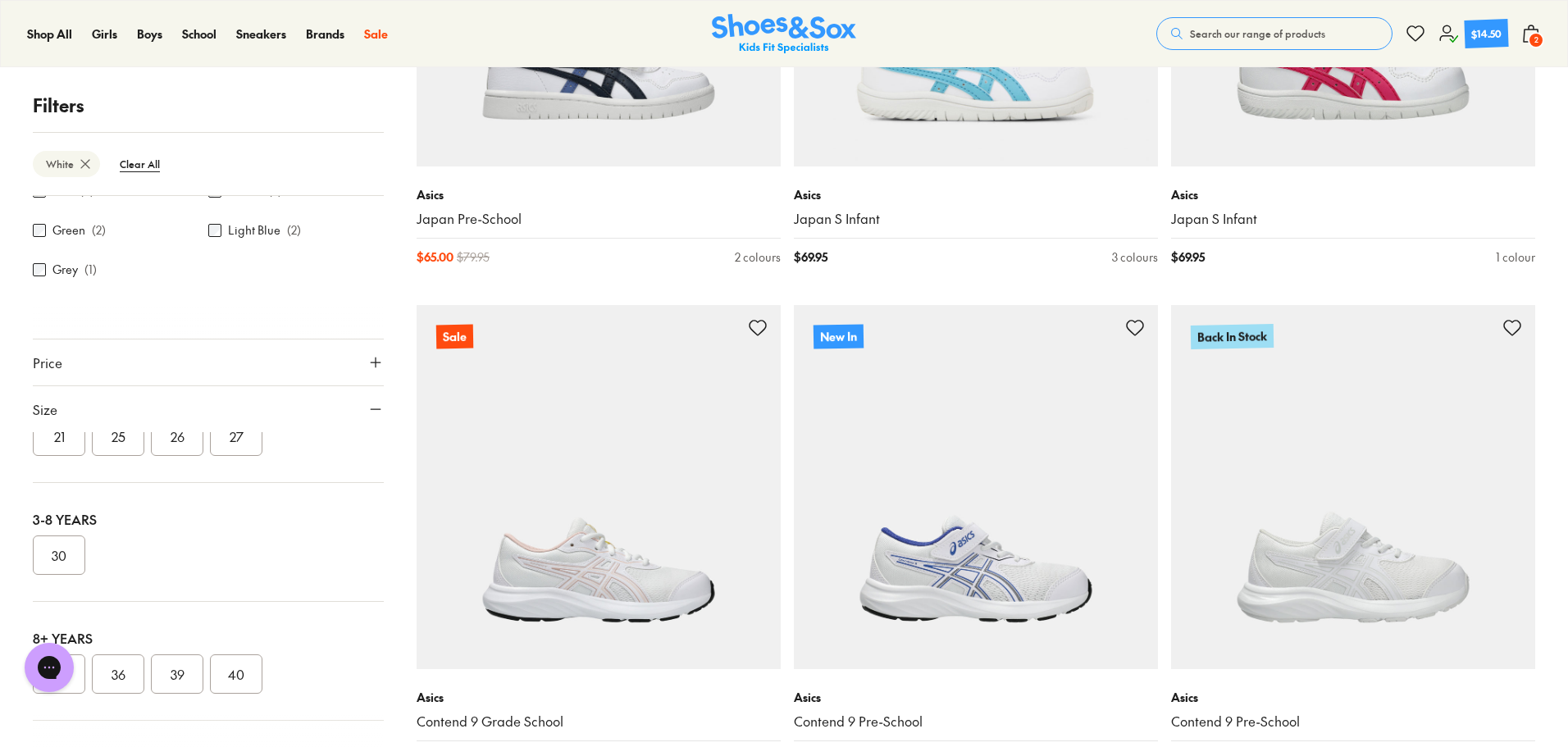
scroll to position [124, 0]
click at [134, 583] on div "3-8 Years 30" at bounding box center [207, 529] width 351 height 119
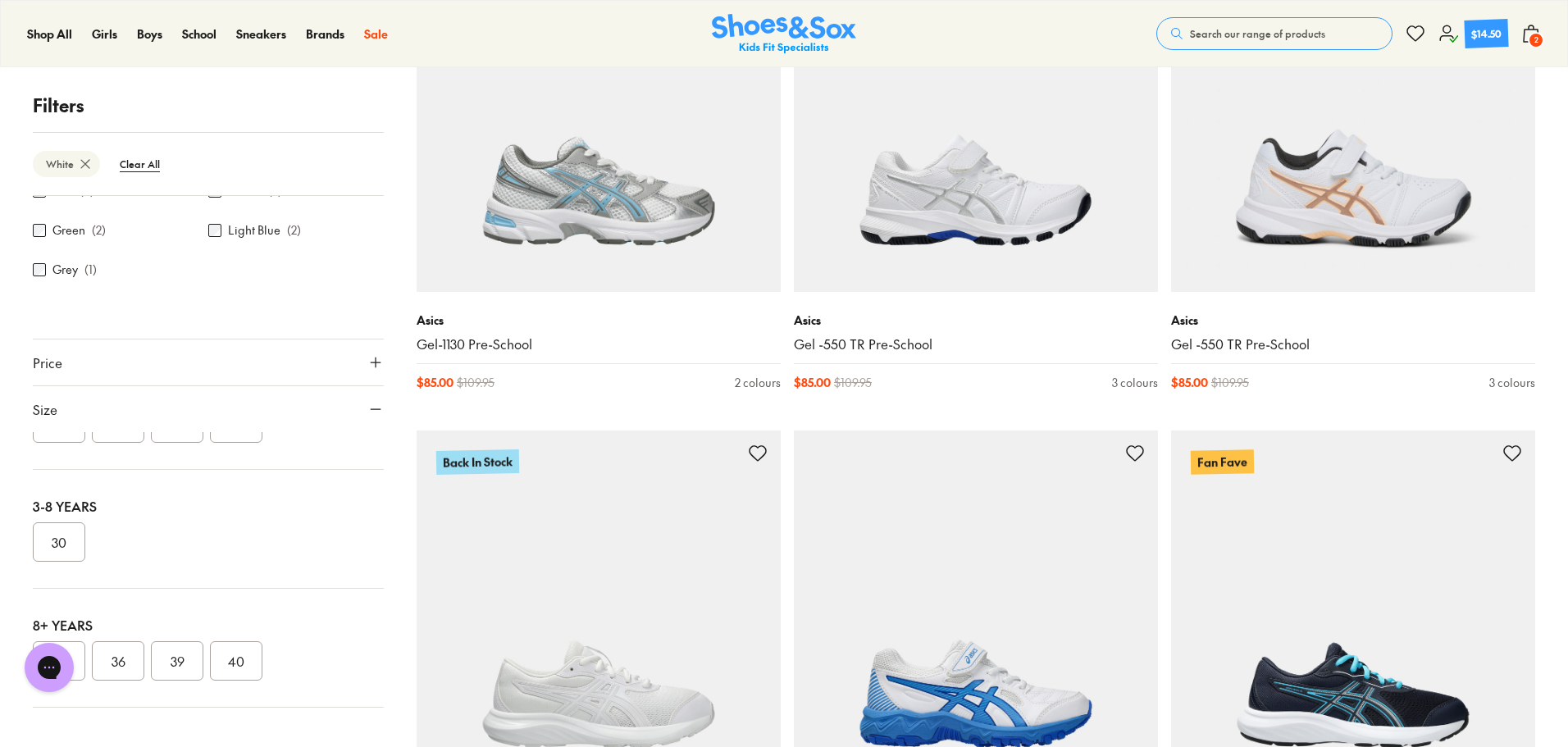
scroll to position [2276, 0]
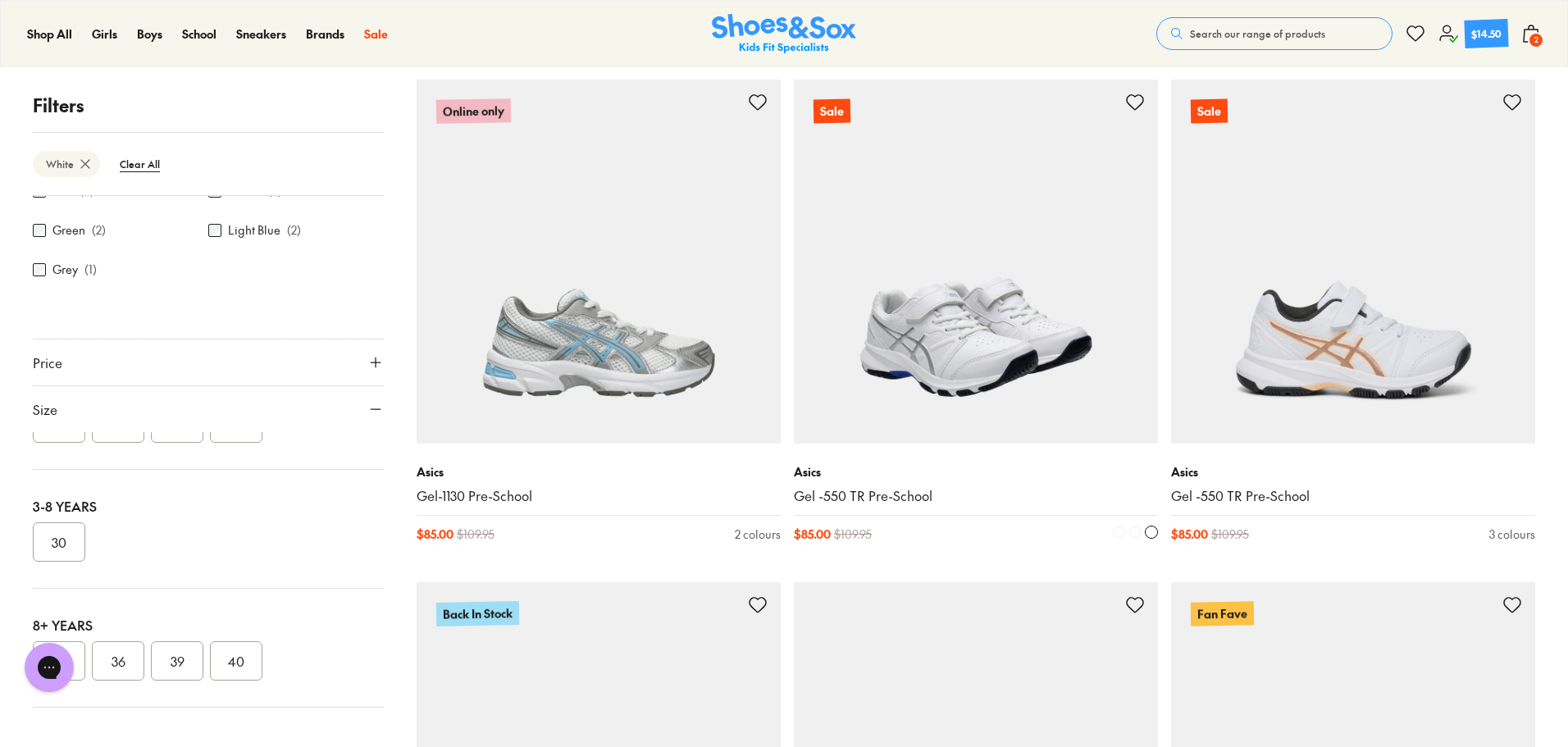
click at [1011, 302] on img at bounding box center [975, 261] width 364 height 364
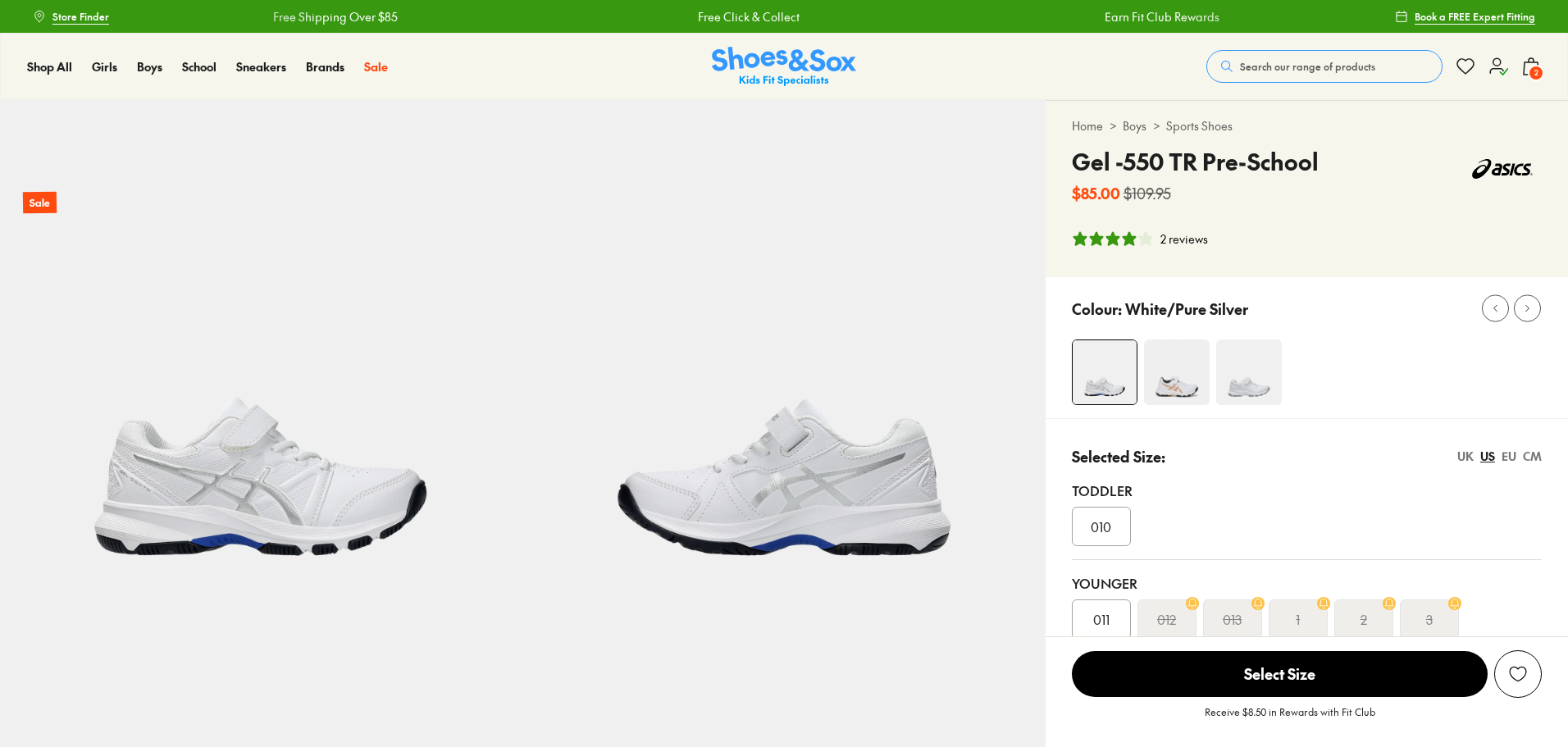
select select "*"
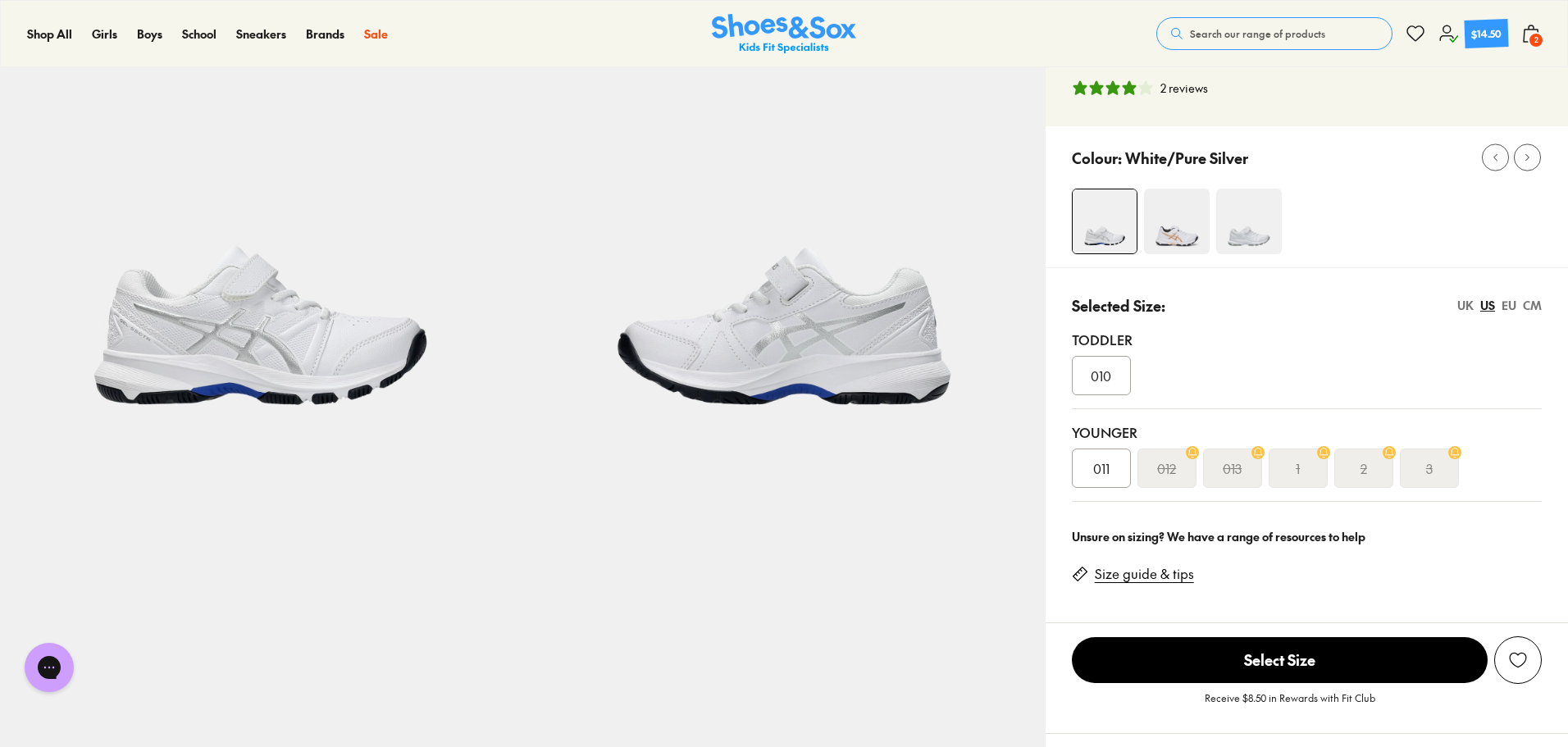
scroll to position [165, 0]
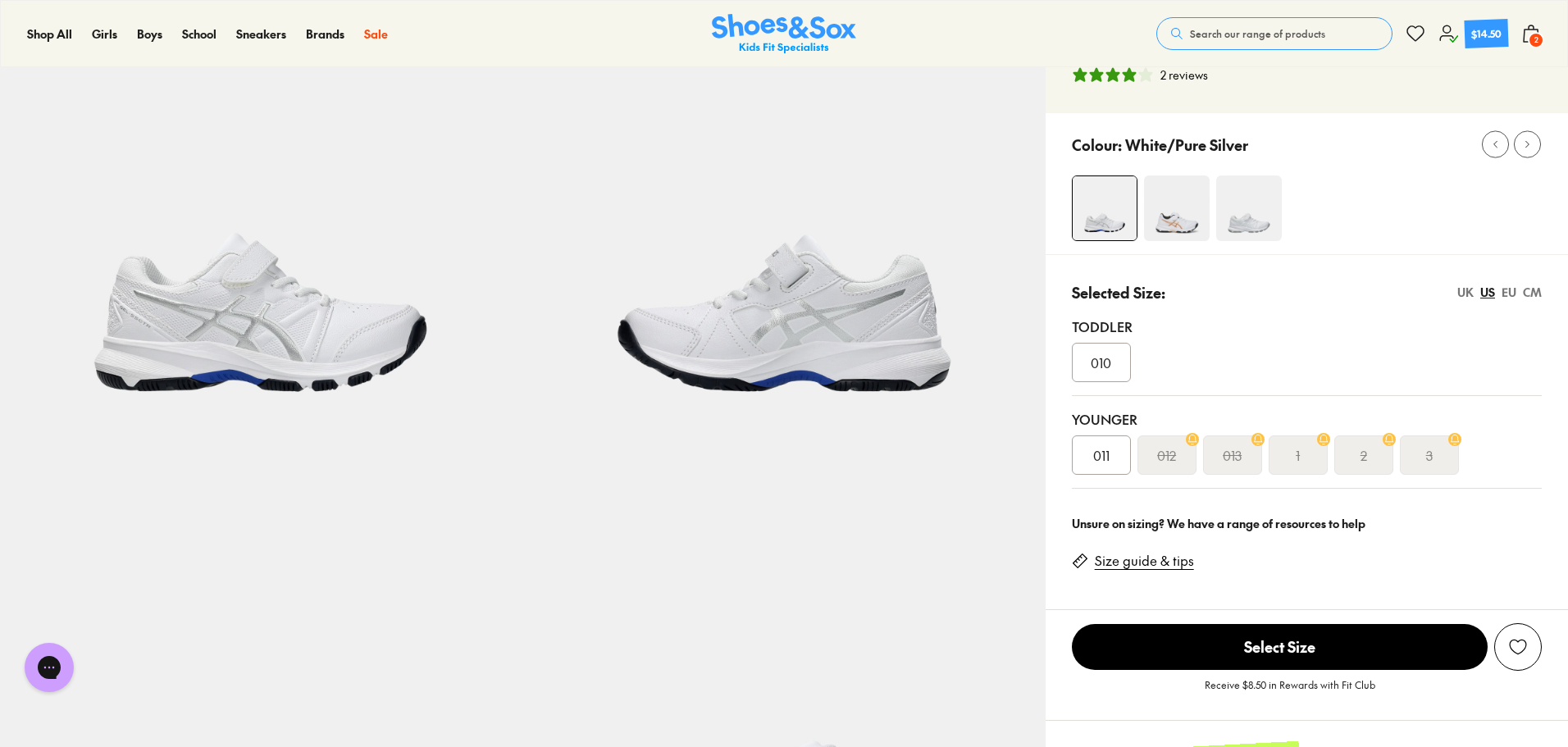
click at [1514, 296] on div "EU" at bounding box center [1508, 293] width 14 height 17
click at [1356, 330] on div "Toddler" at bounding box center [1306, 326] width 469 height 20
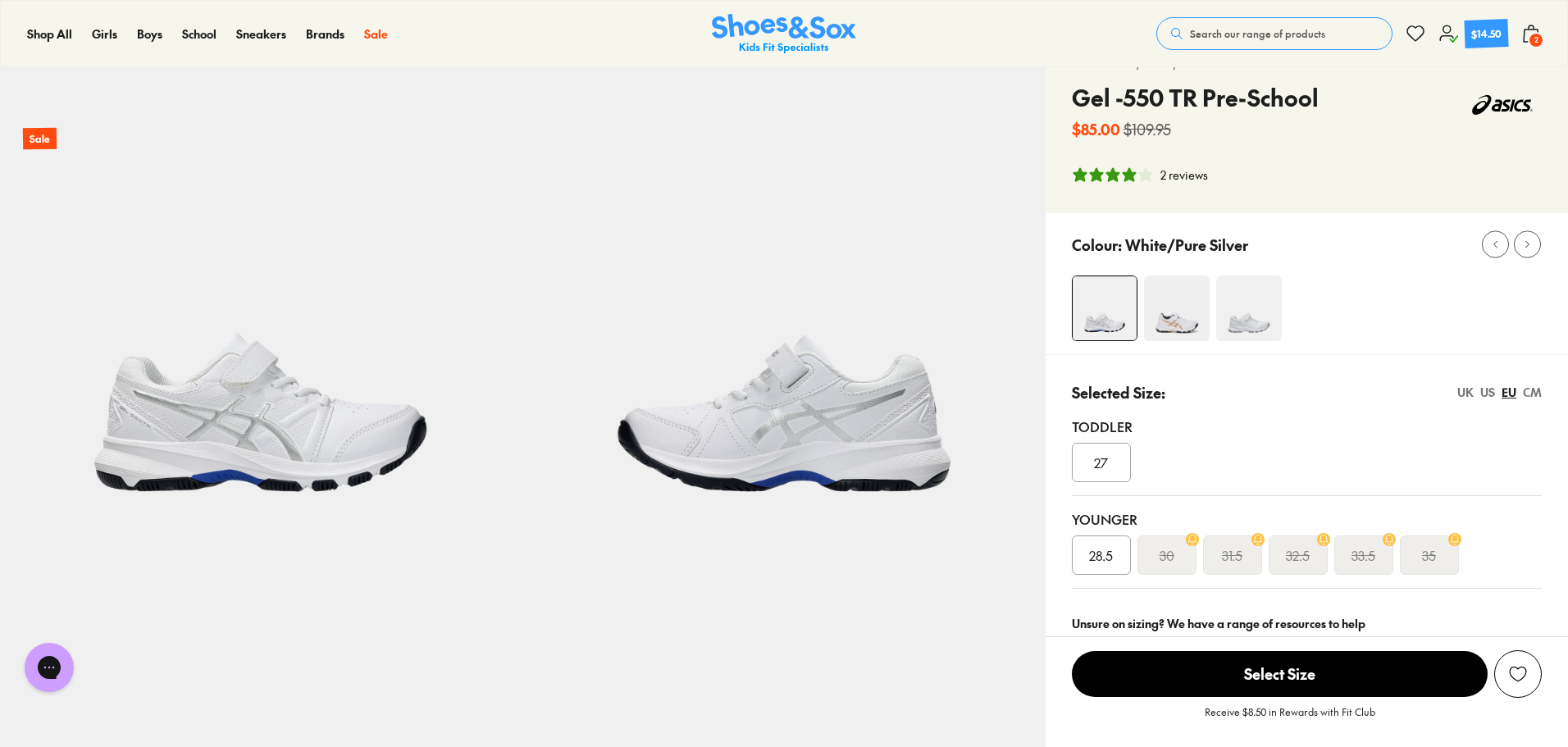
scroll to position [0, 0]
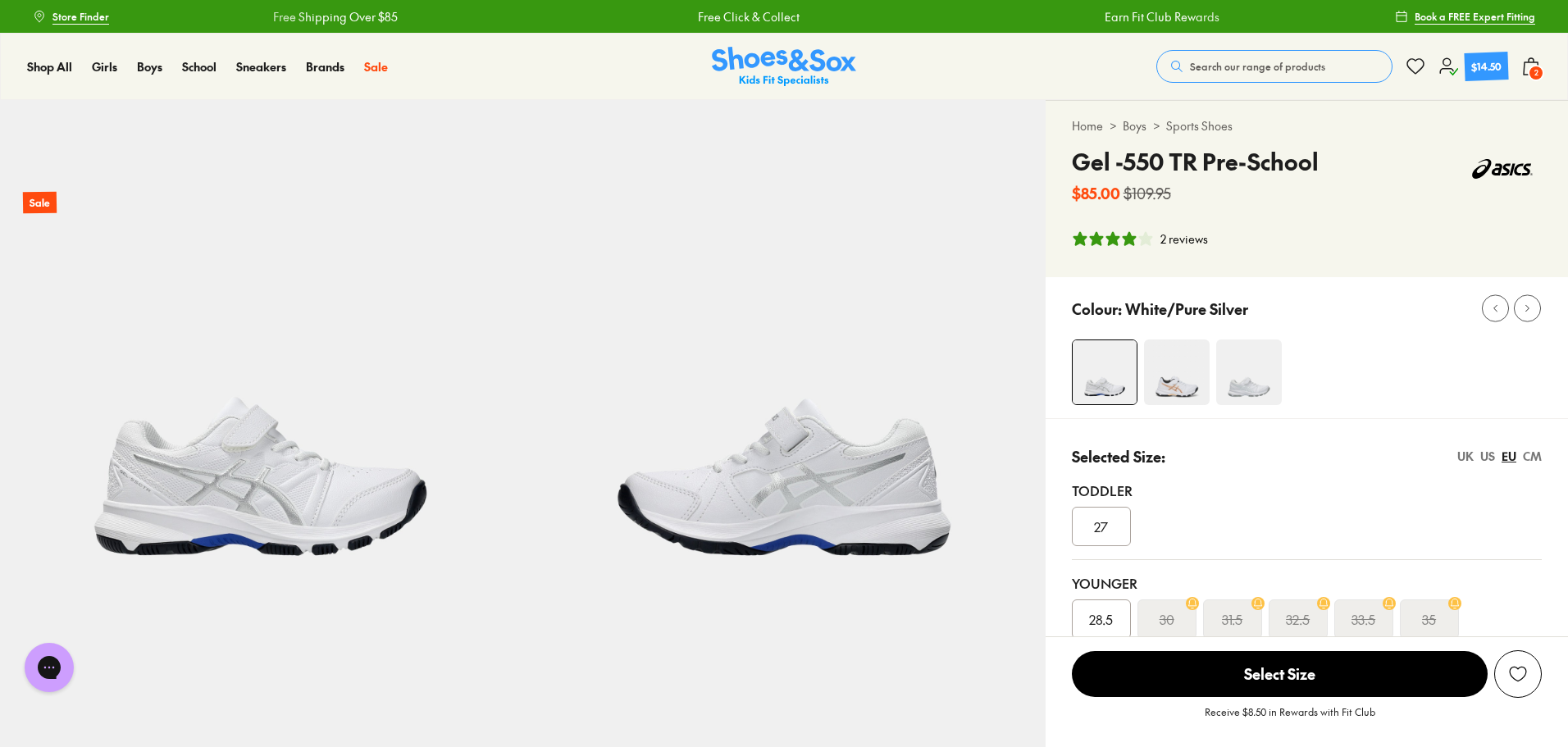
click at [1530, 66] on span "2" at bounding box center [1535, 73] width 16 height 16
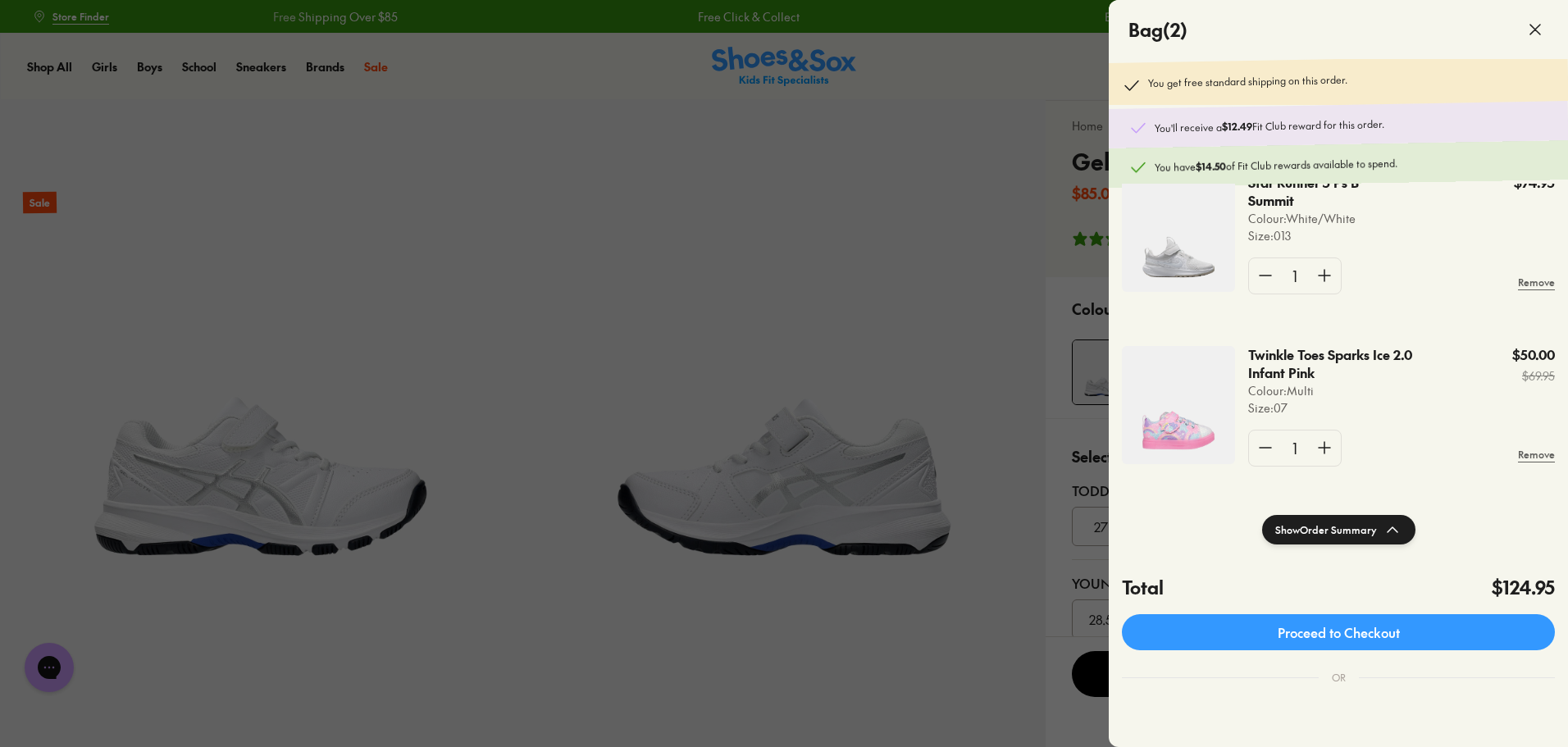
scroll to position [49, 0]
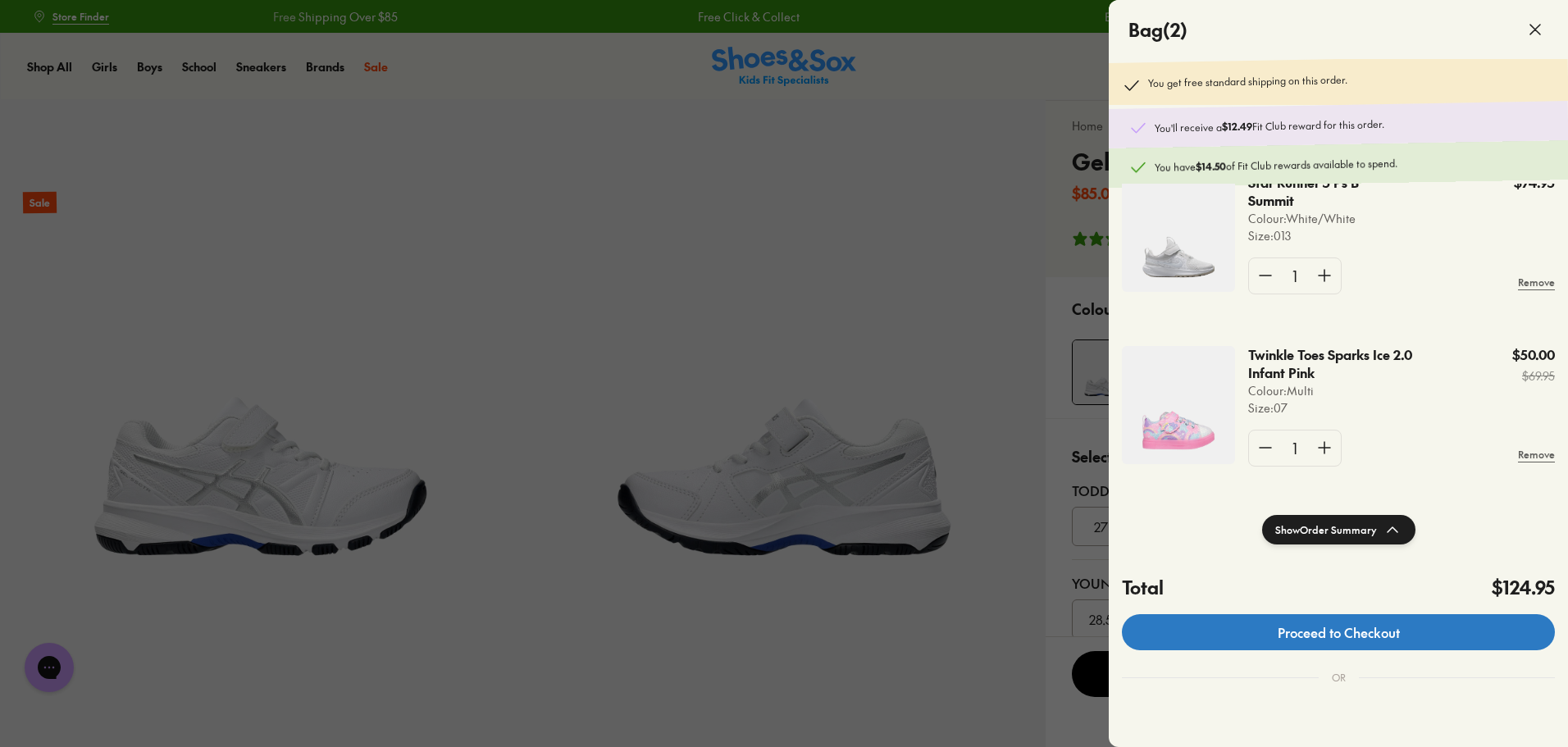
click at [1334, 622] on link "Proceed to Checkout" at bounding box center [1338, 632] width 433 height 36
